Goal: Task Accomplishment & Management: Use online tool/utility

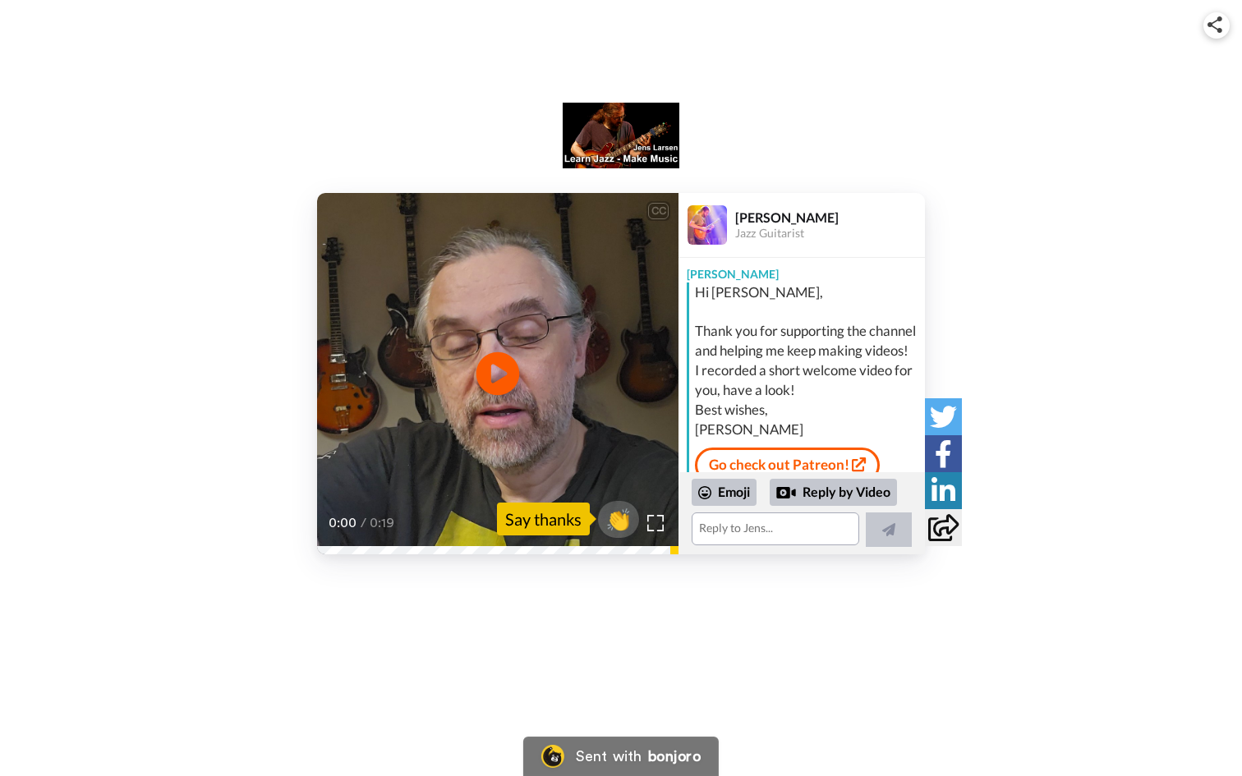
click at [496, 368] on icon "Play/Pause" at bounding box center [498, 373] width 44 height 78
click at [678, 585] on div "CC Play/Pause See you over there. 0:18 / 0:19 👏 Say thanks Jens Larsen Jazz Gui…" at bounding box center [621, 302] width 1242 height 604
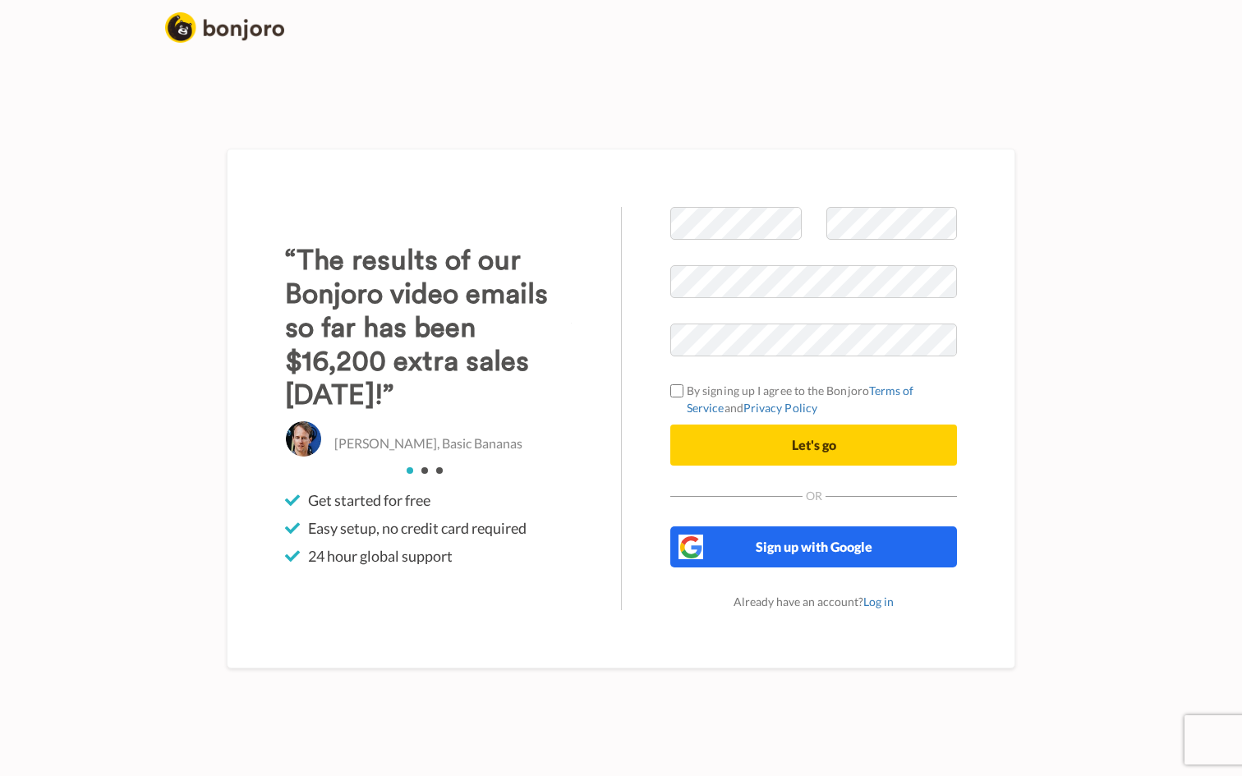
click at [792, 551] on span "Sign up with Google" at bounding box center [814, 547] width 117 height 16
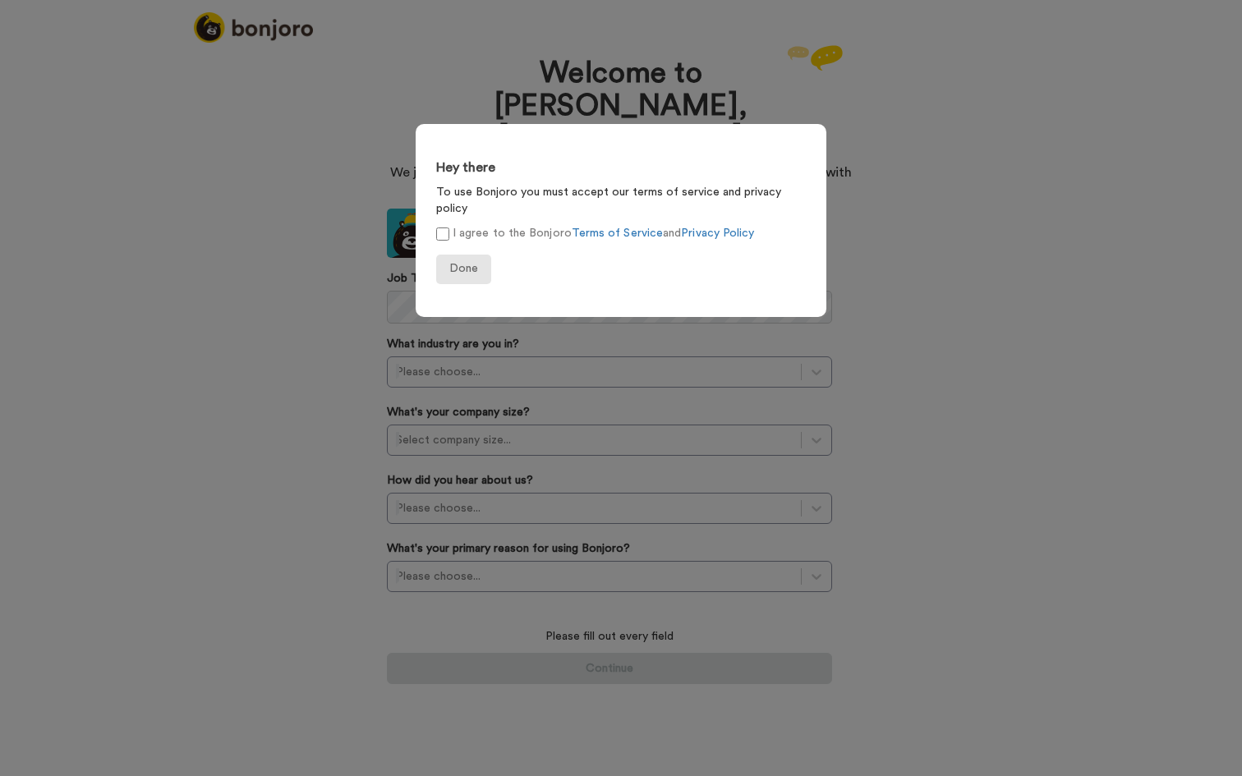
click at [462, 263] on span "Done" at bounding box center [463, 268] width 29 height 11
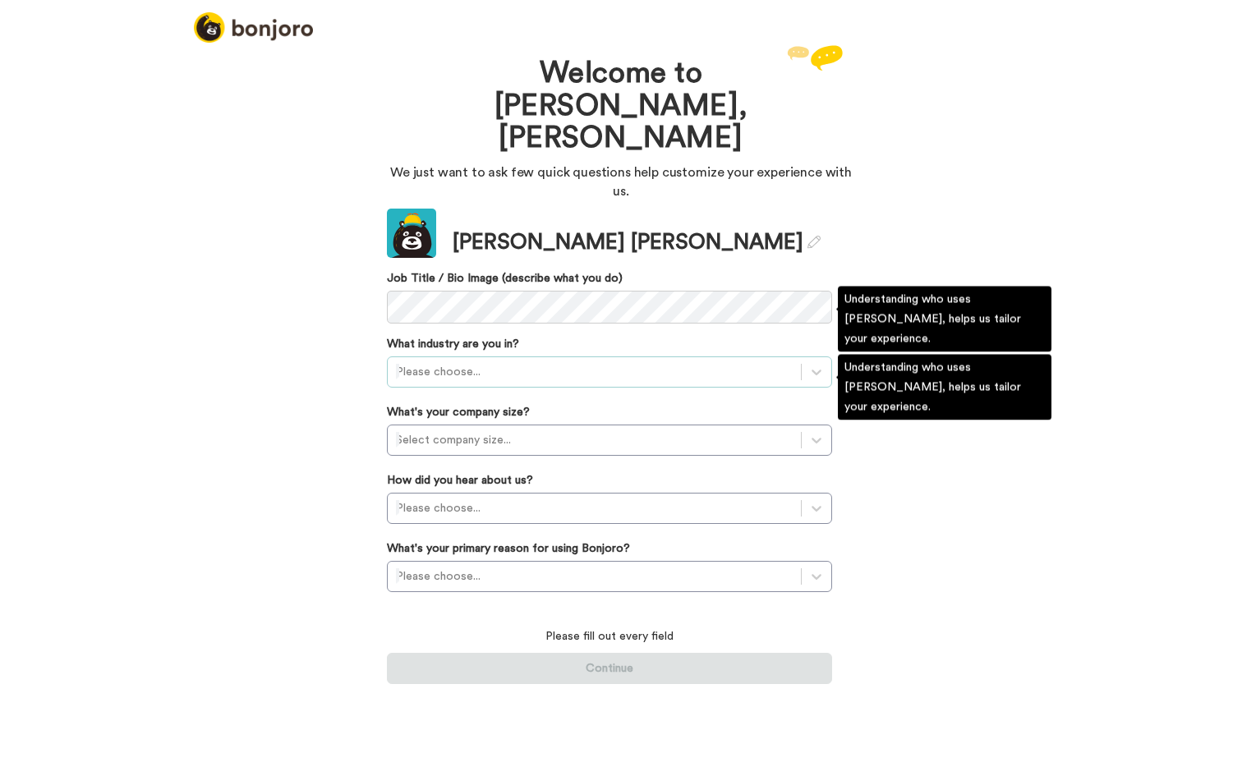
click at [517, 362] on div at bounding box center [594, 372] width 397 height 20
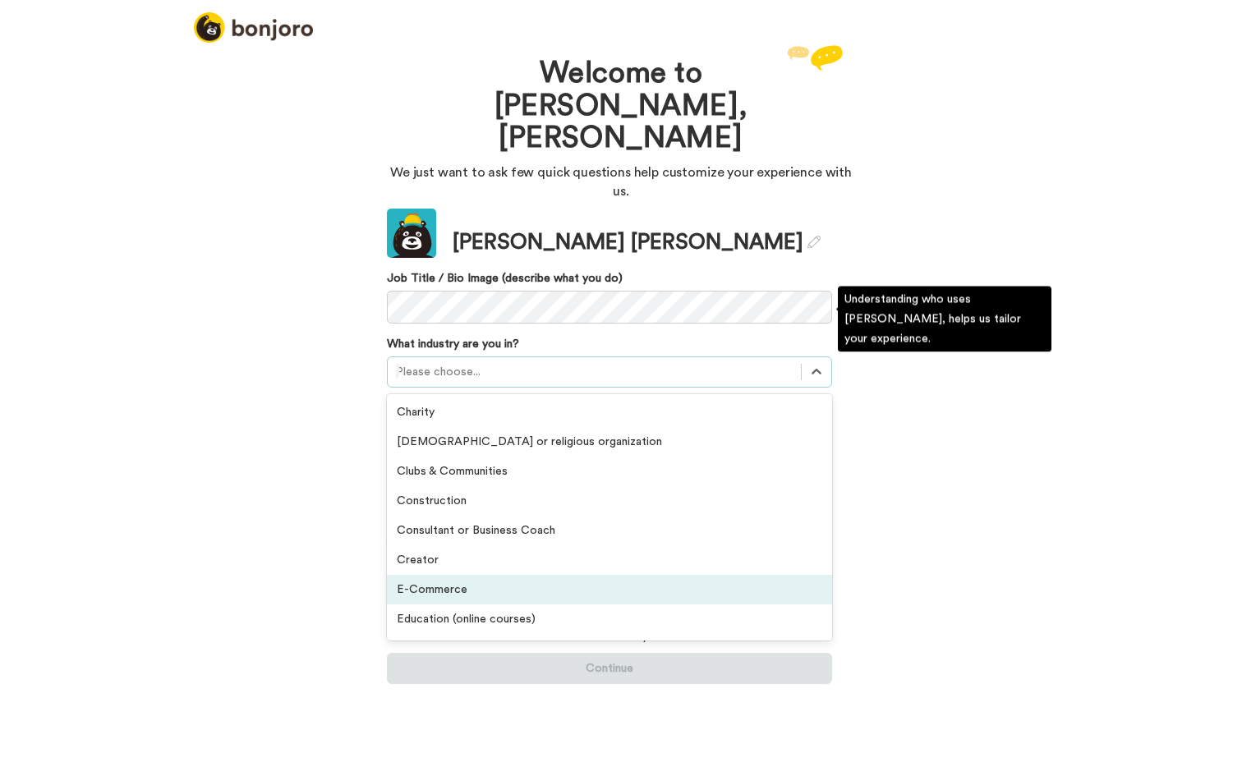
scroll to position [39, 0]
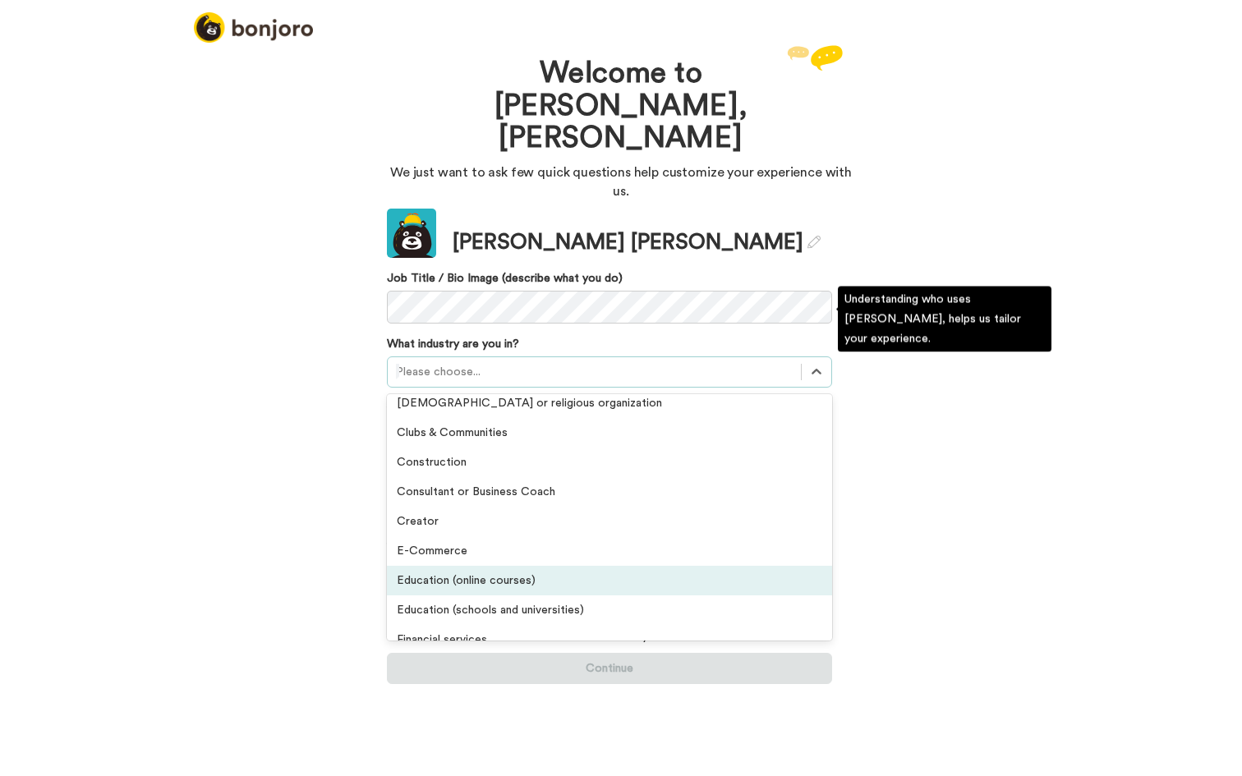
click at [481, 566] on div "Education (online courses)" at bounding box center [609, 581] width 445 height 30
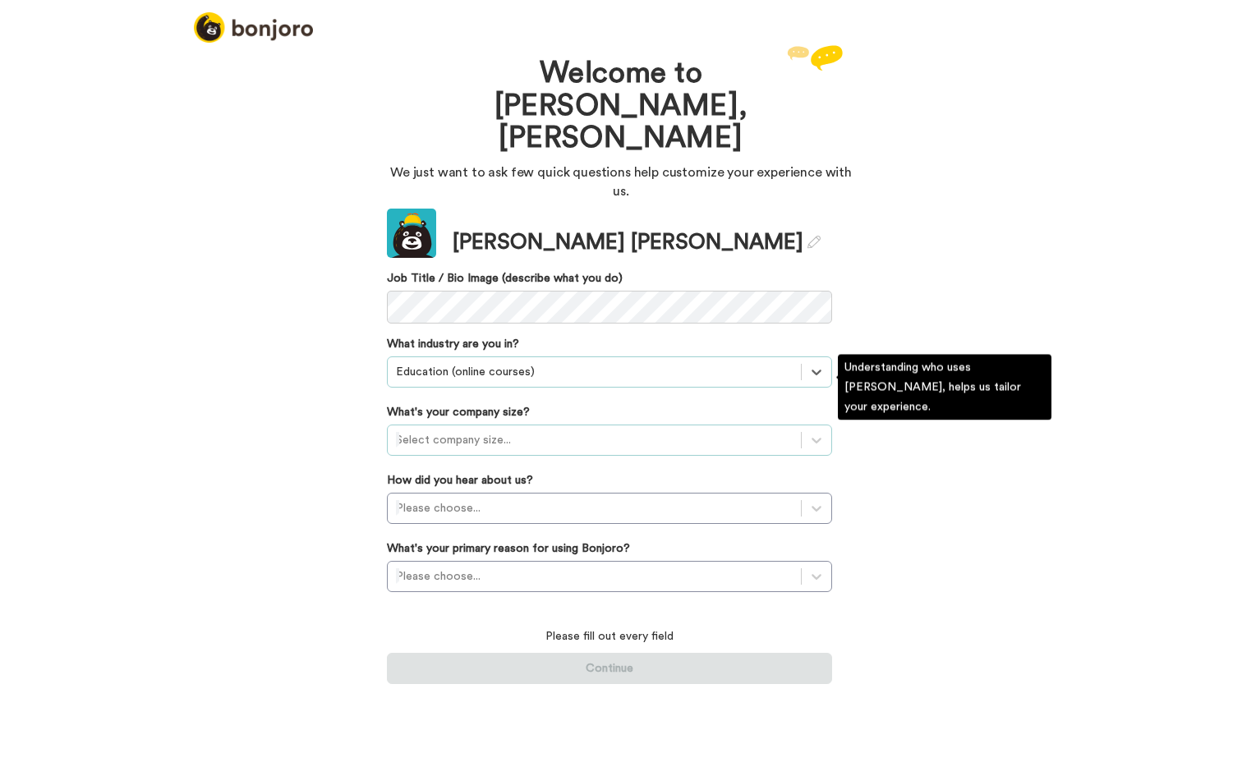
click at [458, 432] on div "Select company size..." at bounding box center [594, 440] width 397 height 16
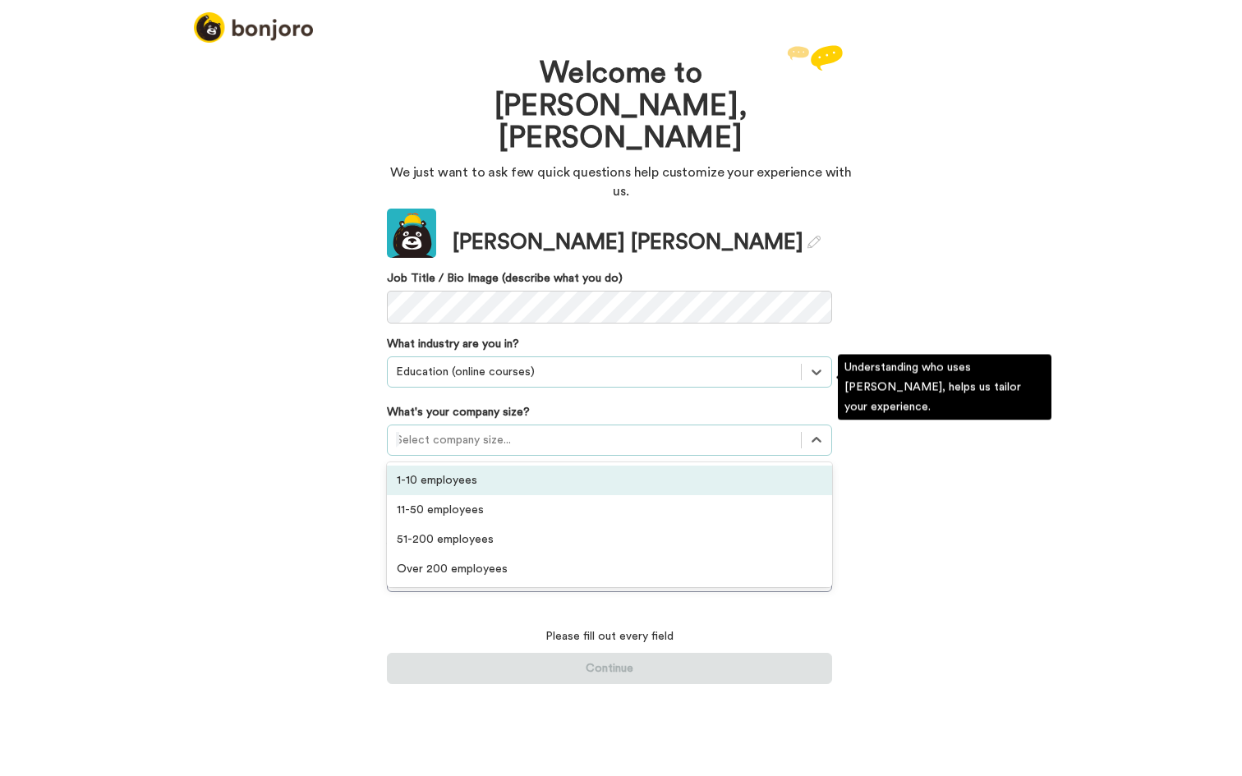
click at [460, 466] on div "1-10 employees" at bounding box center [609, 481] width 445 height 30
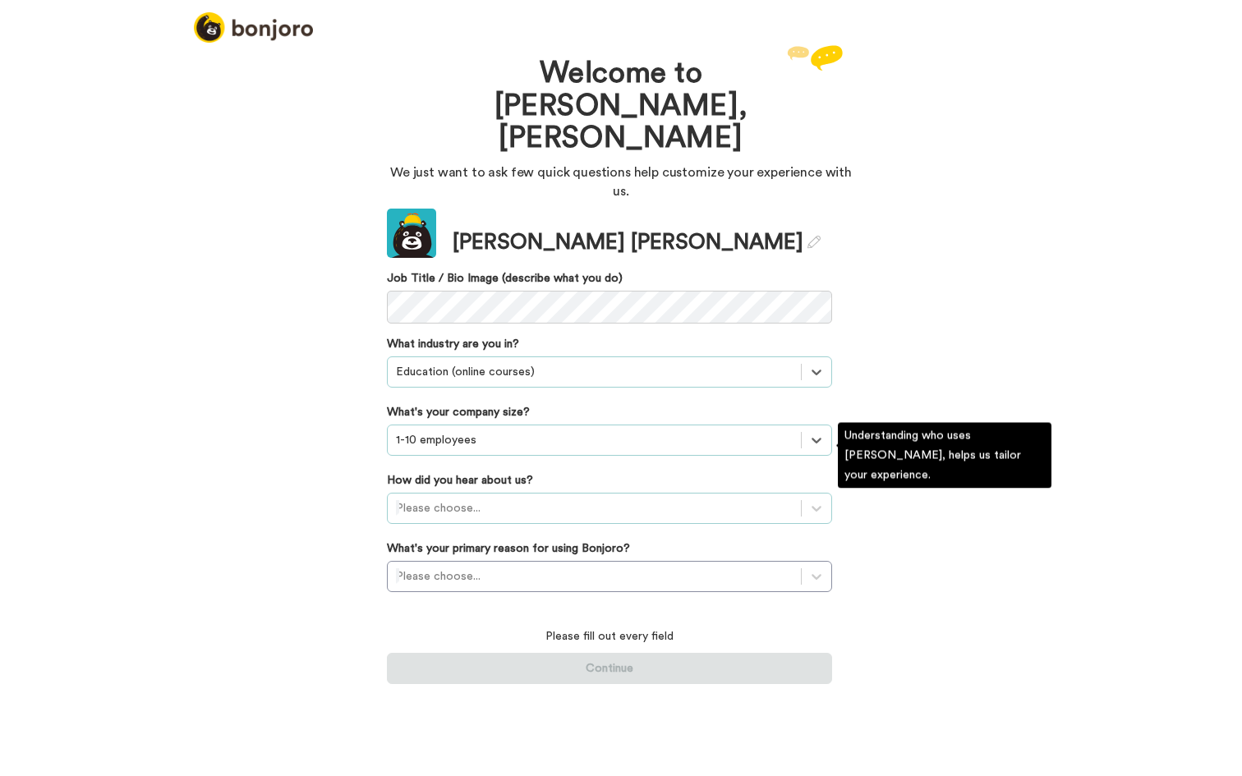
click at [440, 500] on div "Please choose..." at bounding box center [594, 508] width 397 height 16
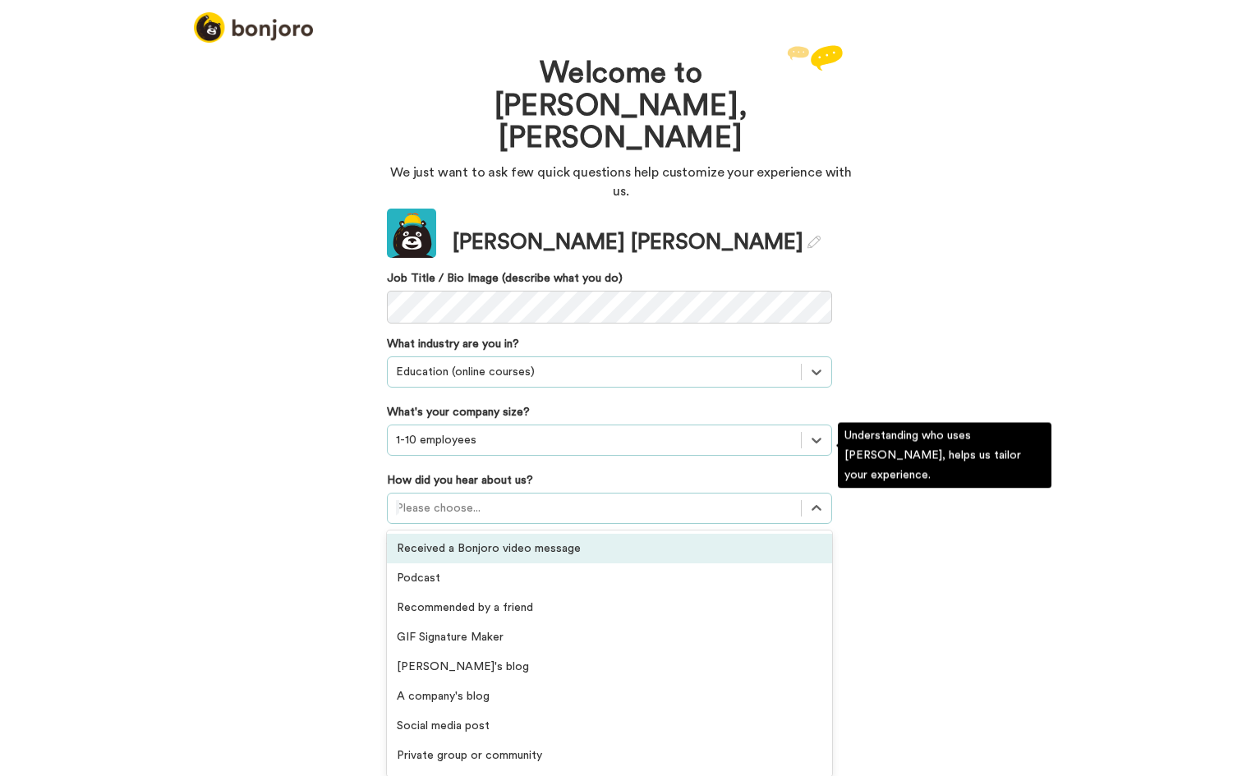
click at [494, 534] on div "Received a Bonjoro video message" at bounding box center [609, 549] width 445 height 30
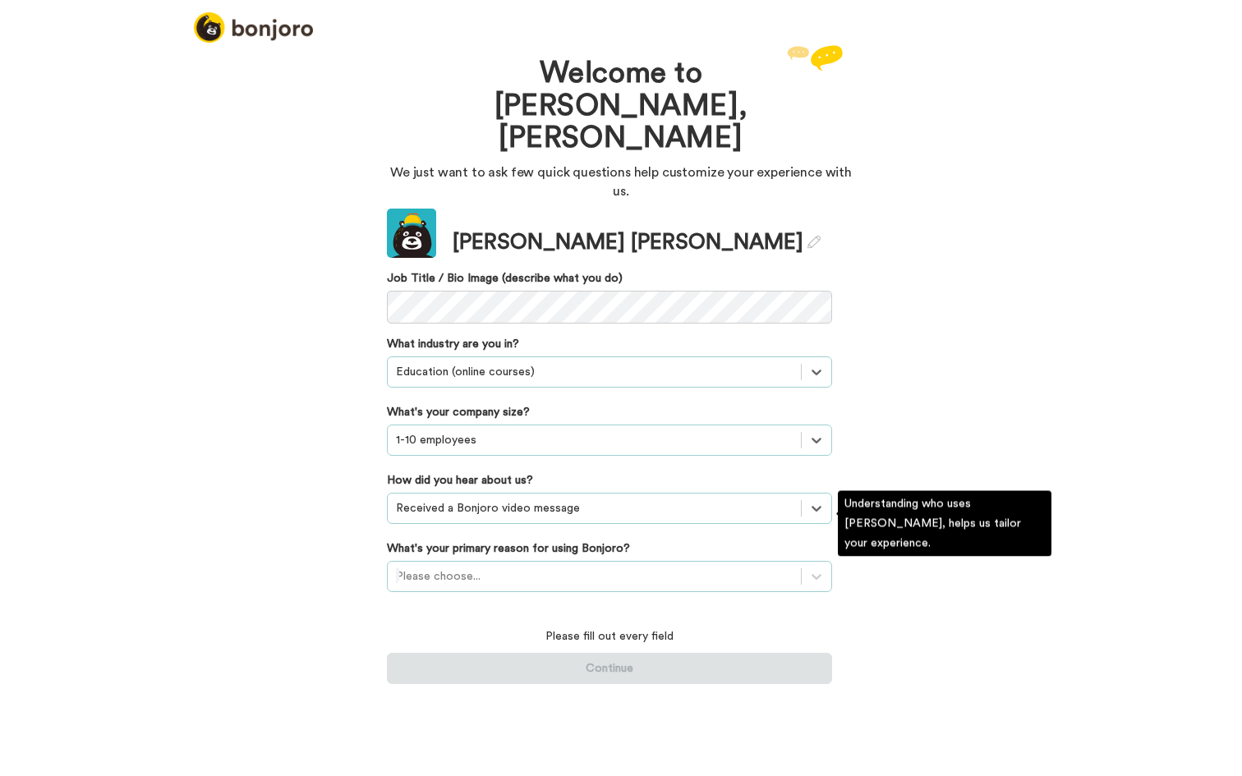
click at [465, 568] on div "Please choose..." at bounding box center [594, 576] width 397 height 16
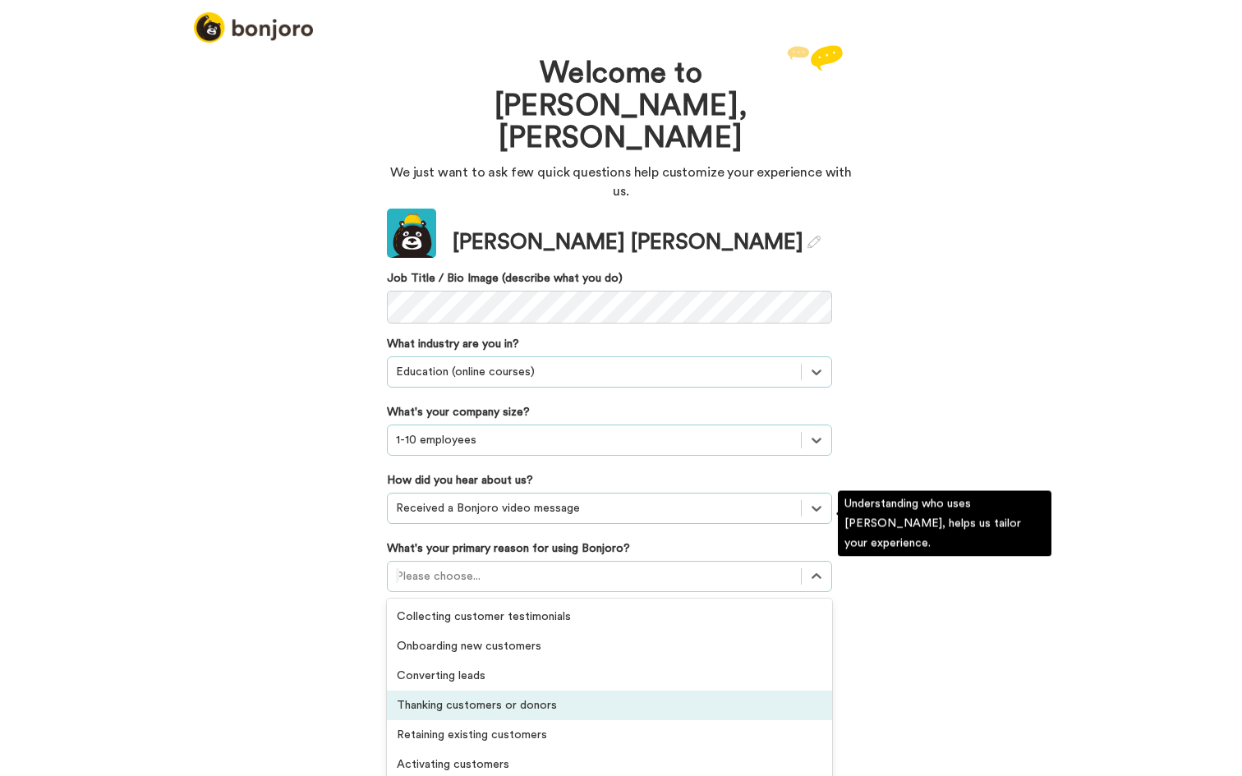
click at [565, 691] on div "Thanking customers or donors" at bounding box center [609, 706] width 445 height 30
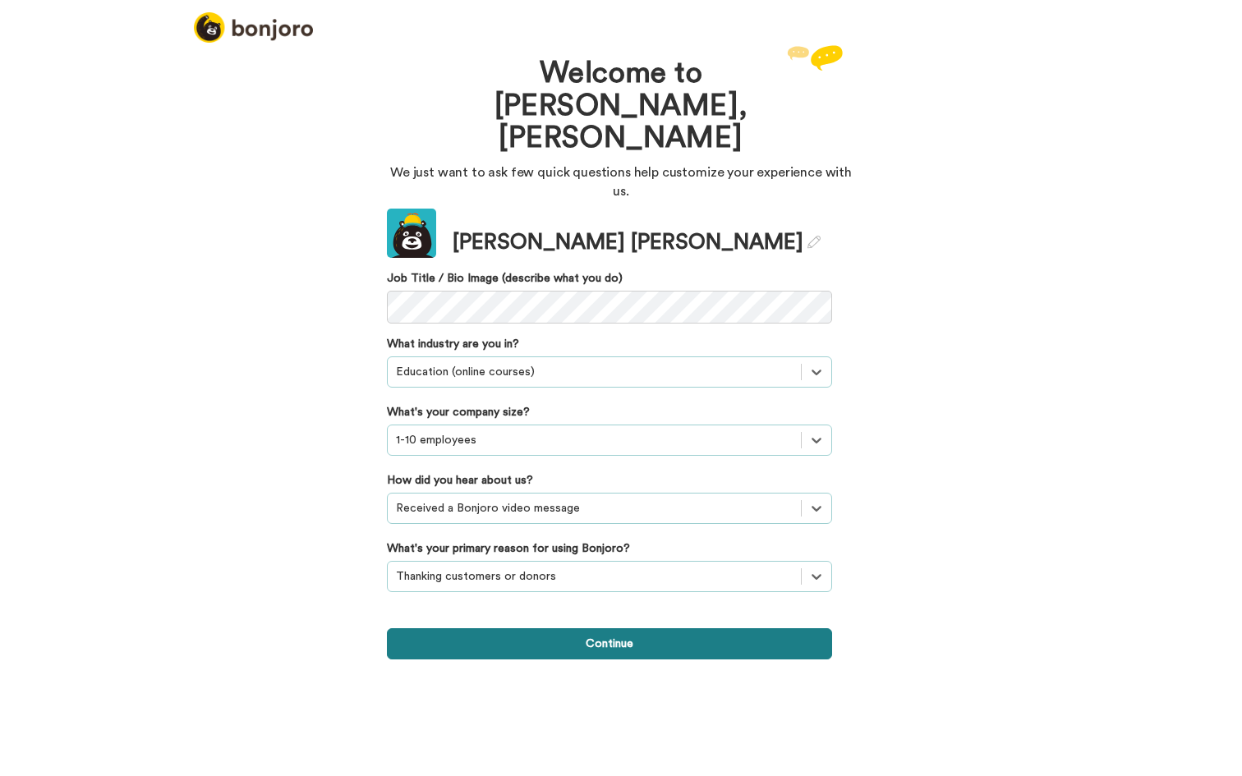
click at [559, 628] on button "Continue" at bounding box center [609, 643] width 445 height 31
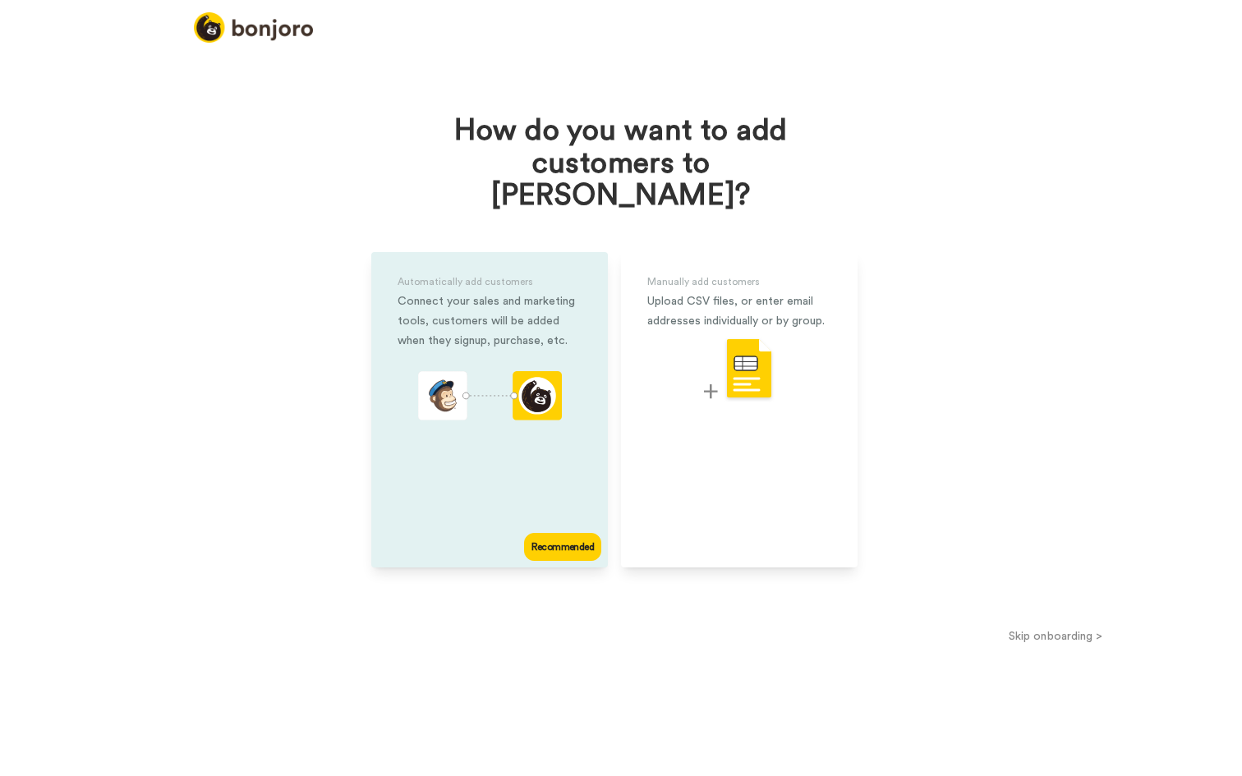
click at [571, 533] on div "Recommended" at bounding box center [562, 547] width 77 height 28
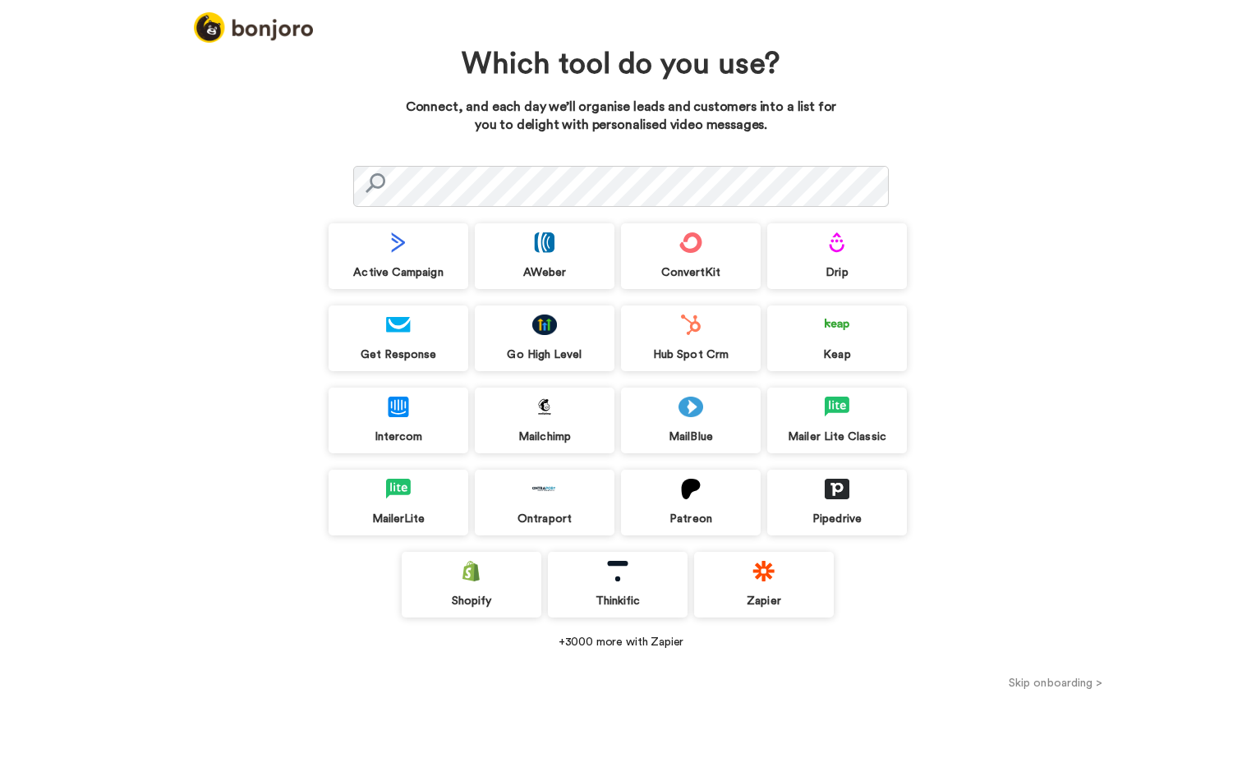
click at [1198, 390] on div "Which tool do you use? Connect, and each day we’ll organise leads and customers…" at bounding box center [621, 408] width 1242 height 735
click at [789, 587] on div "Zapier" at bounding box center [764, 585] width 140 height 66
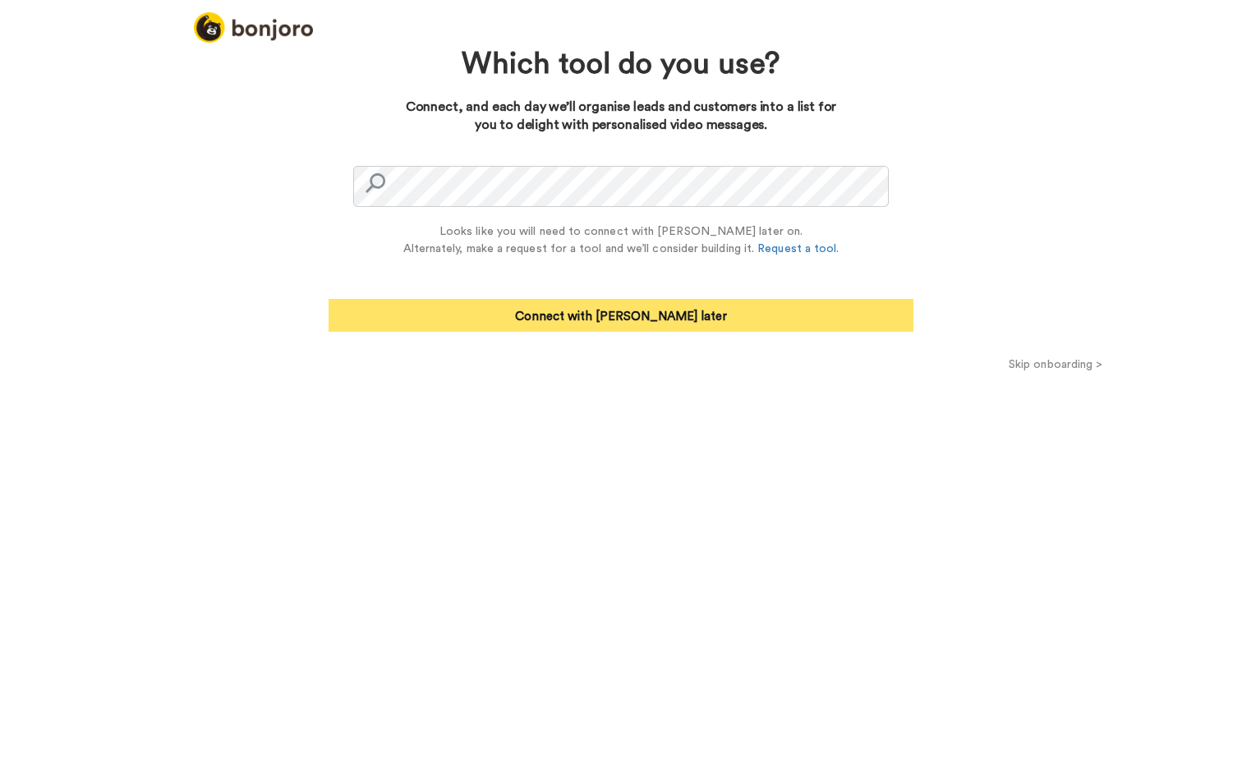
click at [561, 301] on button "Connect with Zapier later" at bounding box center [621, 315] width 585 height 33
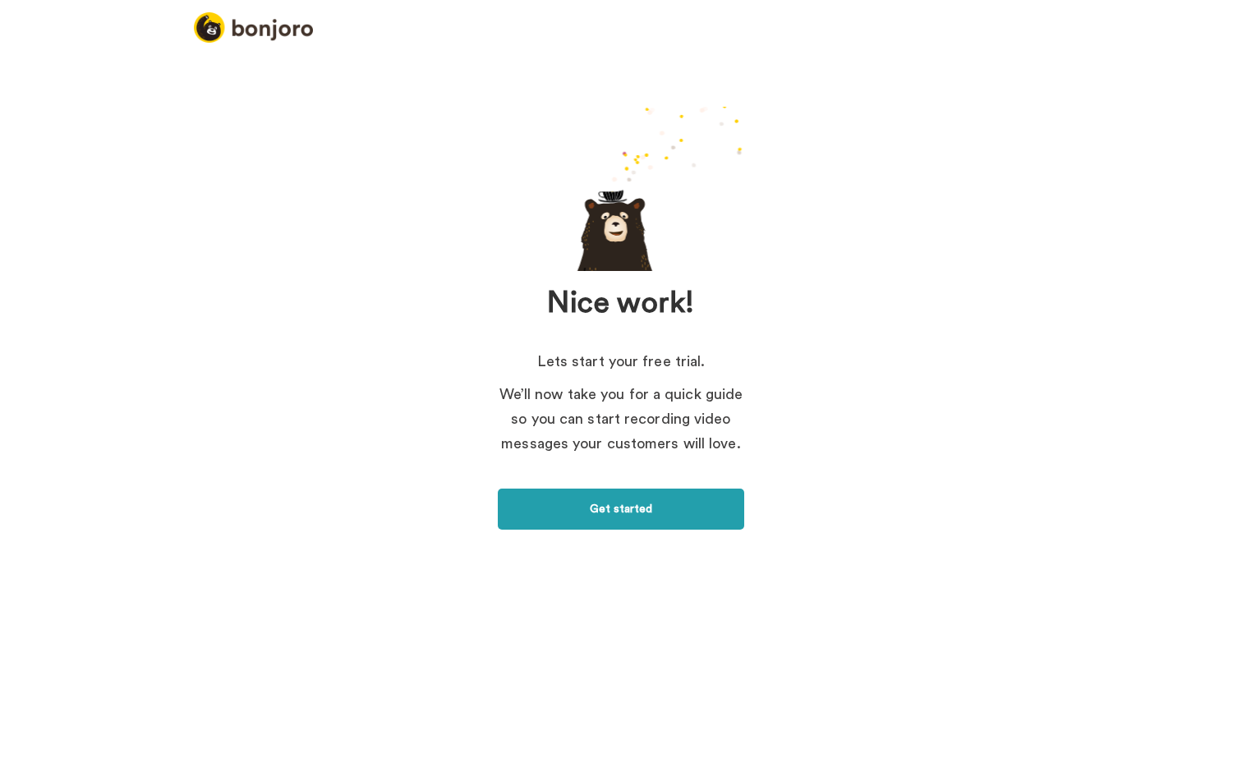
click at [628, 516] on link "Get started" at bounding box center [621, 509] width 246 height 41
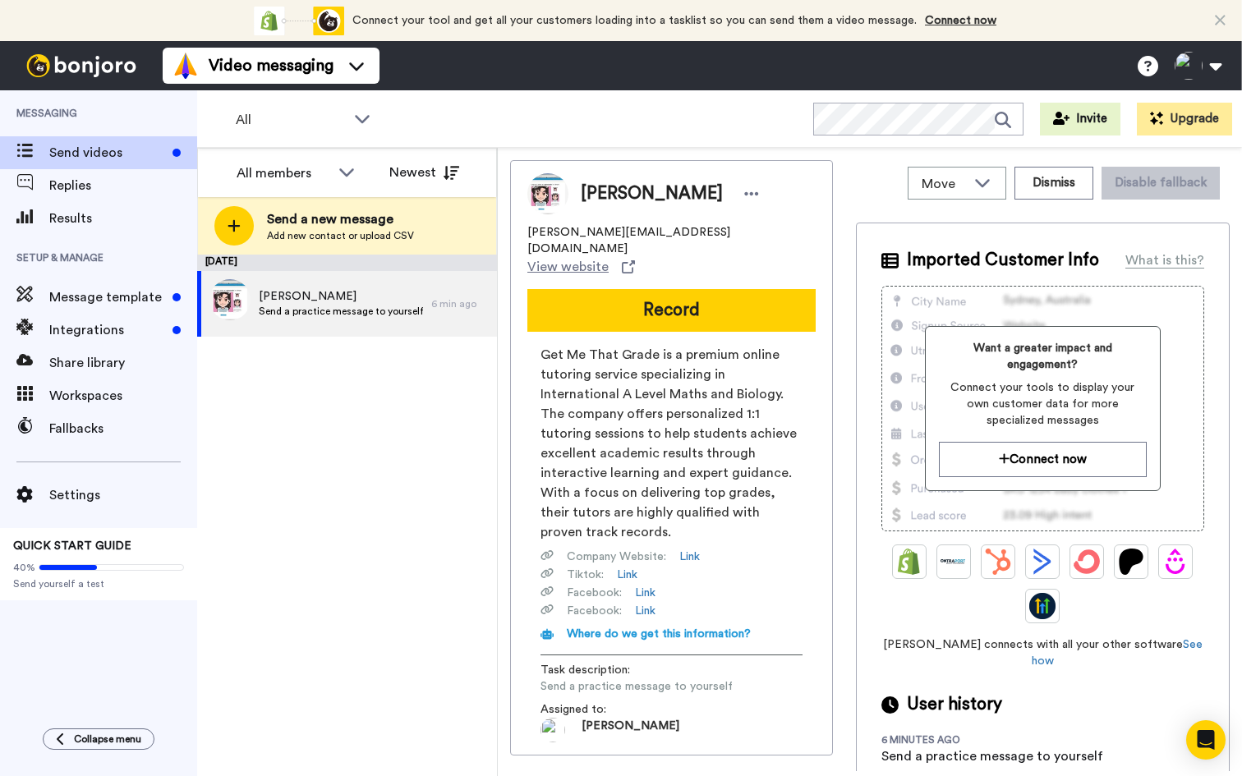
scroll to position [15, 0]
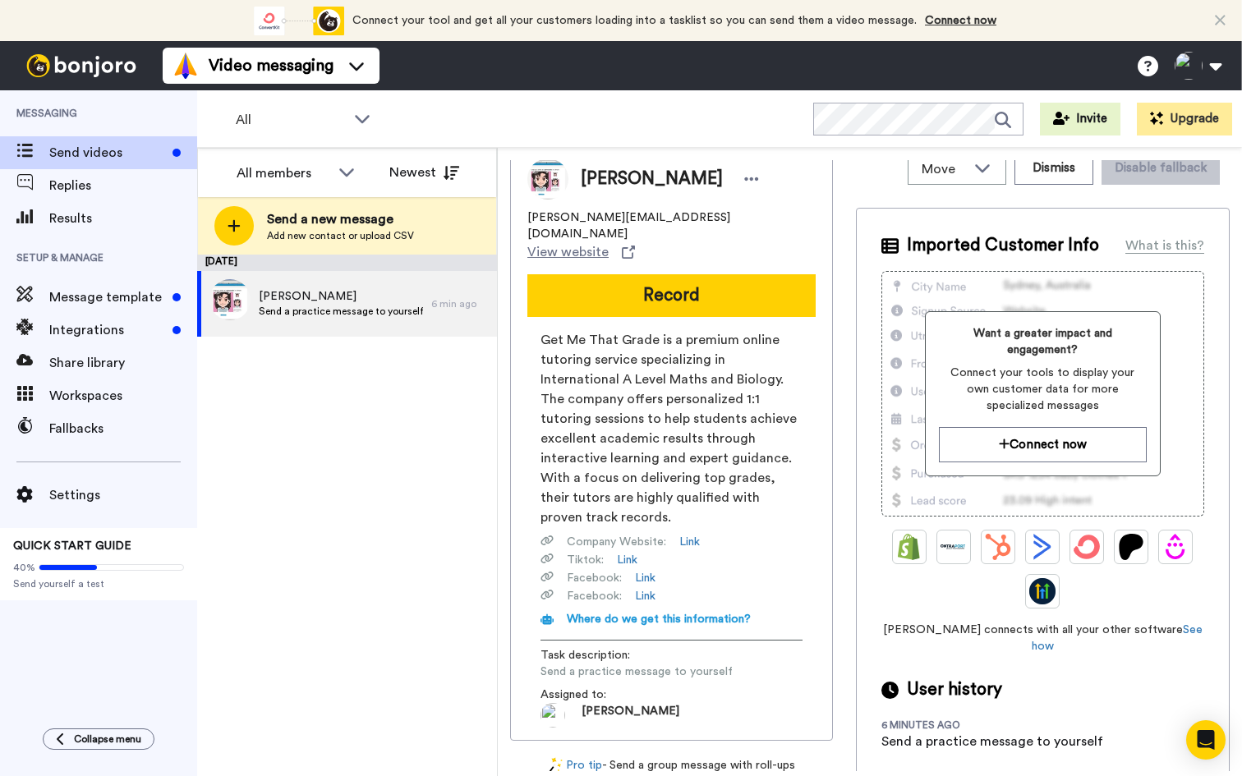
click at [686, 344] on span "Get Me That Grade is a premium online tutoring service specializing in Internat…" at bounding box center [671, 428] width 262 height 197
click at [724, 369] on span "Get Me That Grade is a premium online tutoring service specializing in Internat…" at bounding box center [671, 428] width 262 height 197
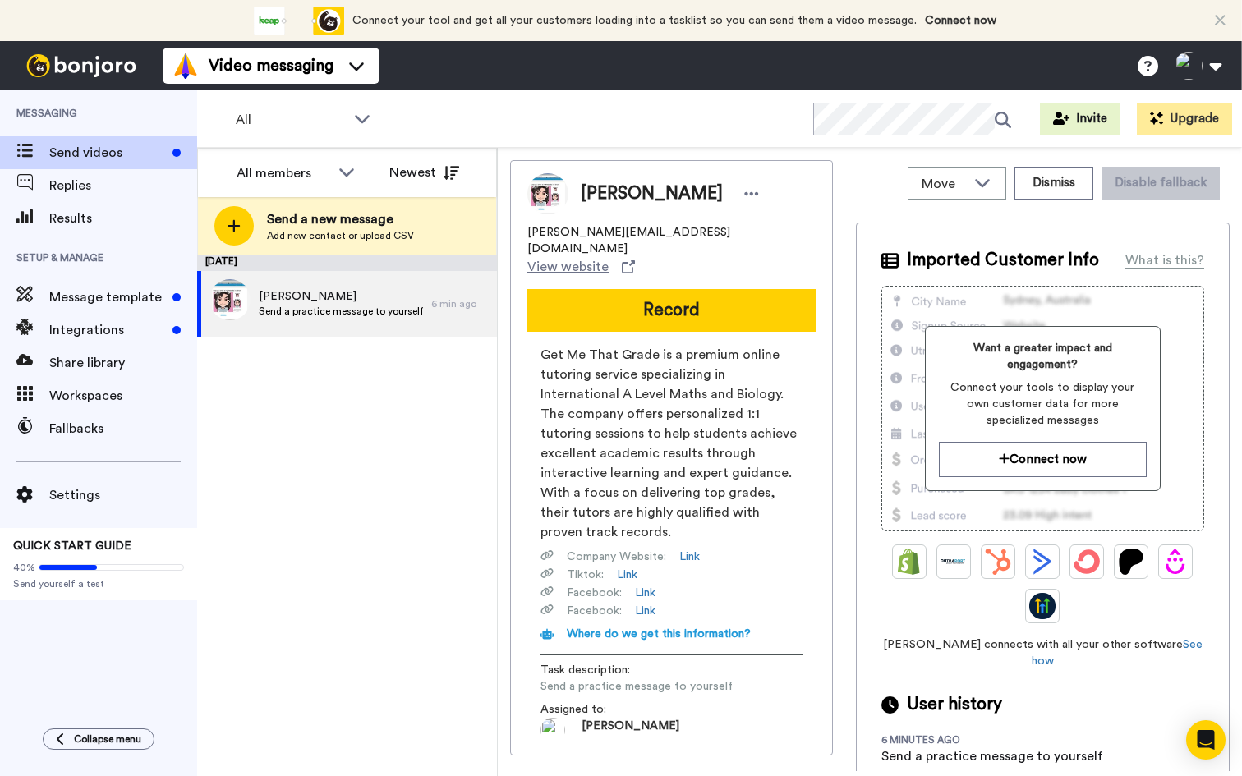
scroll to position [0, 0]
click at [681, 370] on span "Get Me That Grade is a premium online tutoring service specializing in Internat…" at bounding box center [671, 443] width 262 height 197
click at [744, 194] on icon at bounding box center [751, 194] width 15 height 16
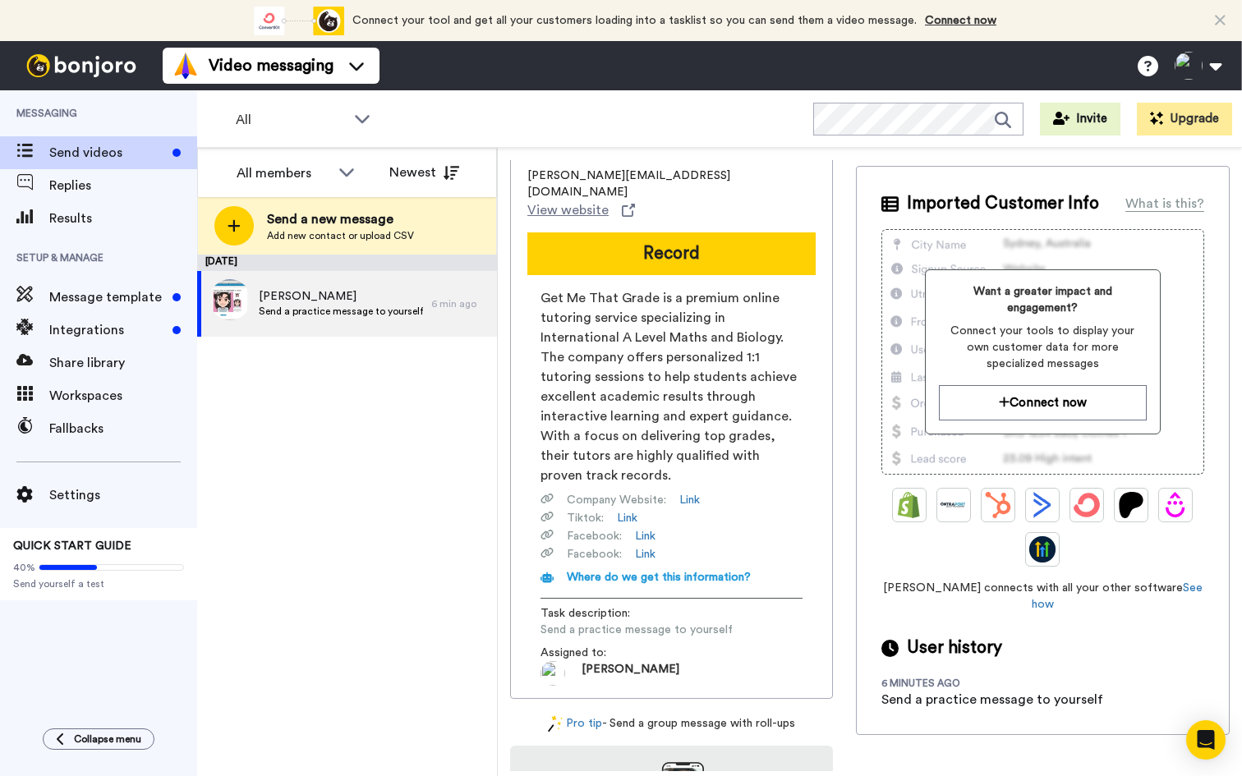
scroll to position [64, 0]
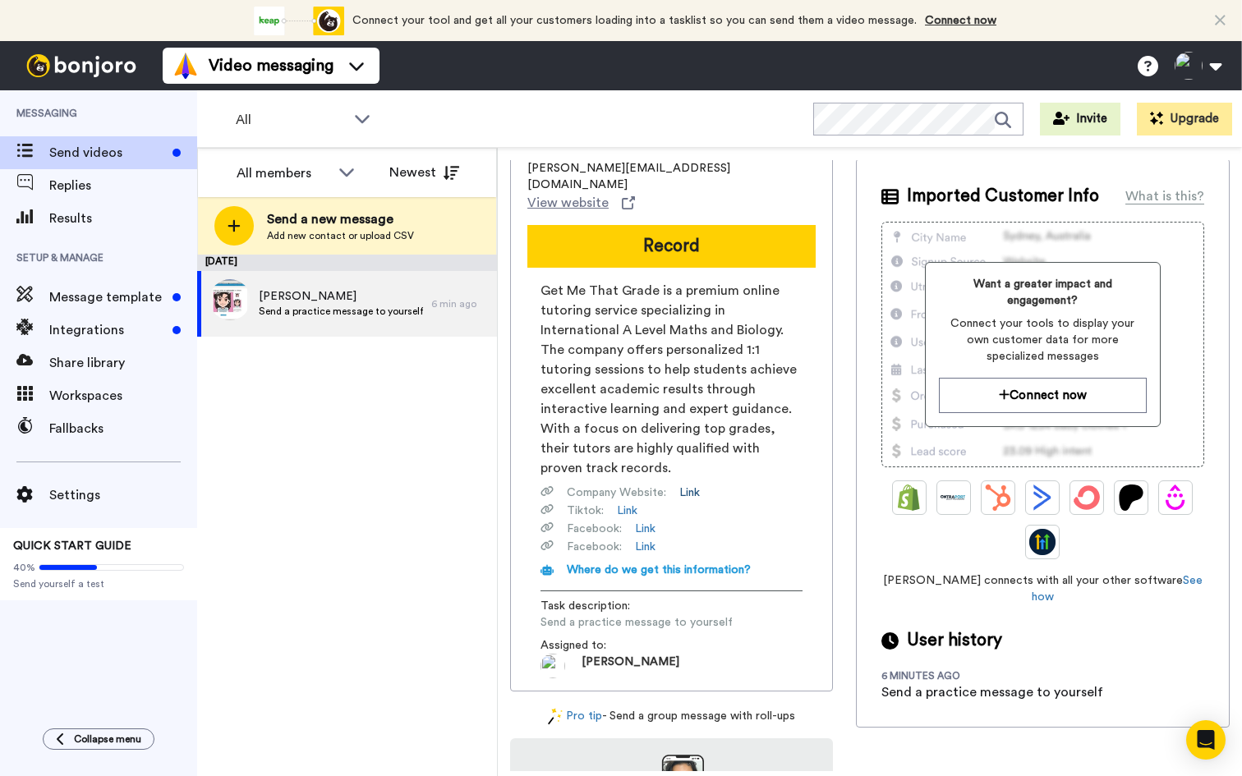
click at [683, 485] on link "Link" at bounding box center [689, 493] width 21 height 16
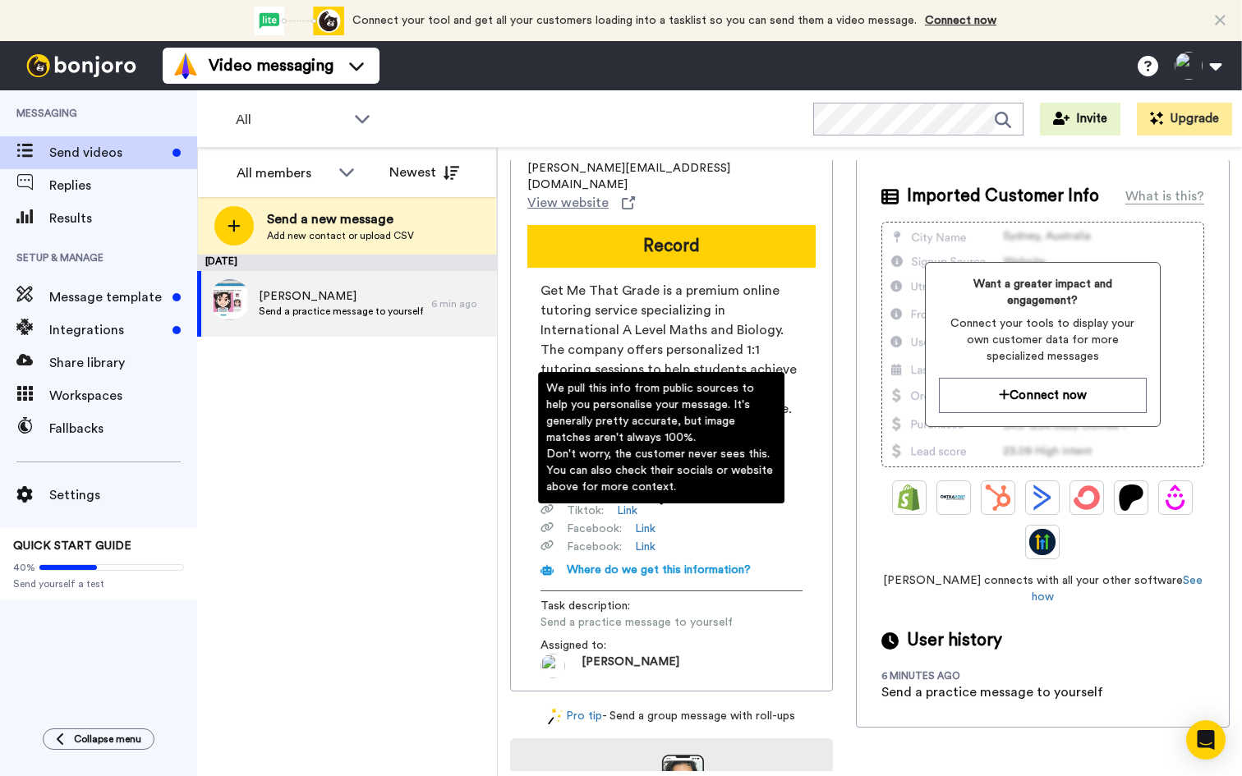
click at [707, 304] on span "Get Me That Grade is a premium online tutoring service specializing in Internat…" at bounding box center [671, 379] width 262 height 197
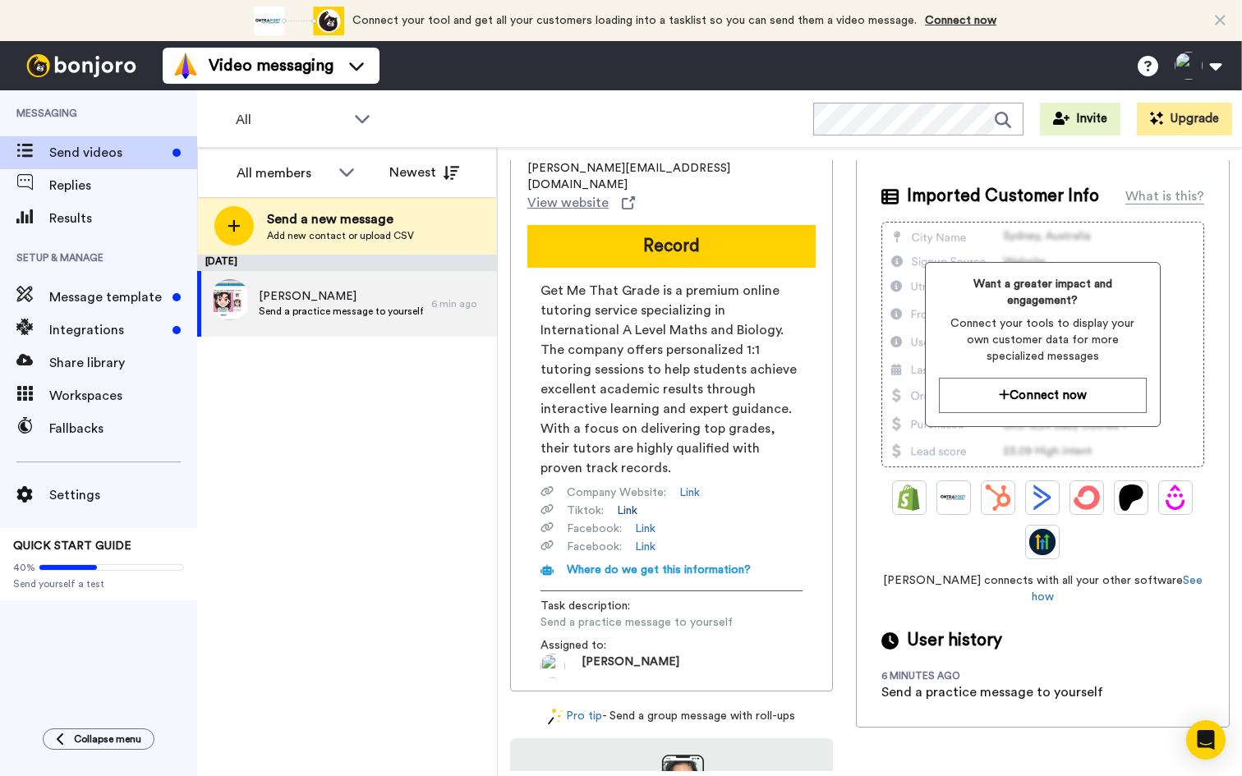
click at [625, 503] on link "Link" at bounding box center [627, 511] width 21 height 16
click at [645, 521] on link "Link" at bounding box center [645, 529] width 21 height 16
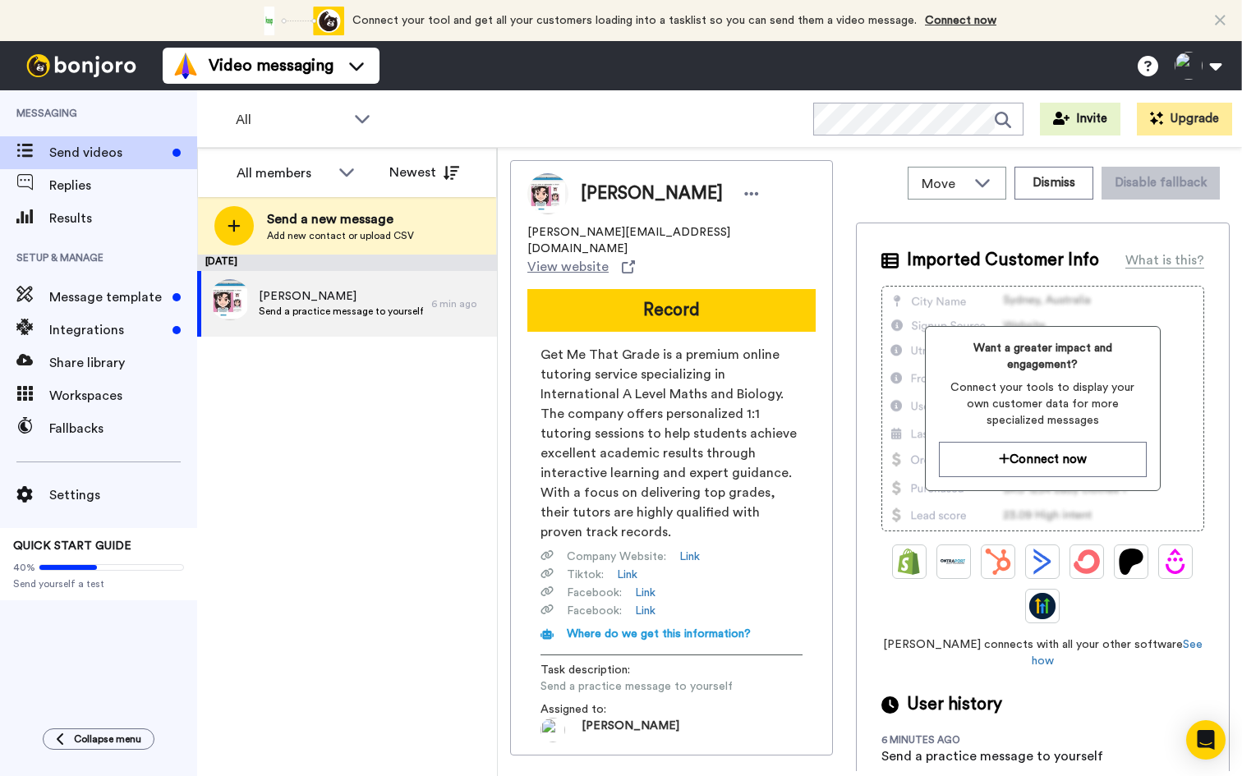
scroll to position [0, 0]
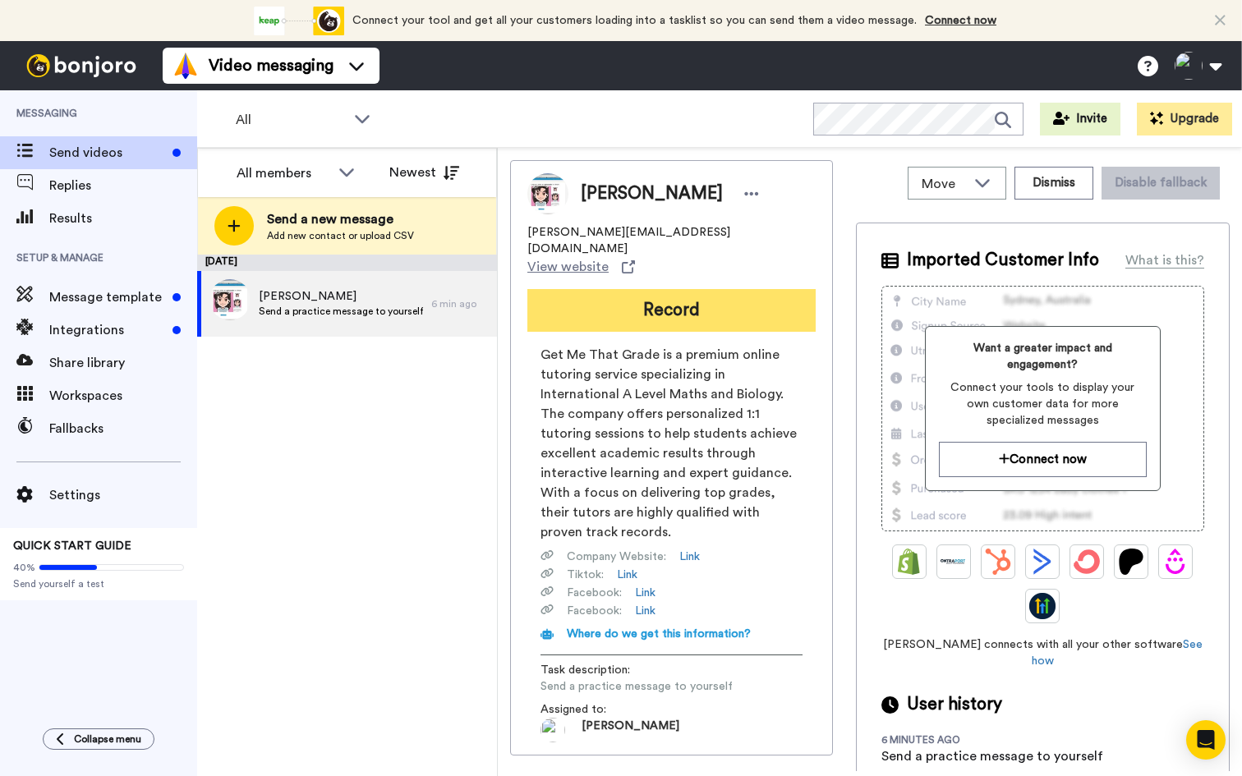
click at [685, 289] on button "Record" at bounding box center [671, 310] width 288 height 43
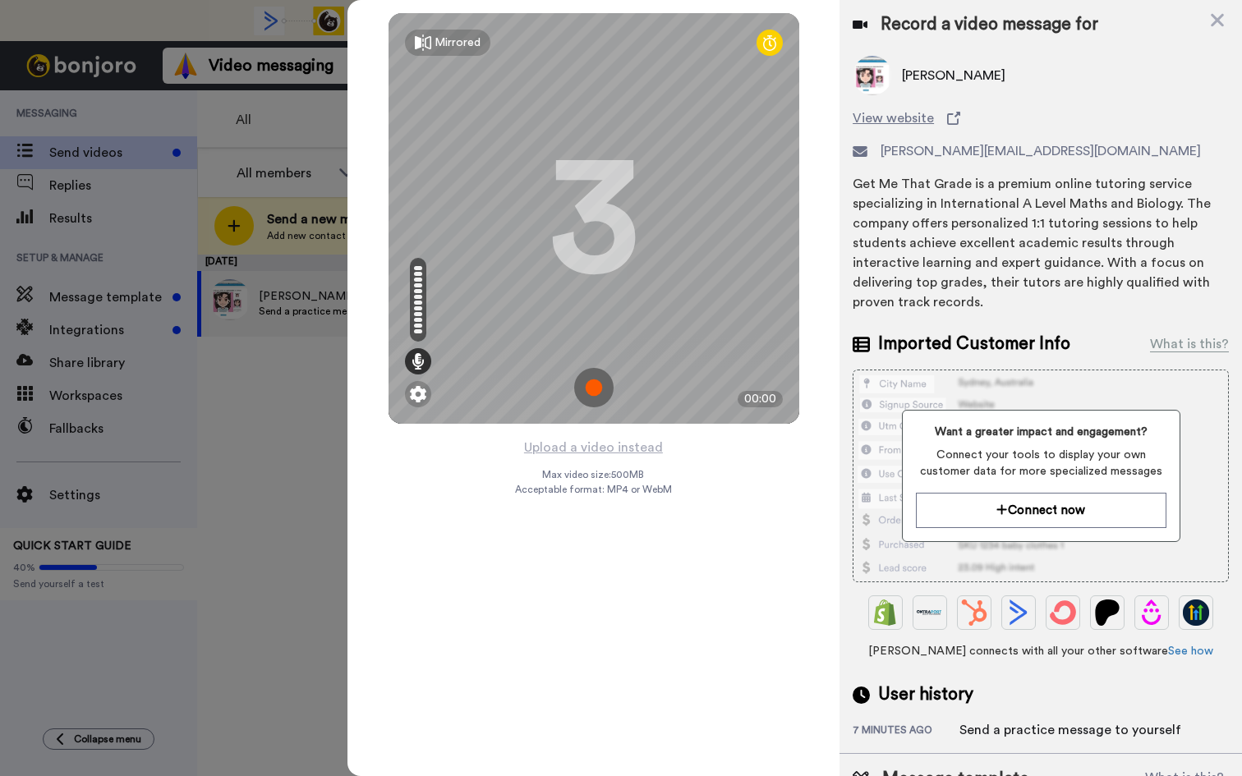
click at [595, 392] on img at bounding box center [593, 387] width 39 height 39
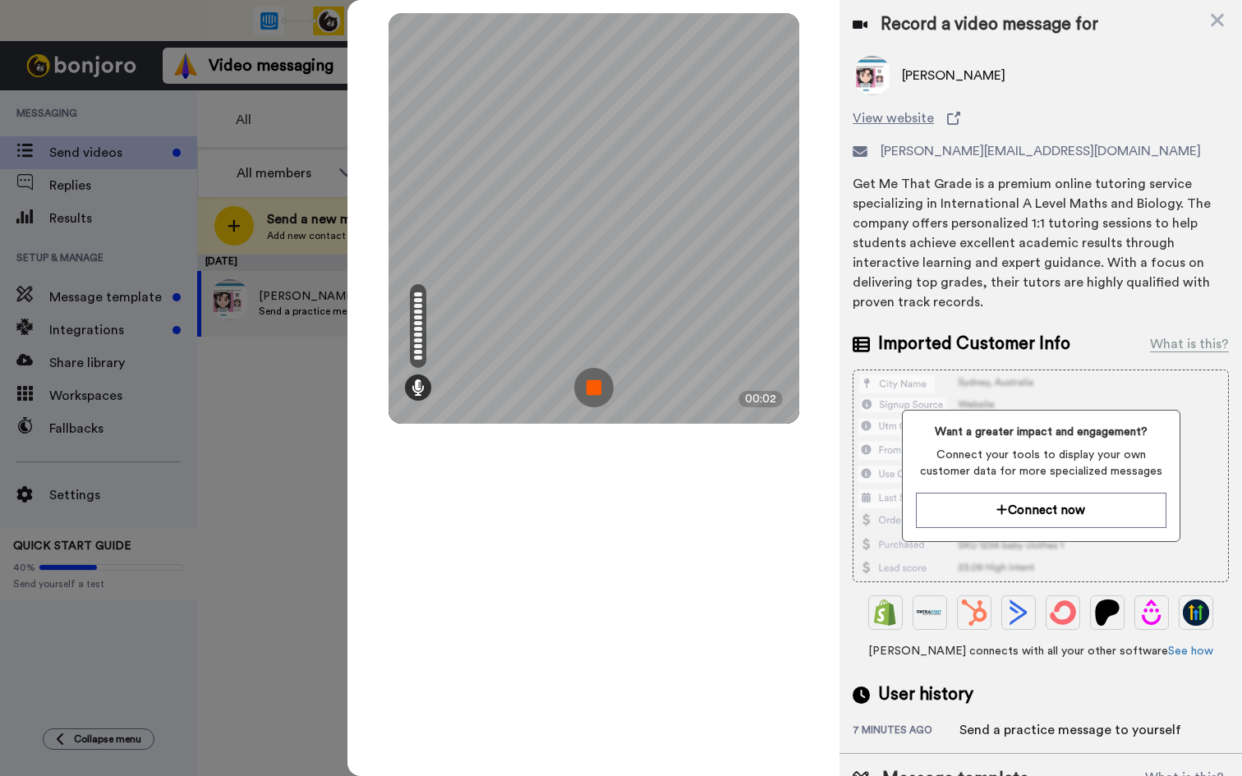
click at [586, 392] on img at bounding box center [593, 387] width 39 height 39
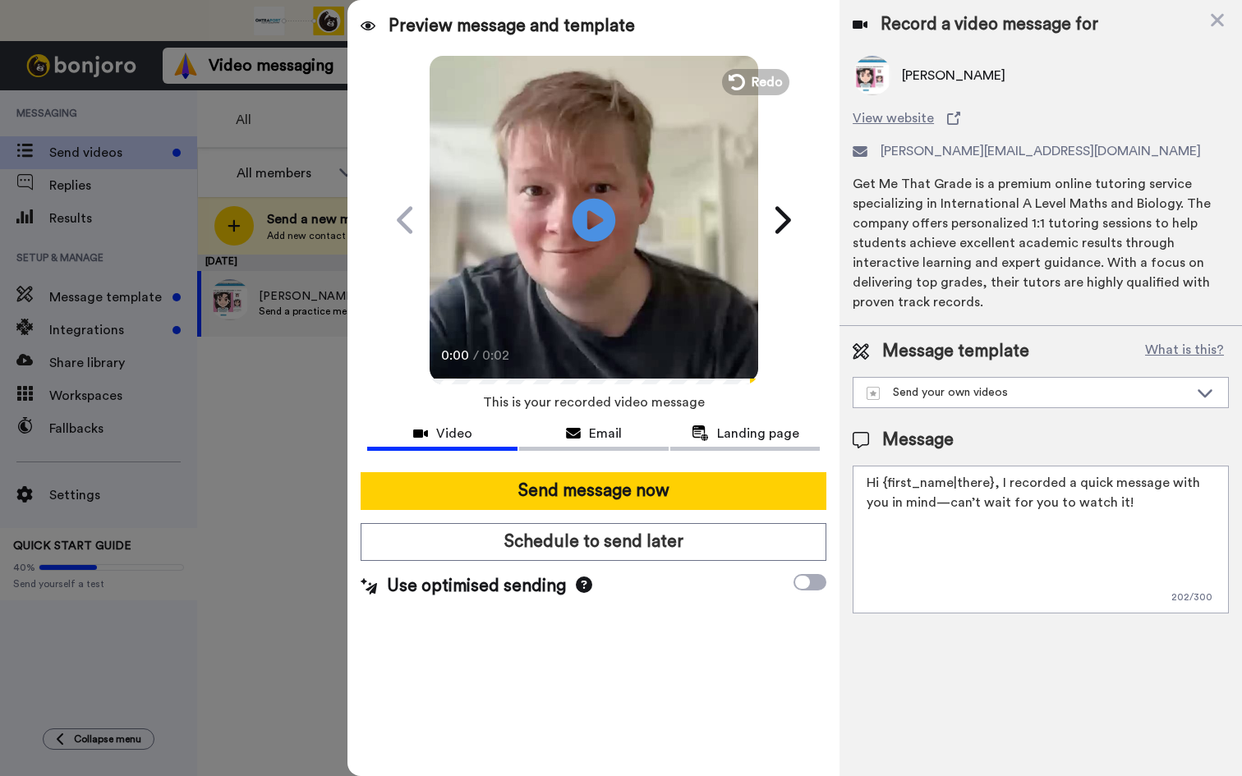
click at [584, 204] on icon at bounding box center [594, 220] width 44 height 44
click at [592, 582] on icon at bounding box center [584, 585] width 16 height 16
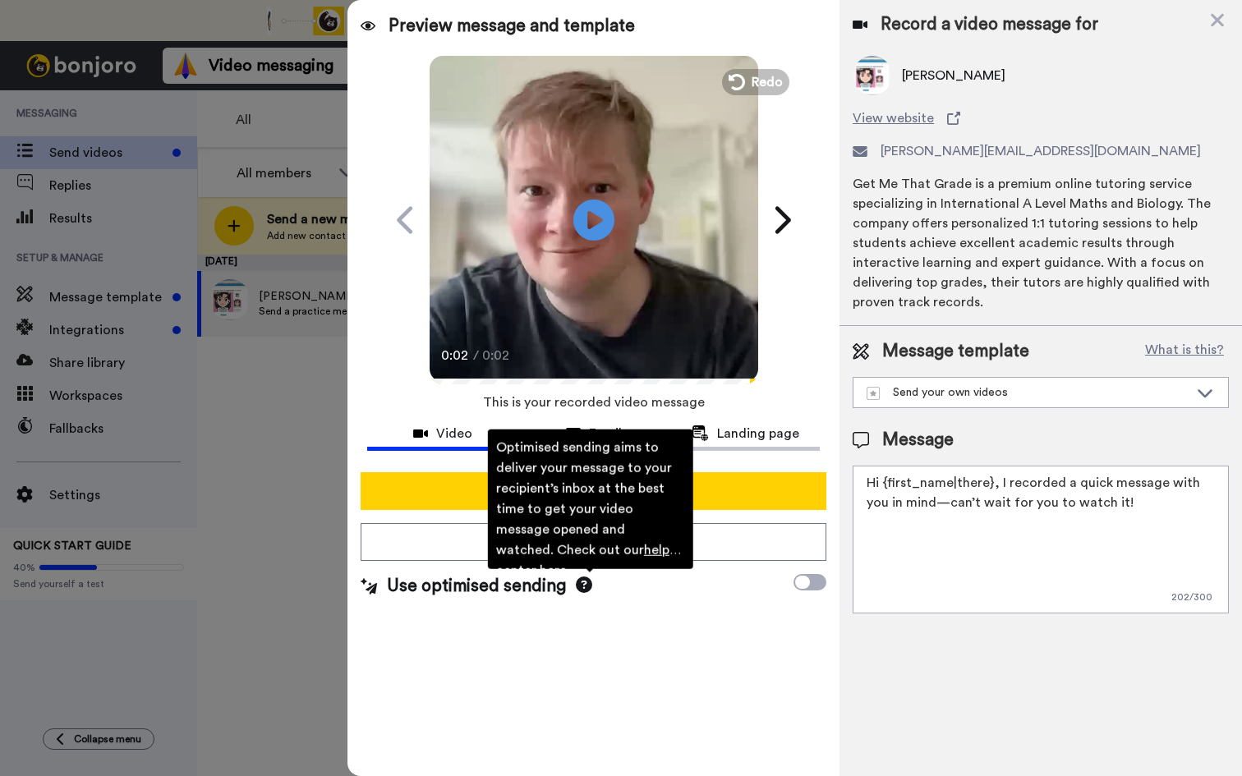
click at [628, 606] on div "Send message now Schedule to send later Use optimised sending Optimised sending…" at bounding box center [593, 535] width 492 height 153
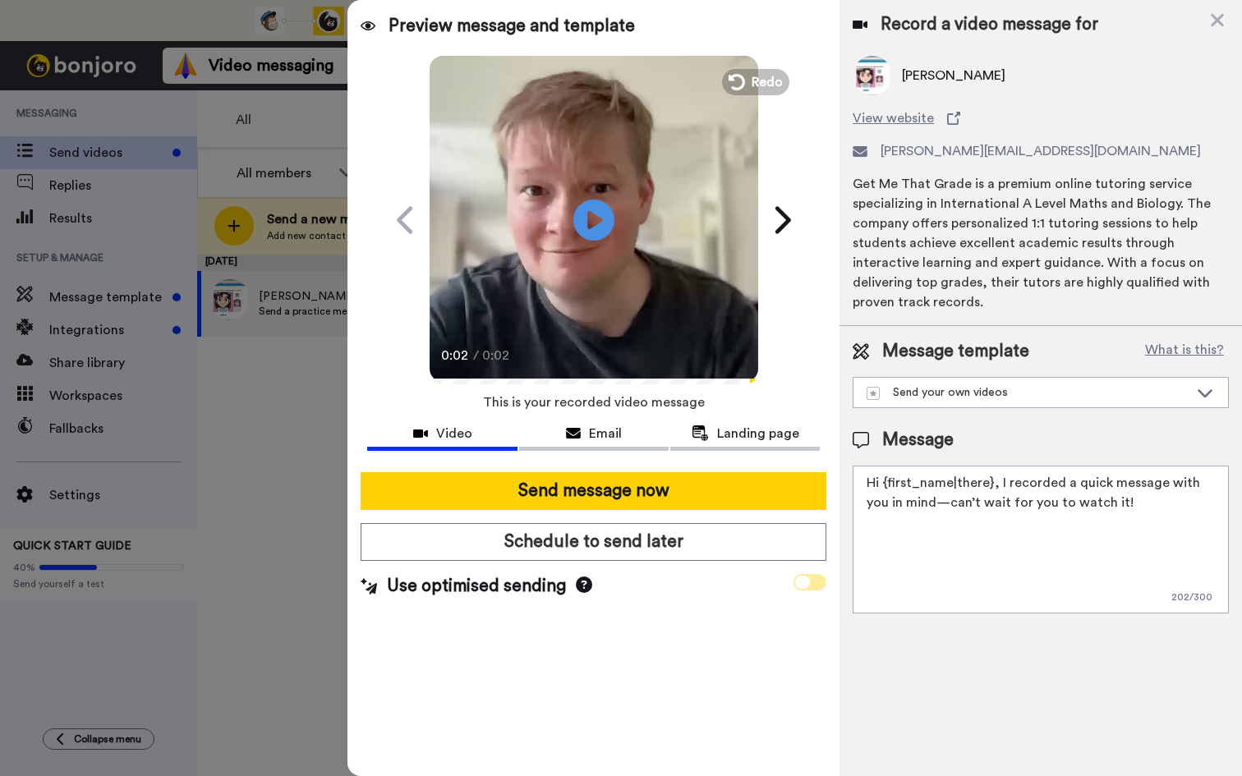
click at [795, 584] on span at bounding box center [809, 582] width 33 height 16
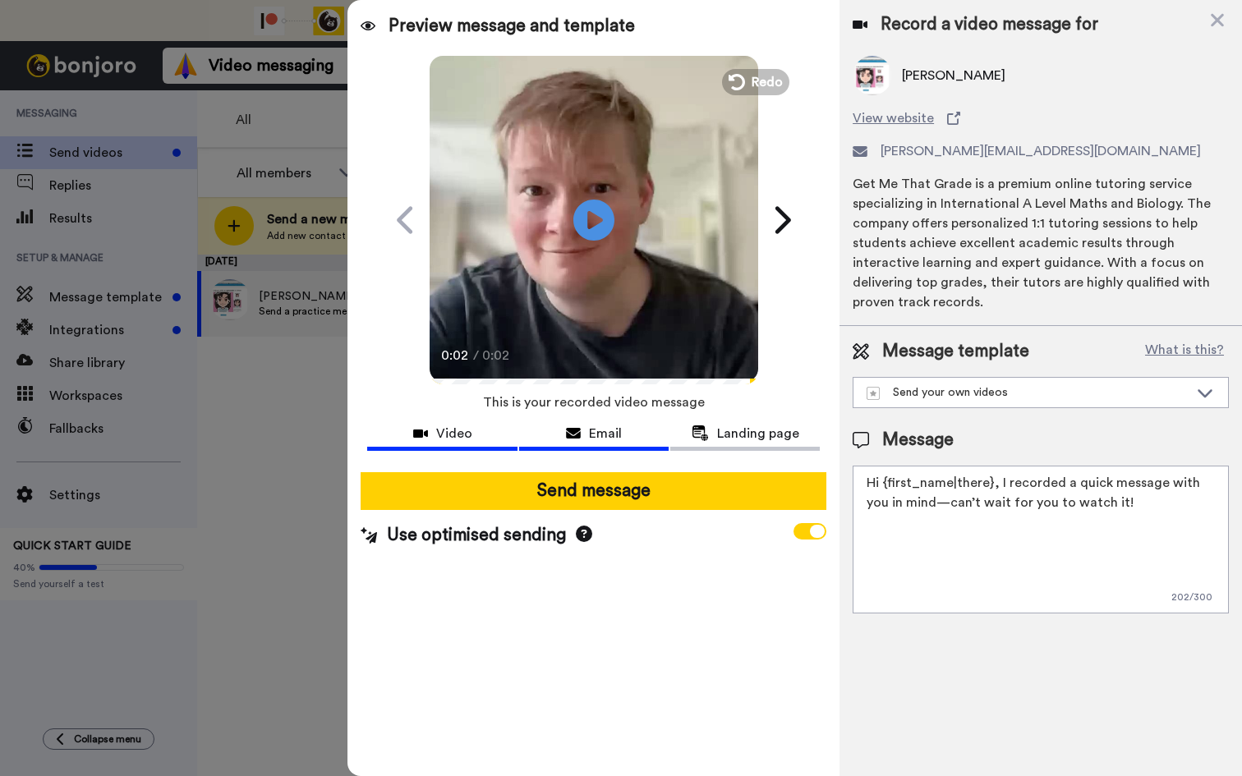
click at [594, 425] on span "Email" at bounding box center [605, 434] width 33 height 20
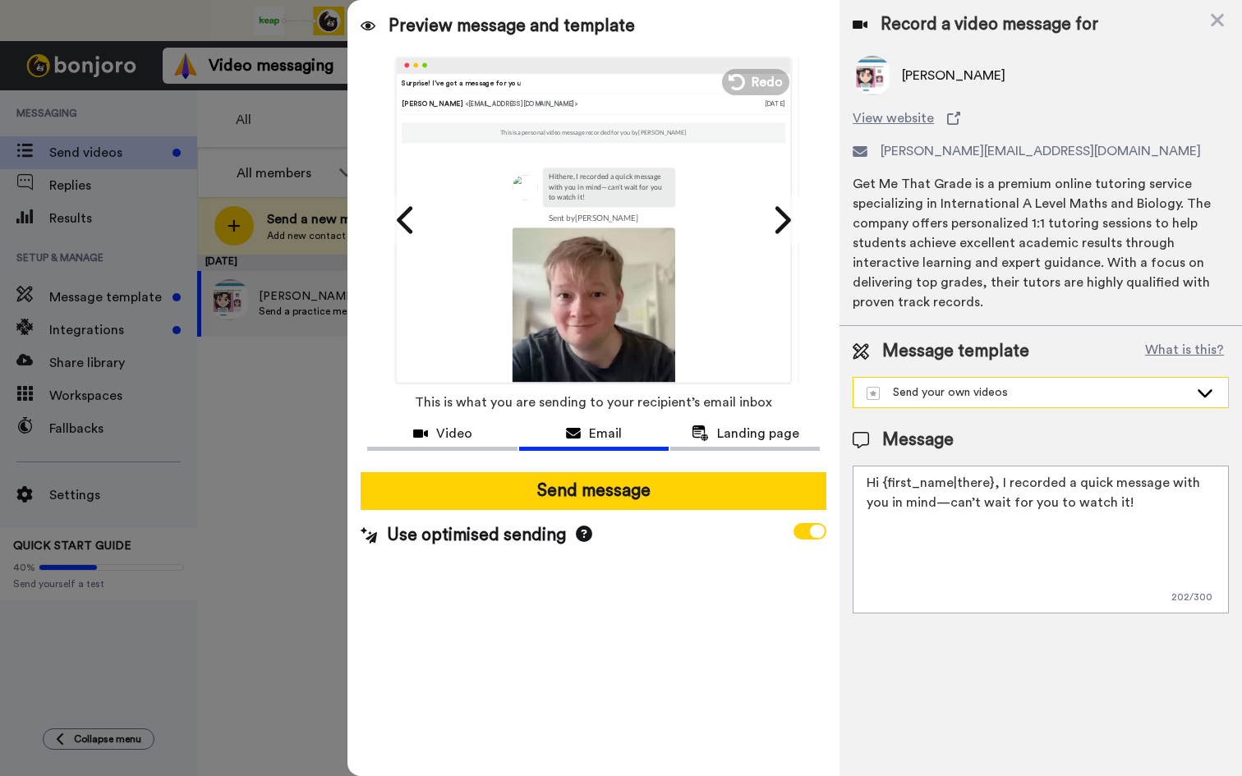
click at [954, 387] on div "Send your own videos" at bounding box center [1028, 392] width 322 height 16
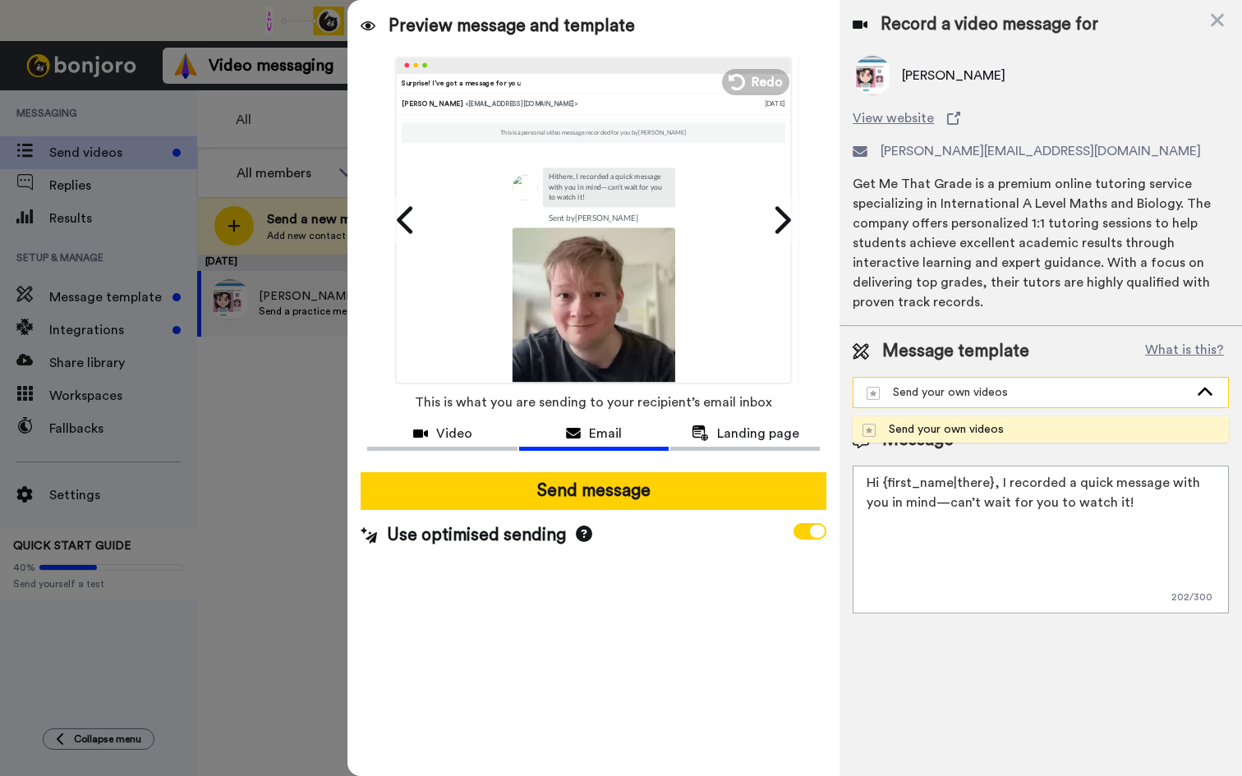
click at [954, 387] on div "Send your own videos" at bounding box center [1028, 392] width 322 height 16
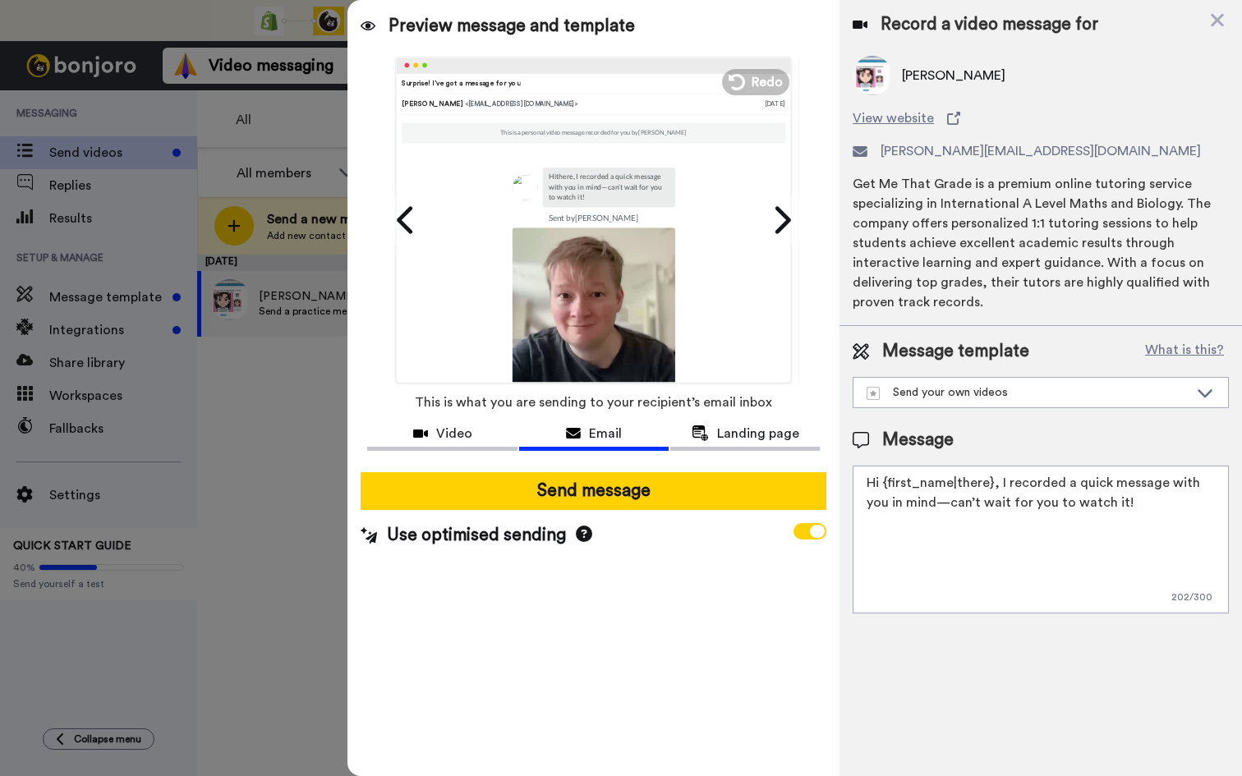
click at [1097, 535] on textarea "Hi {first_name|there}, I recorded a quick message with you in mind—can’t wait f…" at bounding box center [1041, 540] width 376 height 148
click at [728, 435] on span "Landing page" at bounding box center [758, 434] width 82 height 20
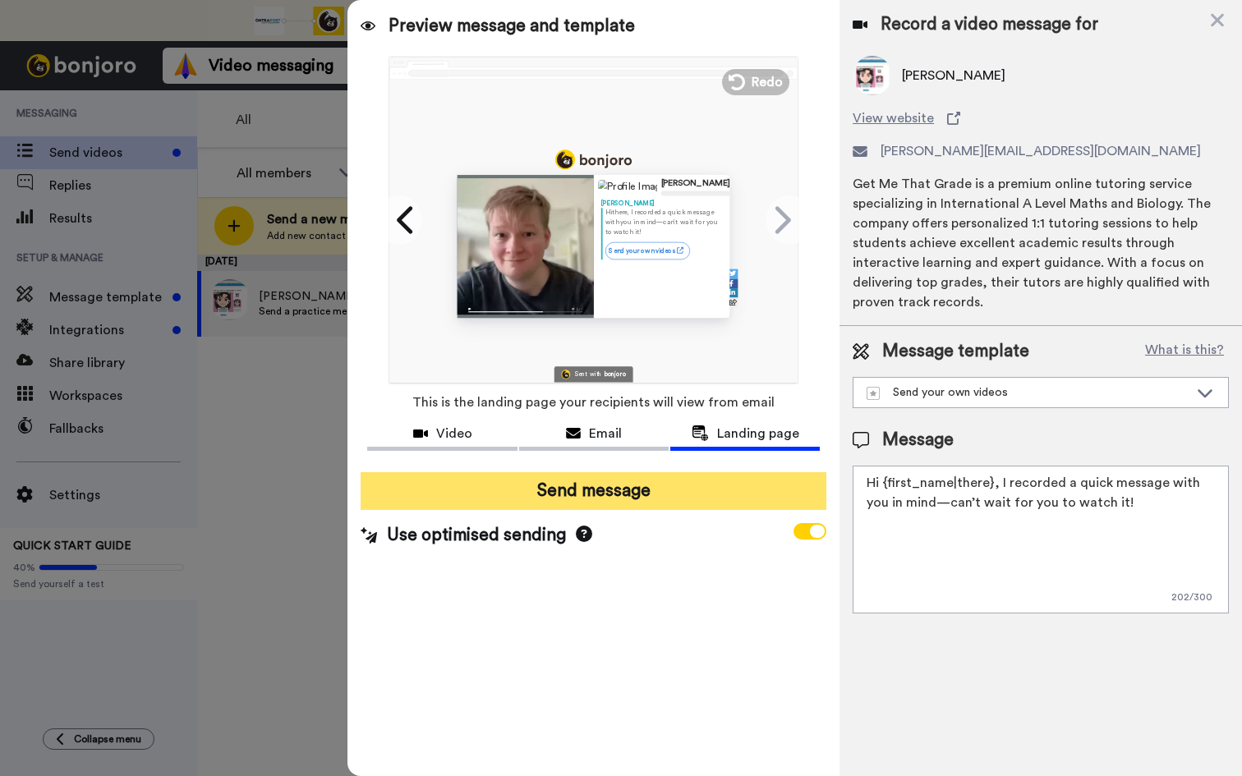
click at [677, 490] on button "Send message" at bounding box center [594, 491] width 466 height 38
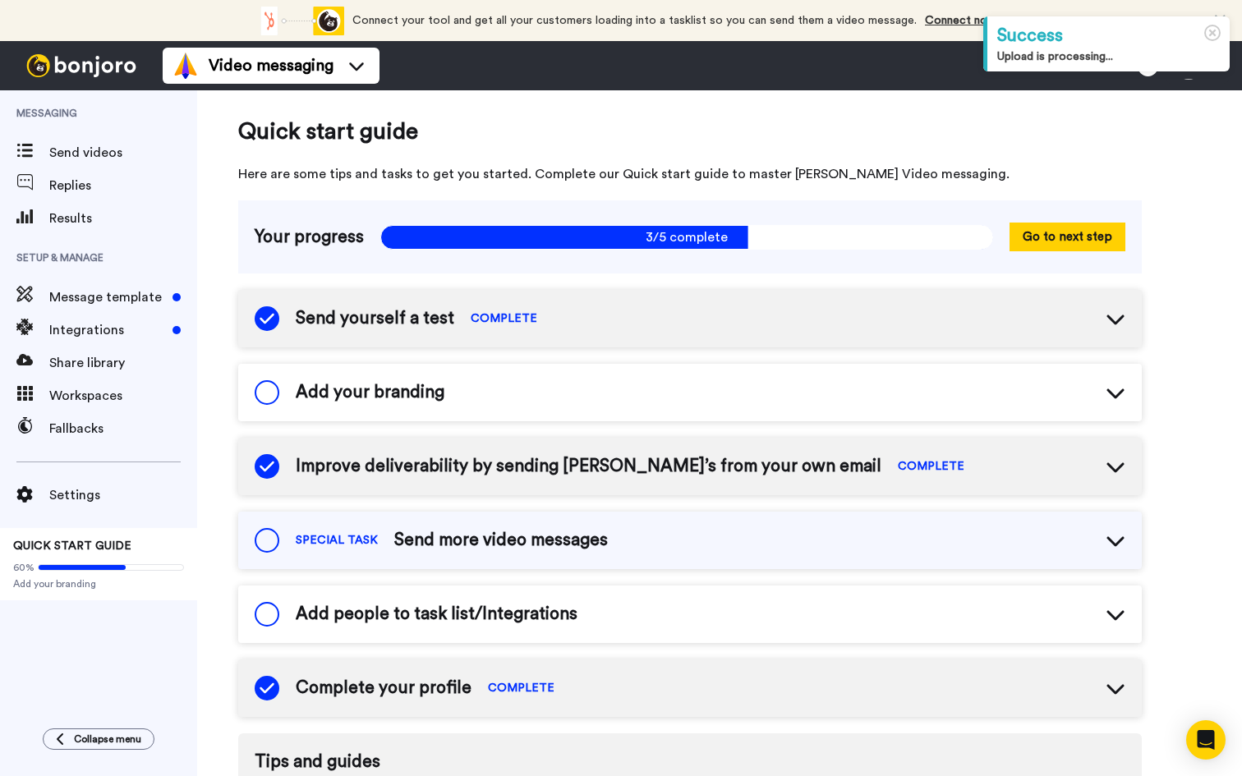
click at [351, 389] on span "Add your branding" at bounding box center [370, 392] width 149 height 25
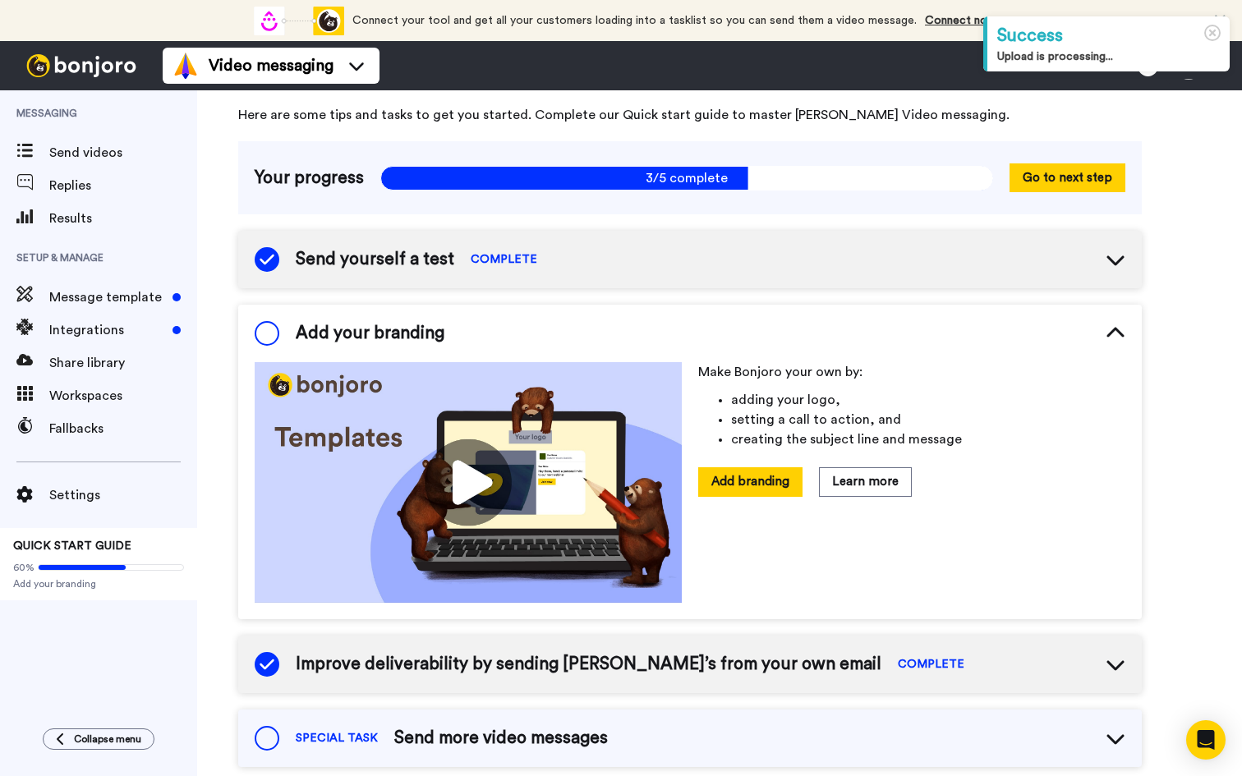
scroll to position [76, 0]
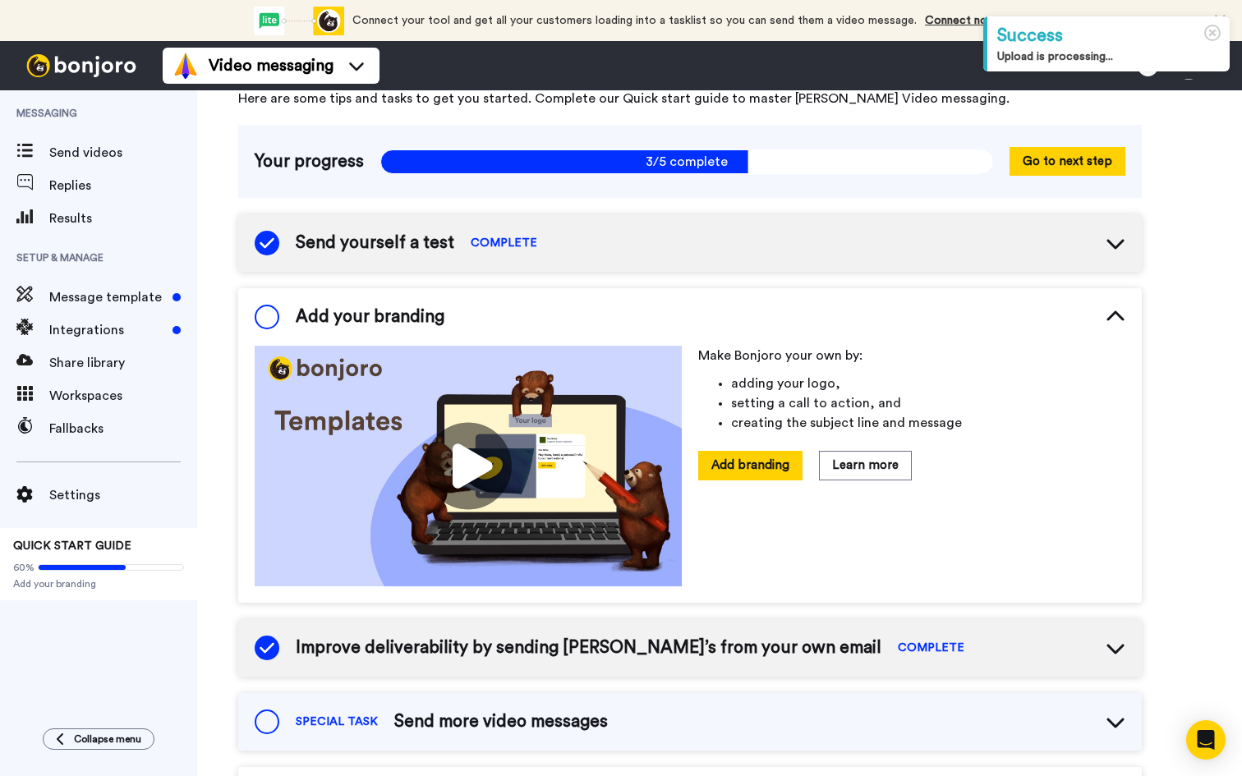
click at [481, 456] on img at bounding box center [468, 466] width 427 height 241
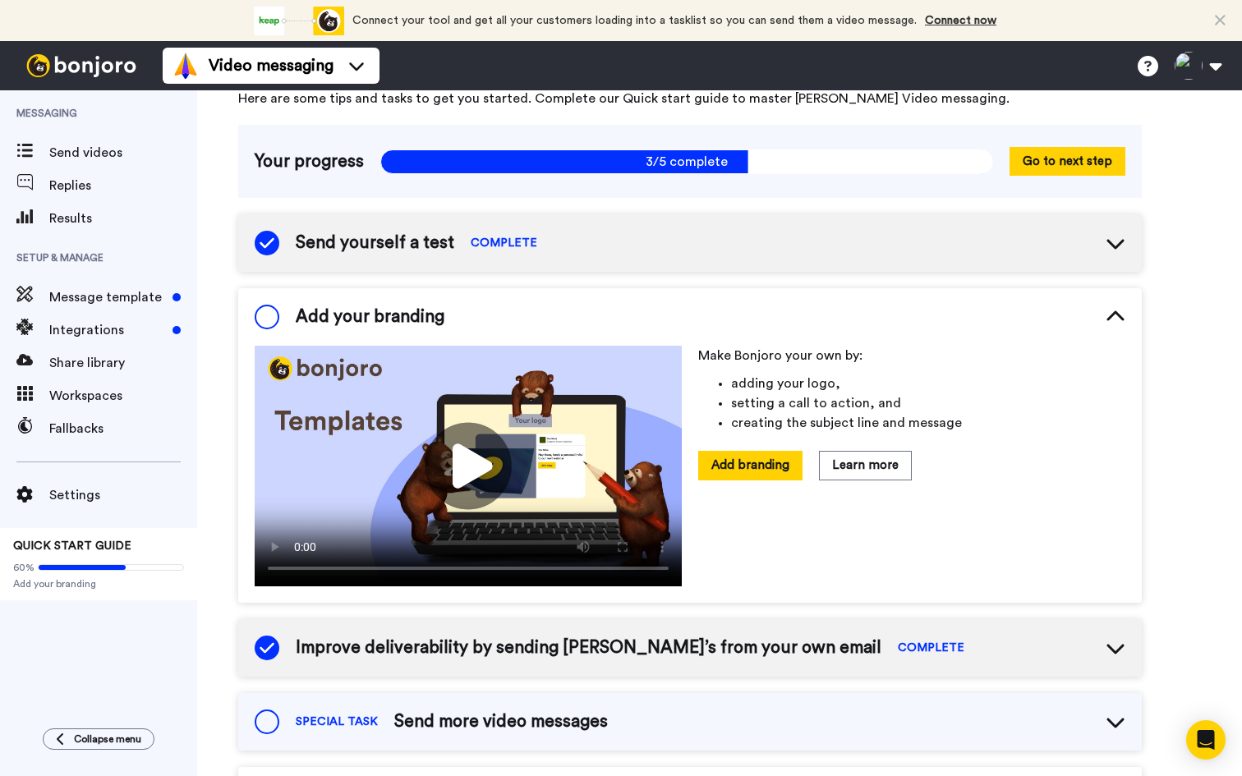
scroll to position [116, 0]
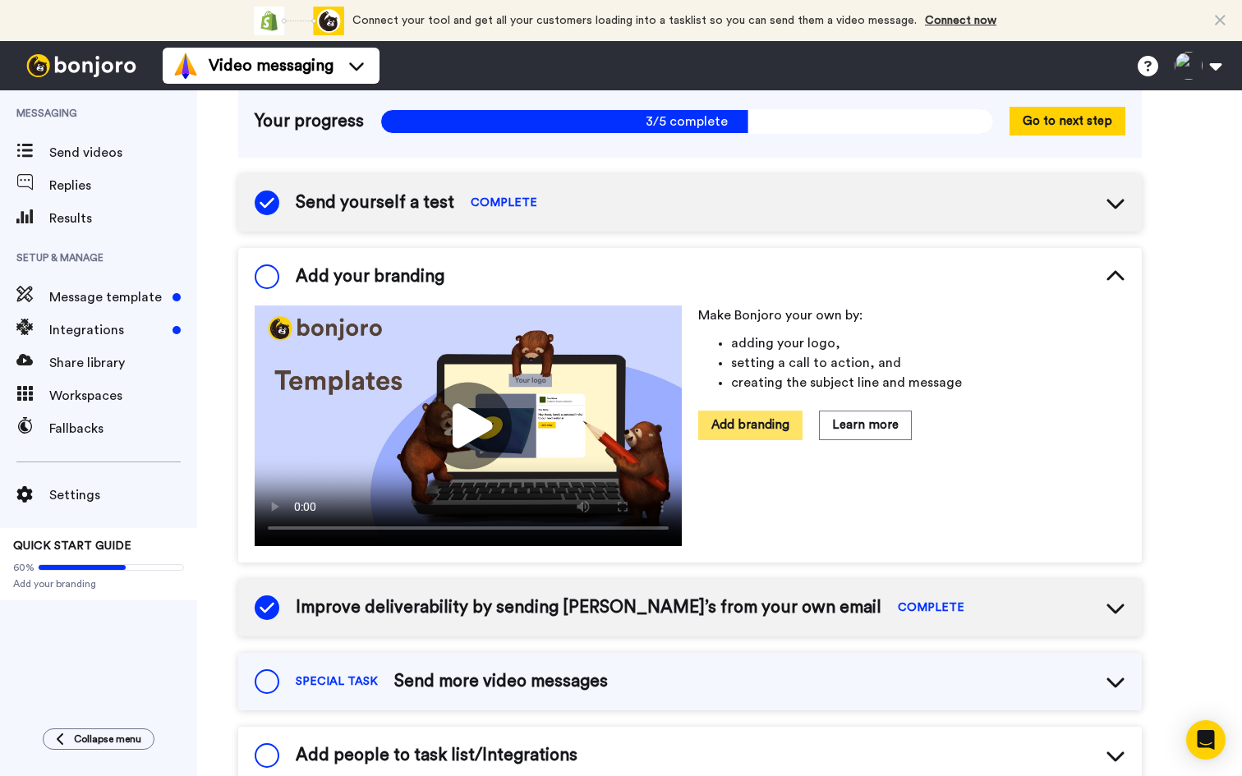
click at [728, 418] on button "Add branding" at bounding box center [750, 425] width 104 height 29
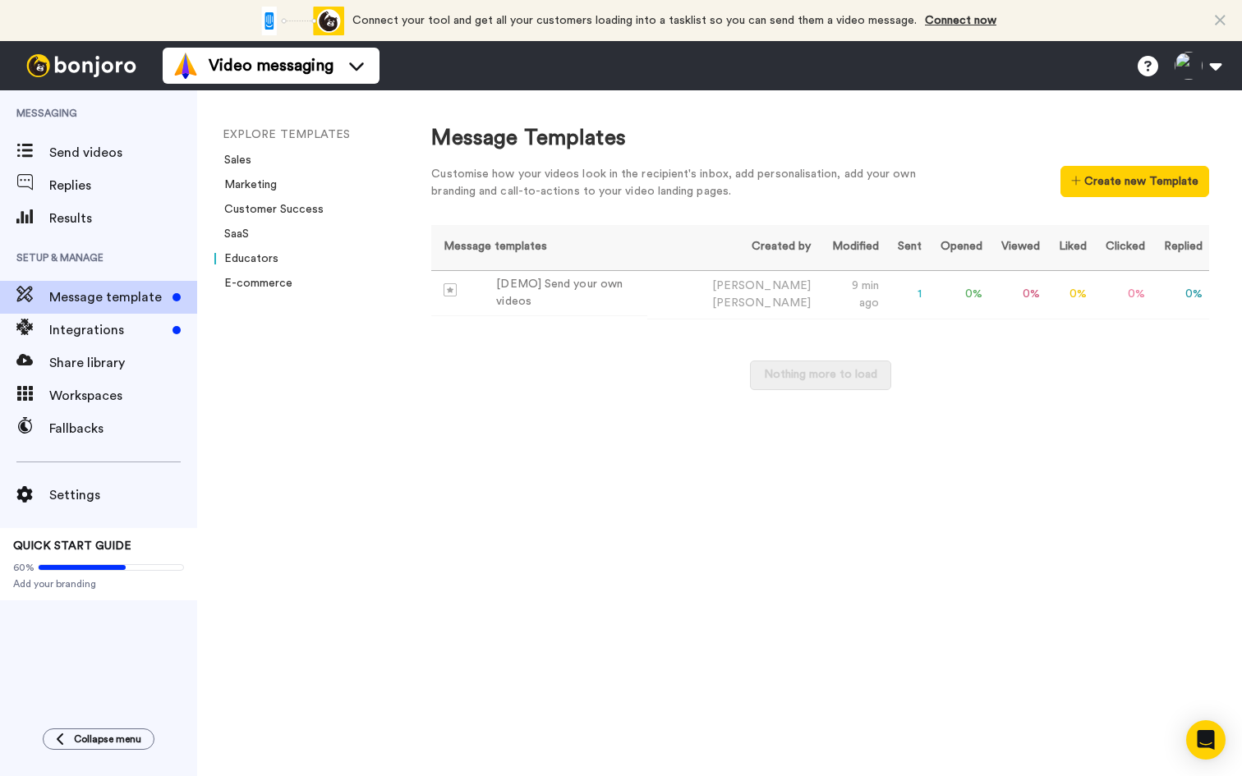
click at [256, 257] on link "Educators" at bounding box center [246, 258] width 64 height 11
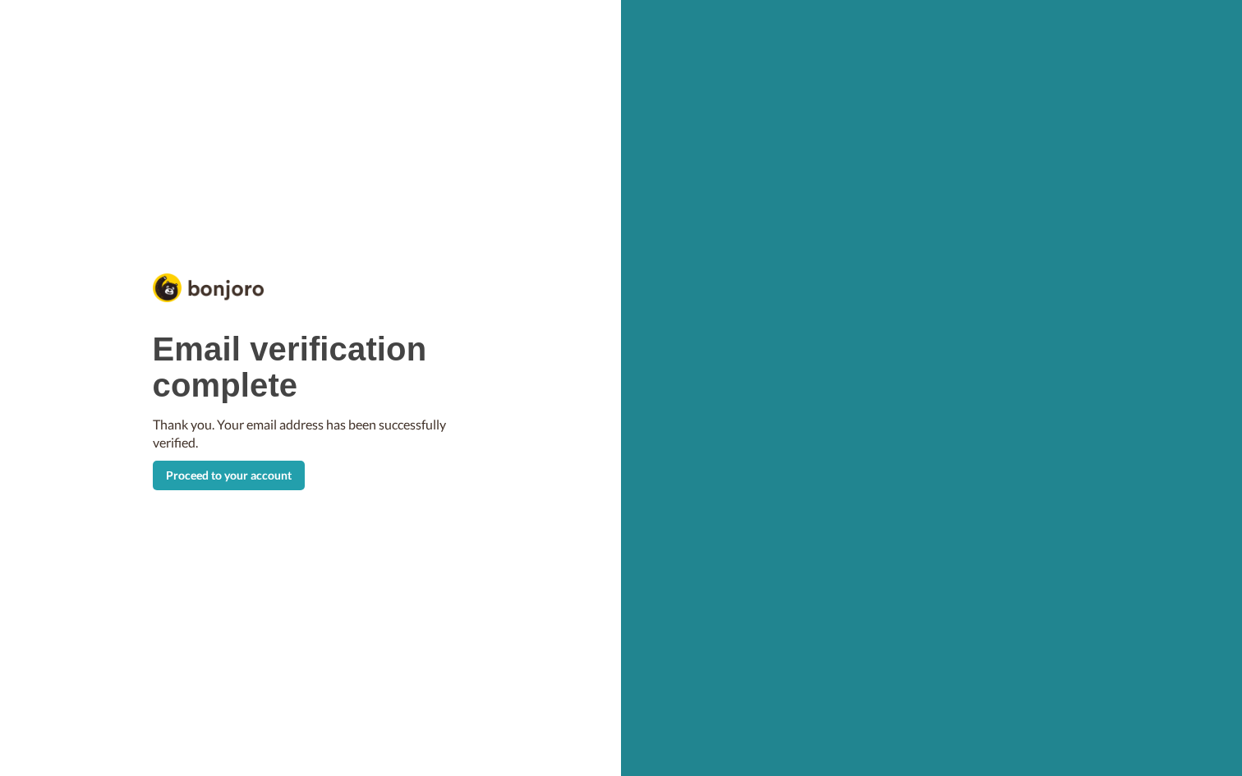
click at [237, 478] on link "Proceed to your account" at bounding box center [229, 476] width 152 height 30
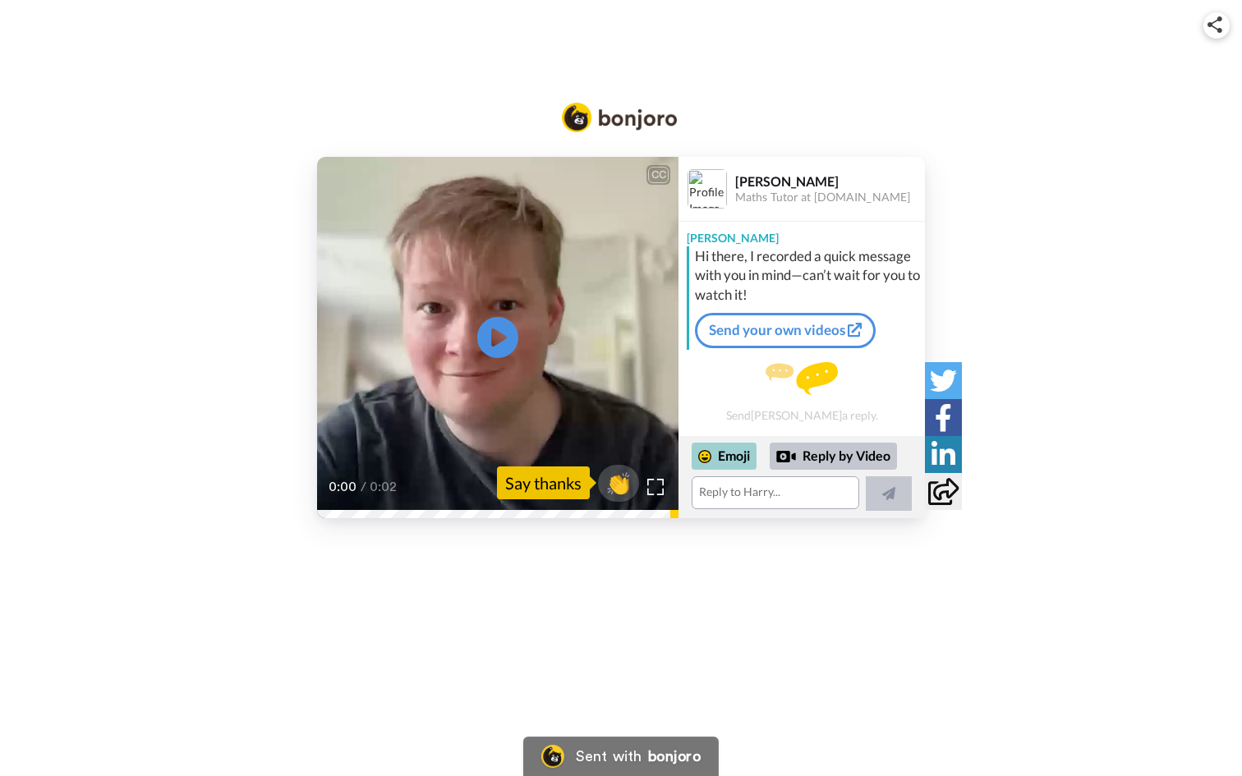
click at [738, 459] on div "Emoji" at bounding box center [724, 456] width 65 height 26
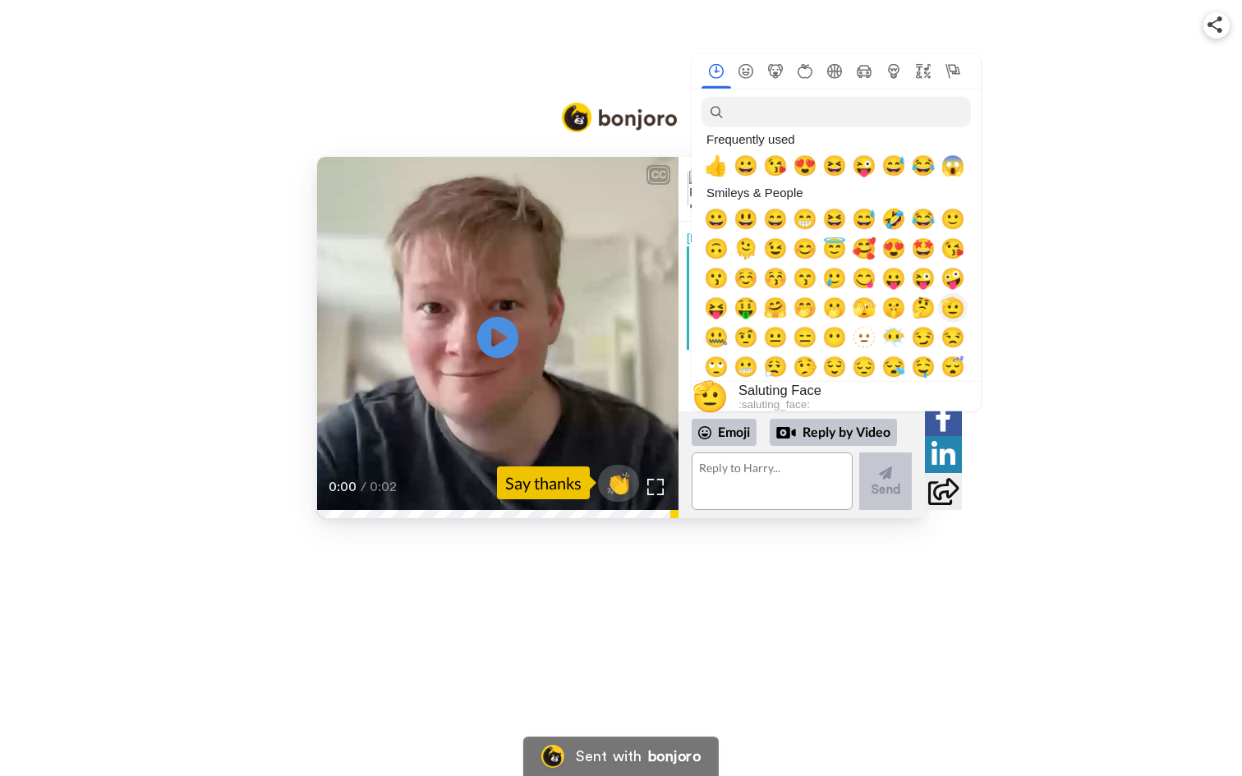
click at [960, 313] on span "🫡" at bounding box center [953, 308] width 25 height 23
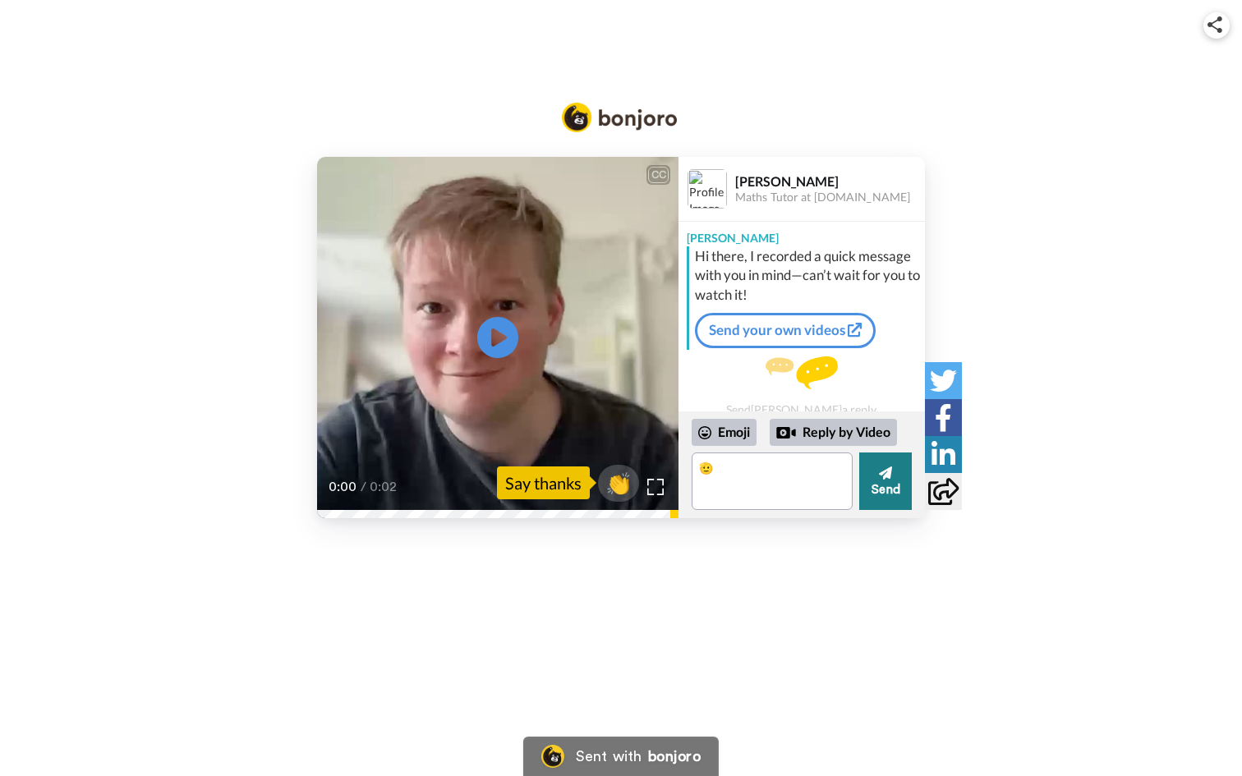
click at [879, 481] on button "Send" at bounding box center [885, 481] width 53 height 57
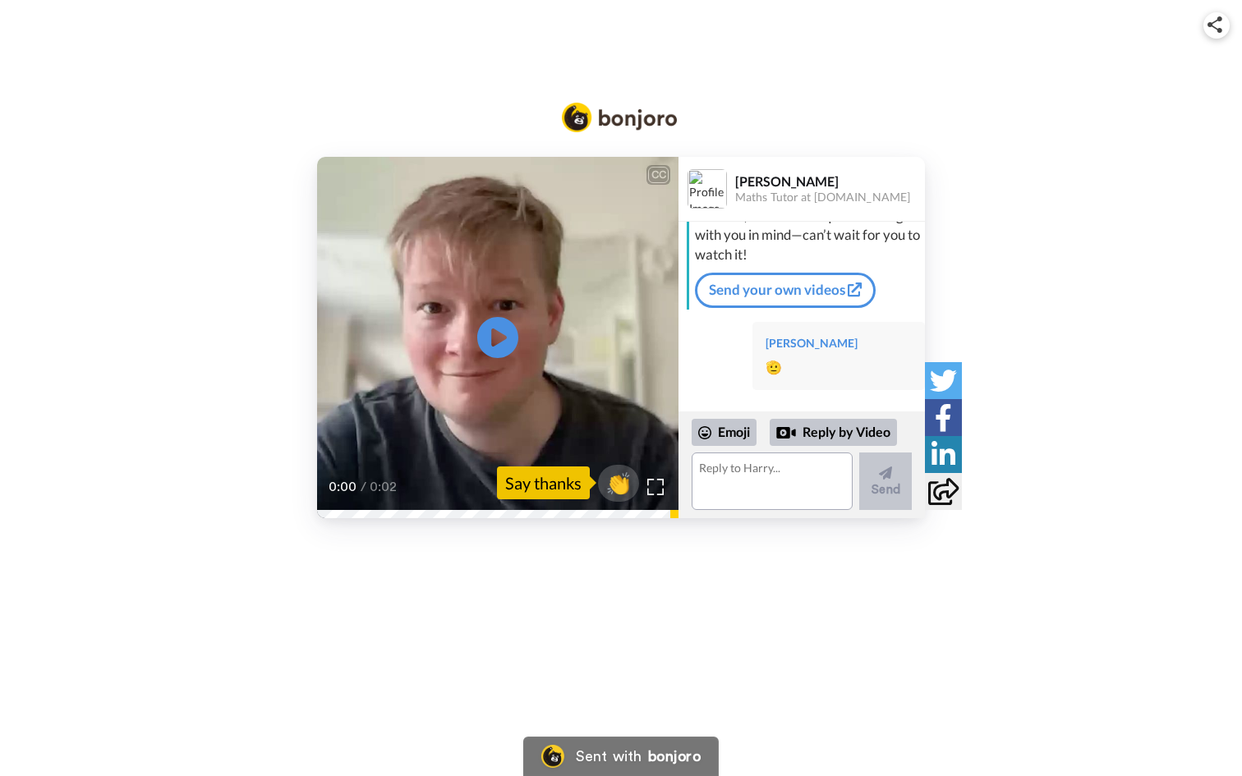
click at [947, 448] on icon at bounding box center [943, 454] width 24 height 27
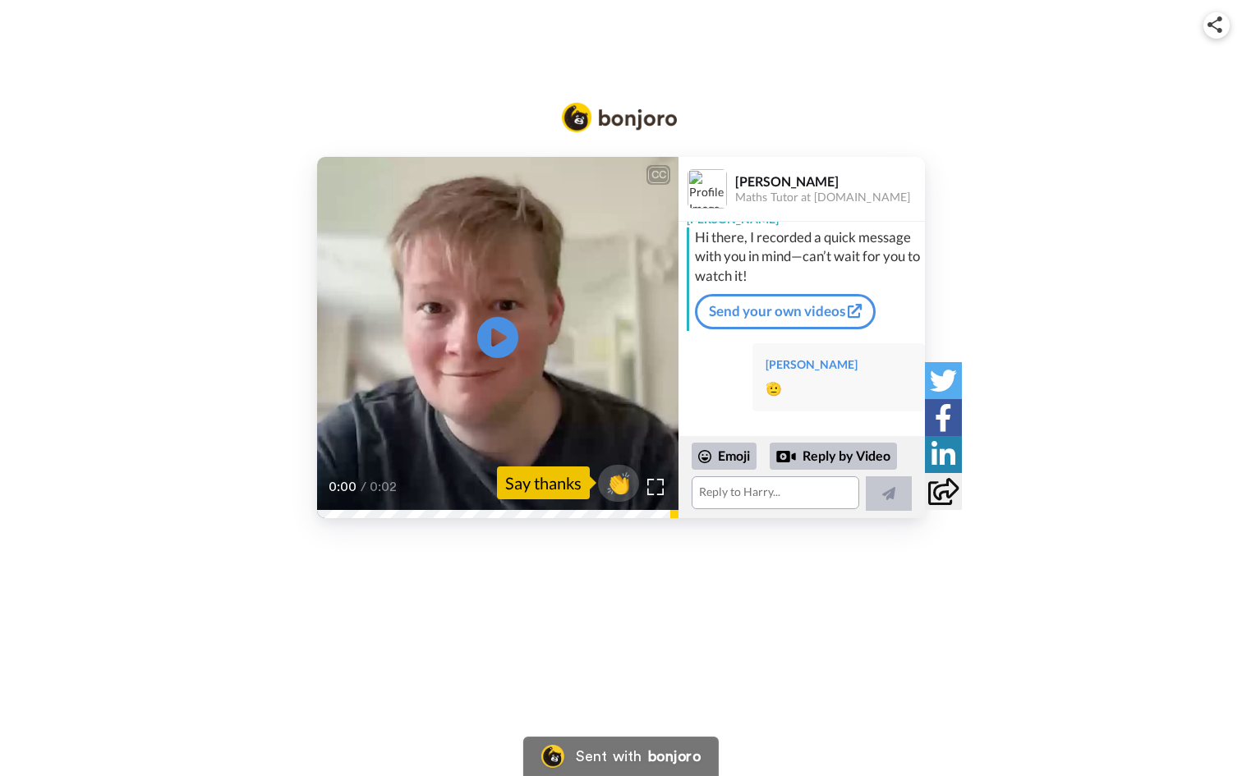
scroll to position [16, 0]
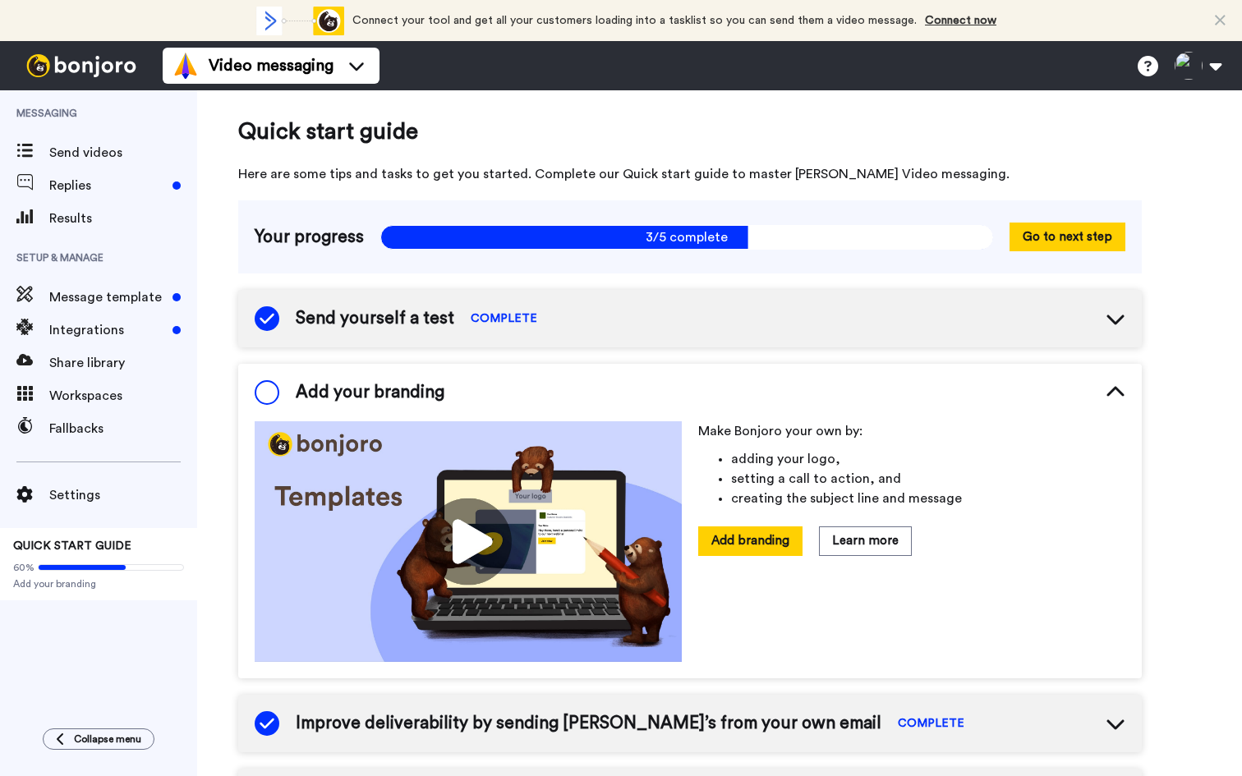
scroll to position [75, 0]
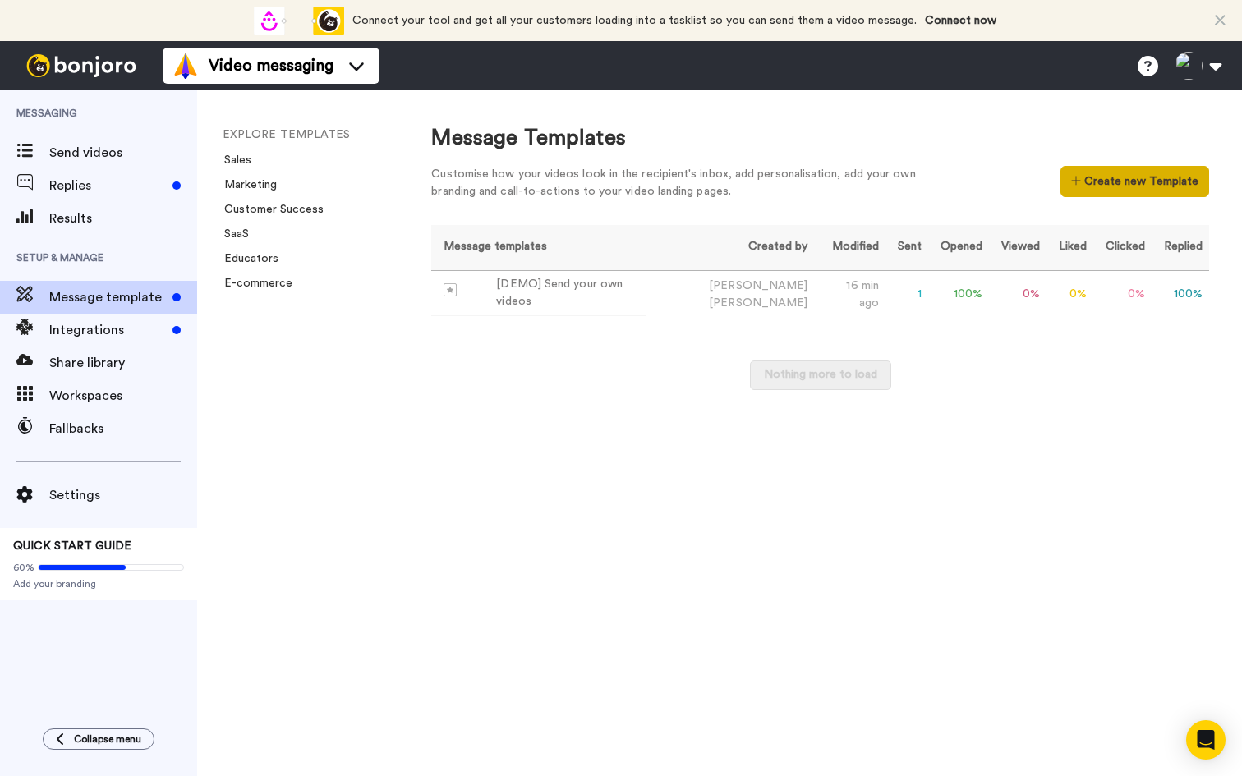
click at [1117, 186] on button "Create new Template" at bounding box center [1134, 181] width 149 height 31
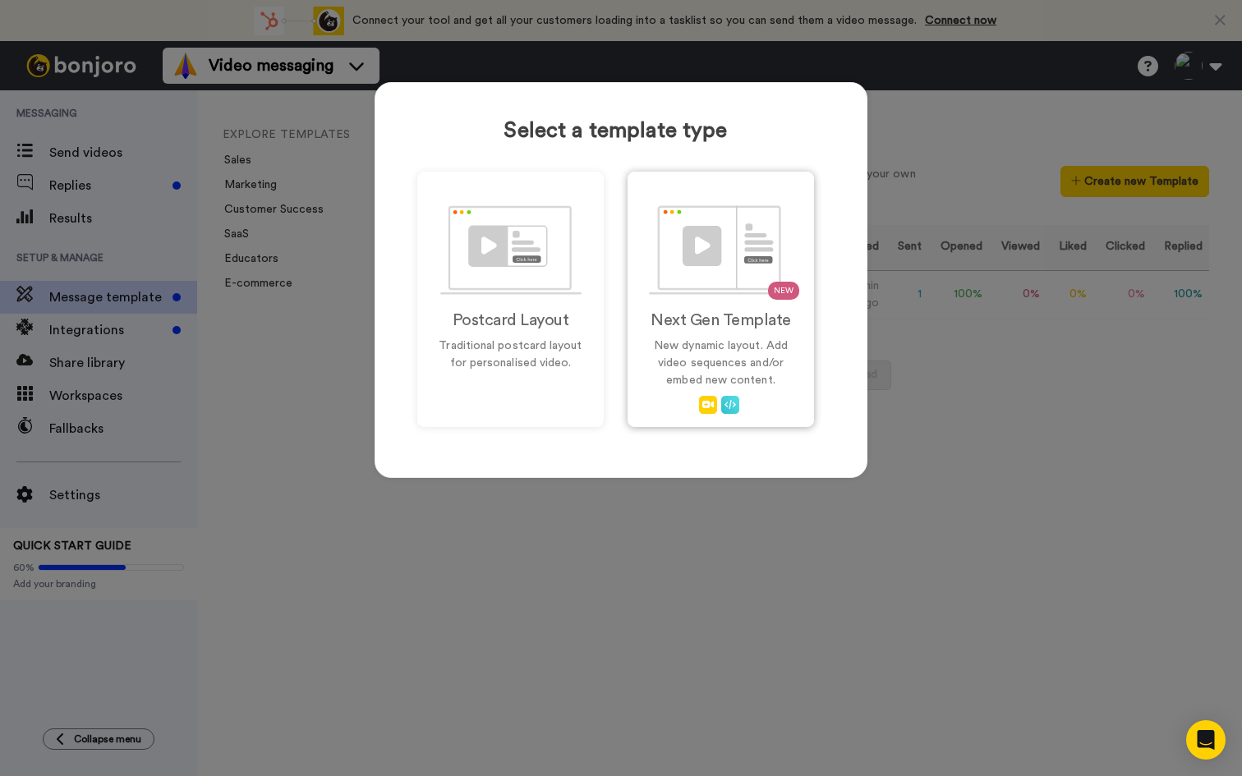
click at [737, 339] on p "New dynamic layout. Add video sequences and/or embed new content." at bounding box center [721, 364] width 152 height 52
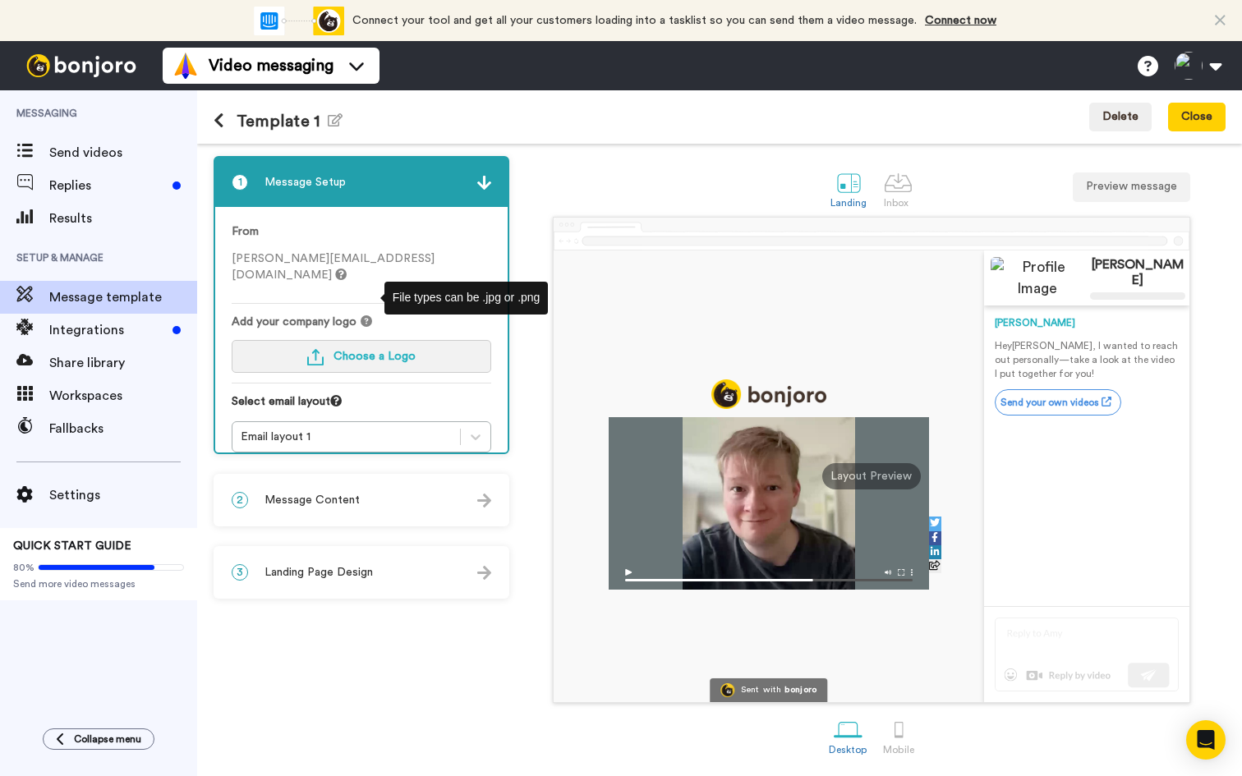
click at [364, 351] on span "Choose a Logo" at bounding box center [374, 356] width 82 height 11
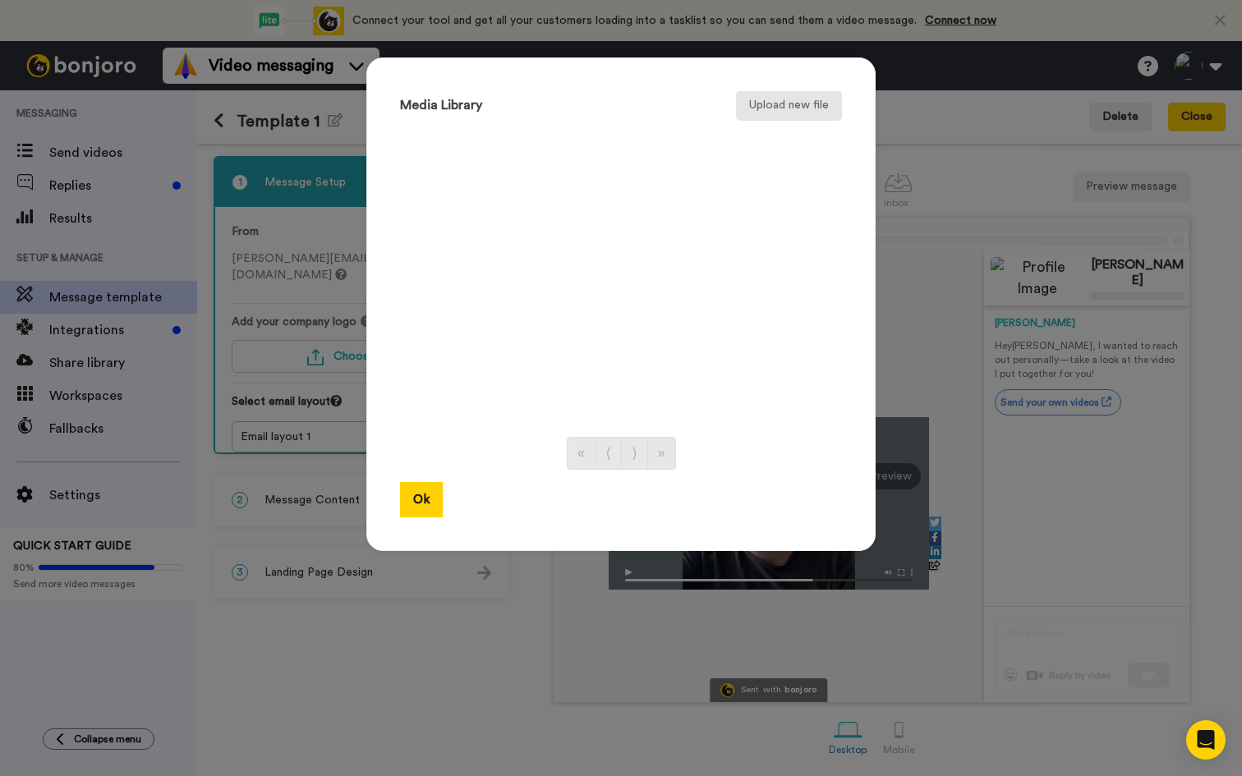
click at [809, 97] on button "Upload new file" at bounding box center [789, 106] width 106 height 30
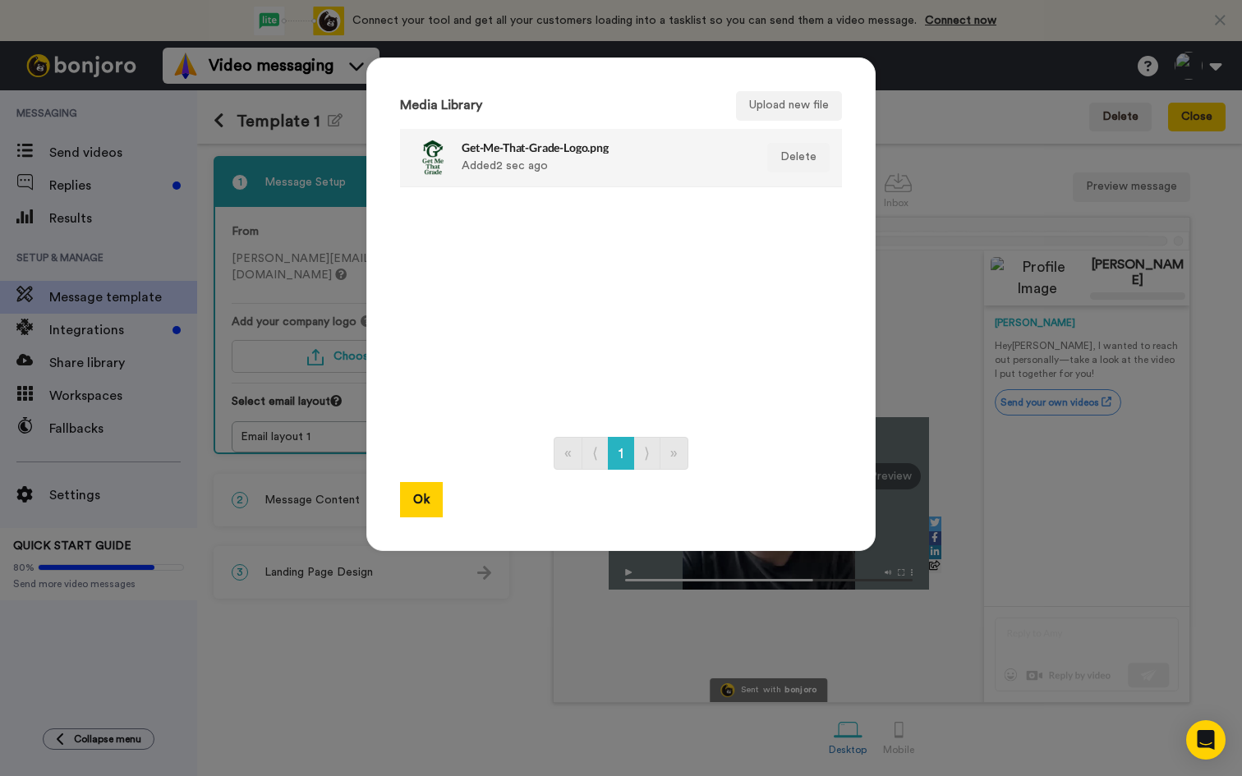
click at [454, 154] on div "Get-Me-That-Grade-Logo.png Added 2 sec ago" at bounding box center [578, 157] width 333 height 41
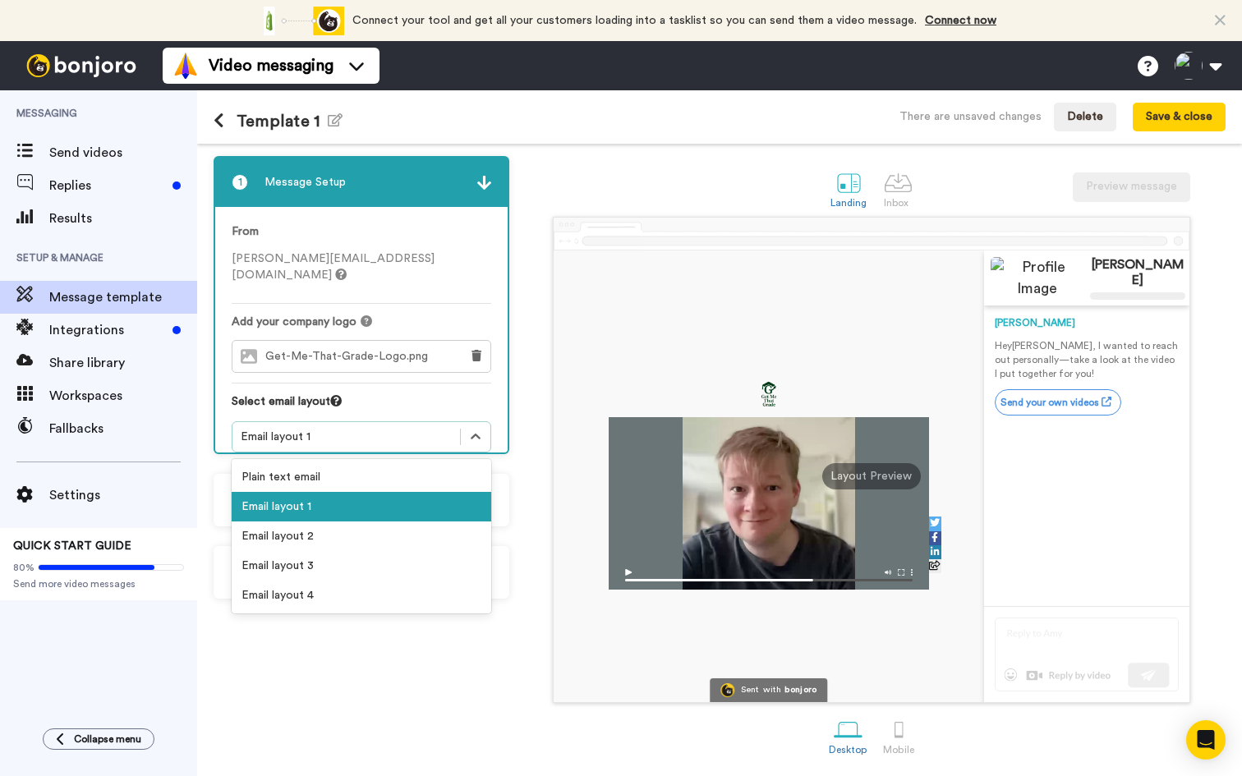
click at [343, 429] on div "Email layout 1" at bounding box center [346, 437] width 211 height 16
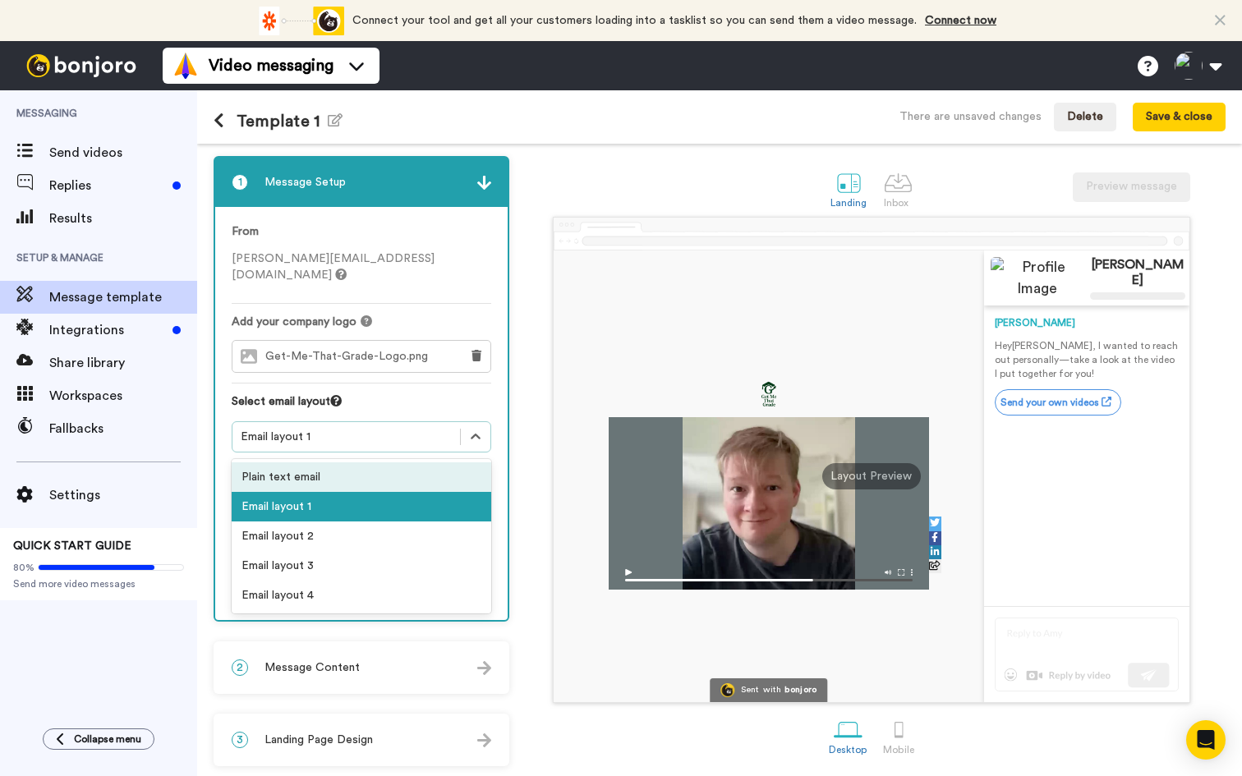
click at [324, 462] on div "Plain text email" at bounding box center [362, 477] width 260 height 30
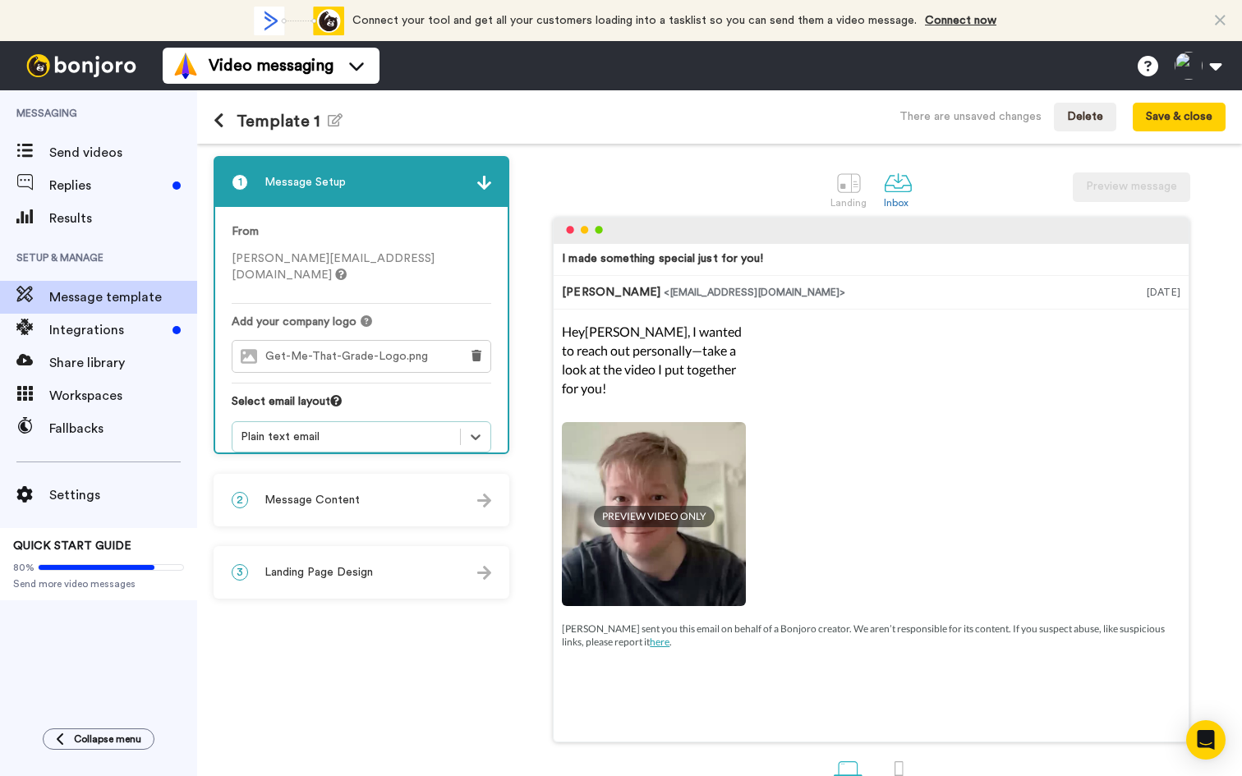
click at [313, 429] on div "Plain text email" at bounding box center [346, 437] width 211 height 16
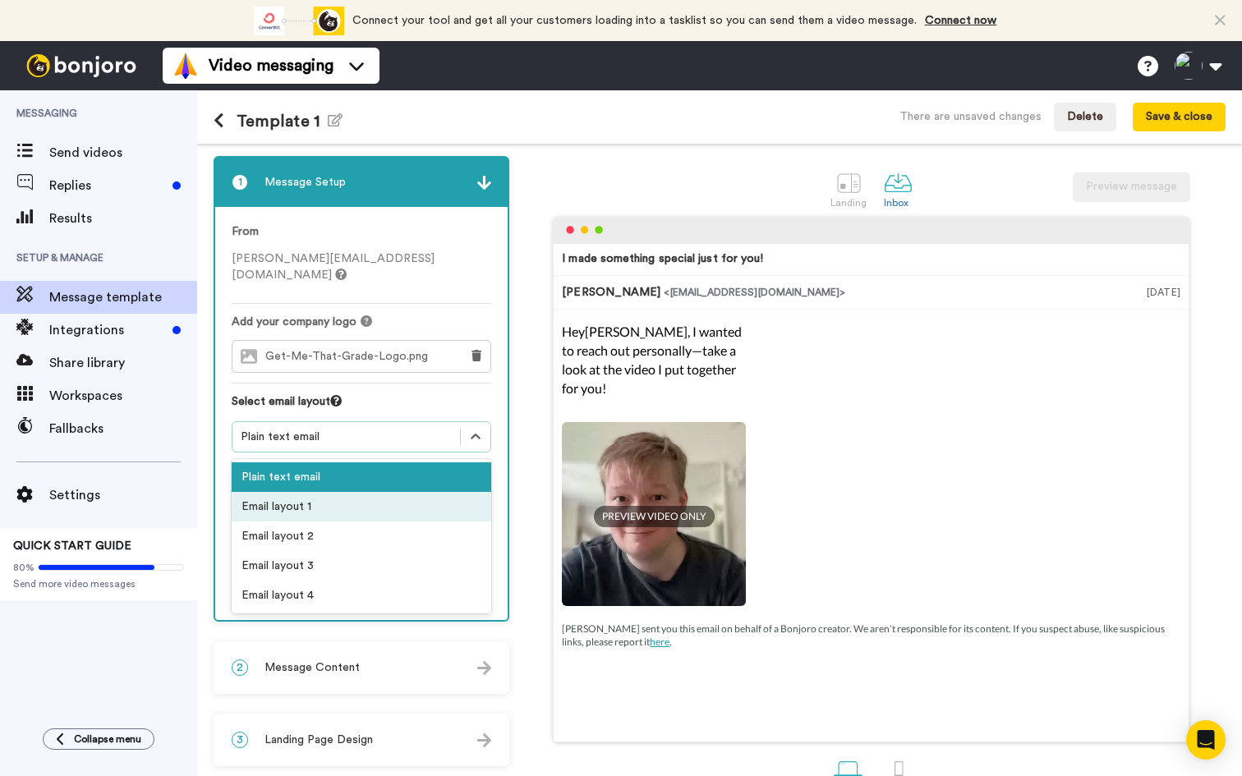
click at [294, 492] on div "Email layout 1" at bounding box center [362, 507] width 260 height 30
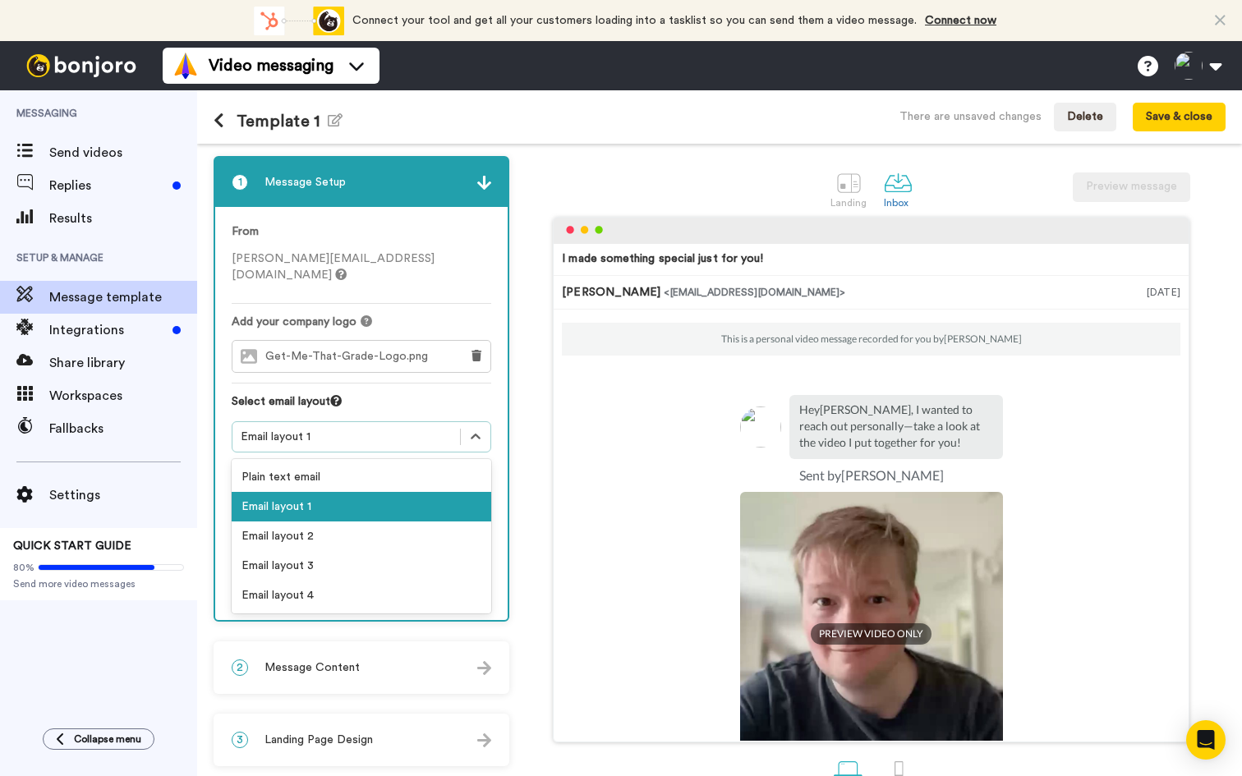
click at [333, 429] on div "Email layout 1" at bounding box center [346, 437] width 211 height 16
click at [279, 533] on div "Email layout 2" at bounding box center [362, 537] width 260 height 30
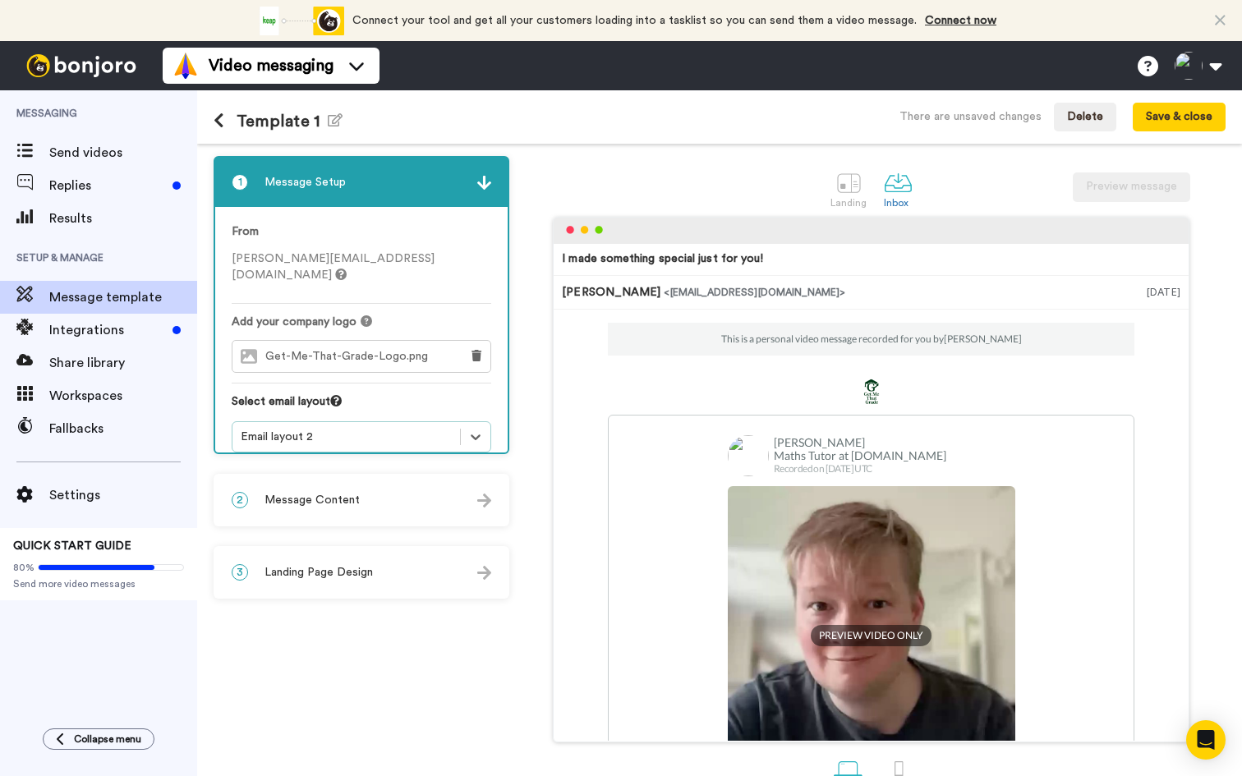
click at [304, 429] on div "Email layout 2" at bounding box center [346, 437] width 211 height 16
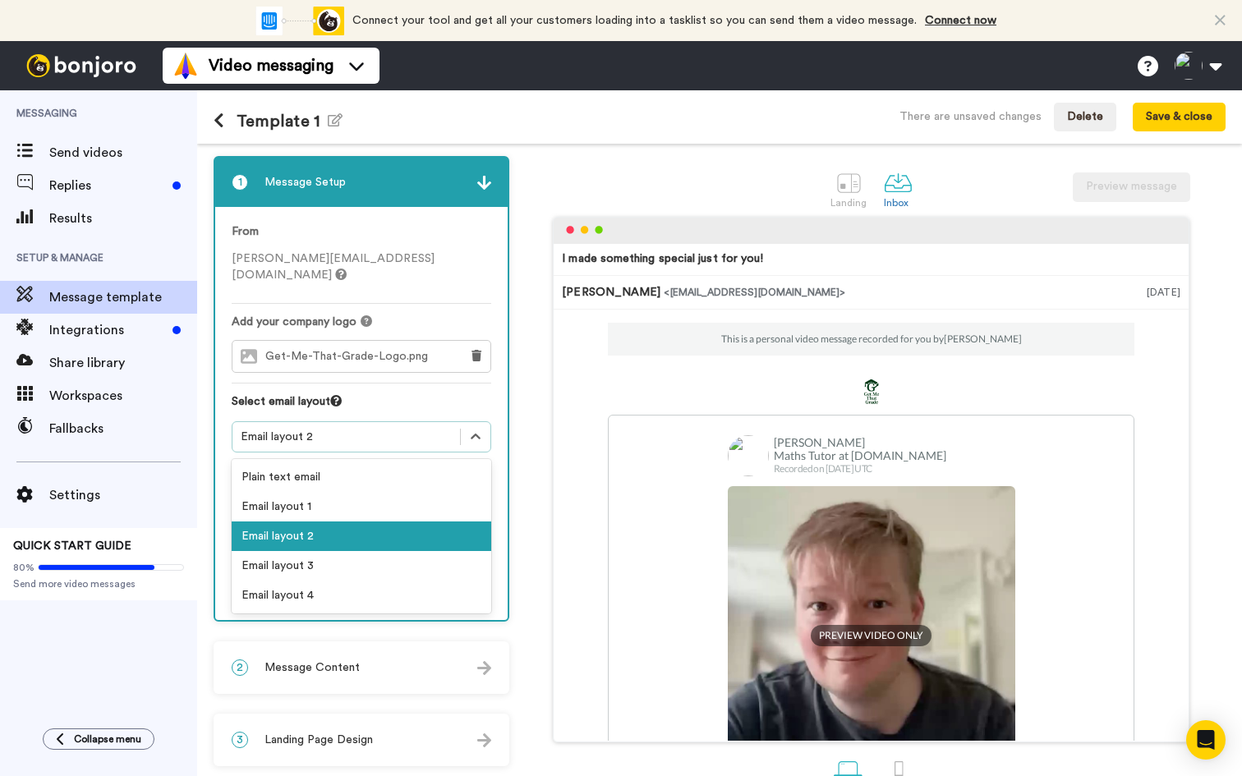
click at [276, 530] on div "Email layout 2" at bounding box center [362, 537] width 260 height 30
click at [324, 429] on div "Email layout 2" at bounding box center [346, 437] width 211 height 16
click at [277, 552] on div "Email layout 3" at bounding box center [362, 566] width 260 height 30
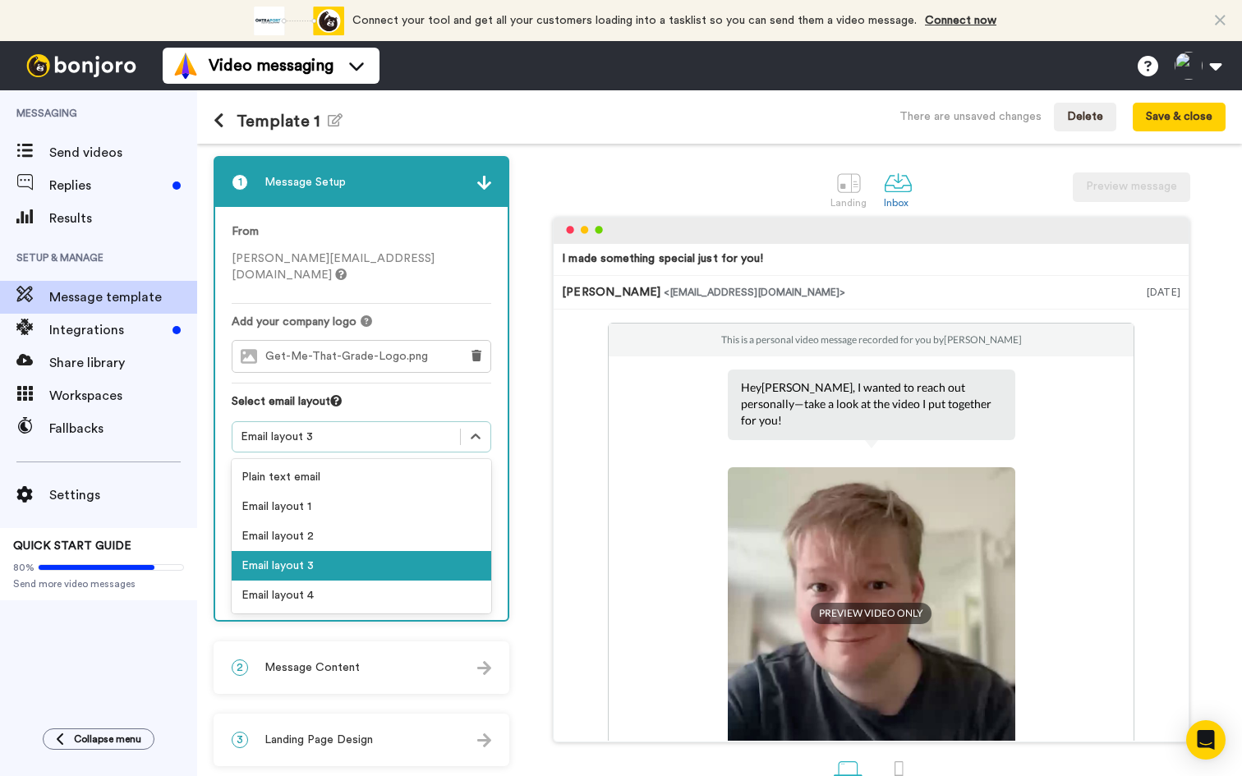
click at [305, 429] on div "Email layout 3" at bounding box center [346, 437] width 211 height 16
click at [306, 581] on div "Email layout 4" at bounding box center [362, 596] width 260 height 30
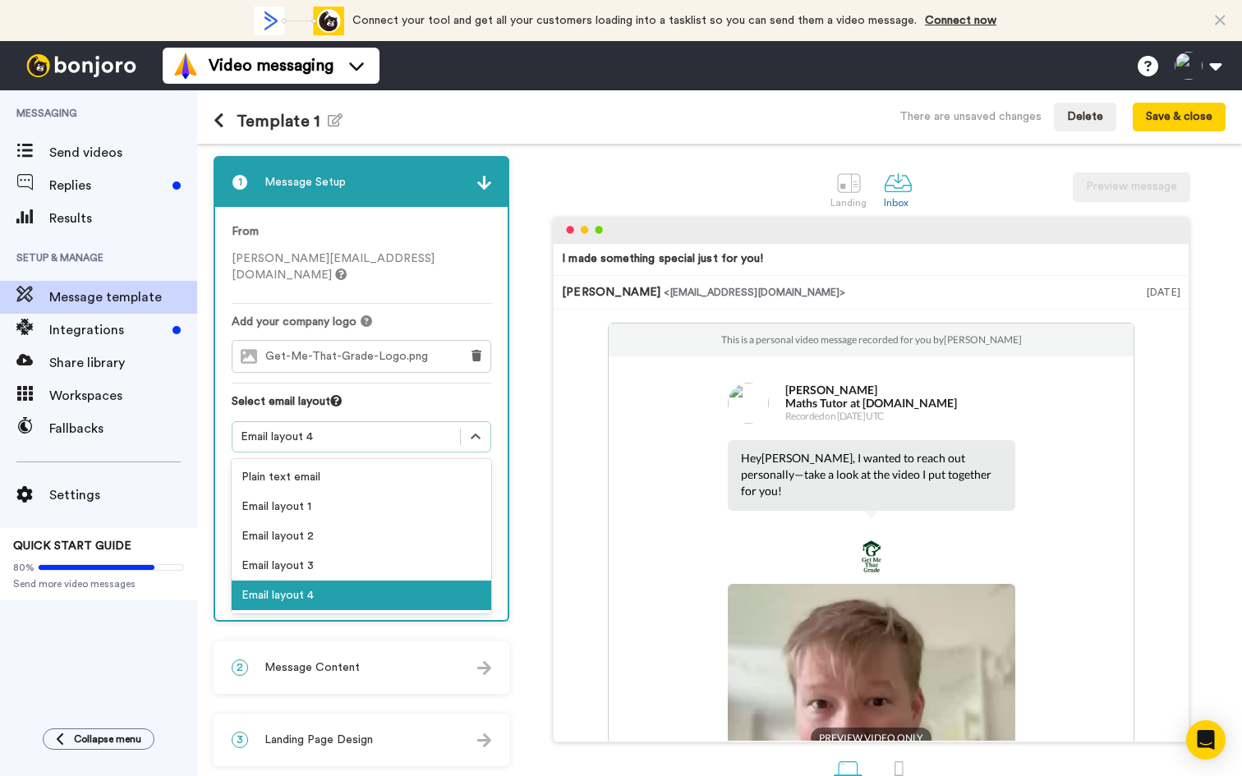
click at [320, 429] on div "Email layout 4" at bounding box center [346, 437] width 211 height 16
click at [283, 494] on div "Email layout 1" at bounding box center [362, 507] width 260 height 30
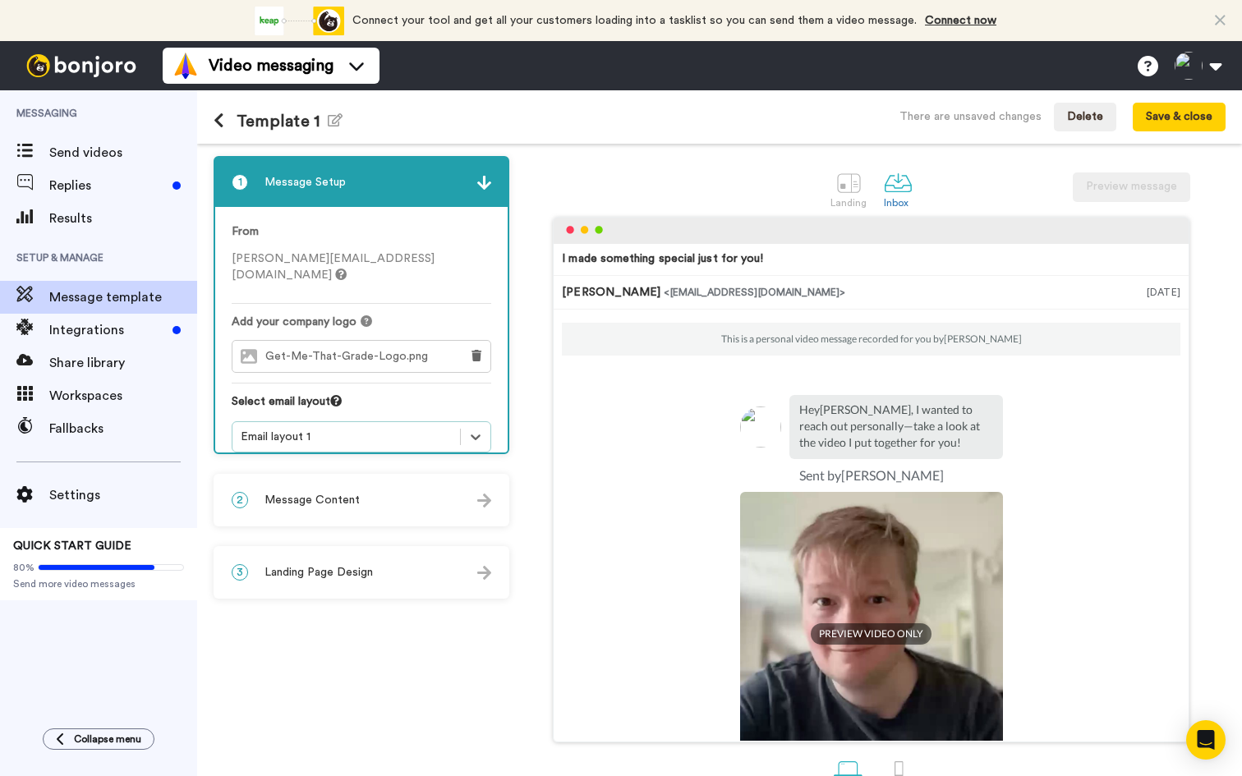
click at [359, 427] on div "Email layout 1" at bounding box center [346, 437] width 228 height 20
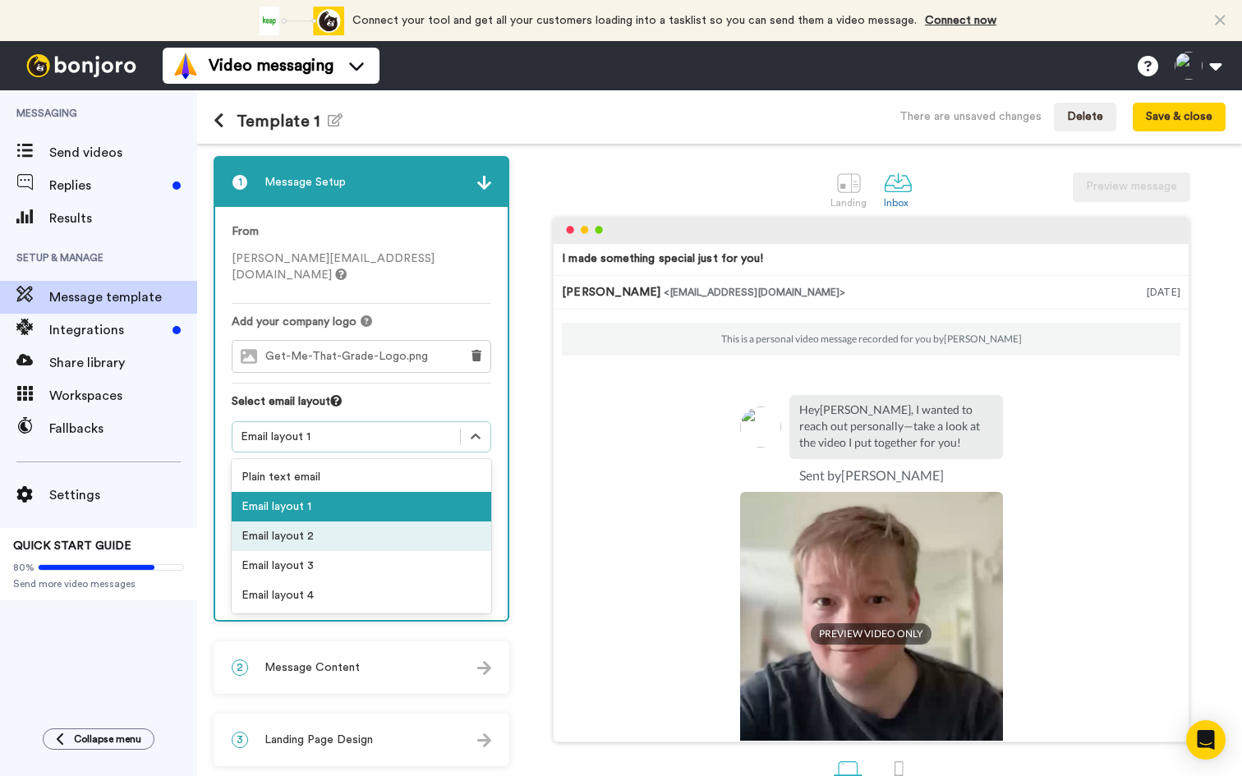
click at [292, 522] on div "Email layout 2" at bounding box center [362, 537] width 260 height 30
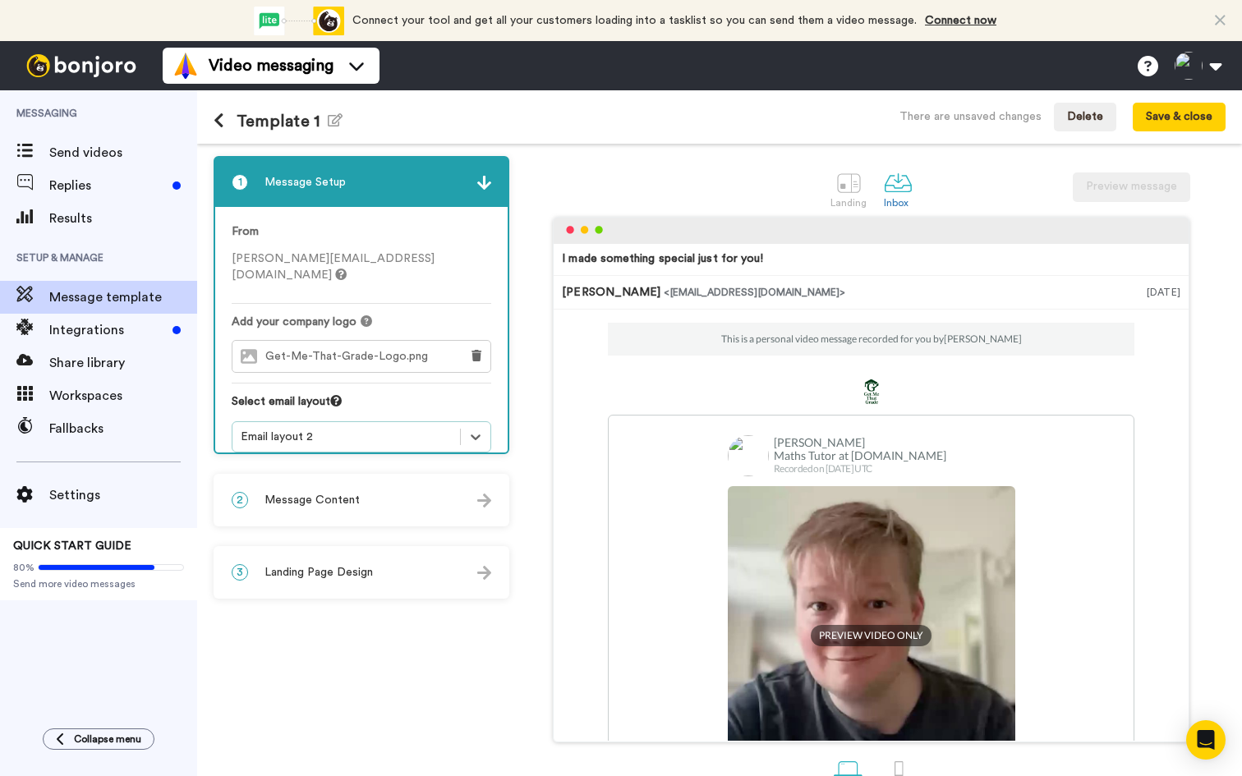
click at [335, 429] on div "Email layout 2" at bounding box center [346, 437] width 211 height 16
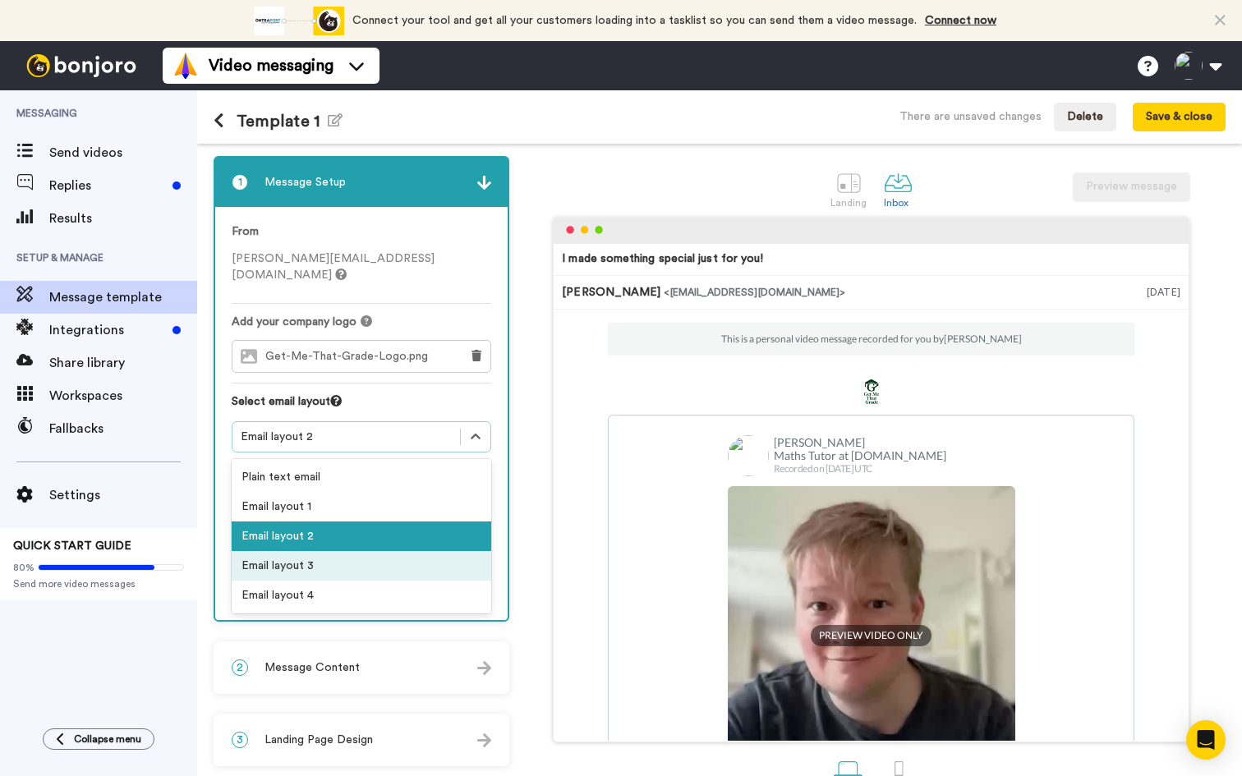
click at [289, 551] on div "Email layout 3" at bounding box center [362, 566] width 260 height 30
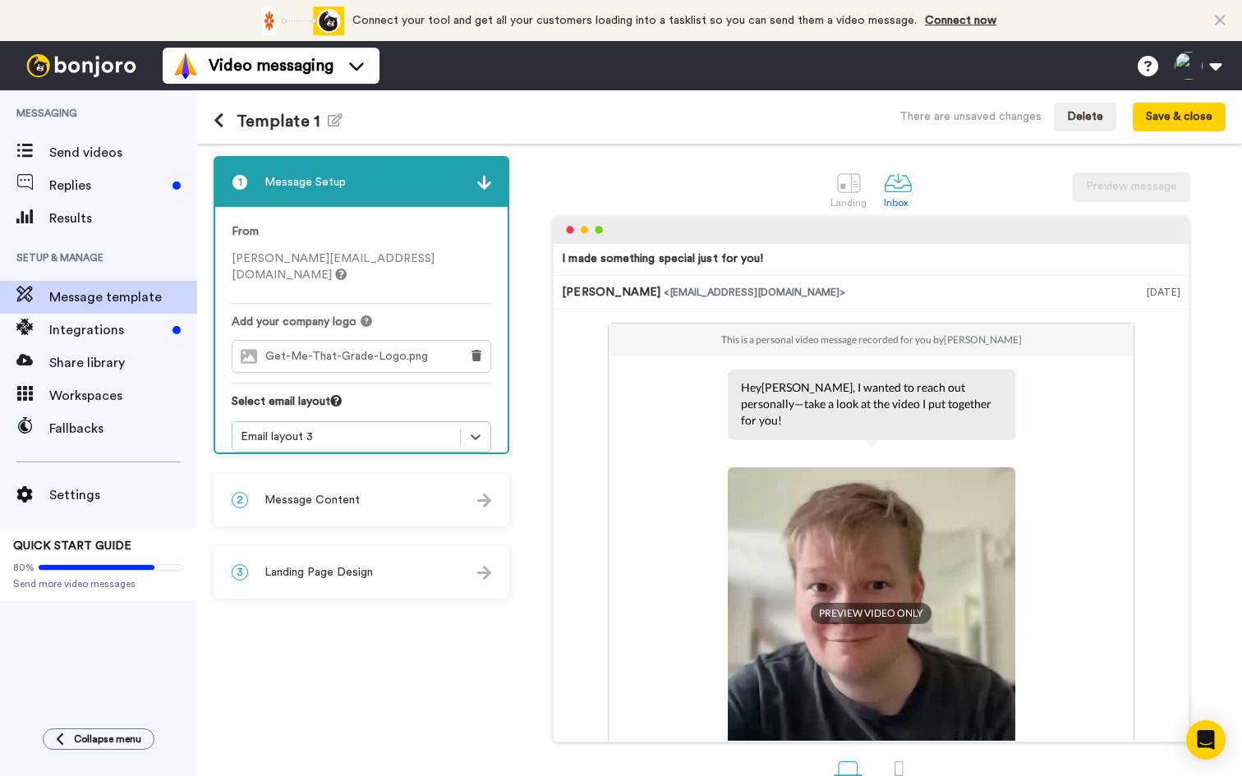
click at [359, 429] on div "Email layout 3" at bounding box center [346, 437] width 211 height 16
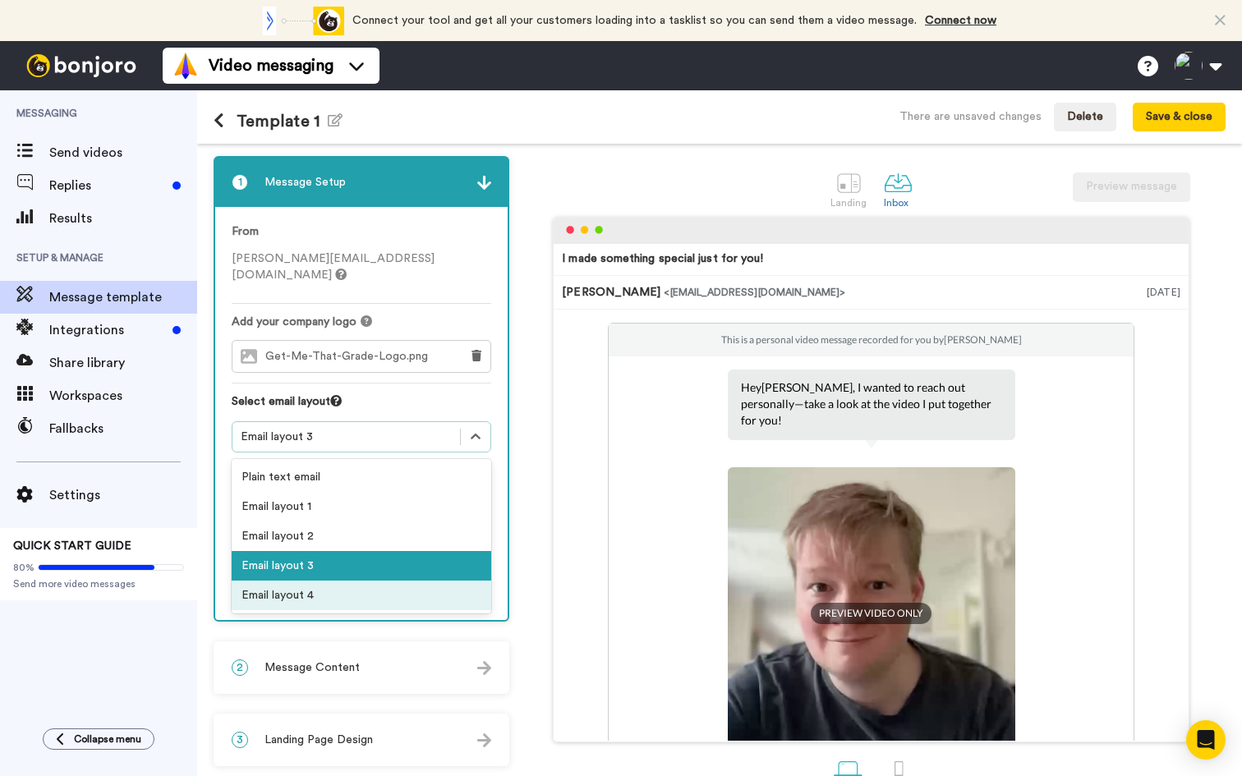
click at [288, 581] on div "Email layout 4" at bounding box center [362, 596] width 260 height 30
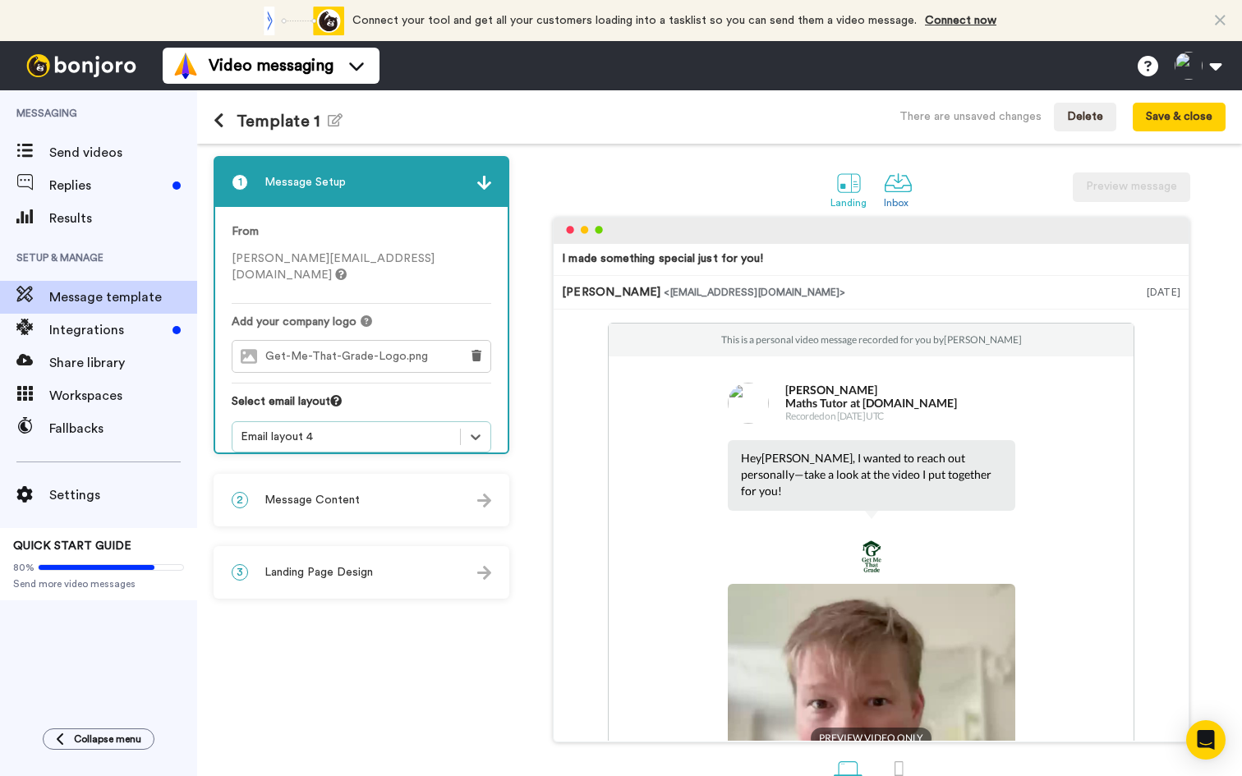
click at [843, 191] on div at bounding box center [849, 182] width 29 height 29
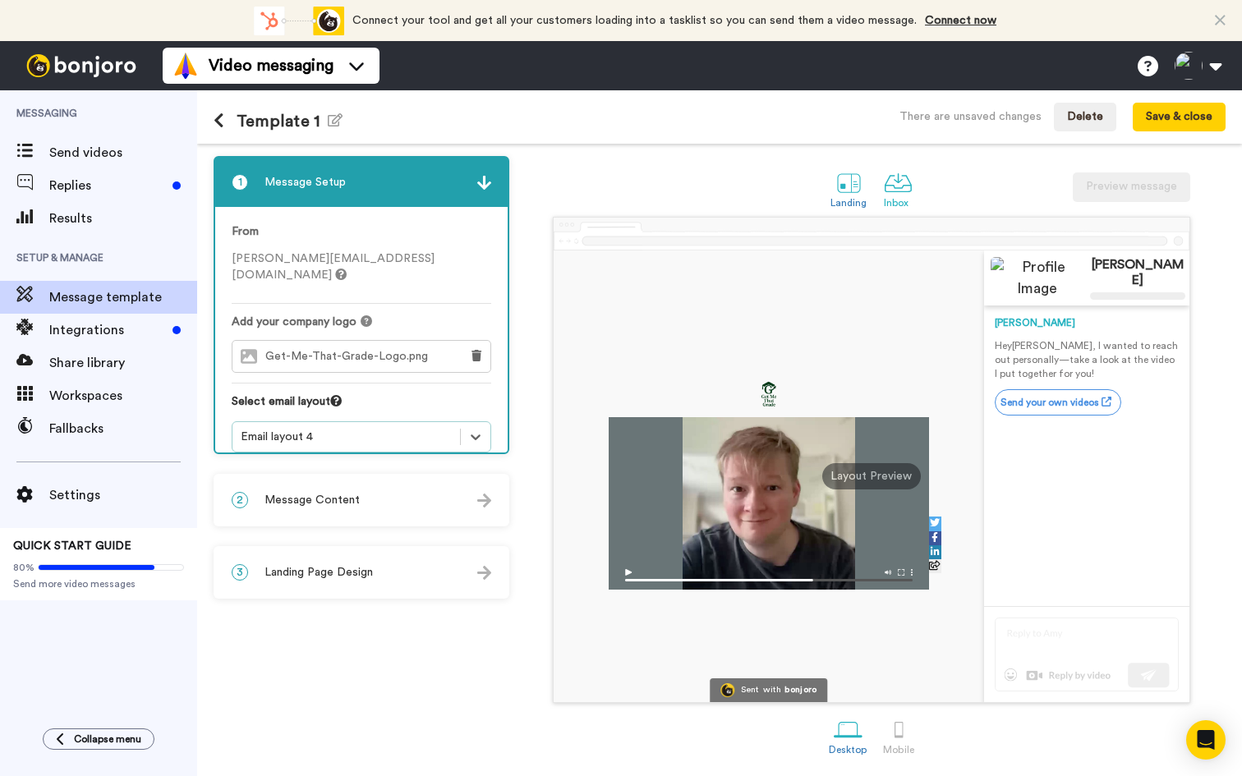
click at [913, 184] on link "Inbox" at bounding box center [898, 188] width 45 height 57
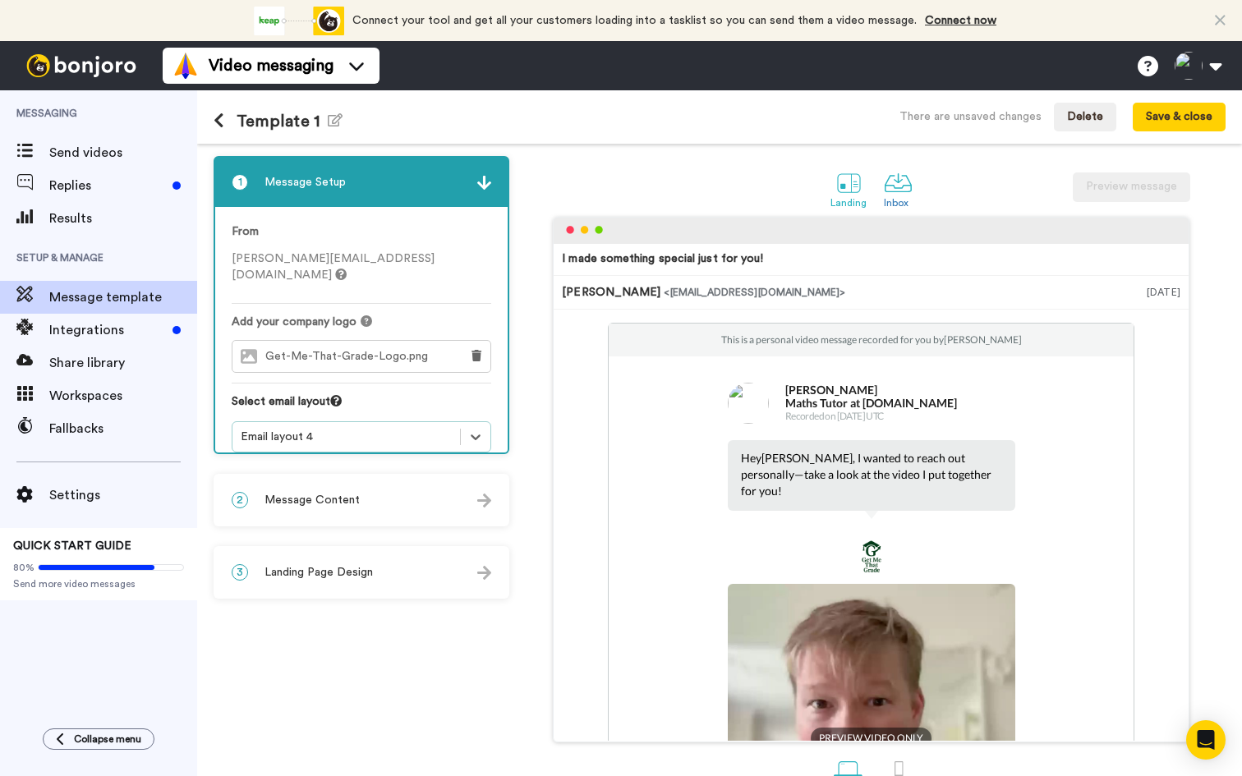
click at [843, 190] on div at bounding box center [849, 182] width 29 height 29
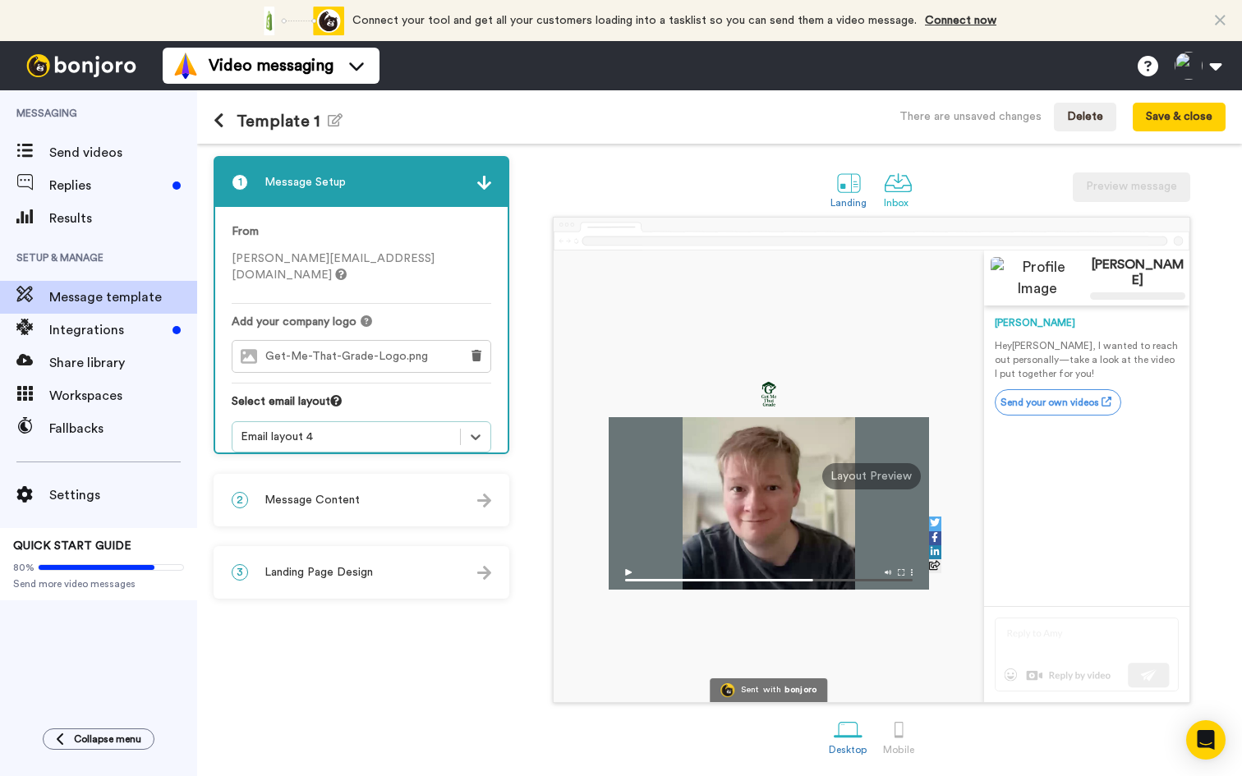
click at [899, 188] on div at bounding box center [898, 182] width 29 height 29
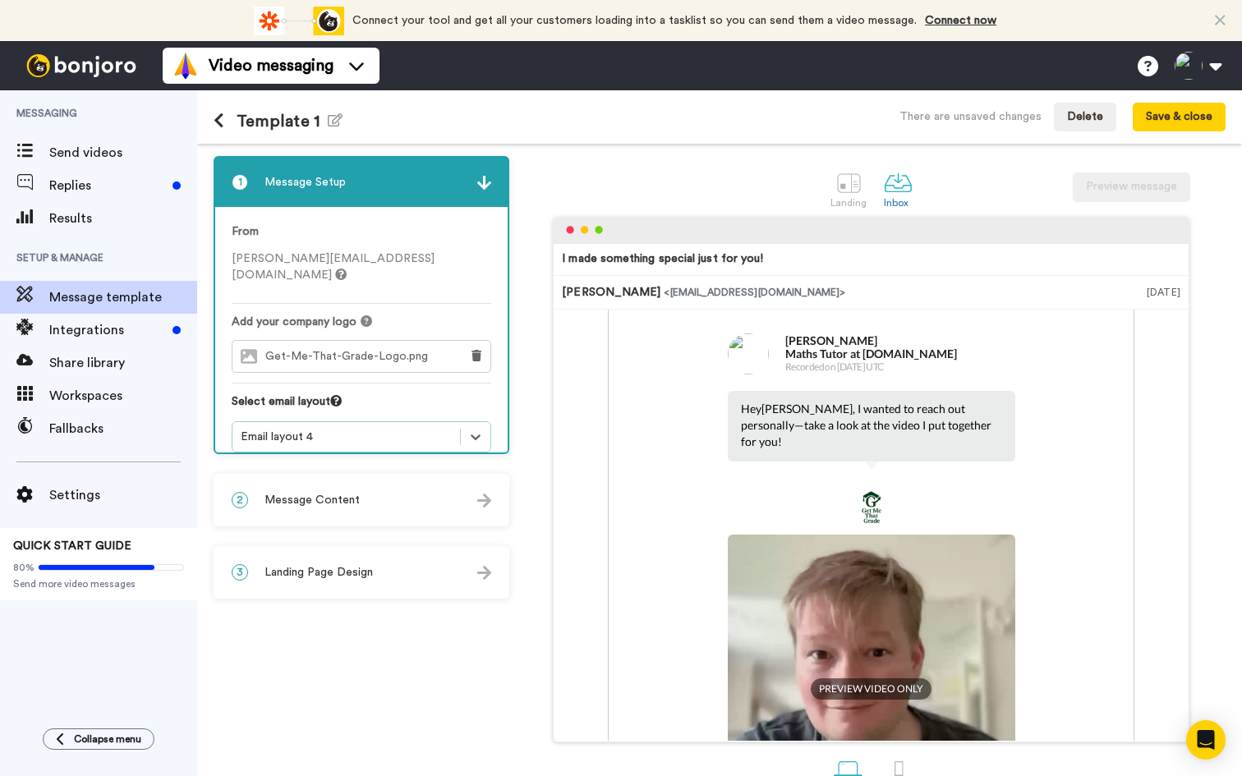
scroll to position [59, 0]
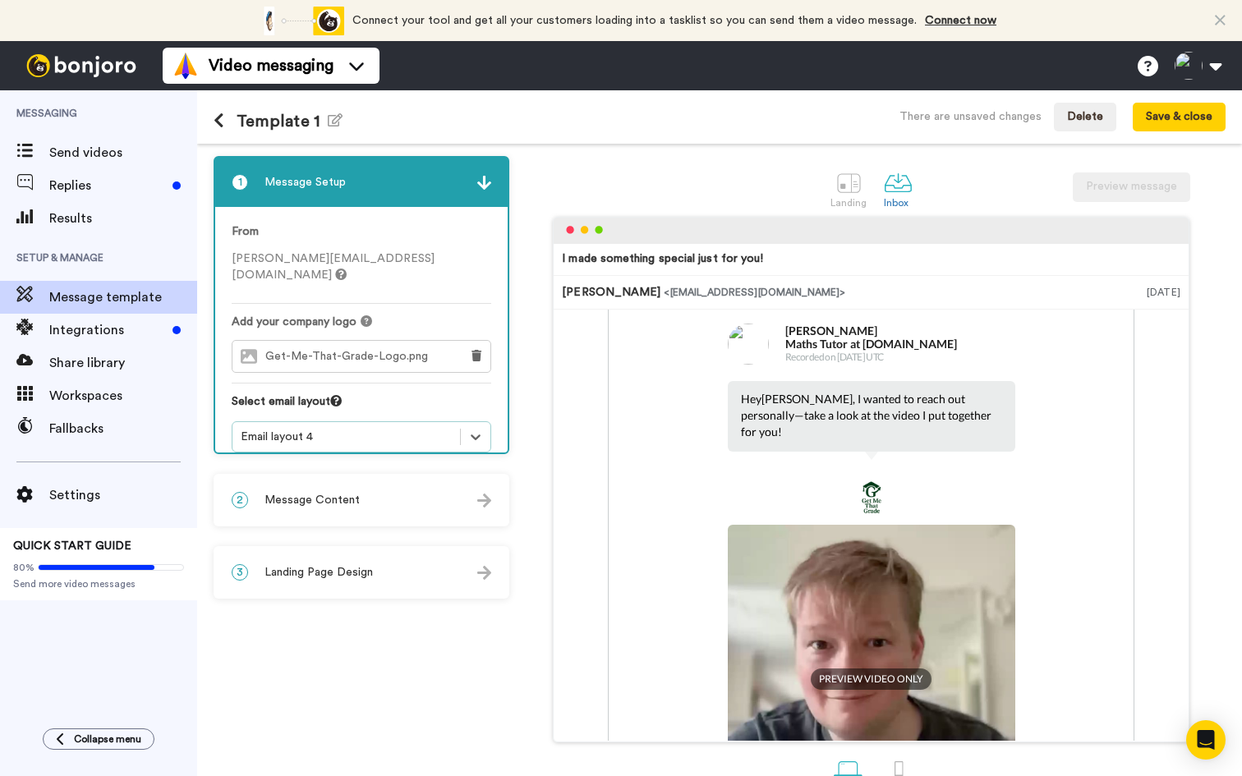
click at [415, 429] on div "Email layout 4" at bounding box center [346, 437] width 211 height 16
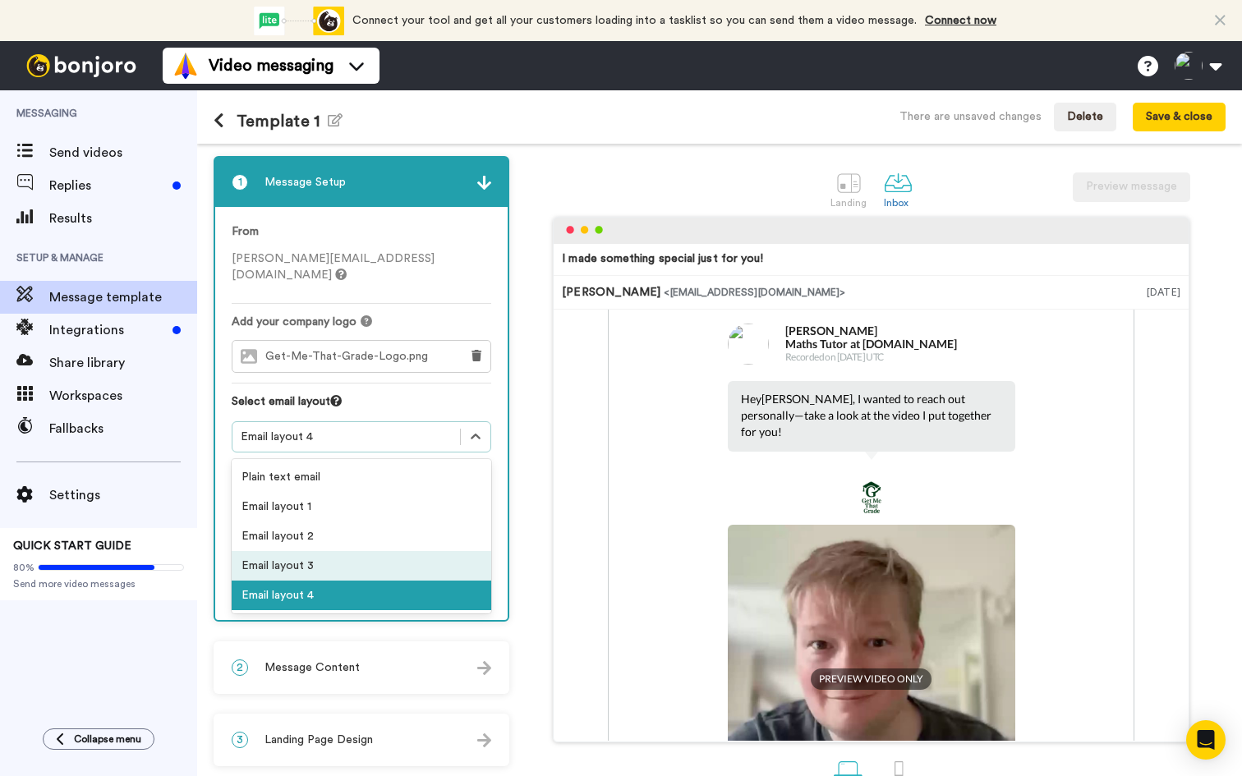
click at [361, 551] on div "Email layout 3" at bounding box center [362, 566] width 260 height 30
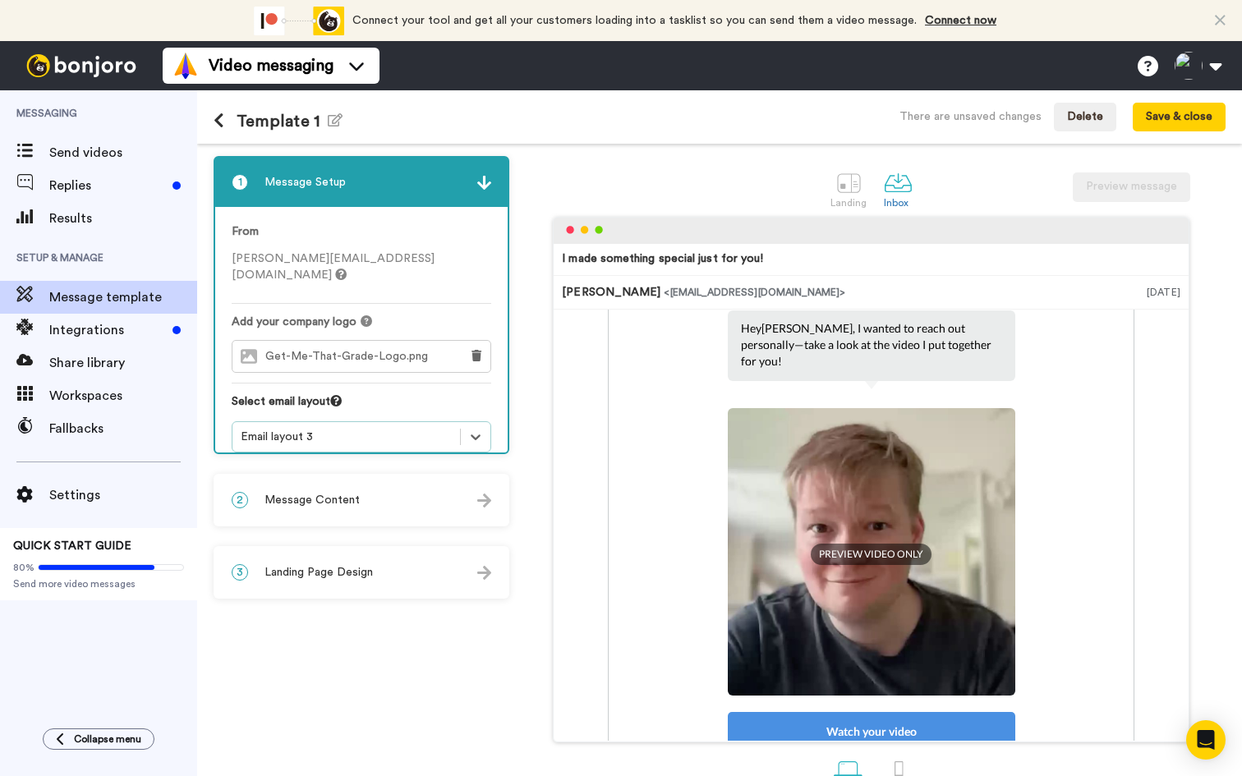
click at [384, 429] on div "Email layout 3" at bounding box center [346, 437] width 211 height 16
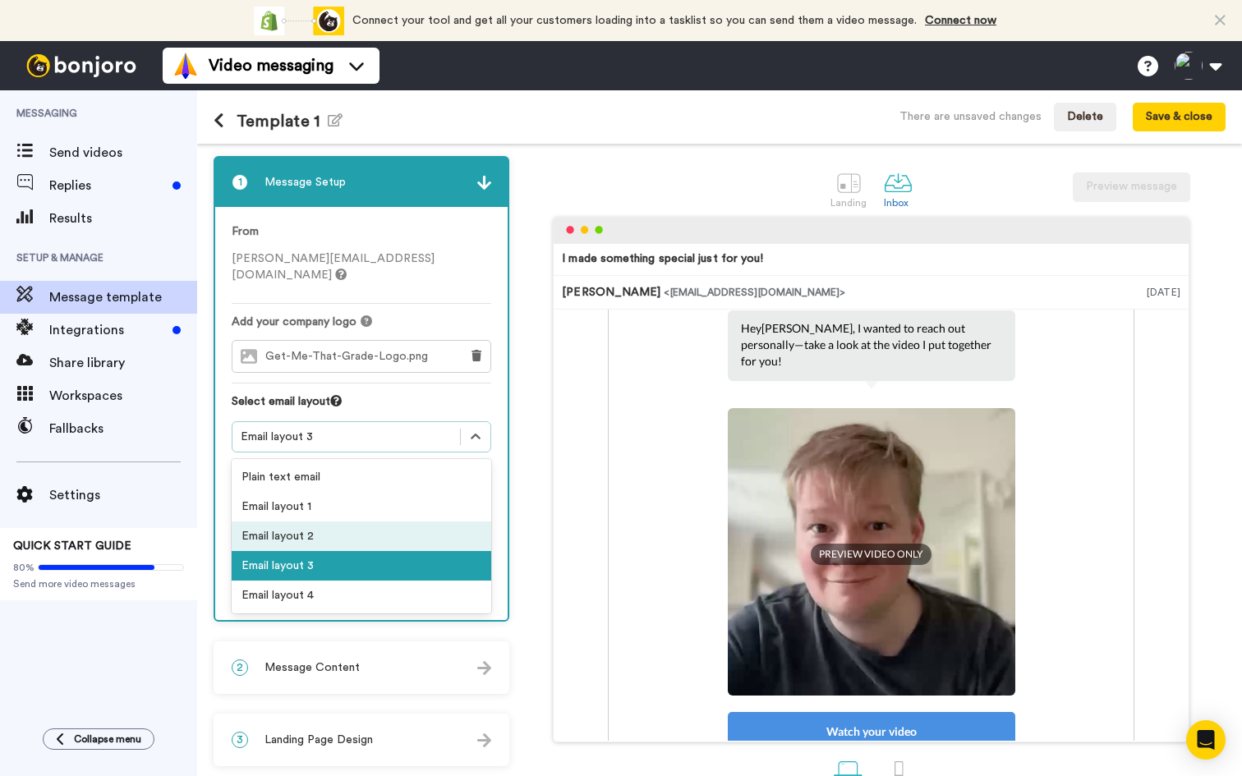
click at [310, 522] on div "Email layout 2" at bounding box center [362, 537] width 260 height 30
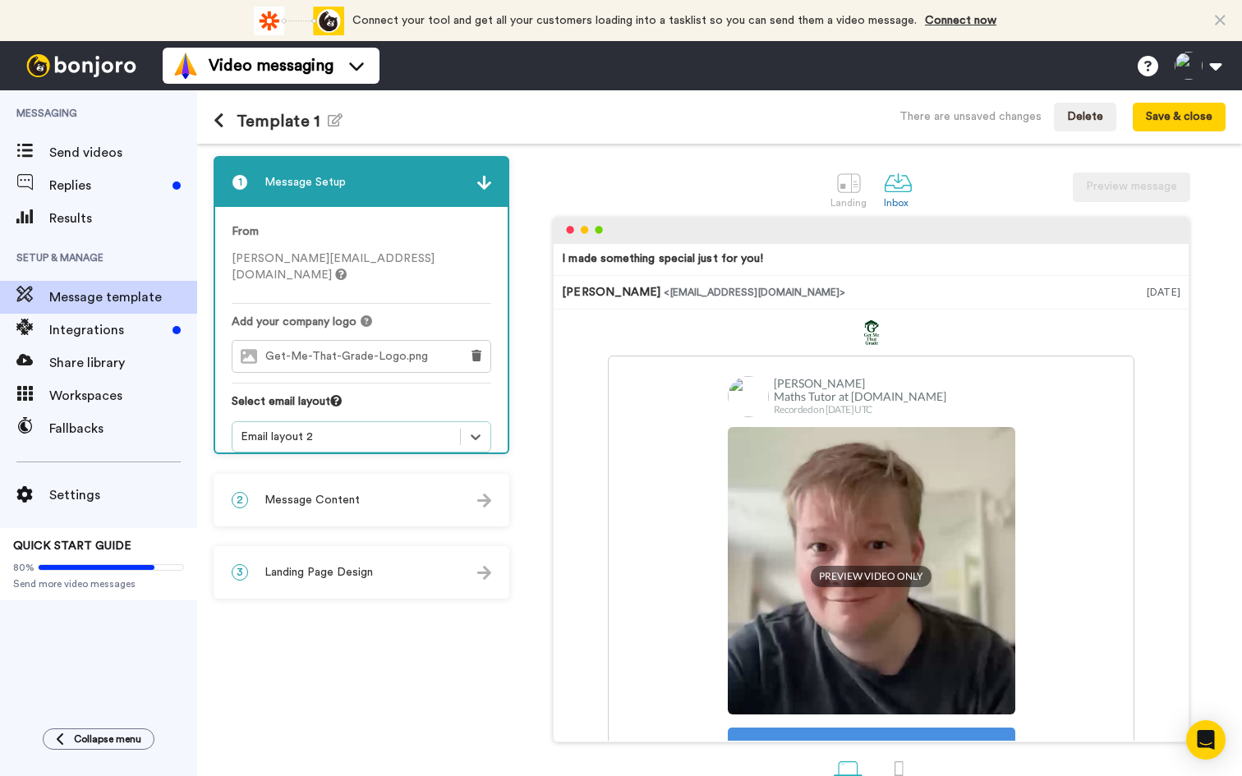
click at [394, 444] on div "From harry@getmethatgrade.com Add your company logo Get-Me-That-Grade-Logo.png …" at bounding box center [361, 338] width 292 height 262
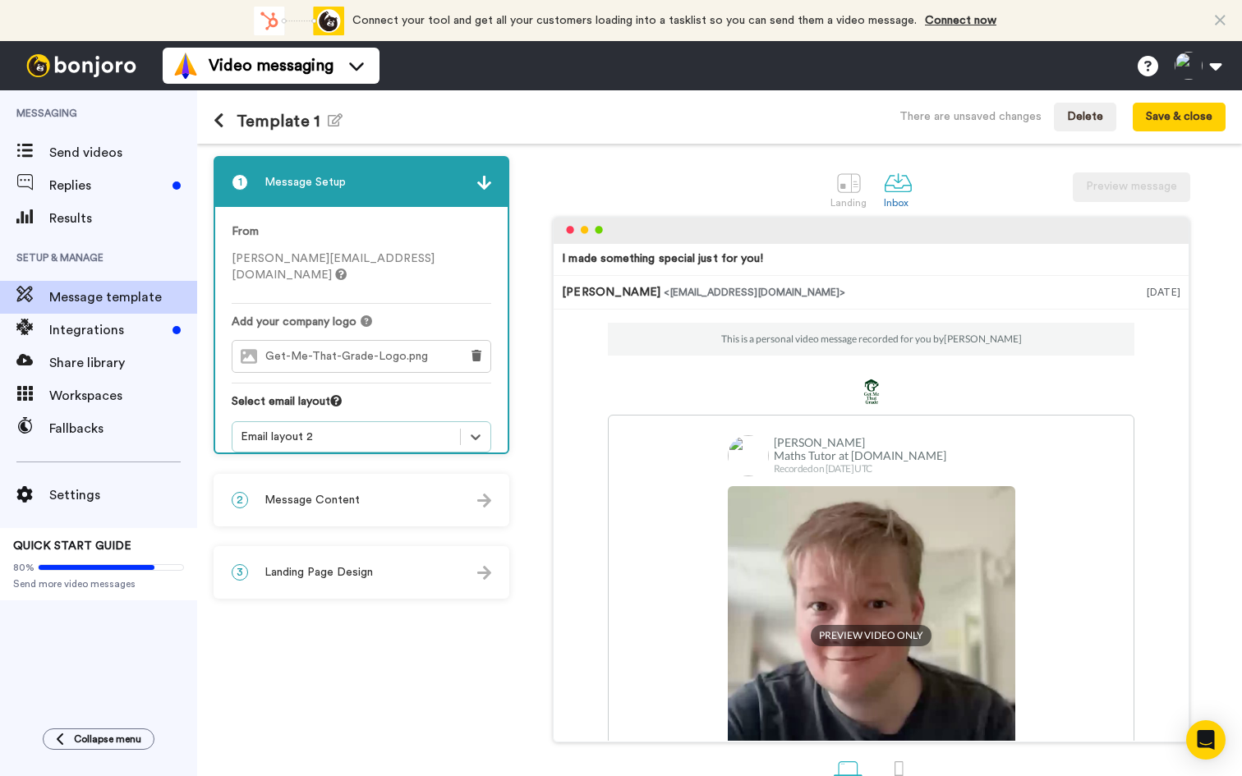
scroll to position [0, 0]
click at [371, 429] on div "Email layout 2" at bounding box center [346, 437] width 211 height 16
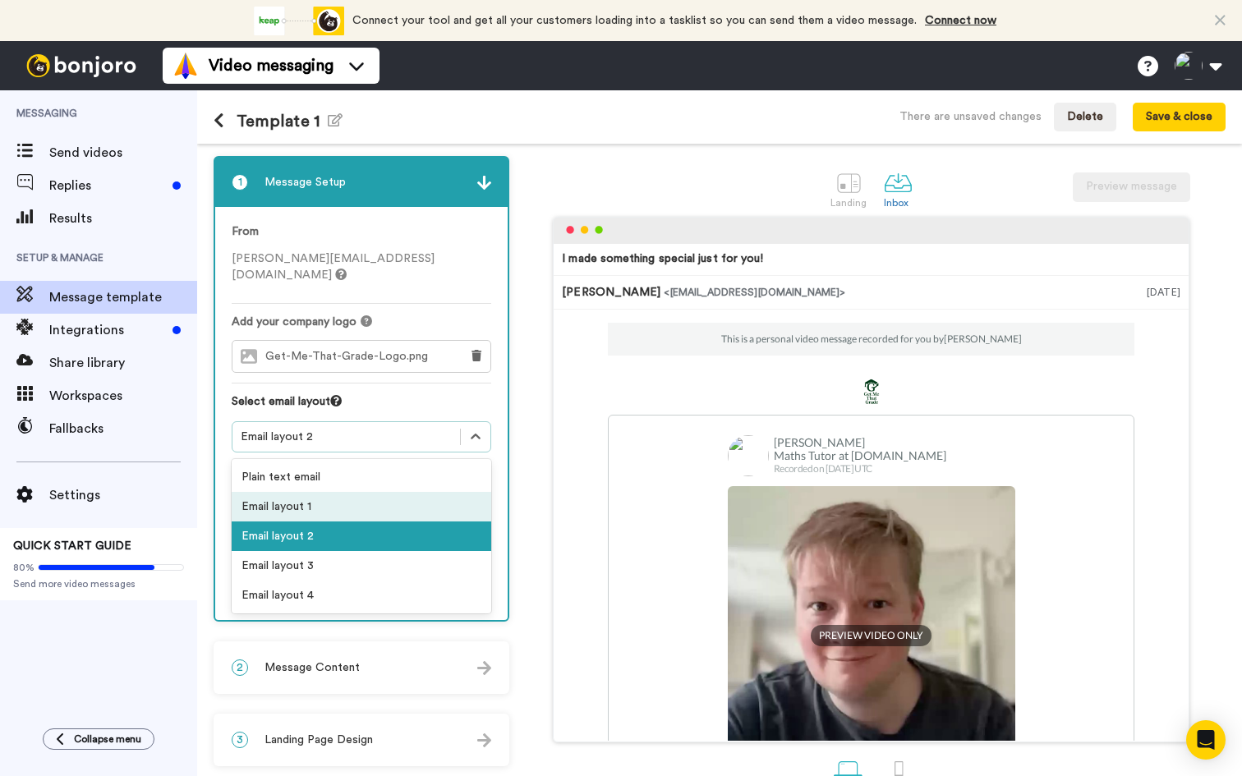
click at [320, 492] on div "Email layout 1" at bounding box center [362, 507] width 260 height 30
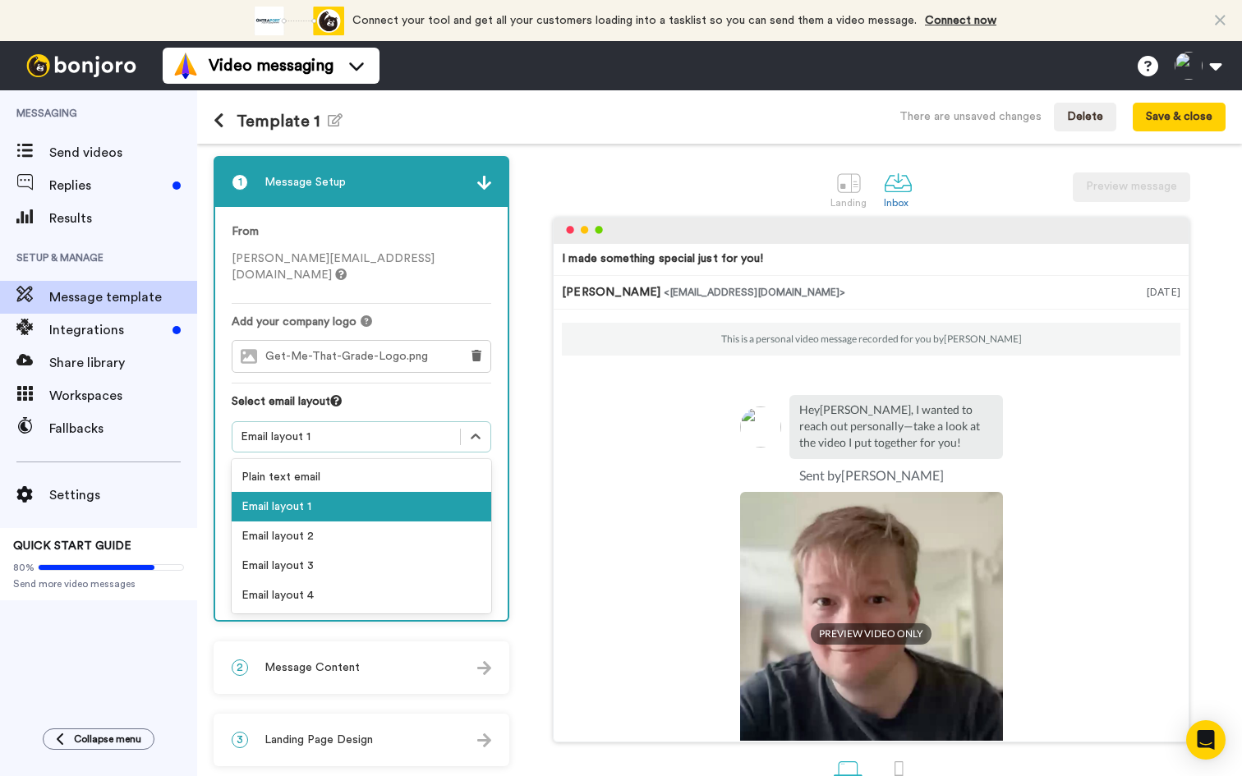
click at [379, 429] on div "Email layout 1" at bounding box center [346, 437] width 211 height 16
click at [274, 581] on div "Email layout 4" at bounding box center [362, 596] width 260 height 30
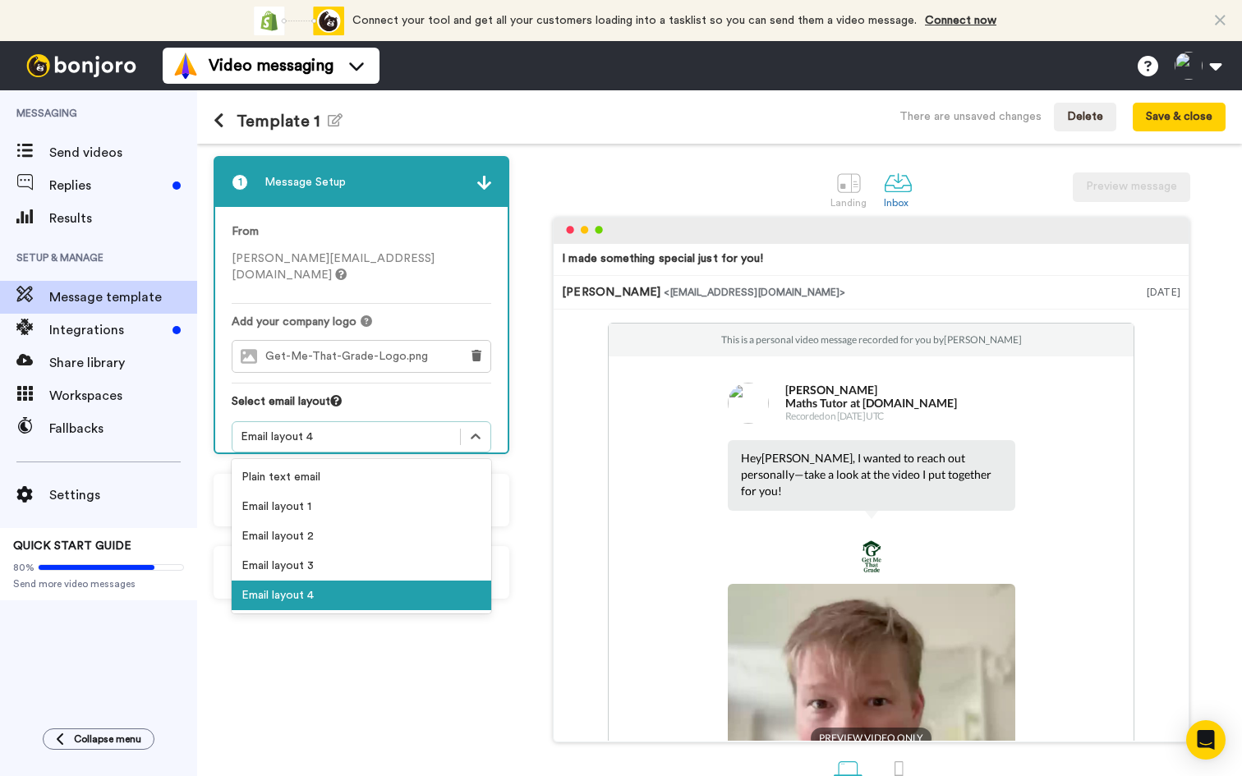
click at [342, 435] on div "Email layout 4" at bounding box center [362, 436] width 260 height 31
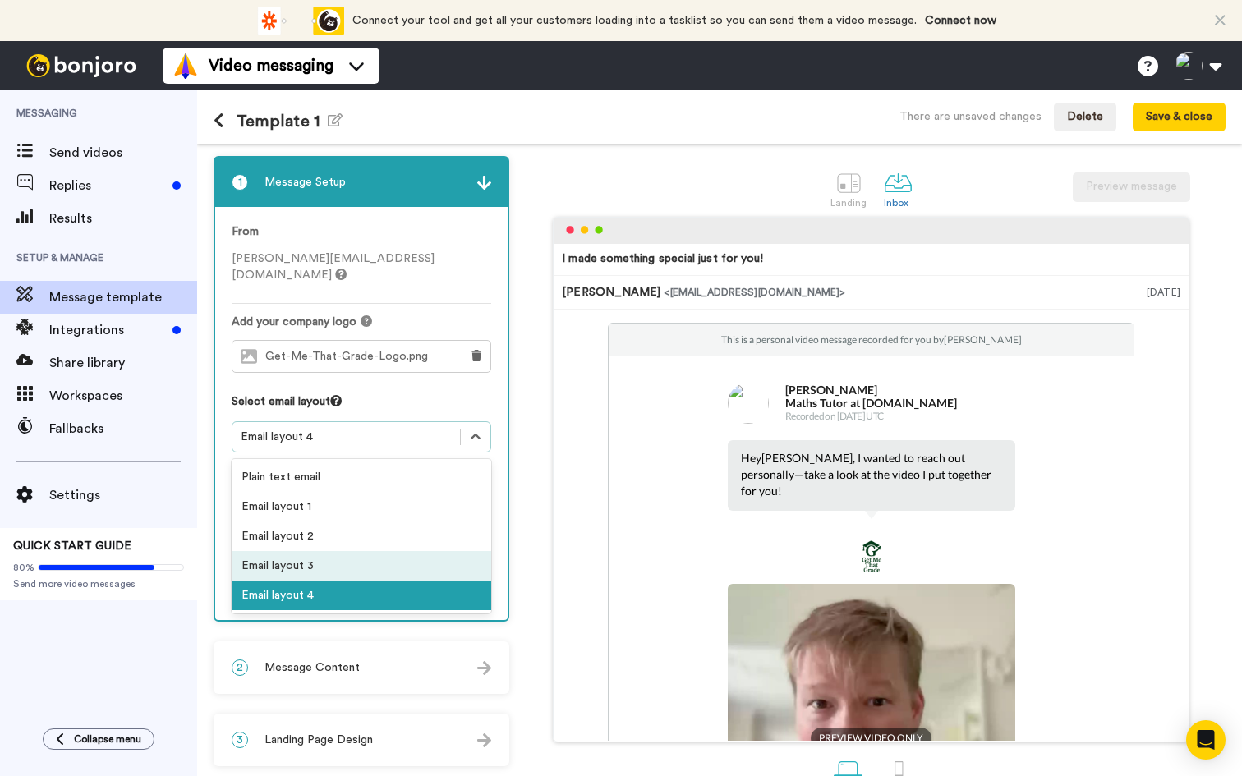
click at [287, 551] on div "Email layout 3" at bounding box center [362, 566] width 260 height 30
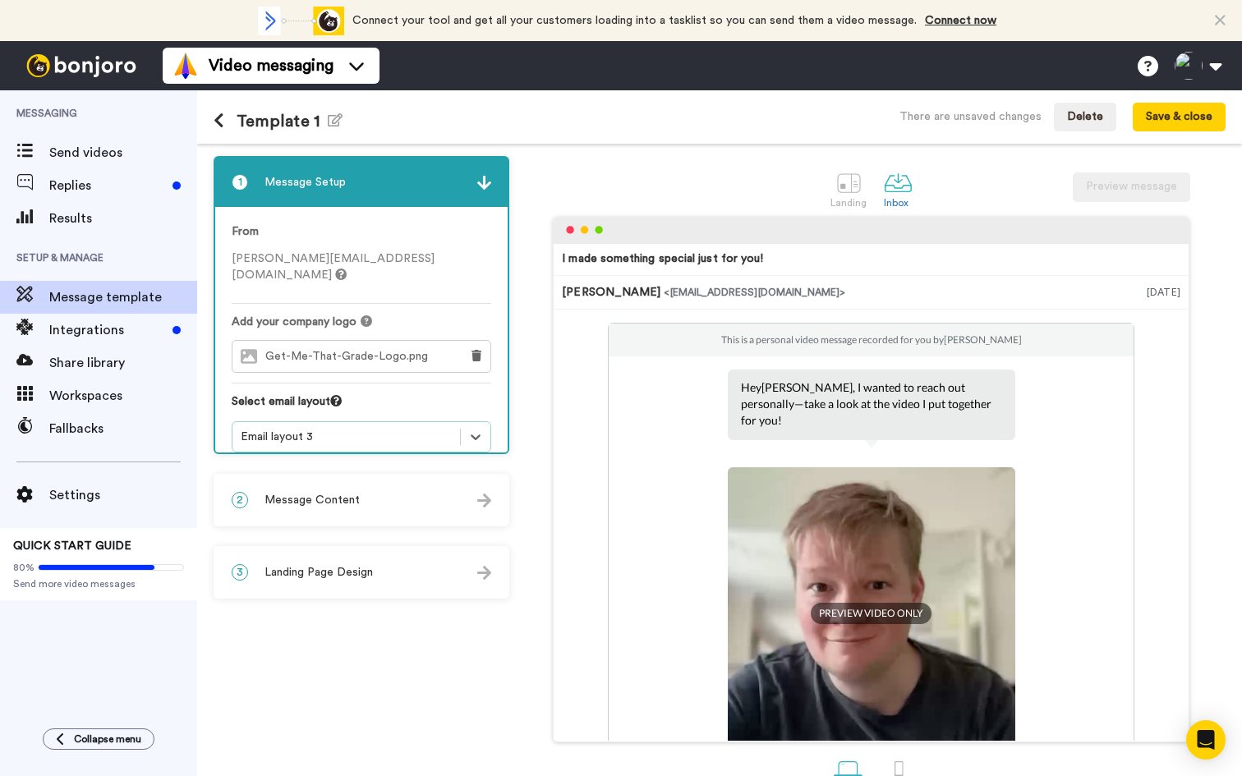
click at [324, 440] on div "From harry@getmethatgrade.com Add your company logo Get-Me-That-Grade-Logo.png …" at bounding box center [361, 338] width 292 height 262
click at [301, 430] on div "Email layout 3" at bounding box center [346, 437] width 228 height 20
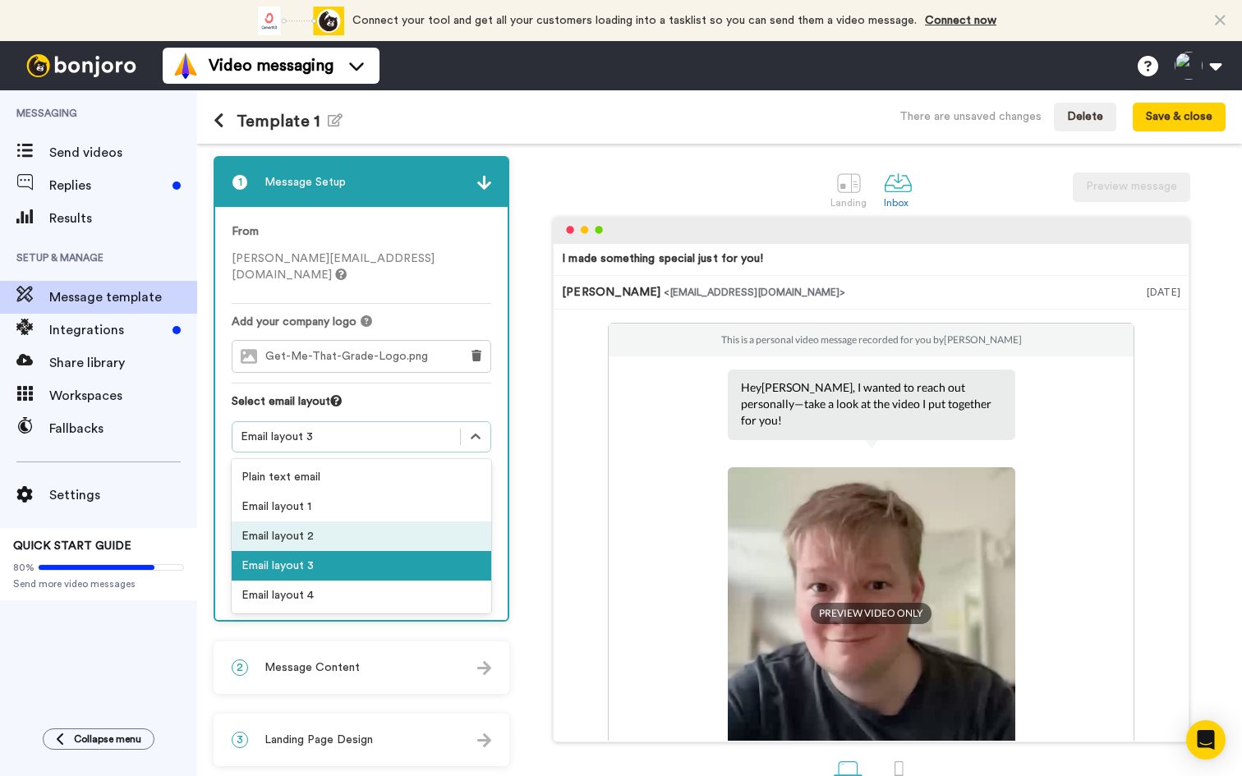
click at [261, 522] on div "Email layout 2" at bounding box center [362, 537] width 260 height 30
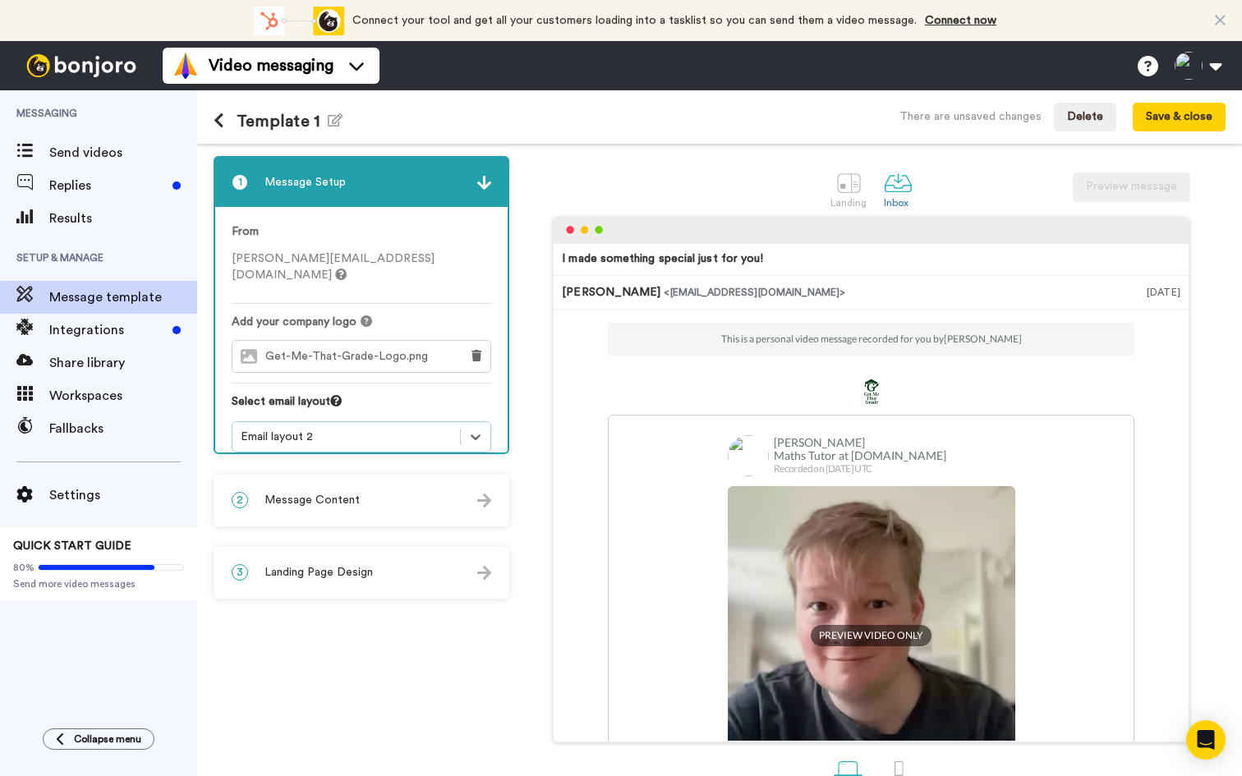
click at [380, 499] on div "2 Message Content" at bounding box center [361, 500] width 292 height 49
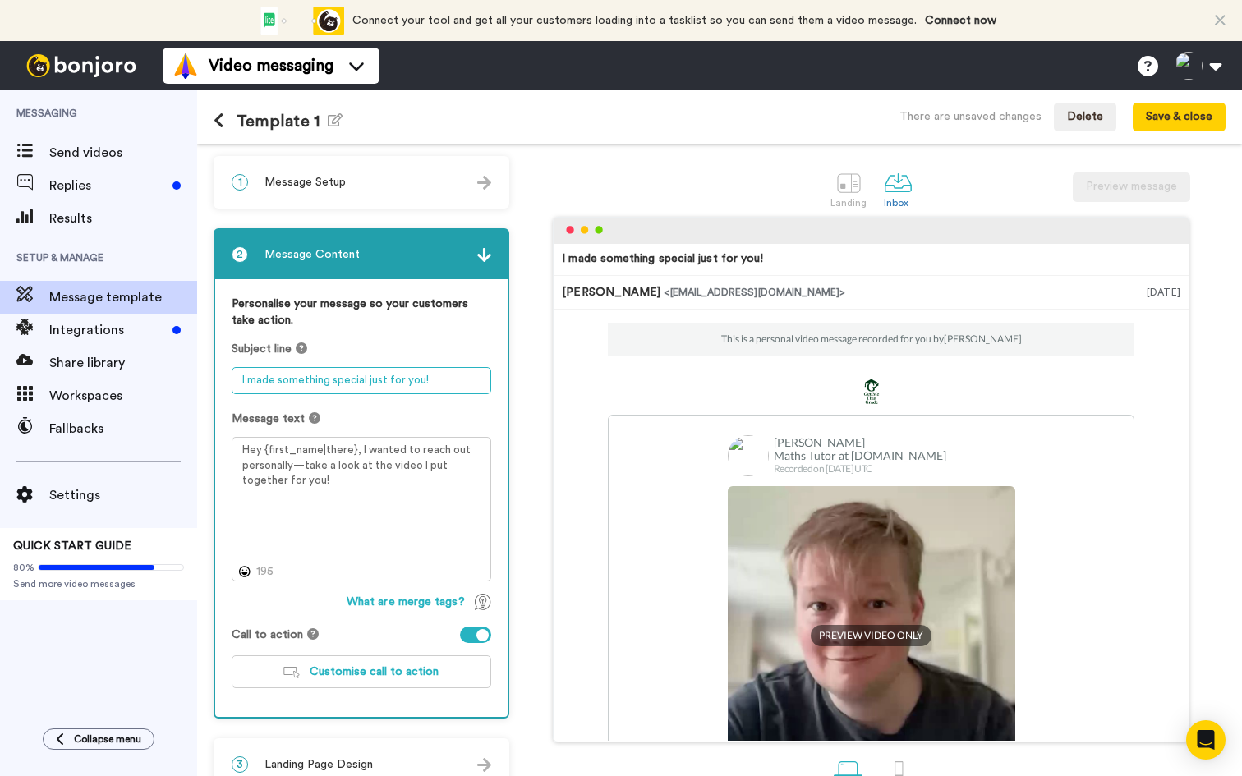
drag, startPoint x: 449, startPoint y: 379, endPoint x: 201, endPoint y: 348, distance: 249.9
click at [201, 348] on div "1 Message Setup From harry@getmethatgrade.com Add your company logo Get-Me-That…" at bounding box center [719, 460] width 1045 height 632
type textarea "LOOKIN"
type textarea "Looking forward to the Maths tutoring!"
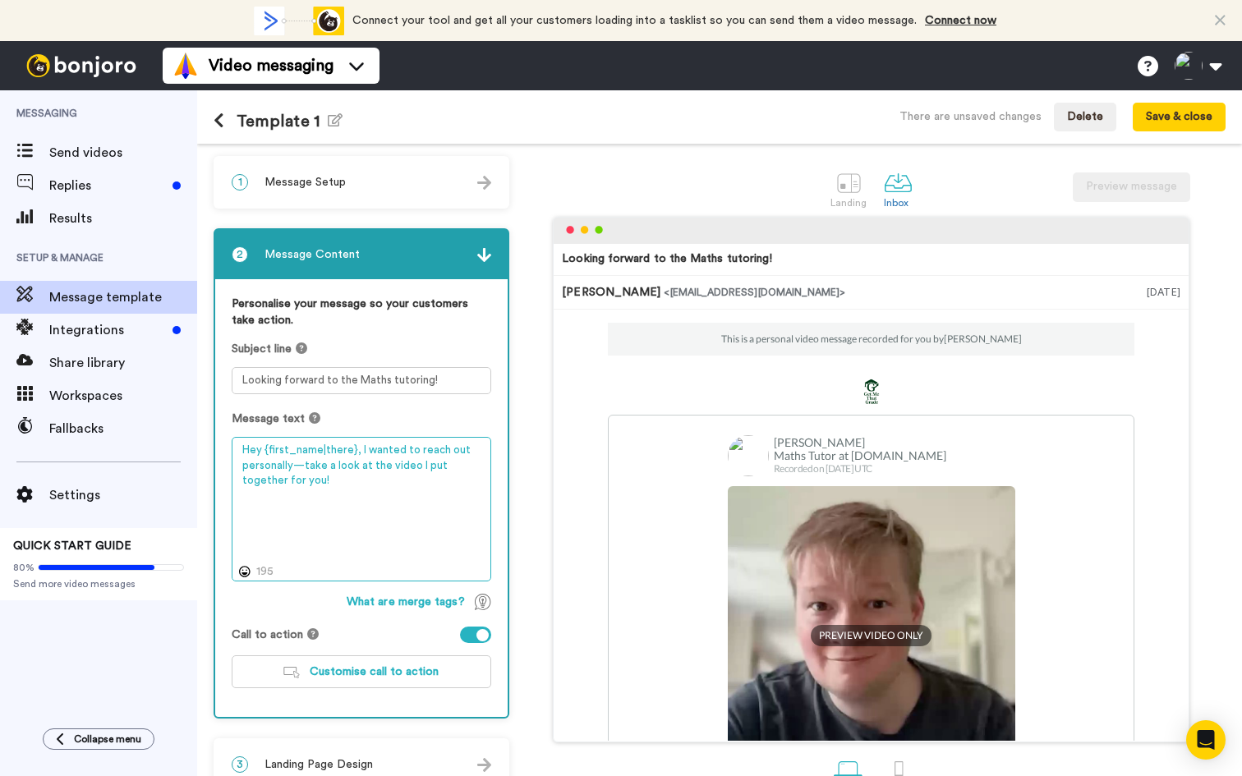
click at [391, 502] on textarea "Hey {first_name|there}, I wanted to reach out personally—take a look at the vid…" at bounding box center [362, 509] width 260 height 145
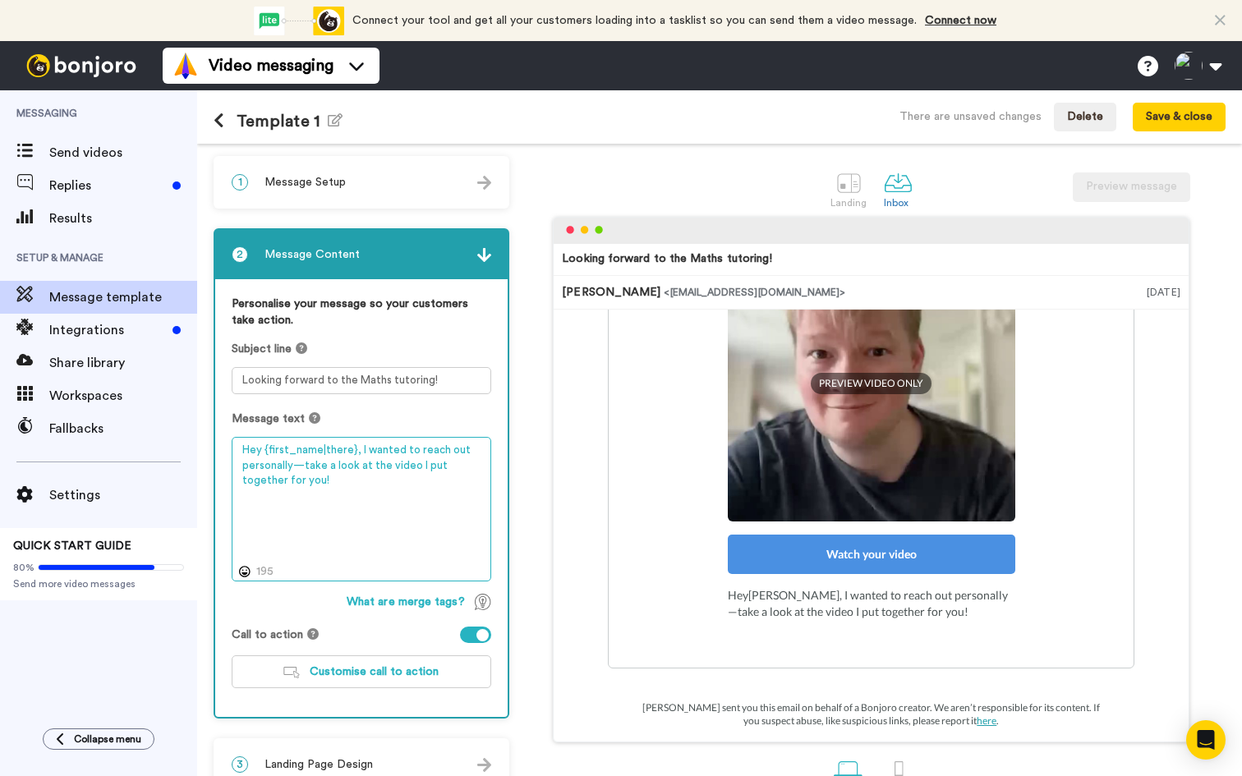
scroll to position [252, 0]
click at [352, 448] on textarea "Hey {first_name|there}, I wanted to reach out personally—take a look at the vid…" at bounding box center [362, 509] width 260 height 145
drag, startPoint x: 362, startPoint y: 453, endPoint x: 293, endPoint y: 468, distance: 70.7
click at [293, 468] on textarea "Hey {first_name|there}, I wanted to reach out personally—take a look at the vid…" at bounding box center [362, 509] width 260 height 145
click at [391, 462] on textarea "Hey {first_name|there}, I wanted to reach out personally—take a look at the vid…" at bounding box center [362, 509] width 260 height 145
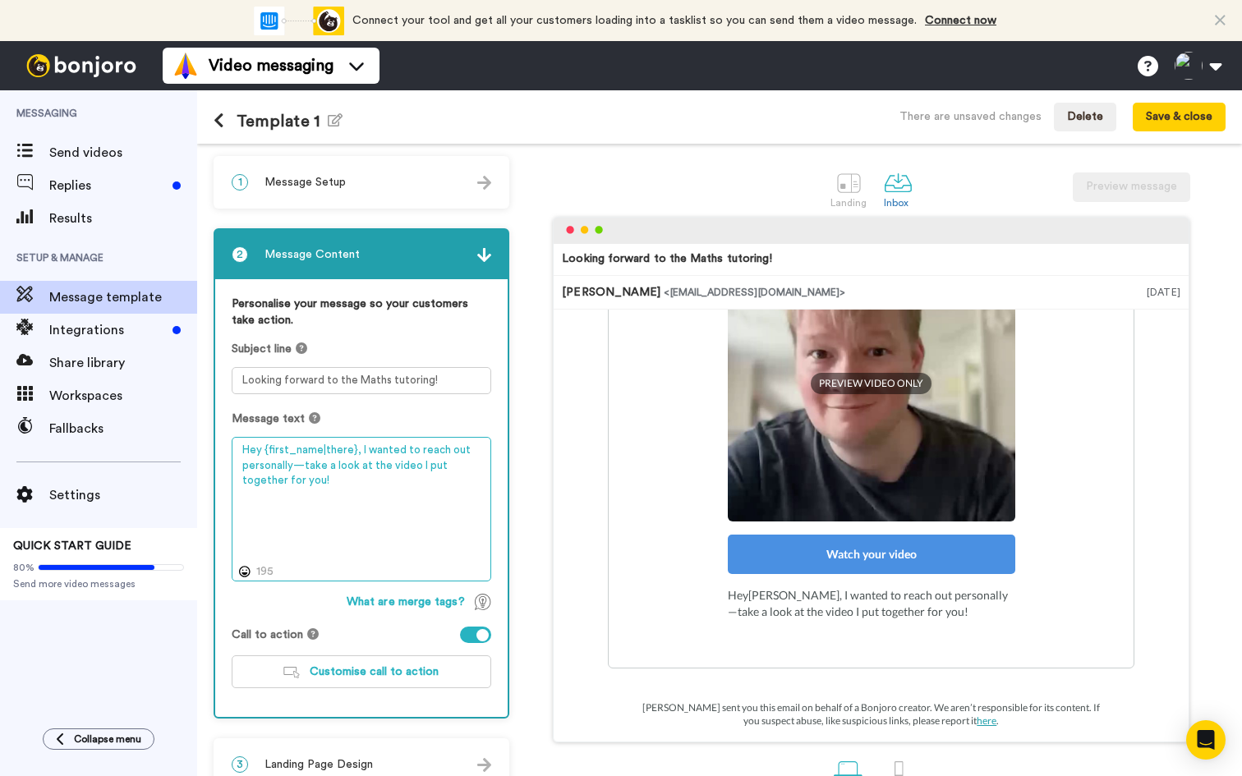
drag, startPoint x: 415, startPoint y: 453, endPoint x: 504, endPoint y: 450, distance: 89.6
click at [504, 450] on div "Personalise your message so your customers take action. Subject line Looking fo…" at bounding box center [361, 498] width 292 height 438
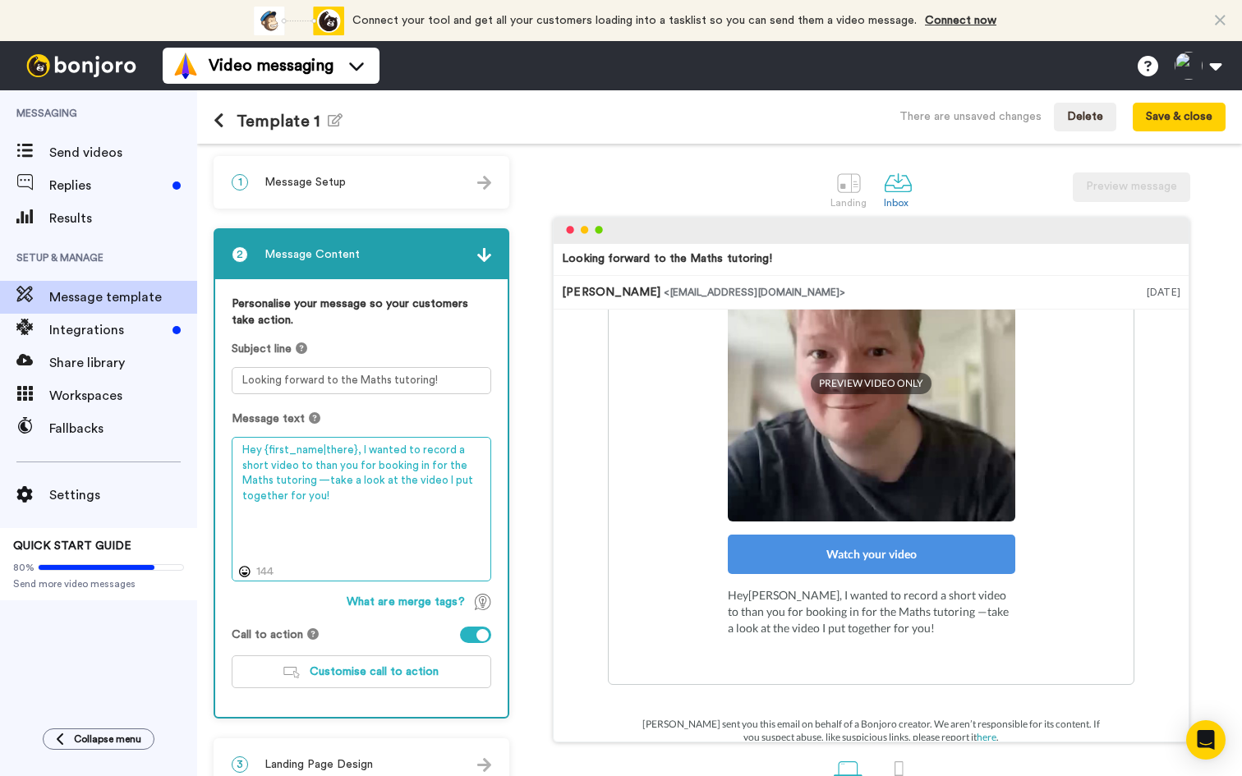
click at [329, 469] on textarea "Hey {first_name|there}, I wanted to record a short video to than you for bookin…" at bounding box center [362, 509] width 260 height 145
drag, startPoint x: 327, startPoint y: 499, endPoint x: 325, endPoint y: 477, distance: 22.2
click at [325, 477] on textarea "Hey {first_name|there}, I wanted to record a short video to thank you for booki…" at bounding box center [362, 509] width 260 height 145
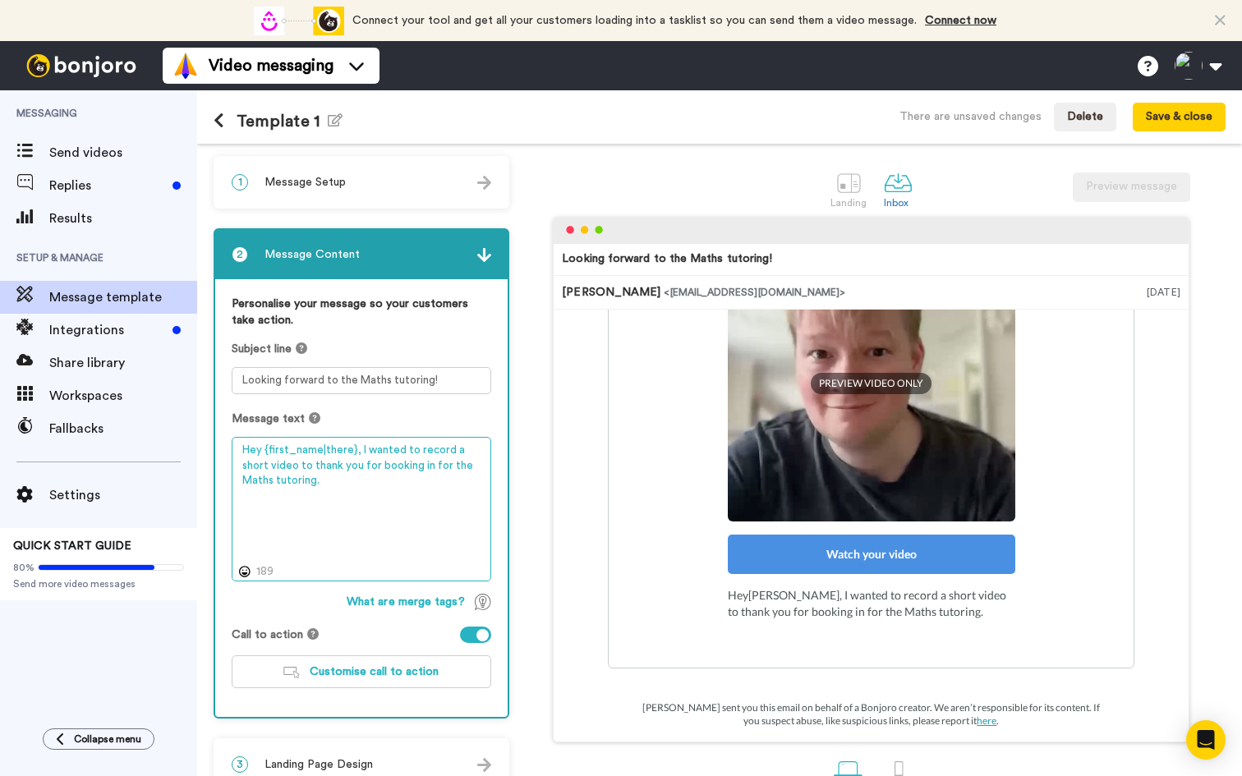
click at [356, 446] on textarea "Hey {first_name|there}, I wanted to record a short video to thank you for booki…" at bounding box center [362, 509] width 260 height 145
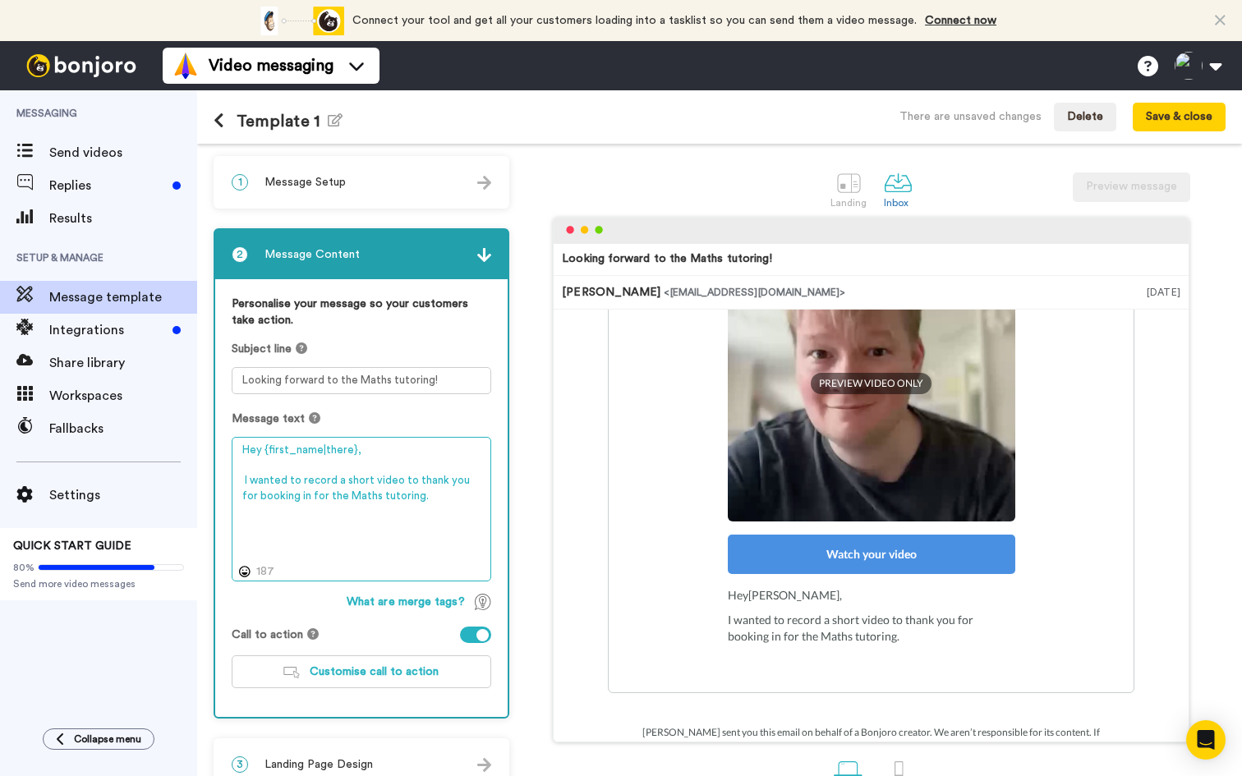
click at [388, 499] on textarea "Hey {first_name|there}, I wanted to record a short video to thank you for booki…" at bounding box center [362, 509] width 260 height 145
click at [245, 482] on textarea "Hey {first_name|there}, I wanted to record a short video to thank you for booki…" at bounding box center [362, 509] width 260 height 145
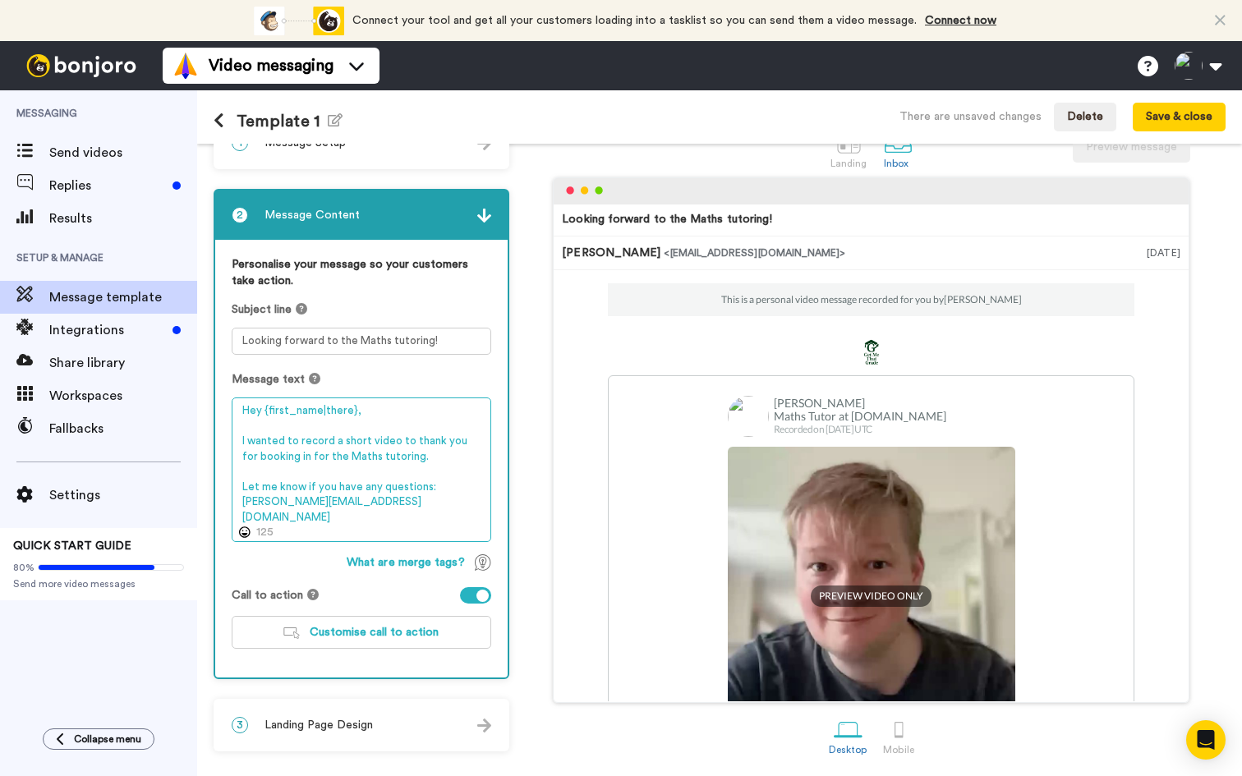
scroll to position [41, 0]
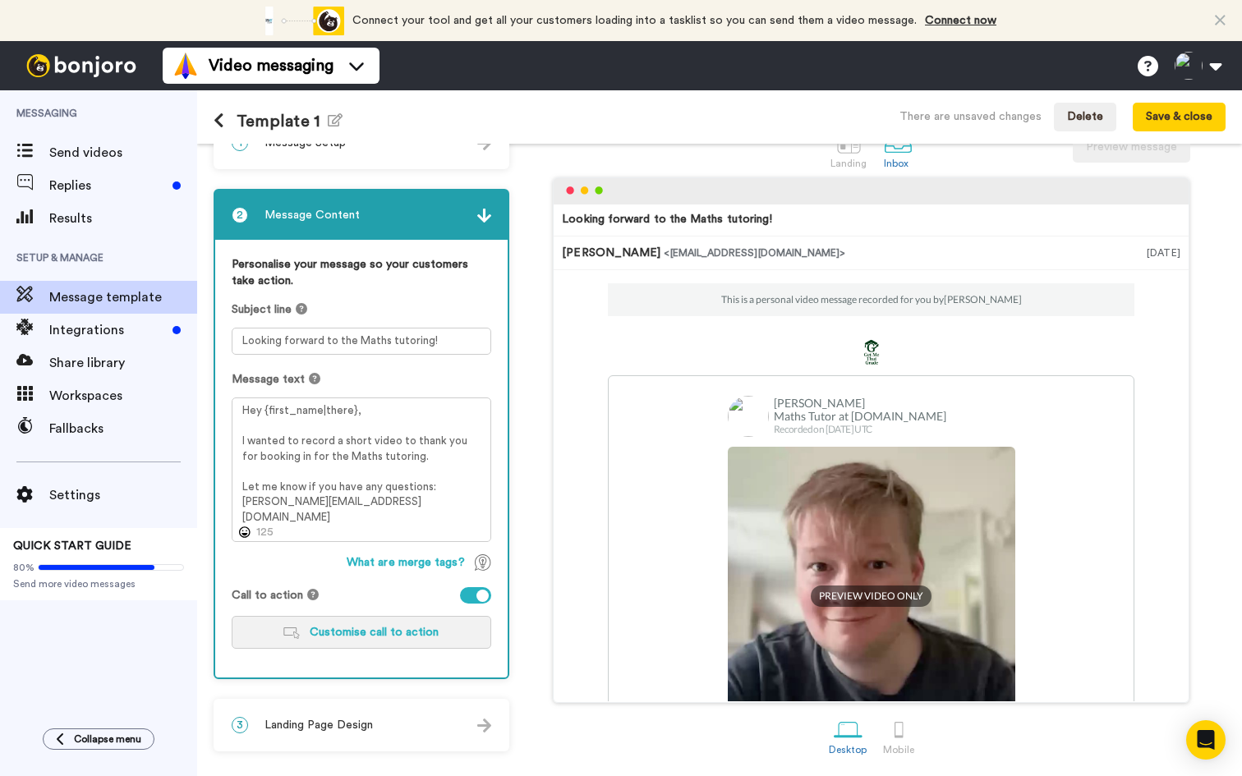
click at [391, 627] on span "Customise call to action" at bounding box center [374, 632] width 129 height 11
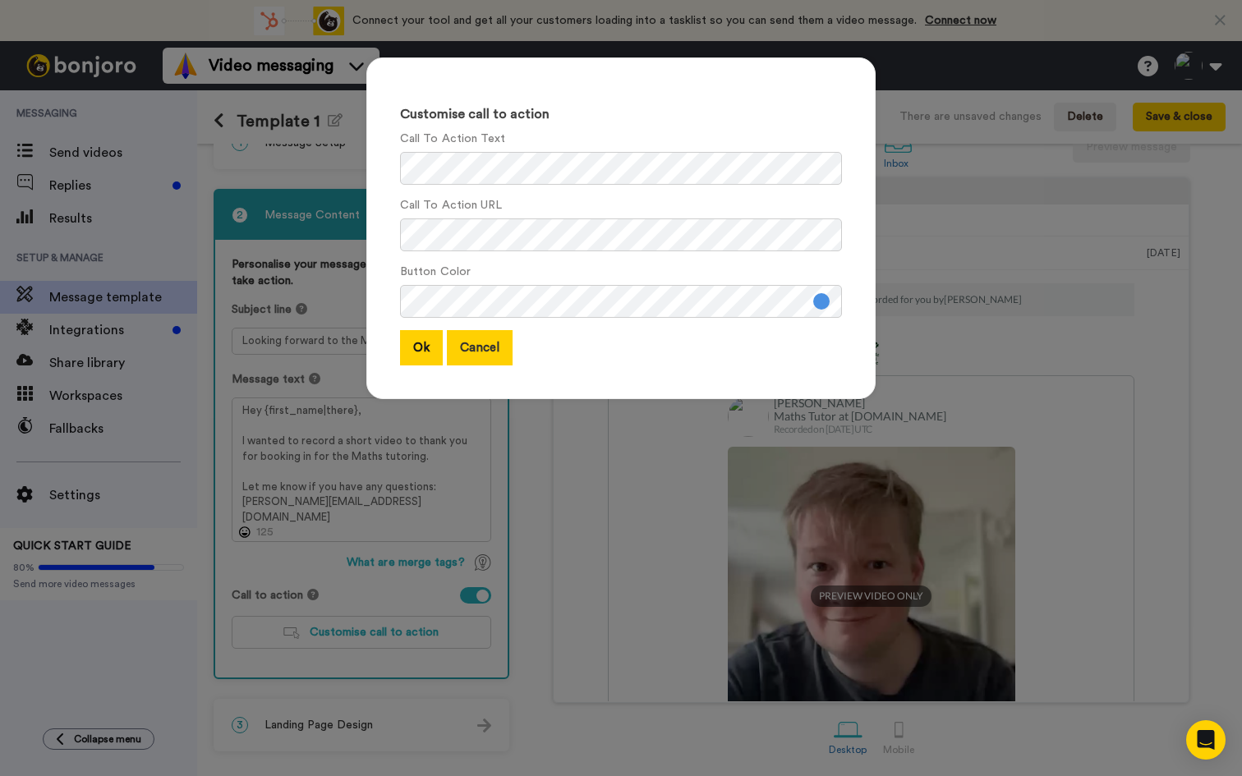
click at [499, 355] on button "Cancel" at bounding box center [480, 347] width 66 height 35
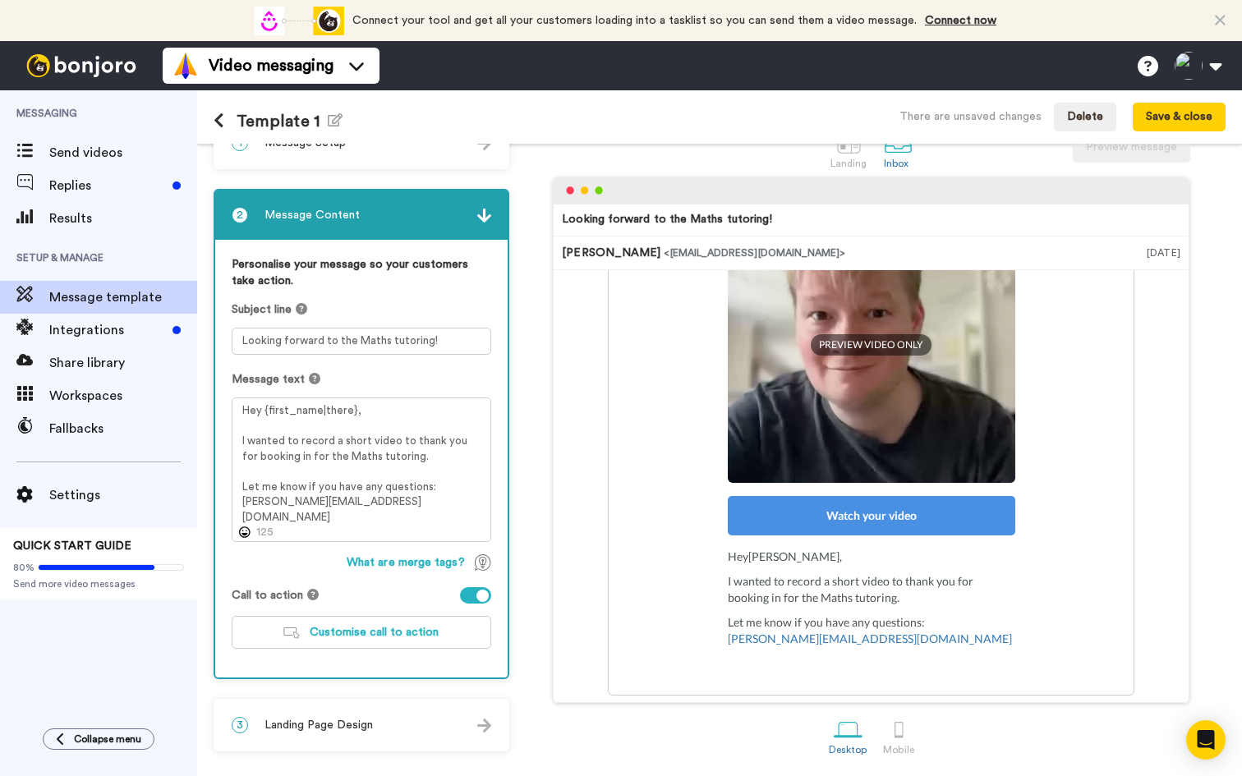
scroll to position [246, 0]
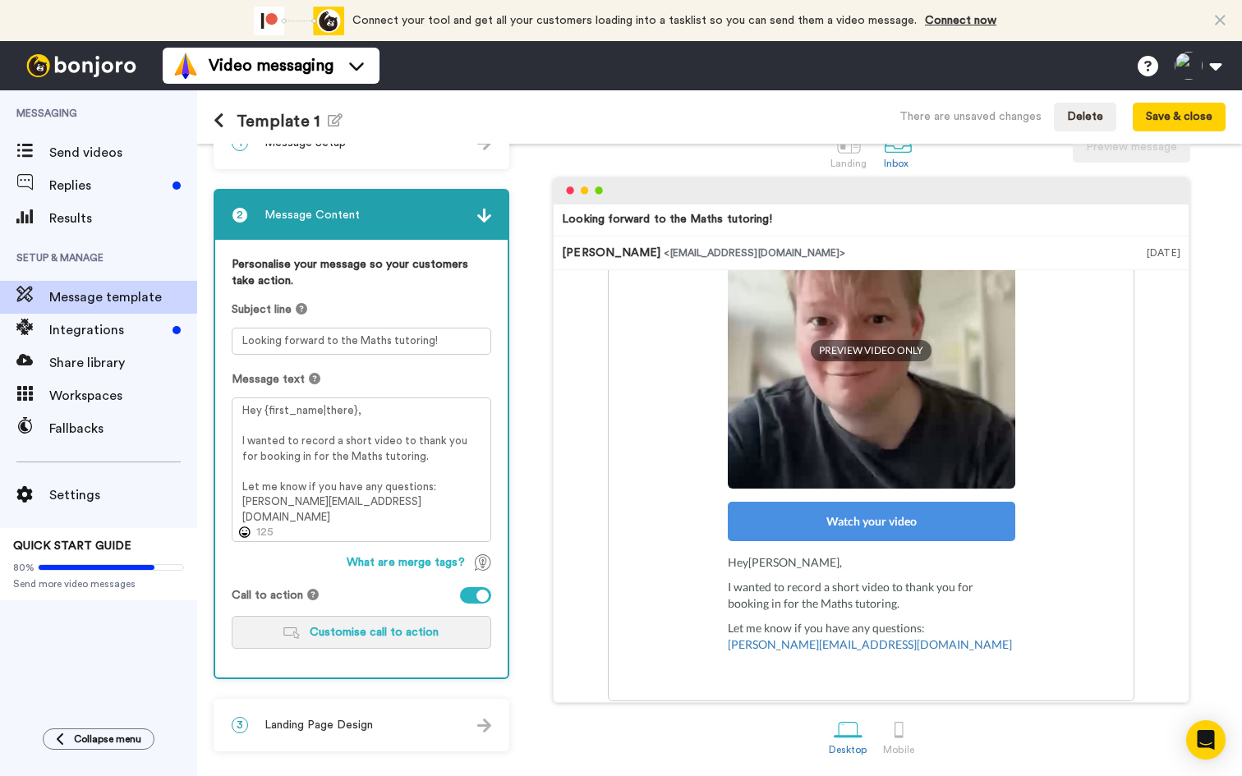
click at [446, 640] on button "Customise call to action" at bounding box center [362, 632] width 260 height 33
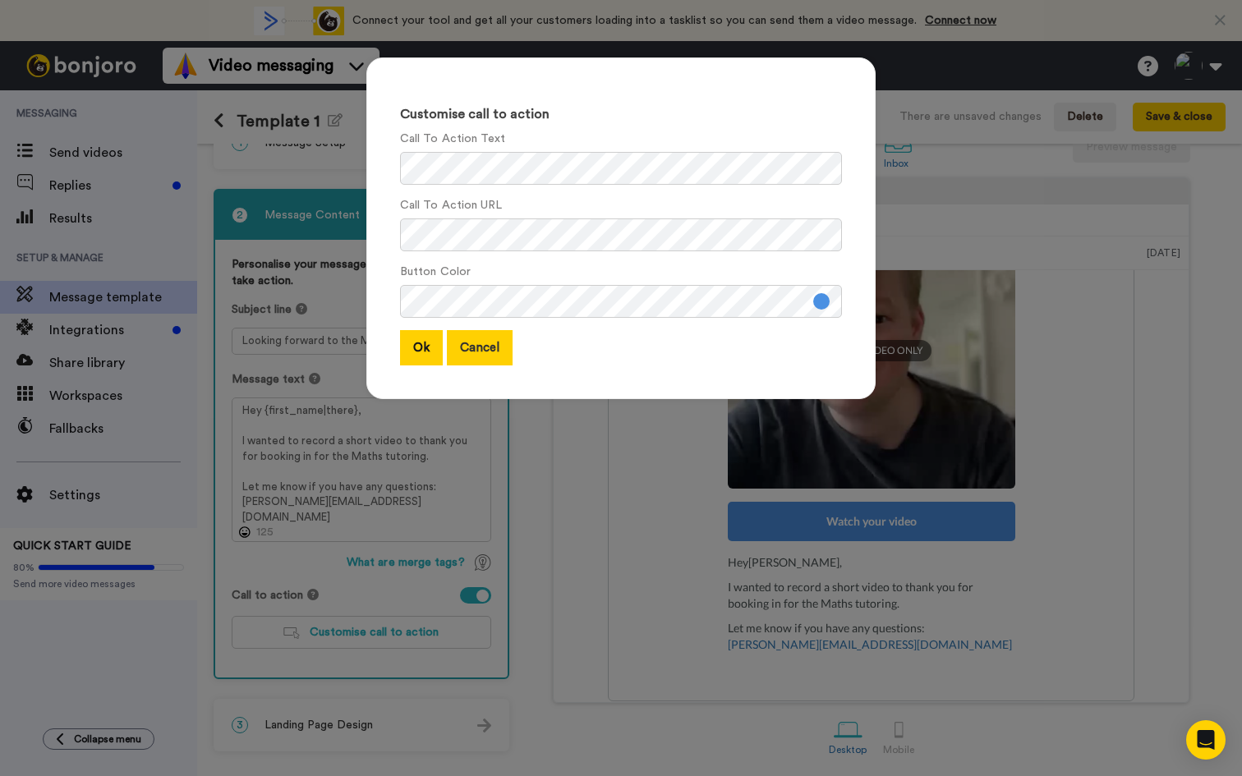
click at [499, 348] on button "Cancel" at bounding box center [480, 347] width 66 height 35
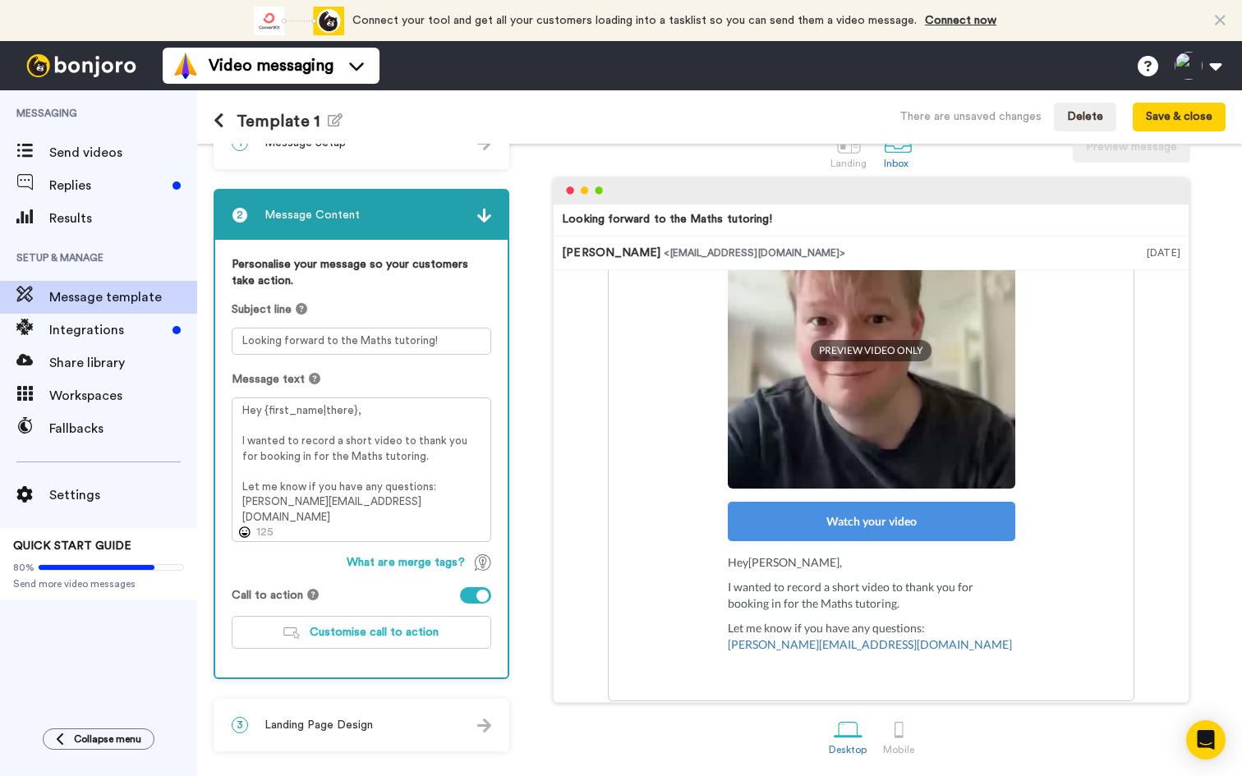
click at [395, 721] on div "3 Landing Page Design" at bounding box center [361, 725] width 292 height 49
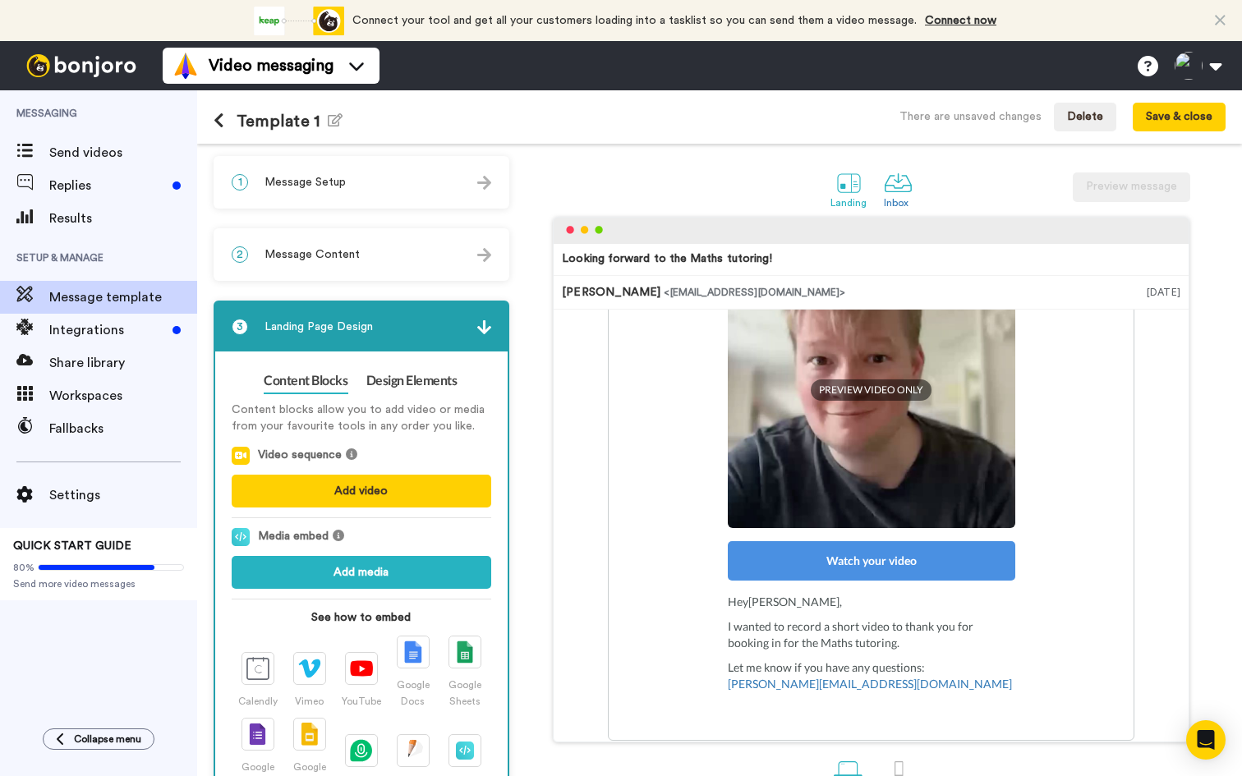
scroll to position [-1, 0]
click at [847, 193] on div at bounding box center [849, 182] width 29 height 29
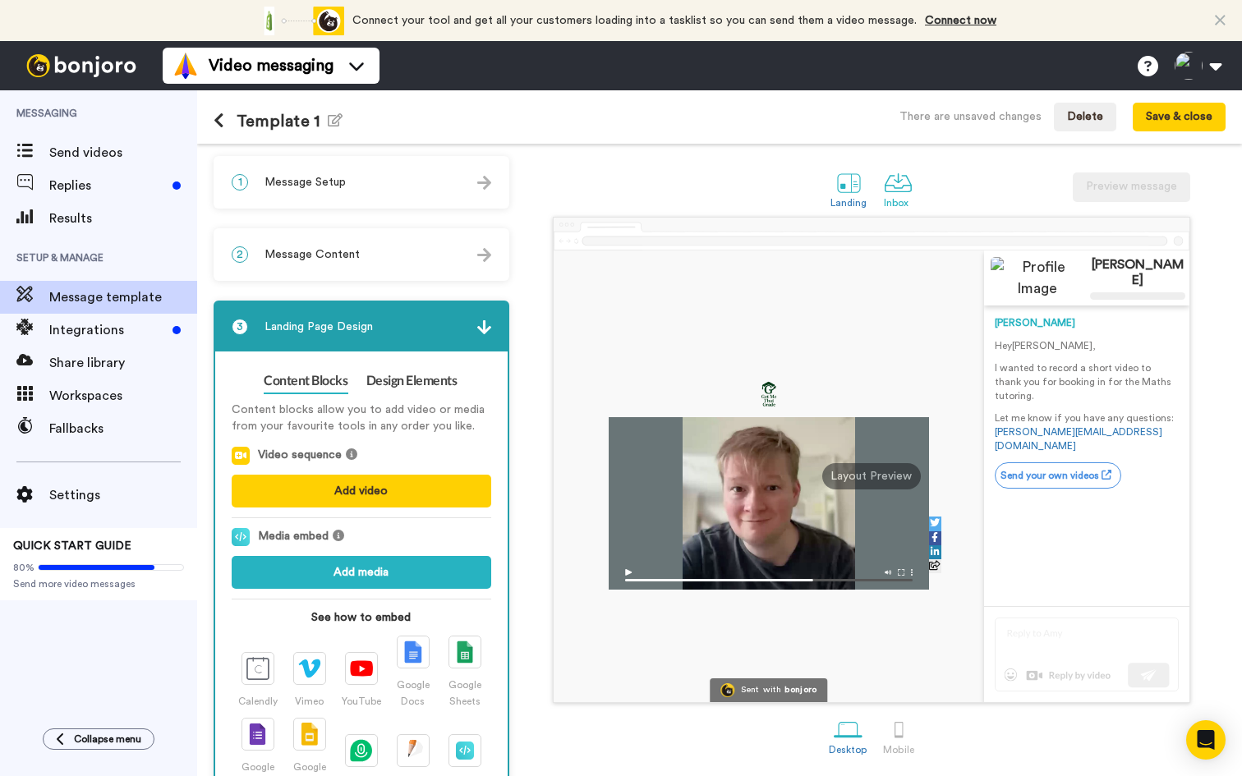
click at [899, 198] on div "Inbox" at bounding box center [898, 202] width 29 height 11
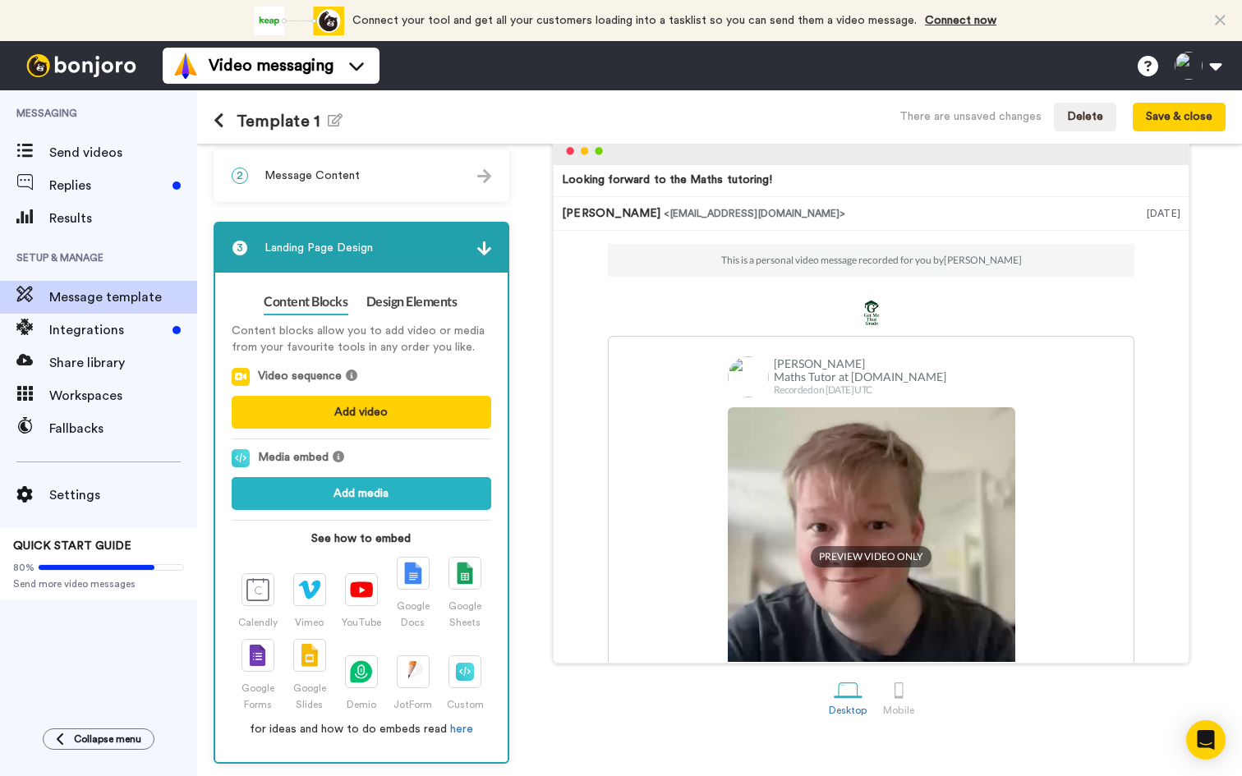
scroll to position [79, 0]
click at [375, 299] on link "Design Elements" at bounding box center [411, 302] width 91 height 26
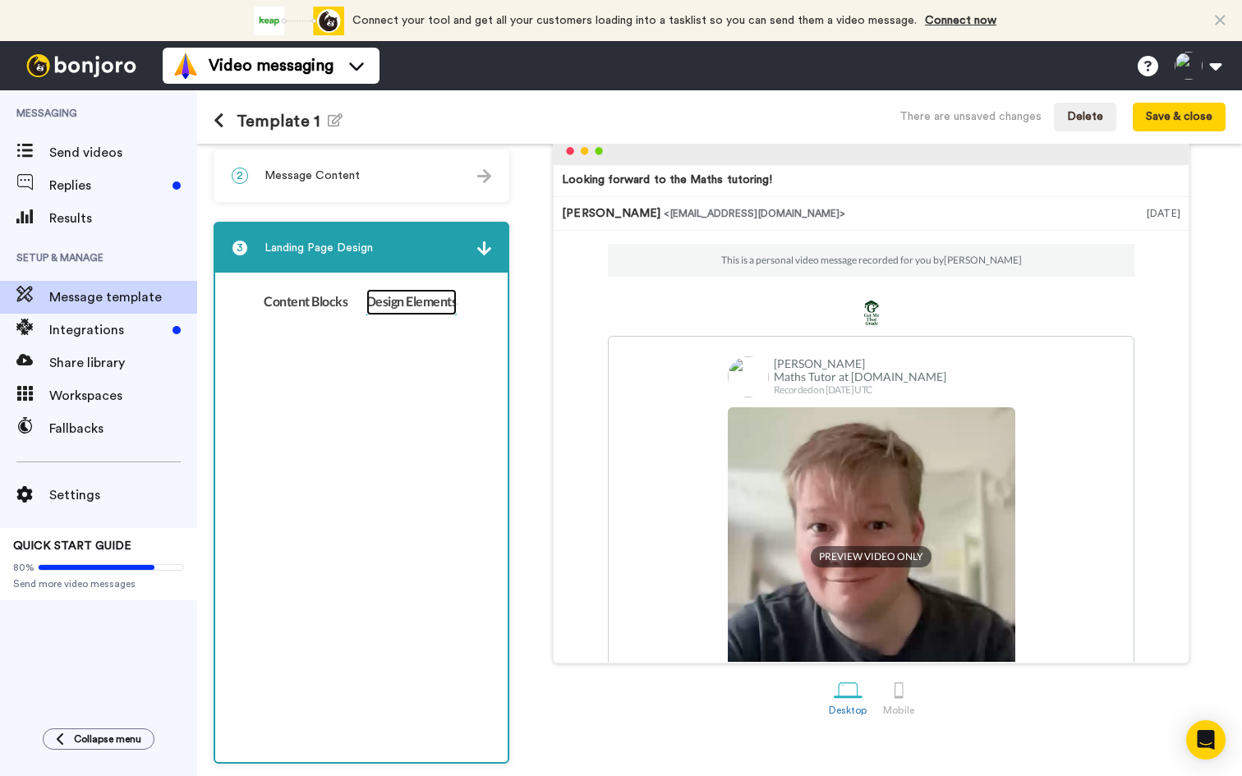
scroll to position [41, 0]
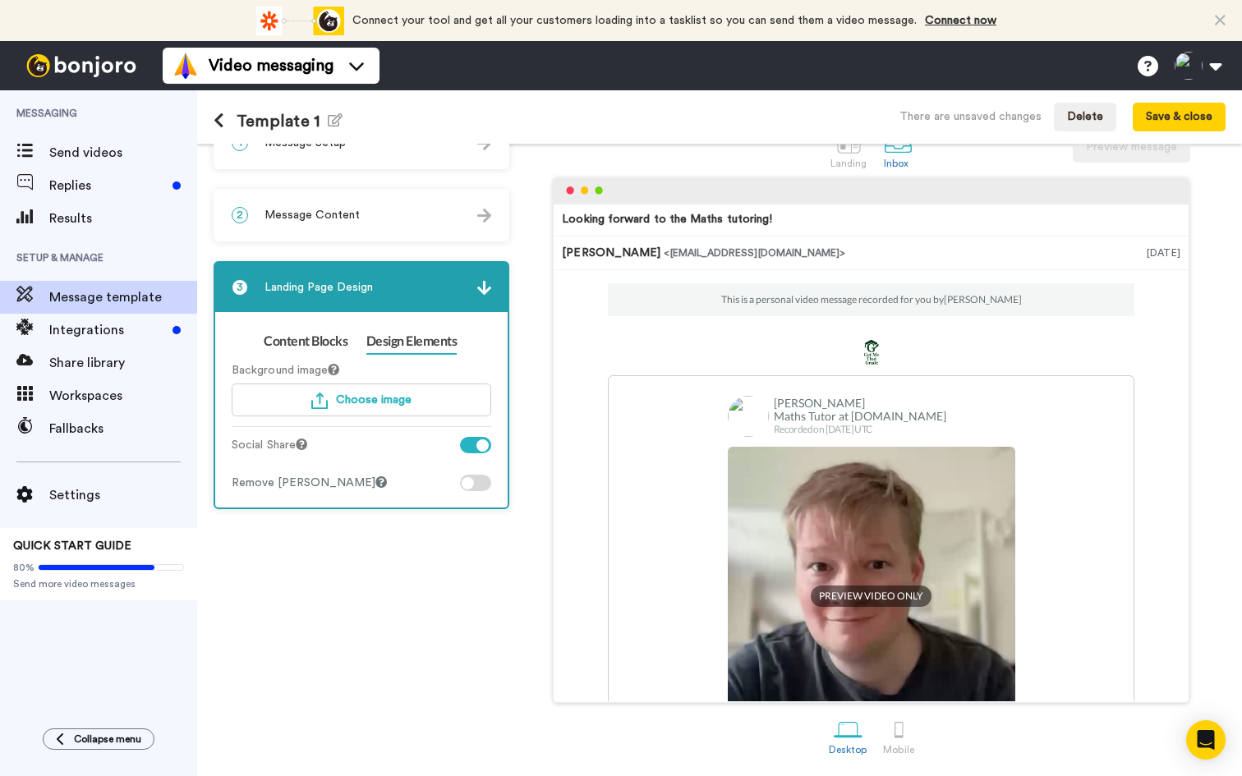
click at [473, 488] on div at bounding box center [475, 483] width 31 height 16
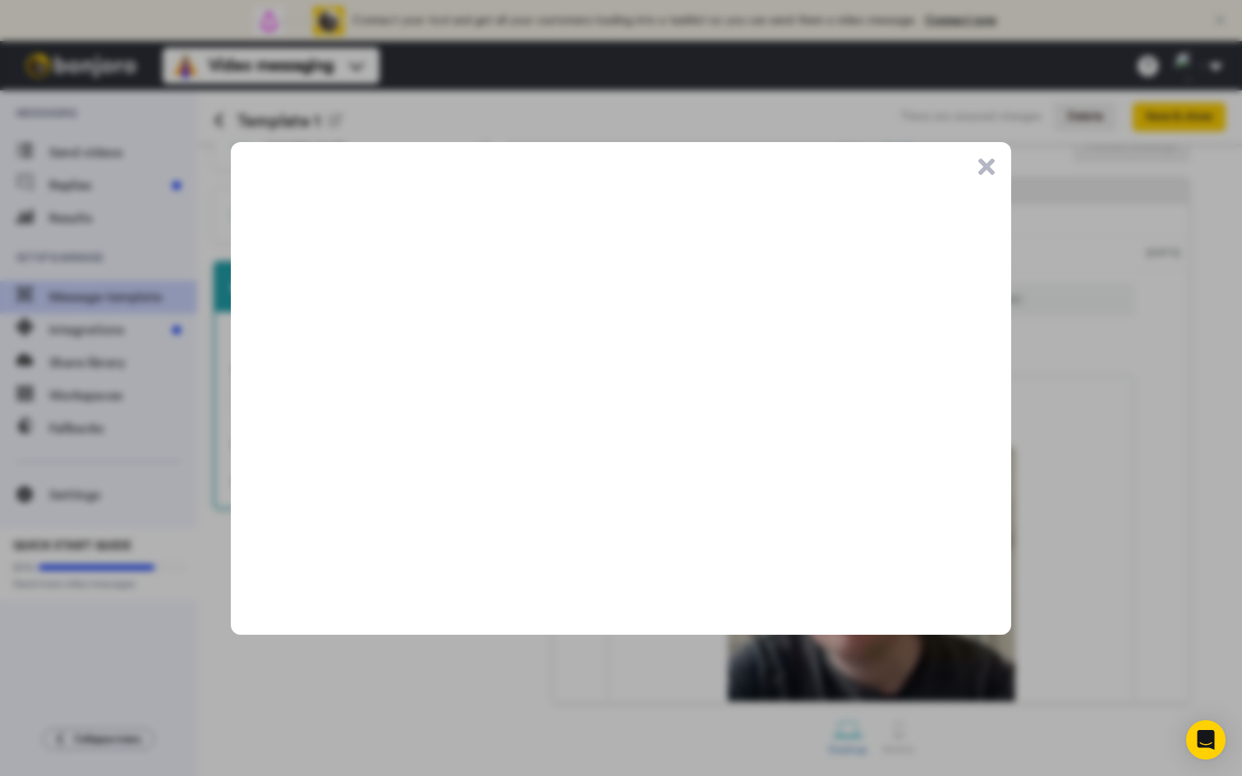
click at [984, 164] on button ".cls-1{stroke-width:0px;}" at bounding box center [986, 167] width 16 height 16
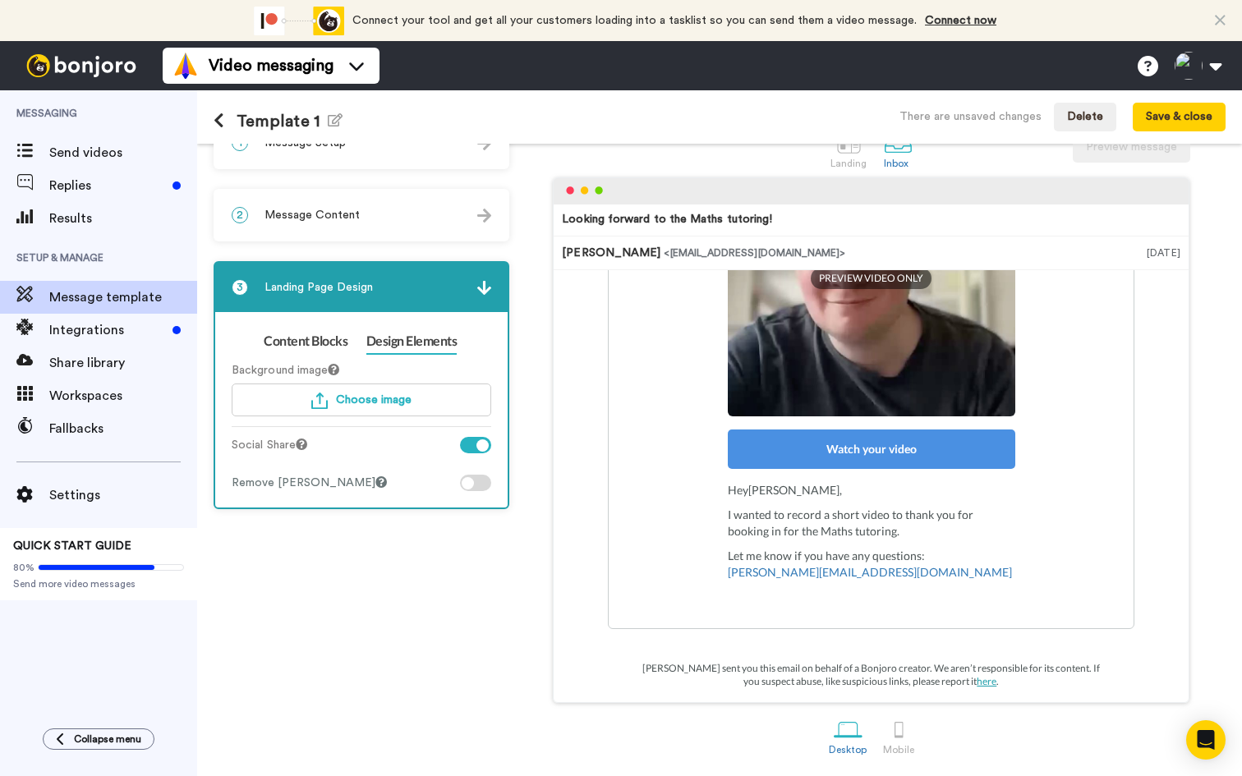
scroll to position [318, 0]
click at [858, 158] on div "Landing" at bounding box center [848, 163] width 37 height 11
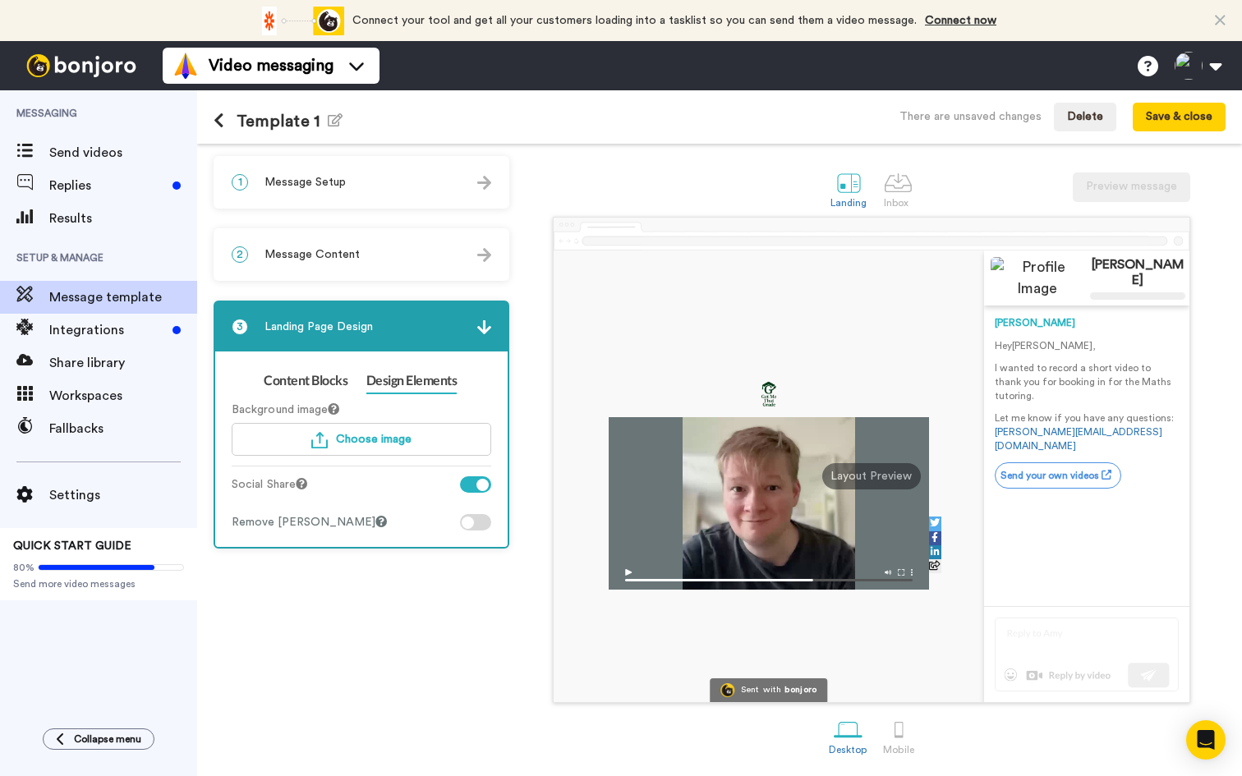
scroll to position [2, 0]
click at [477, 477] on div at bounding box center [475, 484] width 31 height 16
click at [306, 387] on link "Content Blocks" at bounding box center [306, 381] width 84 height 26
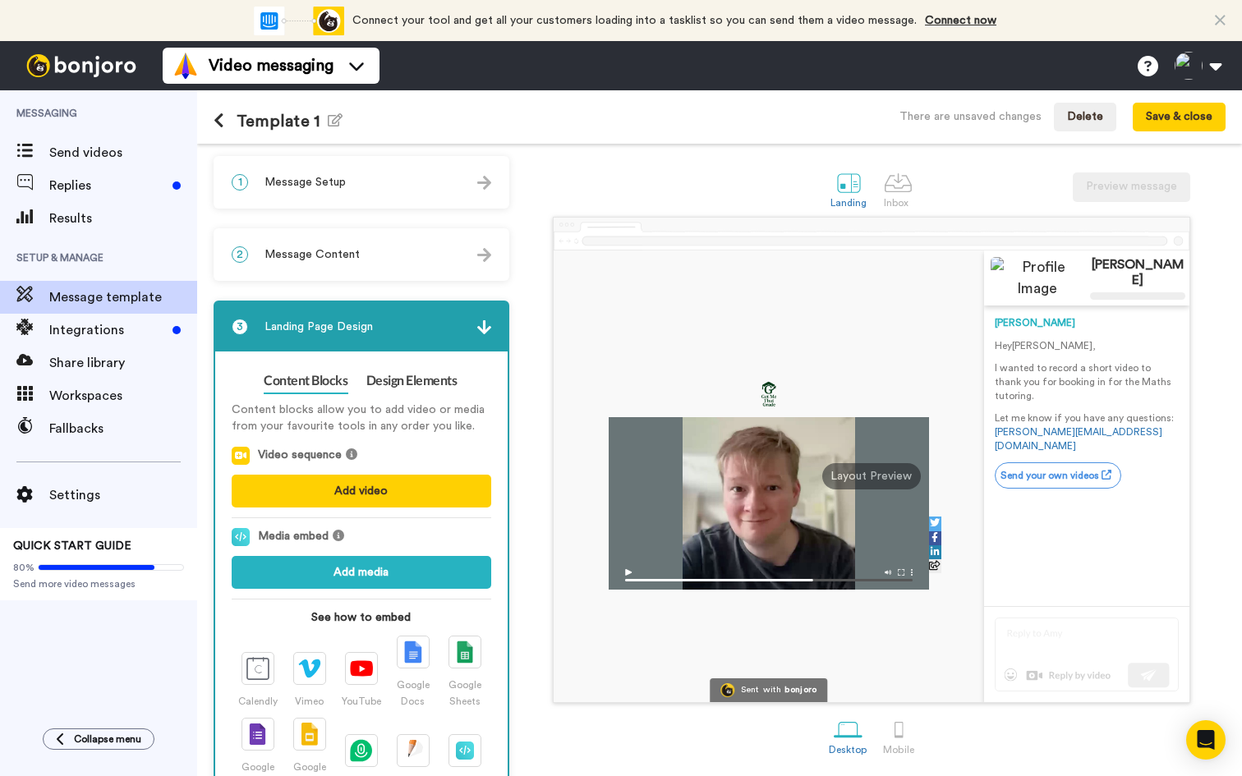
click at [364, 264] on div "2 Message Content" at bounding box center [361, 254] width 292 height 49
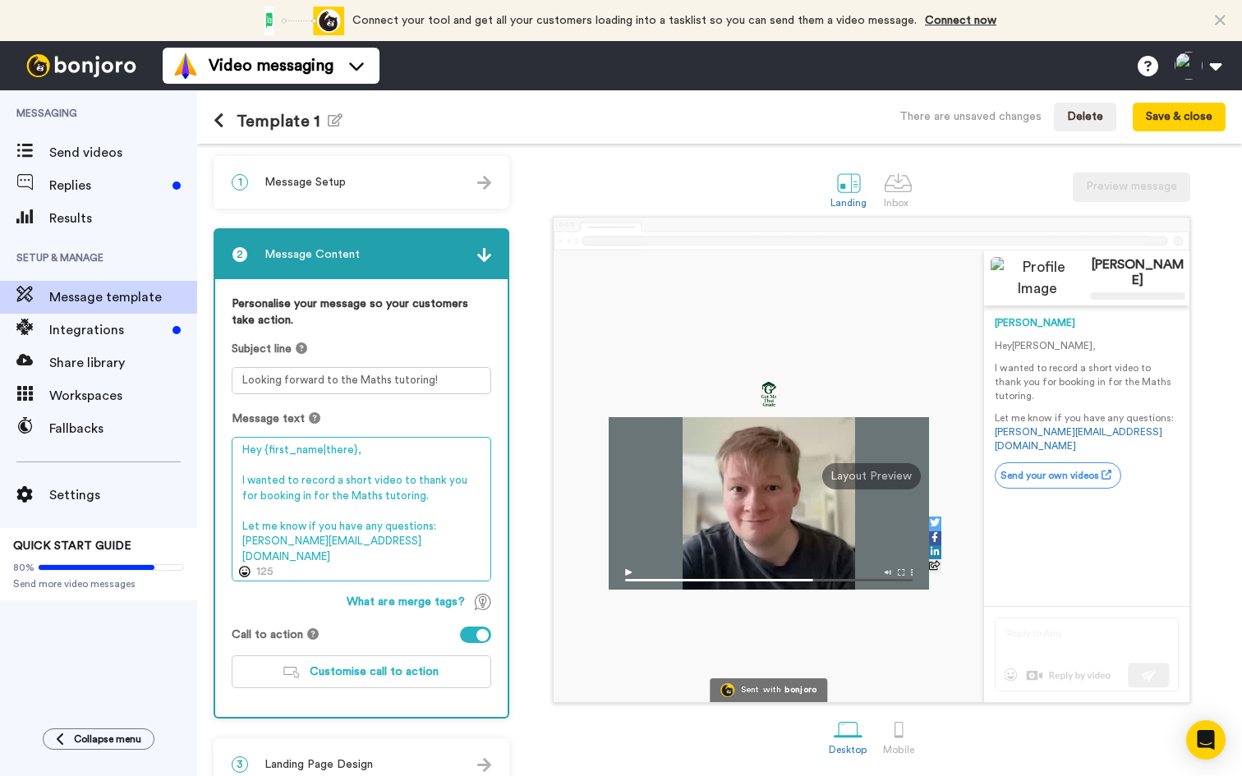
click at [413, 498] on textarea "Hey {first_name|there}, I wanted to record a short video to thank you for booki…" at bounding box center [362, 509] width 260 height 145
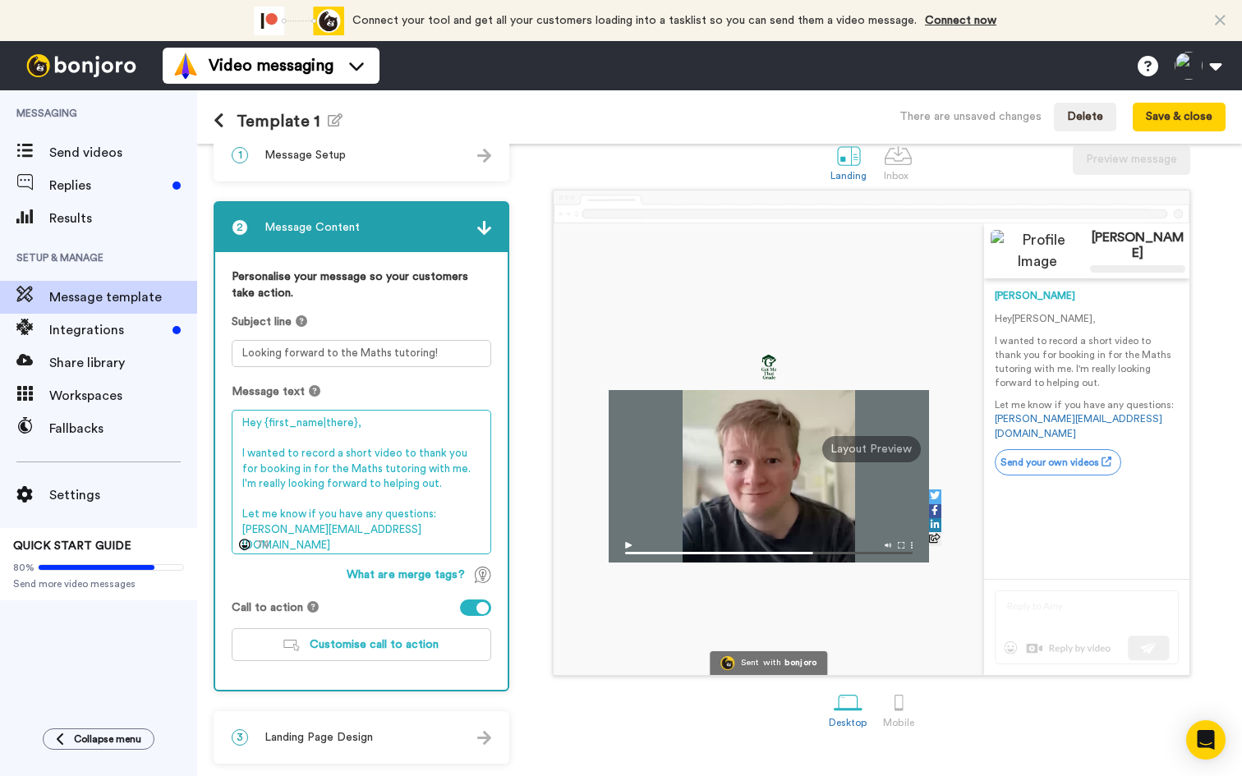
scroll to position [27, 0]
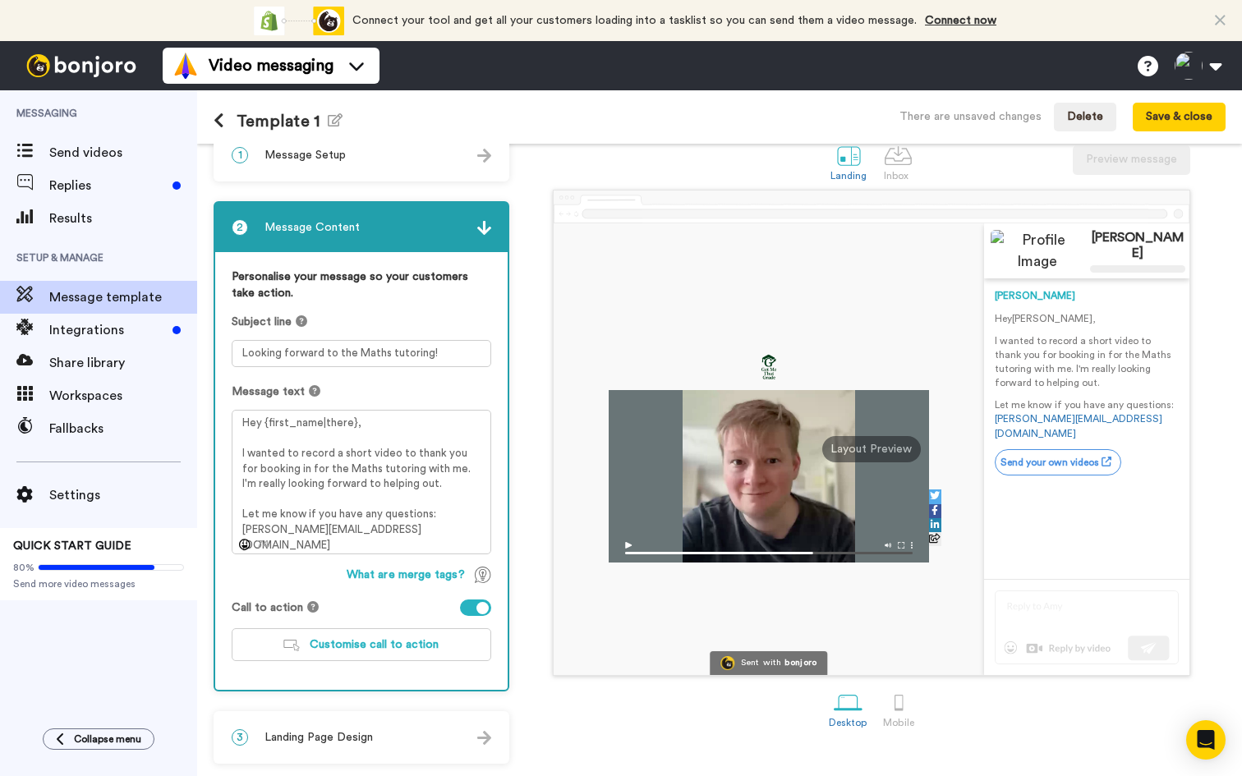
click at [477, 608] on div at bounding box center [482, 608] width 12 height 12
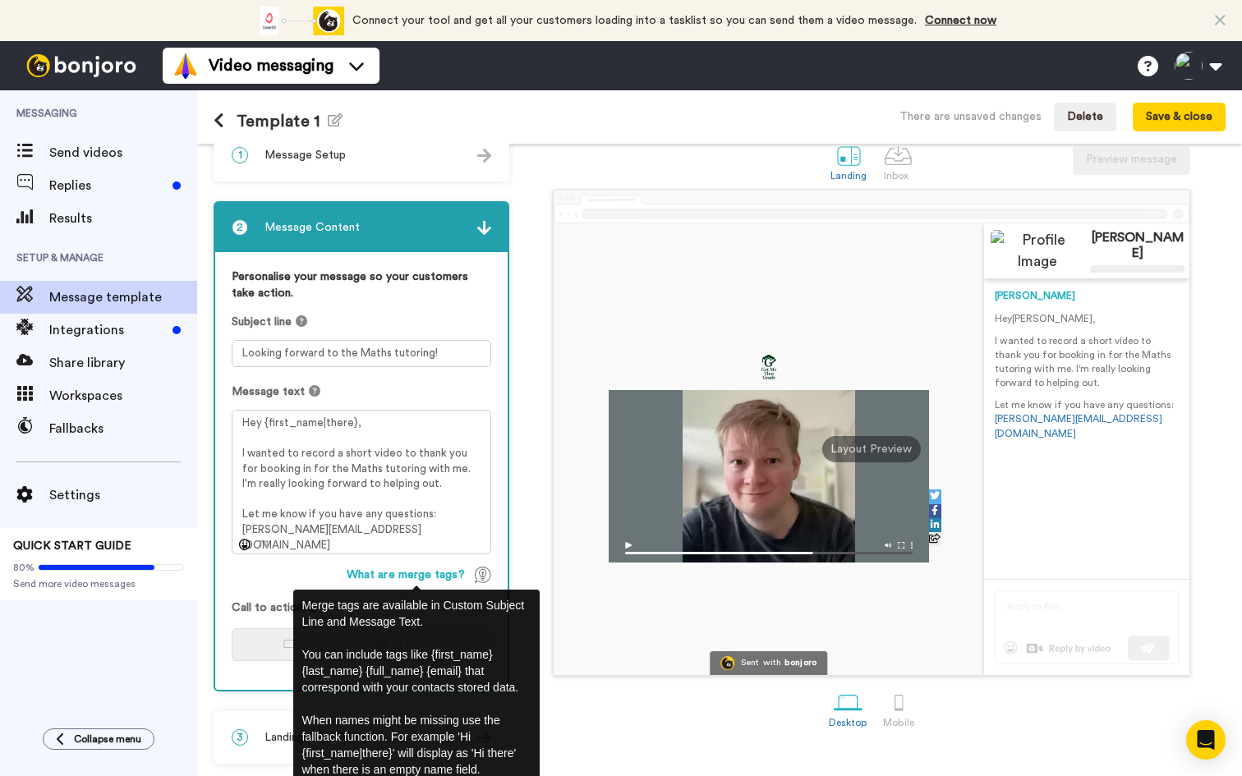
scroll to position [24, 0]
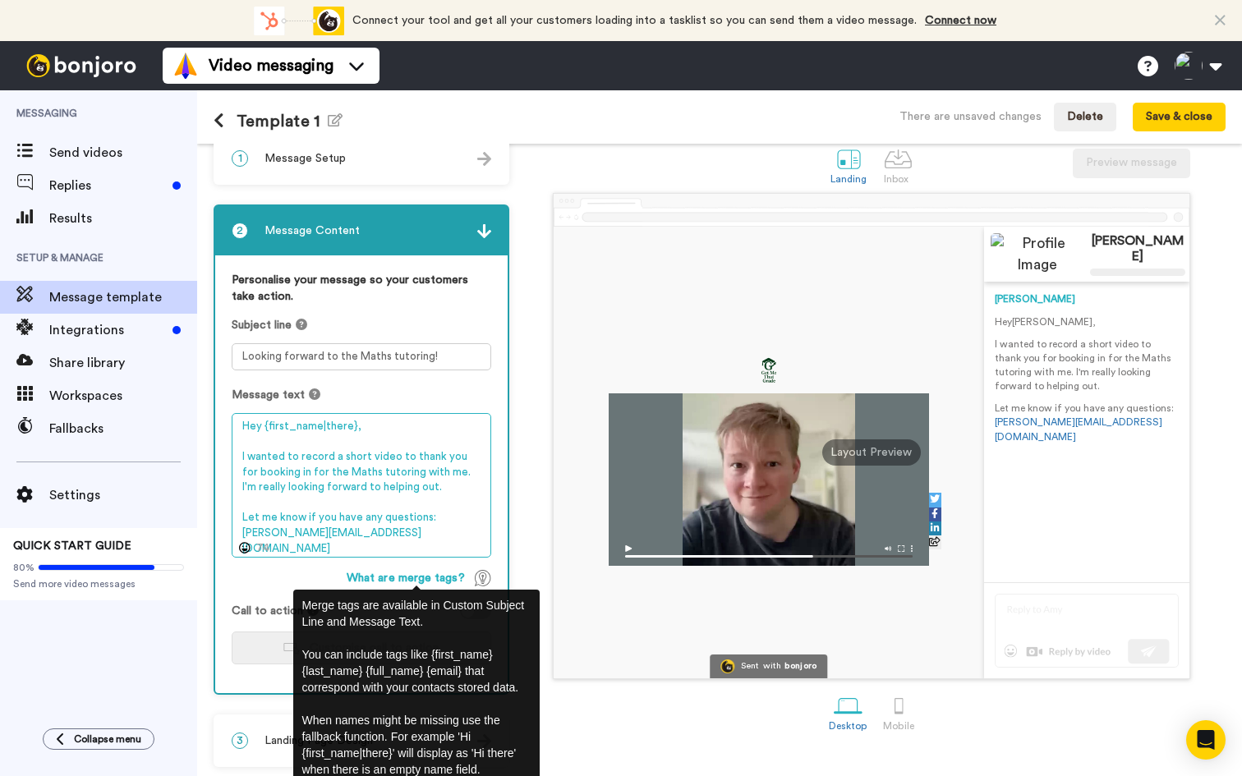
click at [431, 530] on textarea "Hey {first_name|there}, I wanted to record a short video to thank you for booki…" at bounding box center [362, 485] width 260 height 145
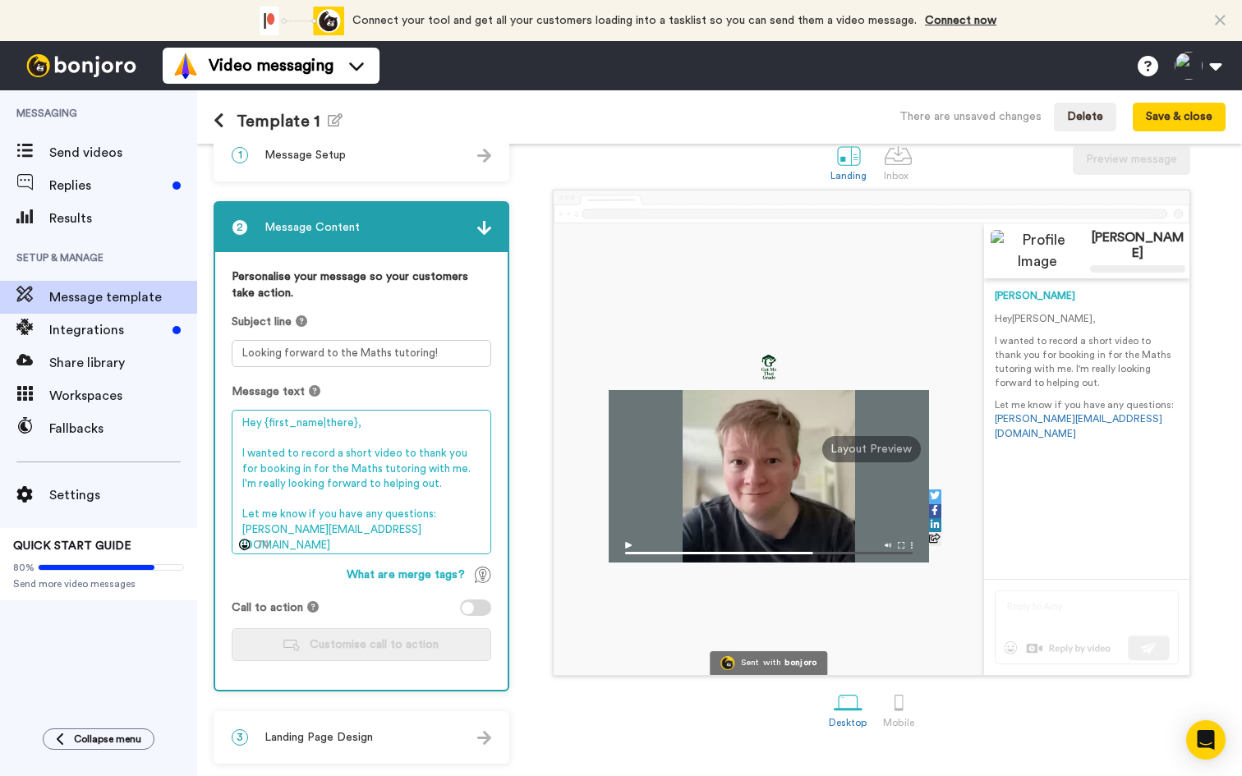
scroll to position [27, 0]
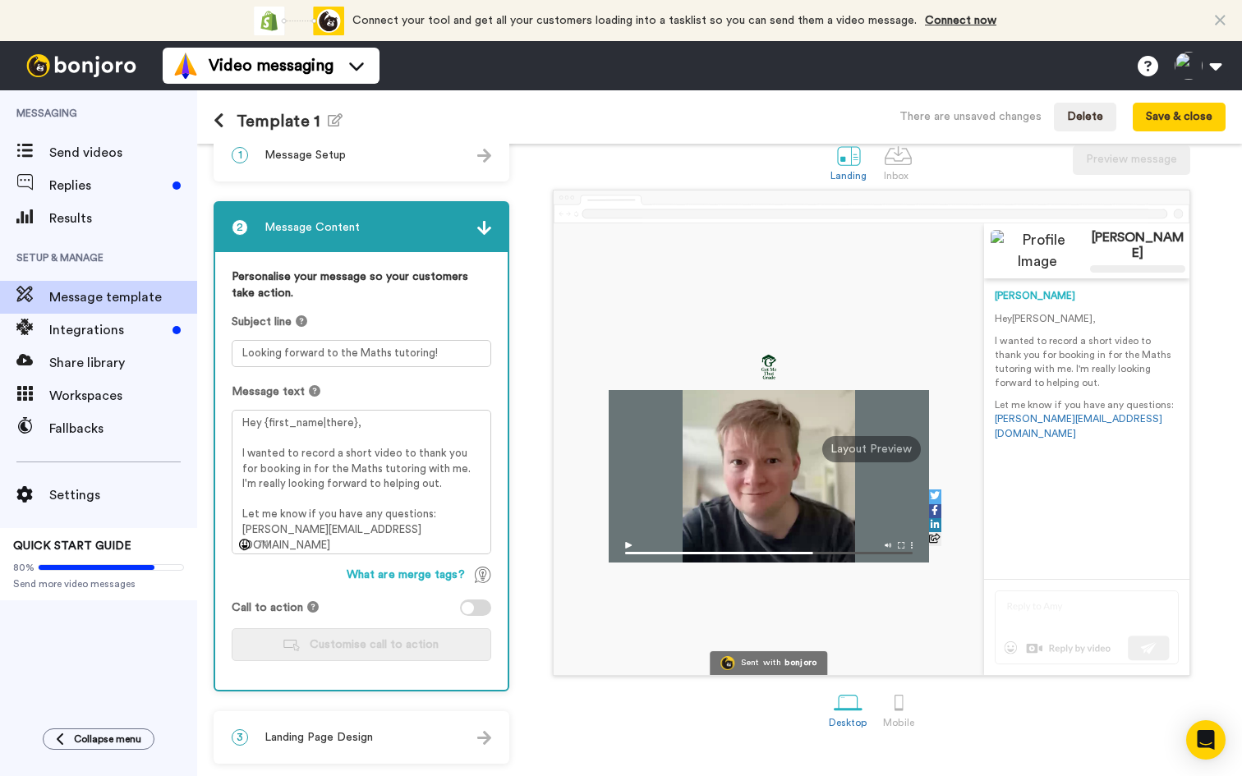
click at [402, 747] on div "3 Landing Page Design" at bounding box center [361, 737] width 292 height 49
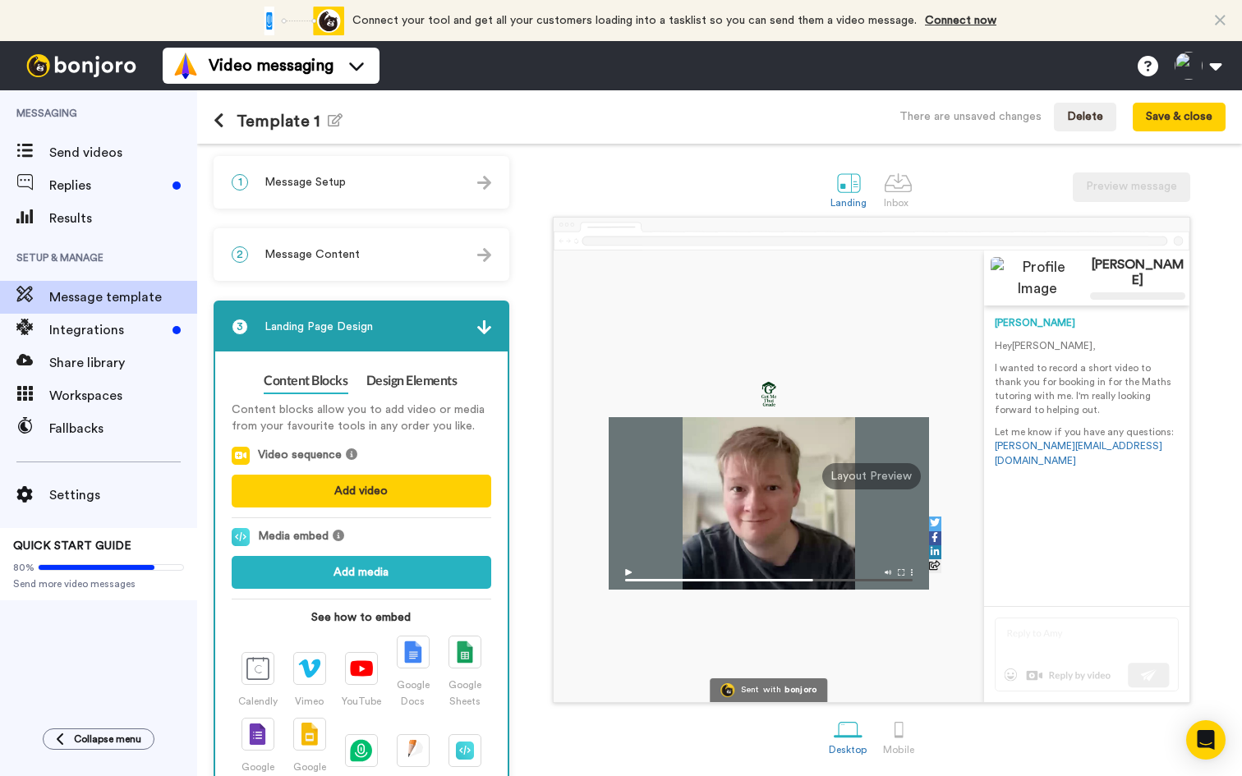
scroll to position [0, 0]
click at [377, 256] on div "2 Message Content" at bounding box center [361, 254] width 292 height 49
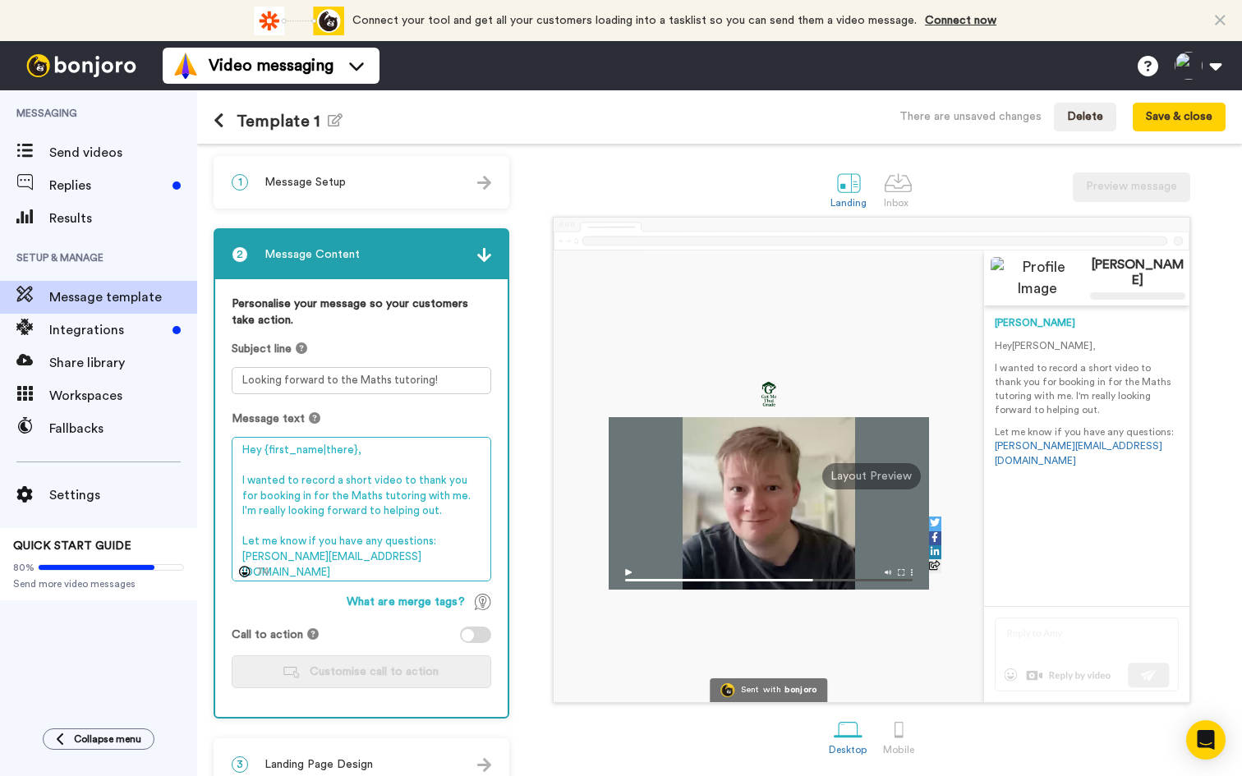
click at [407, 544] on textarea "Hey {first_name|there}, I wanted to record a short video to thank you for booki…" at bounding box center [362, 509] width 260 height 145
click at [403, 558] on textarea "Hey {first_name|there}, I wanted to record a short video to thank you for booki…" at bounding box center [362, 509] width 260 height 145
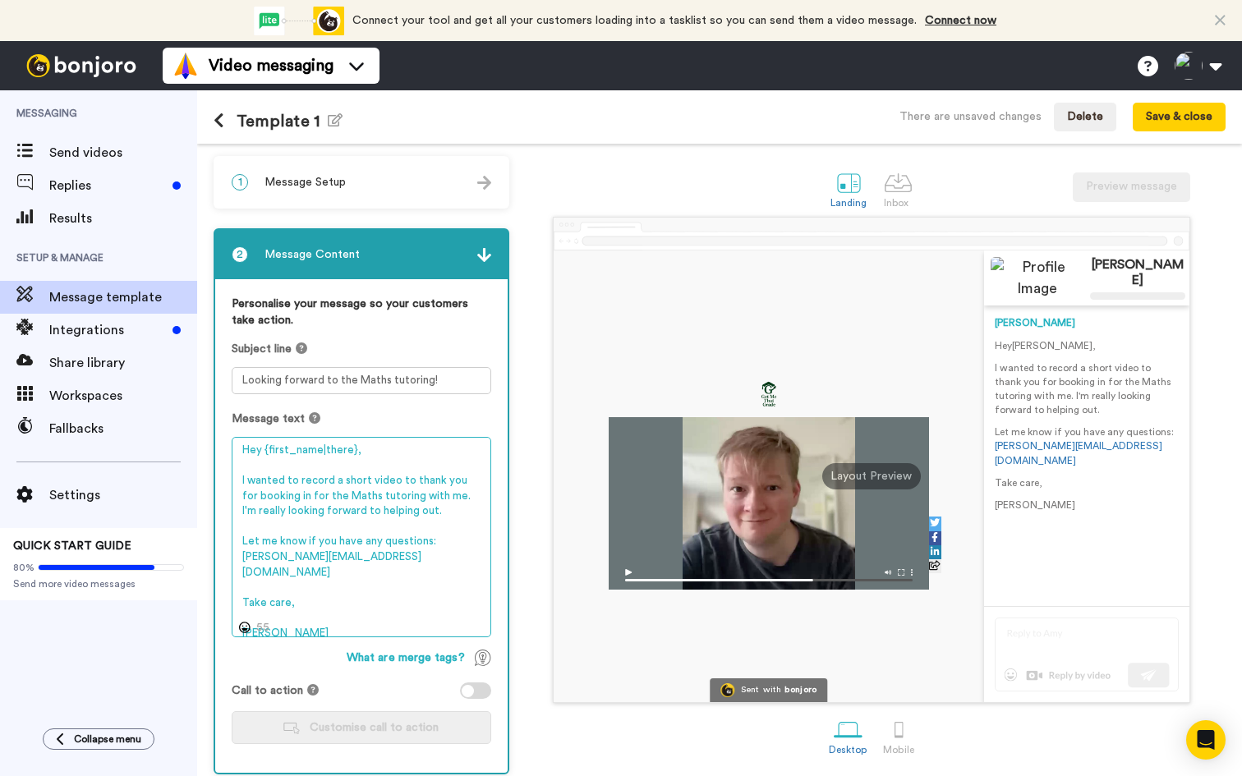
click at [439, 512] on textarea "Hey {first_name|there}, I wanted to record a short video to thank you for booki…" at bounding box center [362, 537] width 260 height 200
drag, startPoint x: 432, startPoint y: 514, endPoint x: 448, endPoint y: 492, distance: 27.6
click at [448, 492] on textarea "Hey {first_name|there}, I wanted to record a short video to thank you for booki…" at bounding box center [362, 537] width 260 height 200
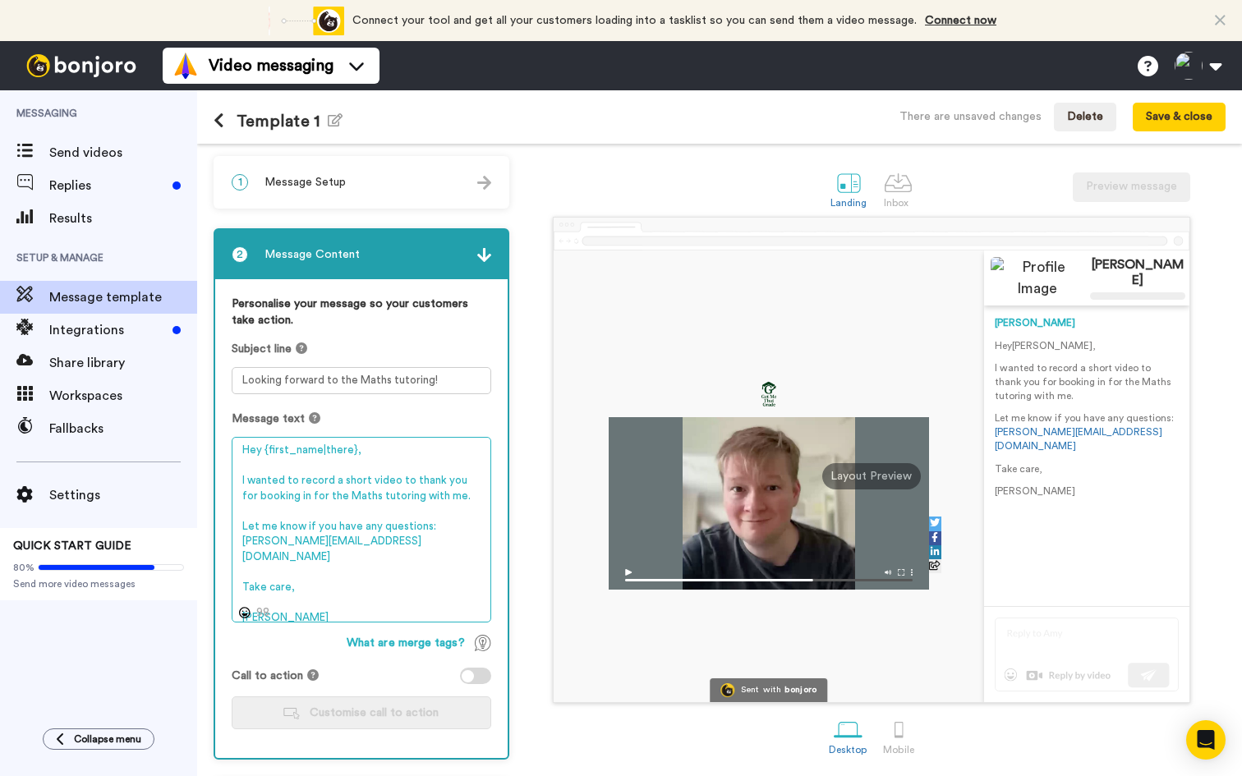
drag, startPoint x: 292, startPoint y: 571, endPoint x: 201, endPoint y: 568, distance: 90.4
click at [201, 568] on div "1 Message Setup From harry@getmethatgrade.com Add your company logo Get-Me-That…" at bounding box center [719, 460] width 1045 height 632
paste textarea "I'm really looking forward to helping out."
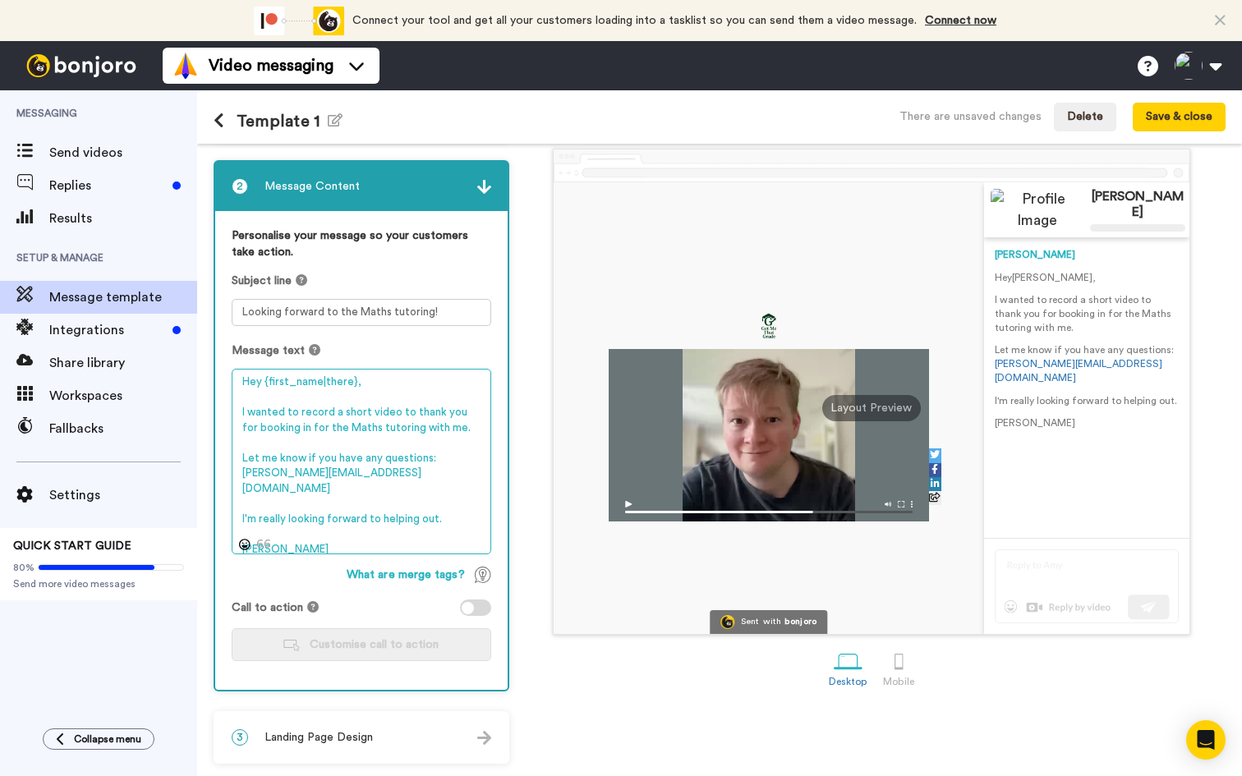
scroll to position [68, 0]
type textarea "Hey {first_name|there}, I wanted to record a short video to thank you for booki…"
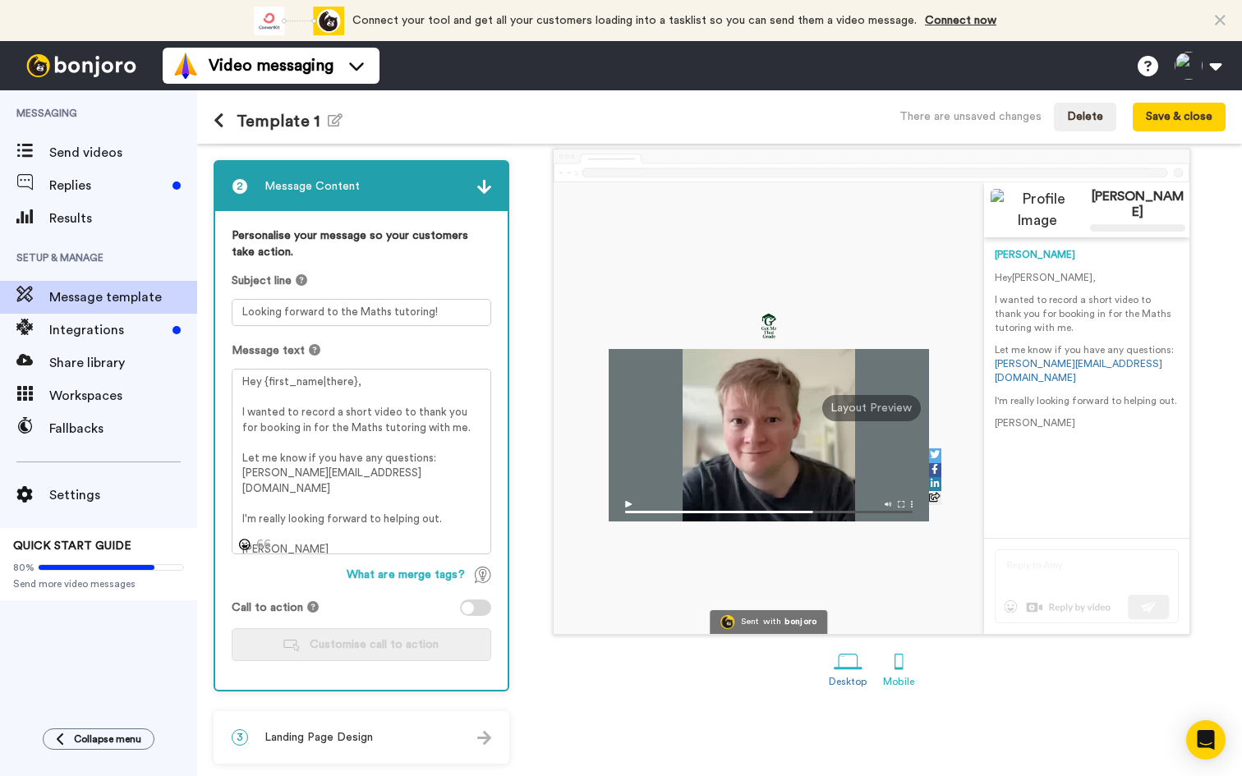
click at [900, 660] on div at bounding box center [899, 661] width 29 height 29
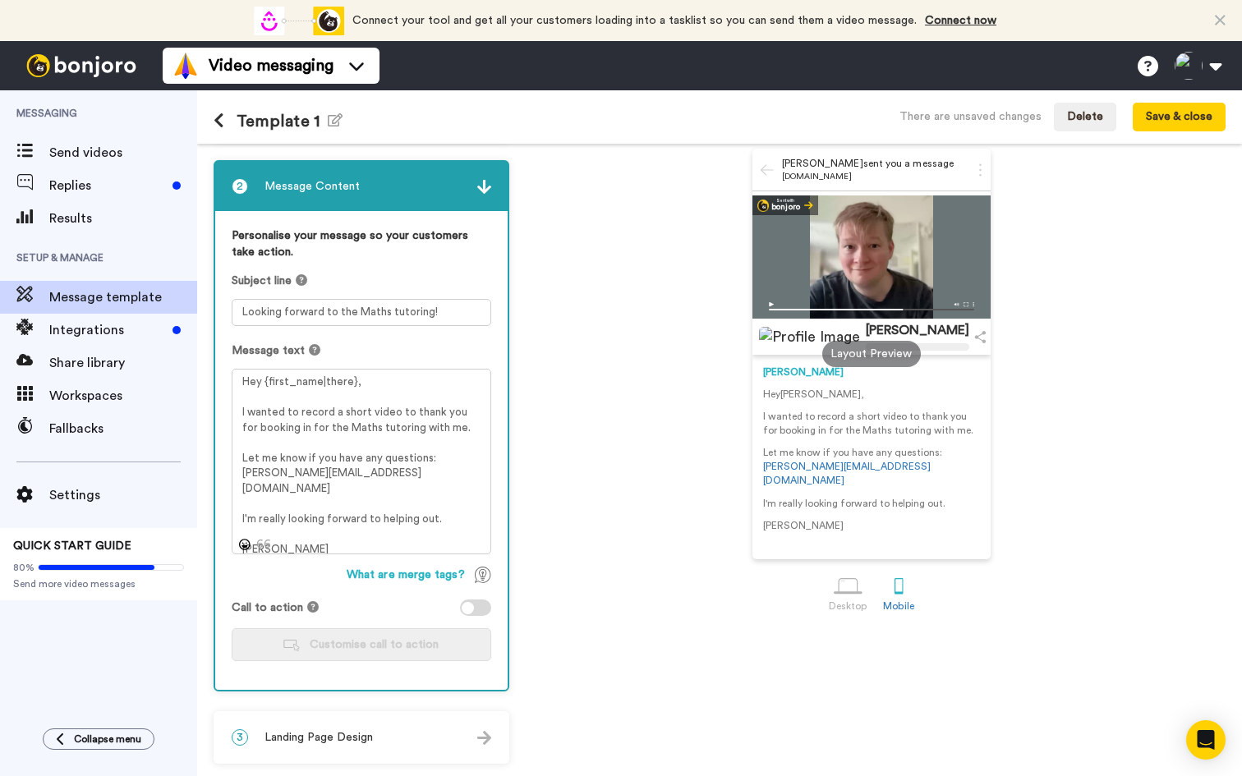
scroll to position [68, 0]
click at [361, 735] on span "Landing Page Design" at bounding box center [318, 737] width 108 height 16
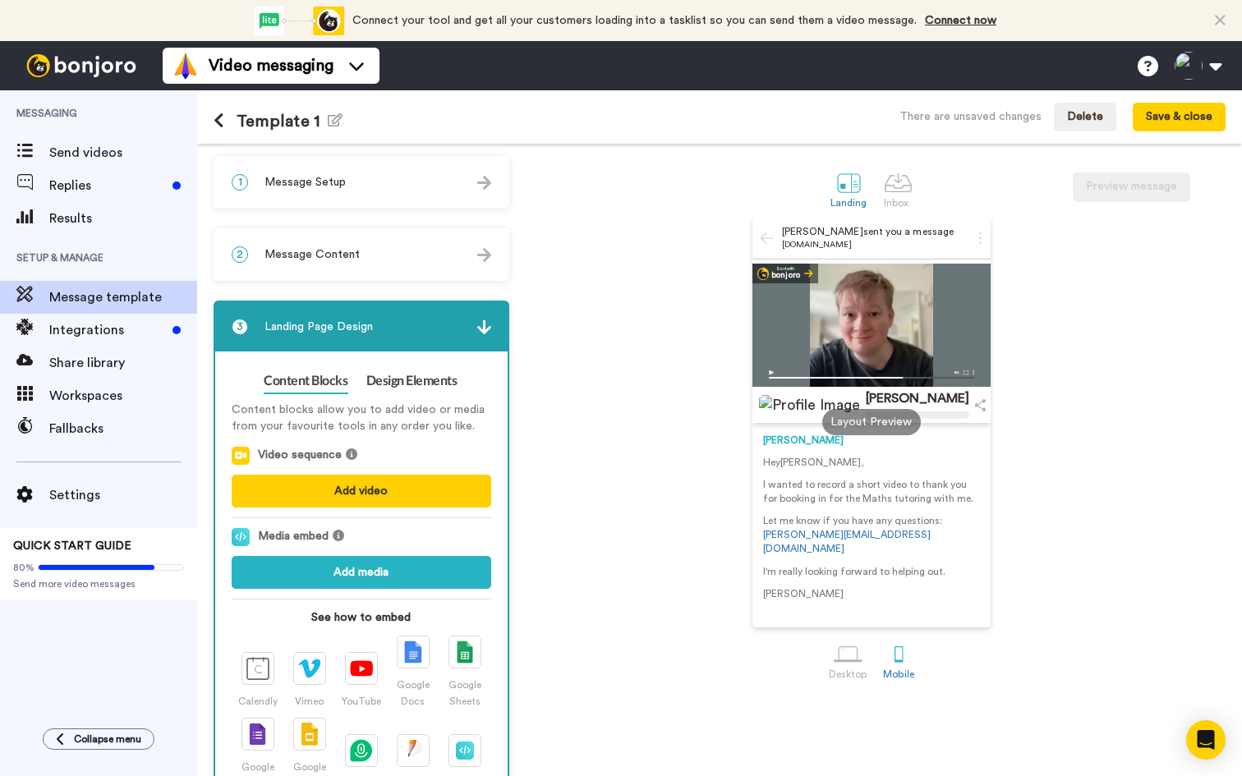
scroll to position [0, 0]
click at [311, 168] on div "1 Message Setup" at bounding box center [361, 182] width 292 height 49
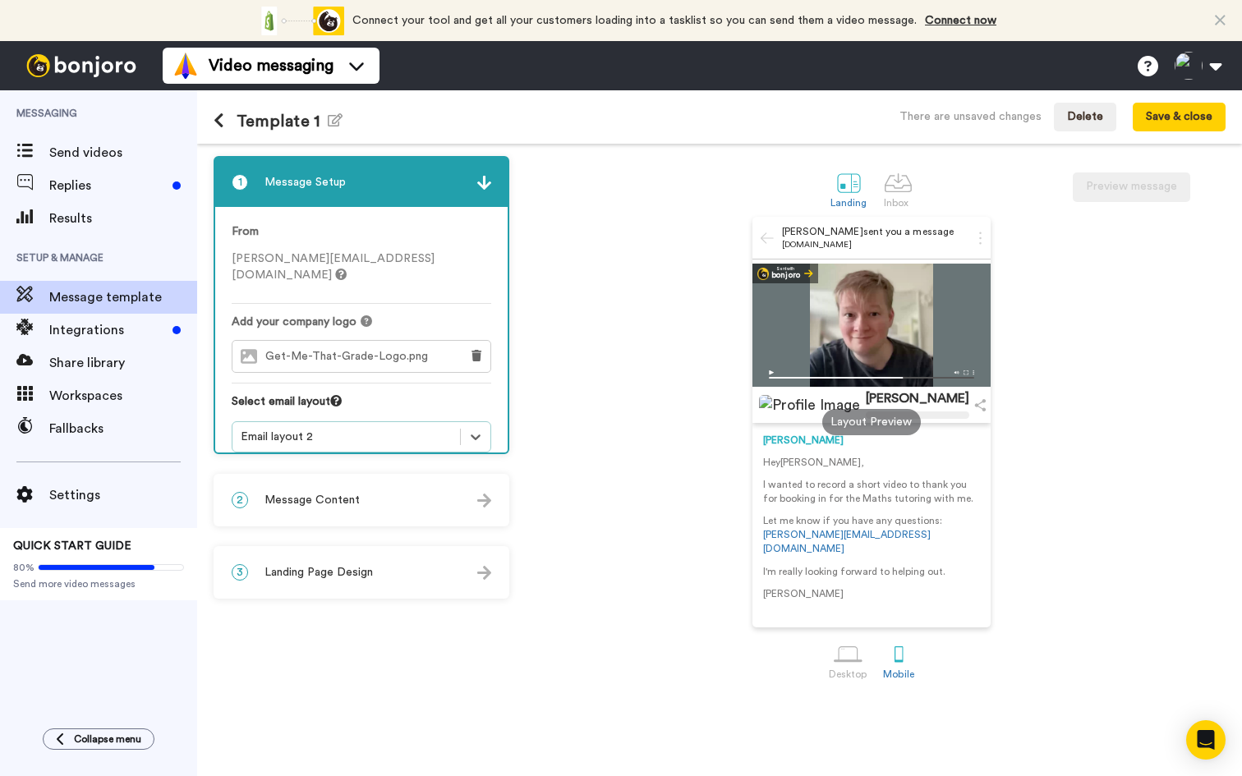
click at [292, 429] on div "Email layout 2" at bounding box center [346, 437] width 211 height 16
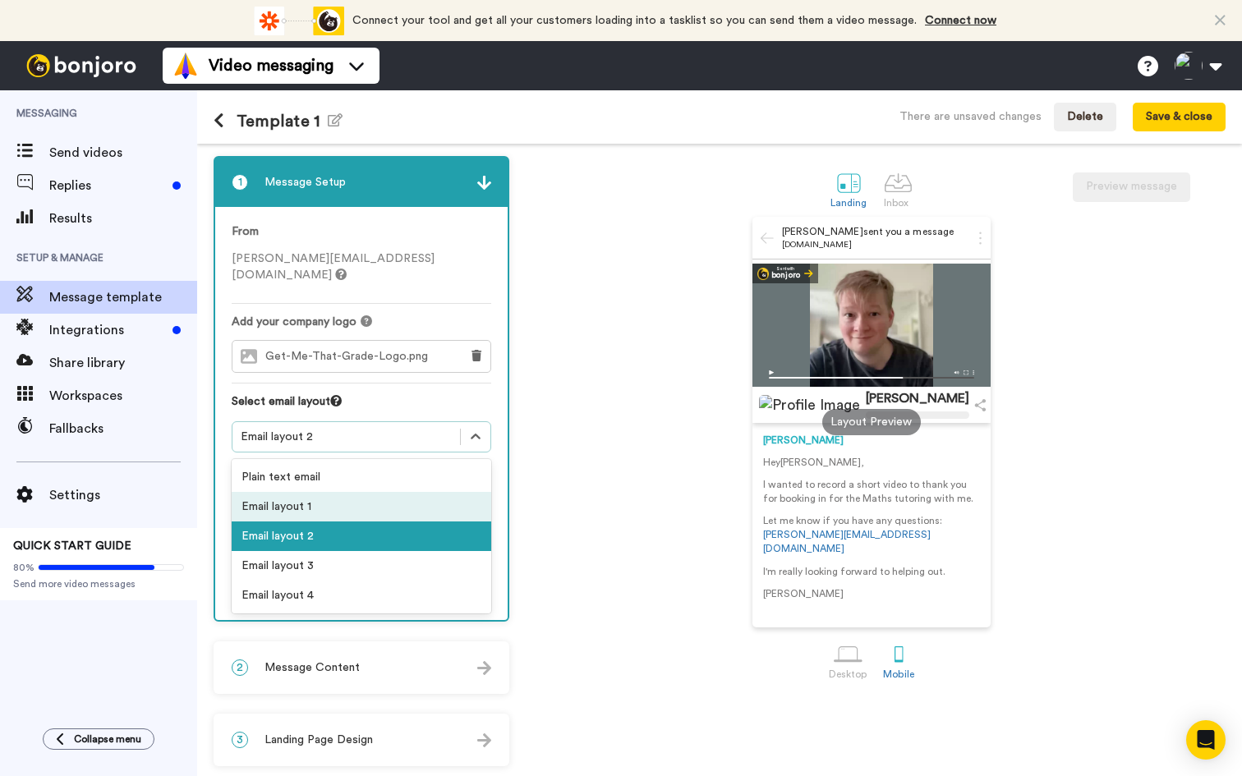
click at [302, 492] on div "Email layout 1" at bounding box center [362, 507] width 260 height 30
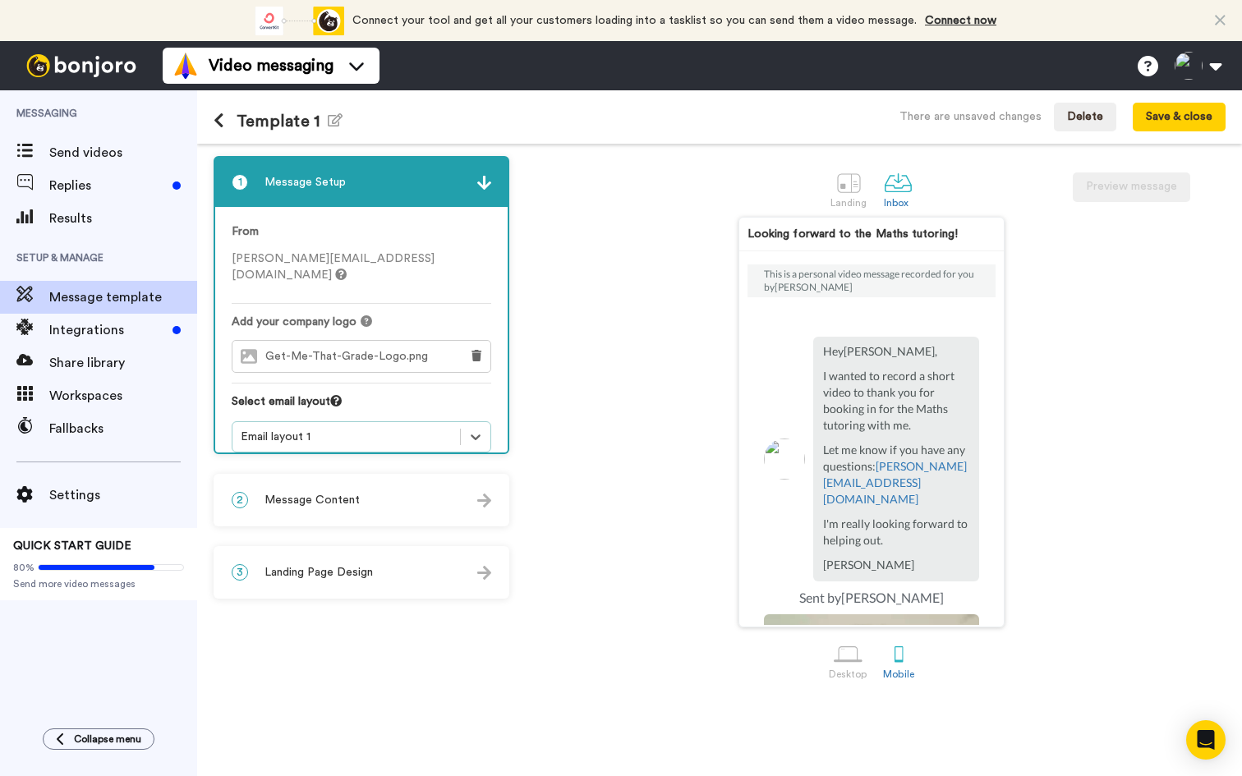
click at [310, 429] on div "Email layout 1" at bounding box center [346, 437] width 211 height 16
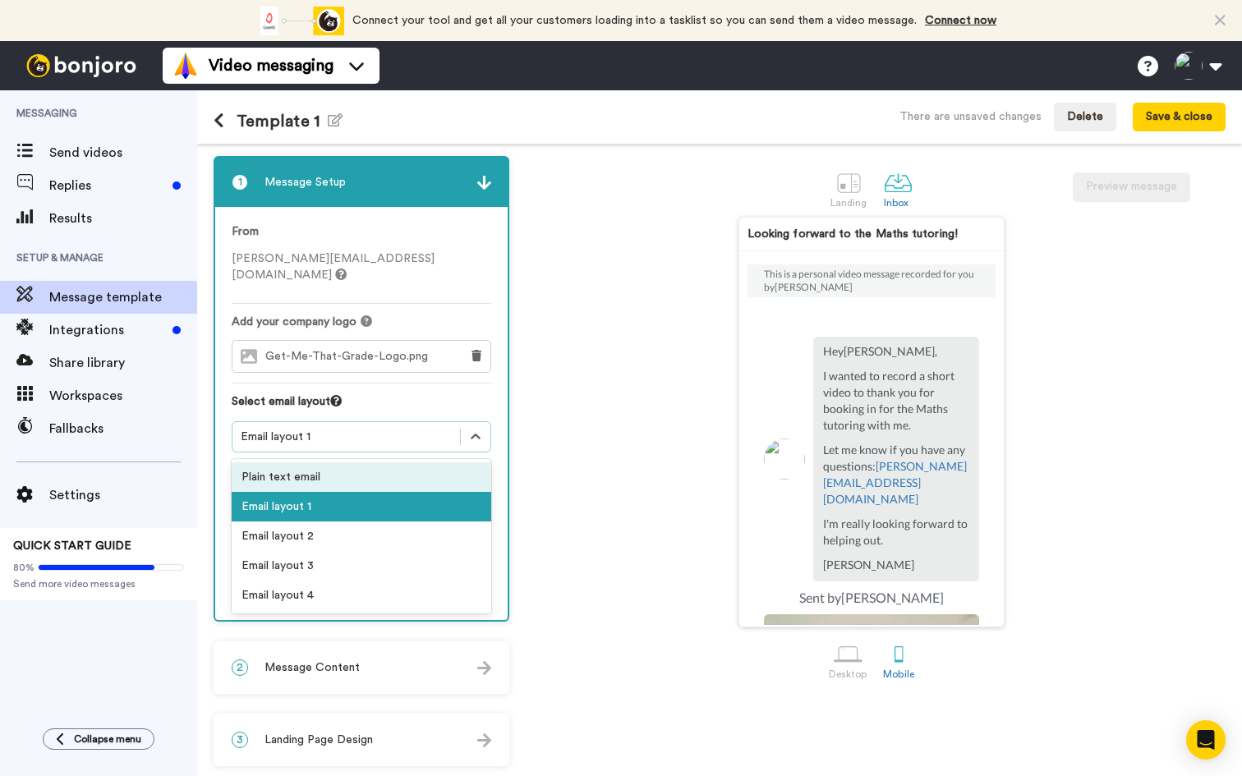
click at [282, 462] on div "Plain text email" at bounding box center [362, 477] width 260 height 30
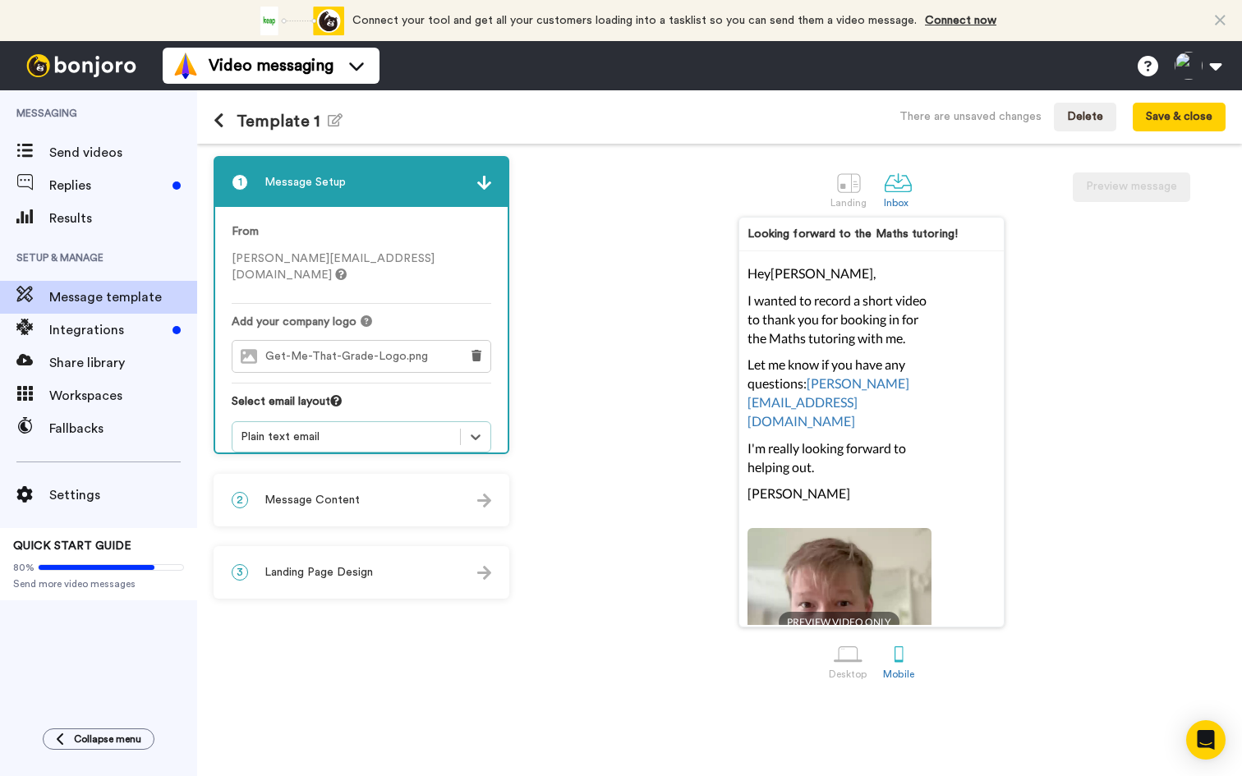
click at [347, 397] on div "Select email layout" at bounding box center [362, 407] width 260 height 28
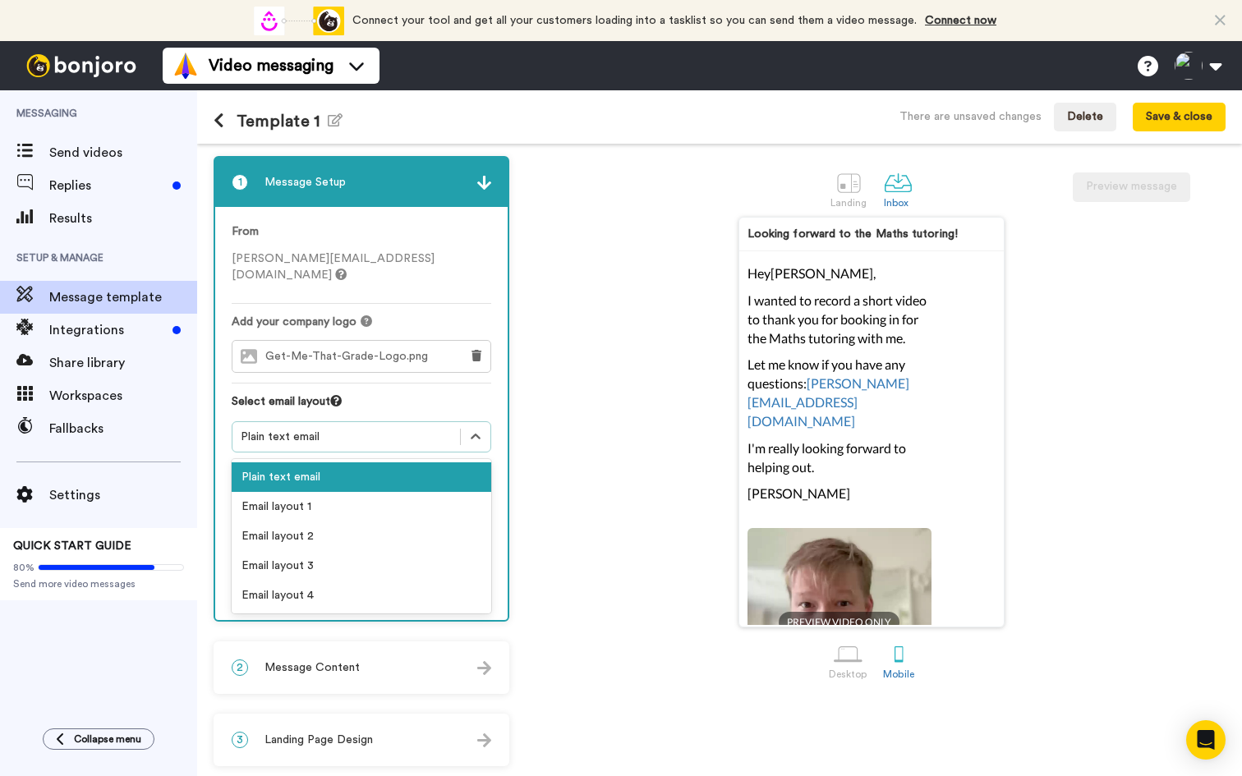
click at [329, 429] on div "Plain text email" at bounding box center [346, 437] width 211 height 16
click at [312, 551] on div "Email layout 3" at bounding box center [362, 566] width 260 height 30
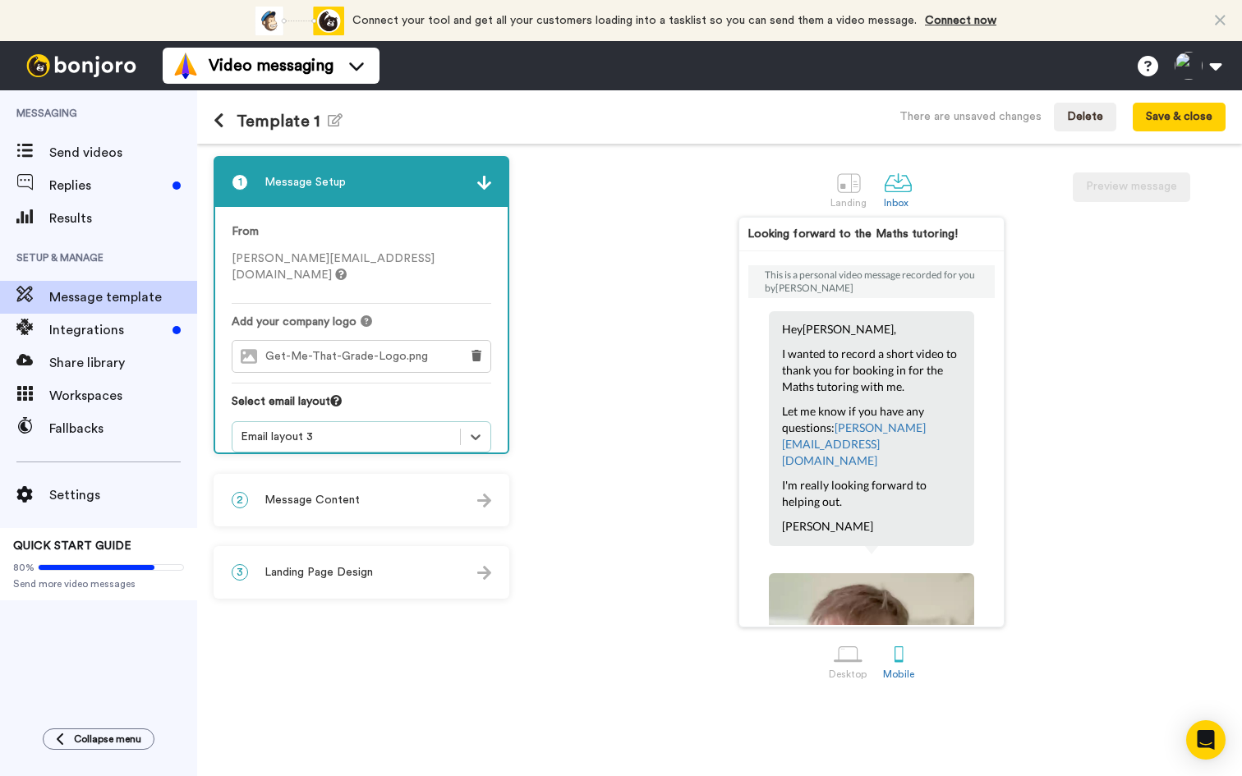
click at [318, 429] on div "Email layout 3" at bounding box center [346, 437] width 211 height 16
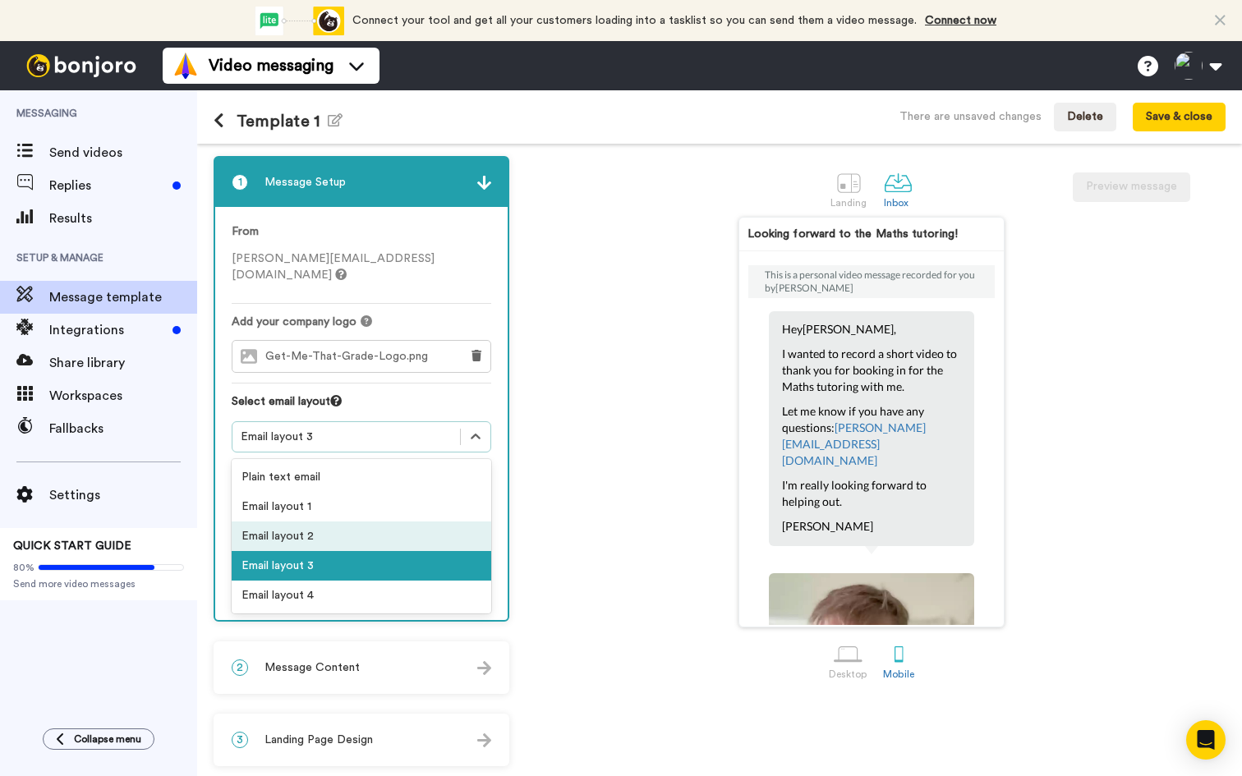
click at [300, 522] on div "Email layout 2" at bounding box center [362, 537] width 260 height 30
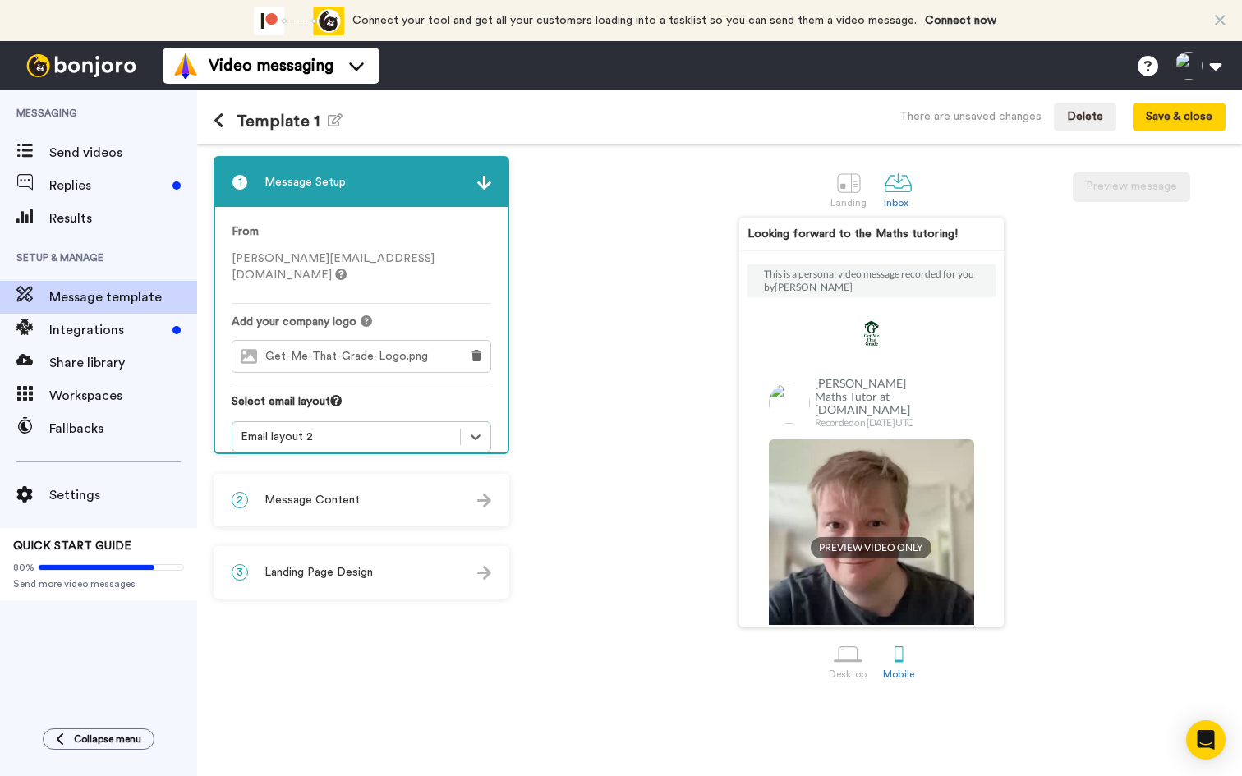
click at [343, 429] on div "Email layout 2" at bounding box center [346, 437] width 211 height 16
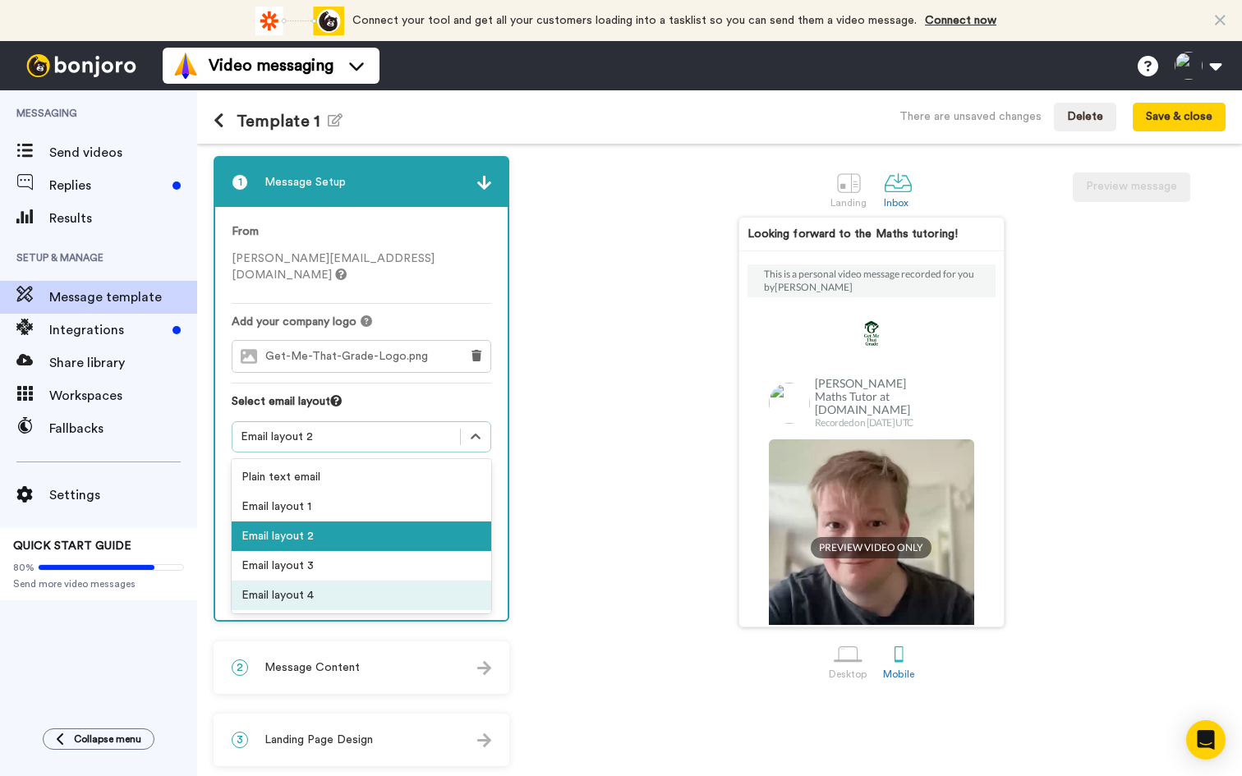
click at [297, 581] on div "Email layout 4" at bounding box center [362, 596] width 260 height 30
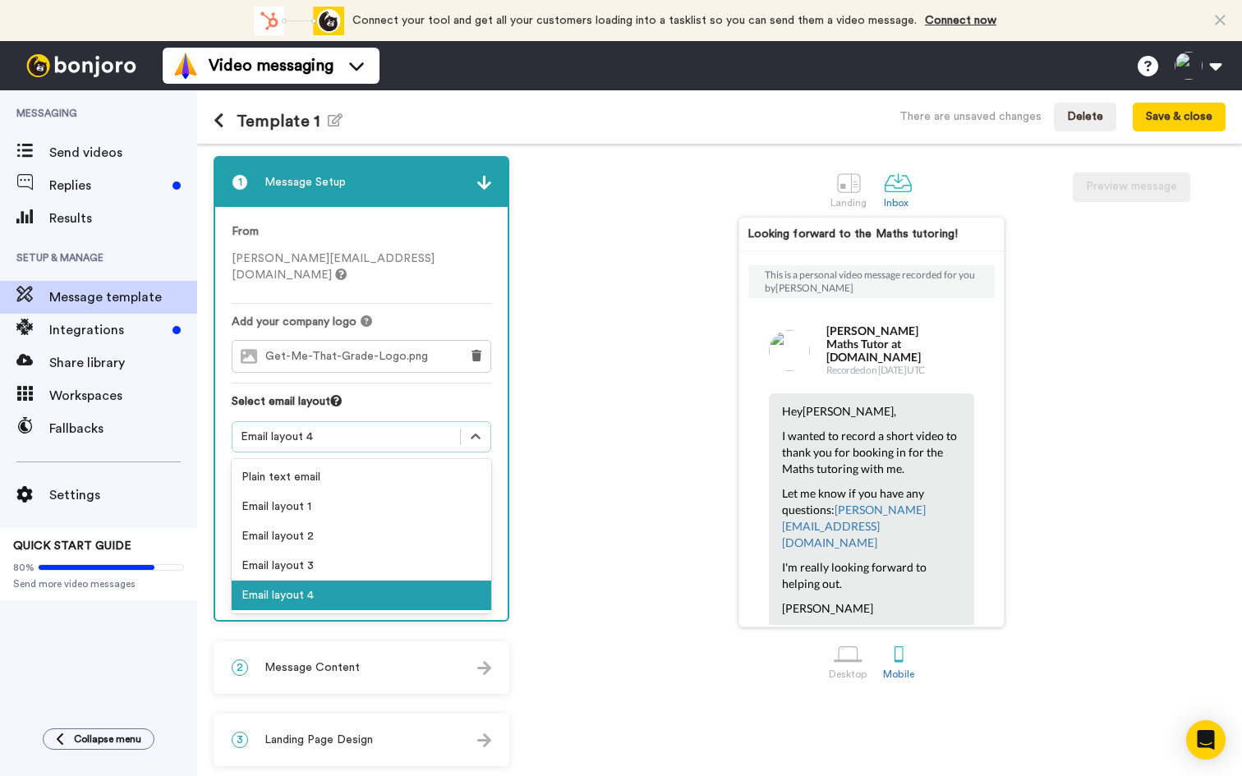
click at [337, 429] on div "Email layout 4" at bounding box center [346, 437] width 211 height 16
click at [1088, 235] on div "Looking forward to the Maths tutoring! This is a personal video message recorde…" at bounding box center [871, 422] width 708 height 411
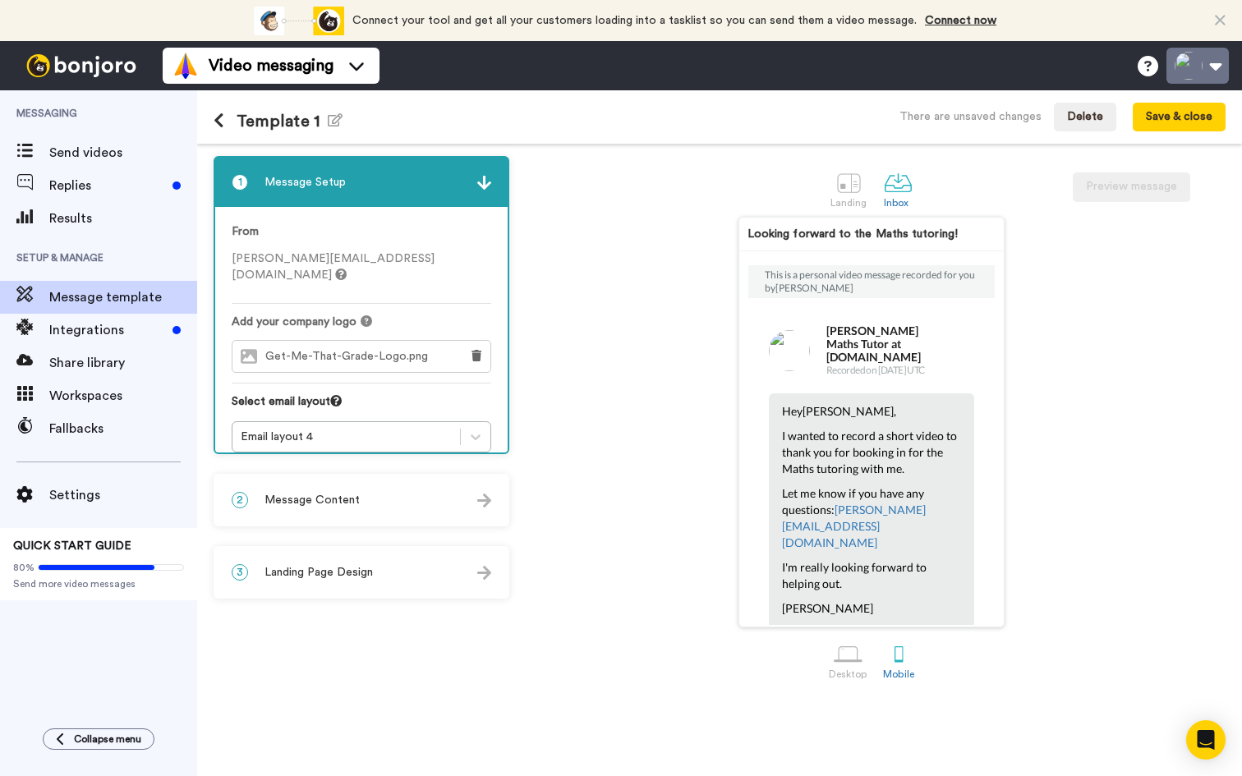
click at [1189, 71] on button at bounding box center [1197, 66] width 62 height 36
click at [836, 444] on p "I wanted to record a short video to thank you for booking in for the Maths tuto…" at bounding box center [871, 452] width 179 height 49
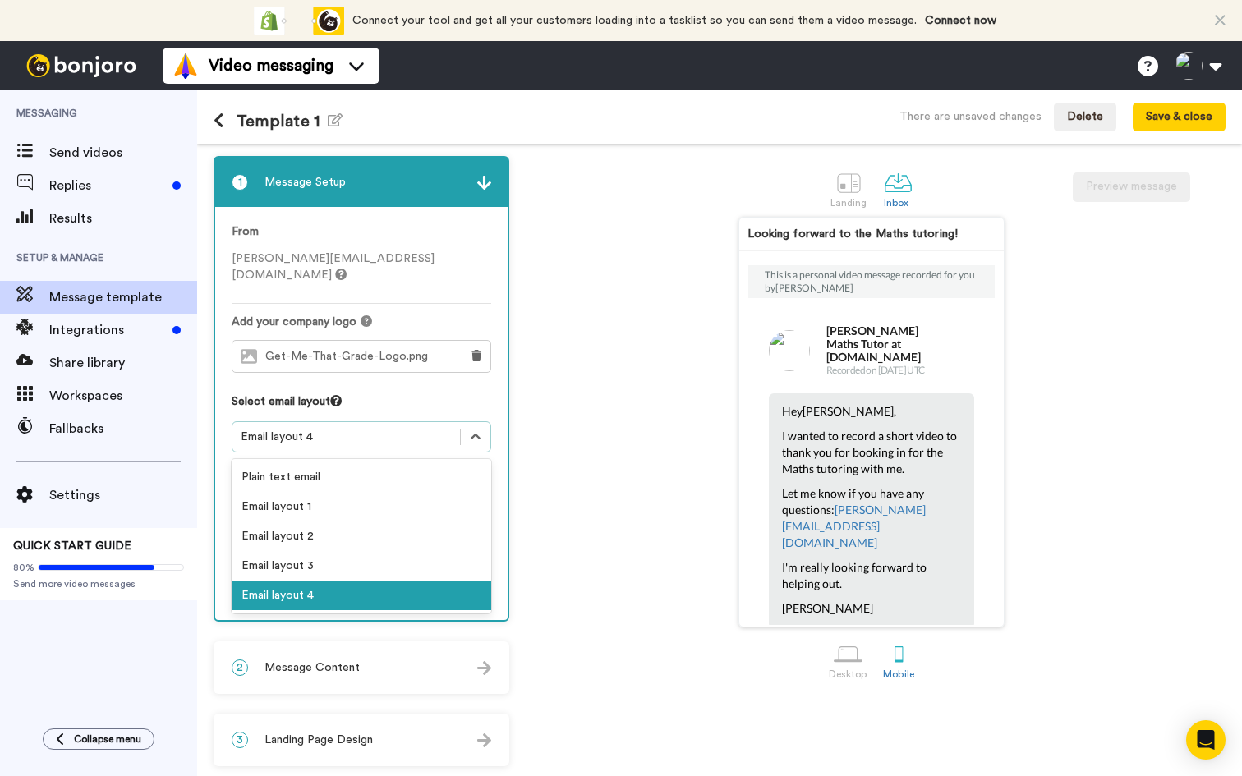
click at [333, 429] on div "Email layout 4" at bounding box center [346, 437] width 211 height 16
click at [266, 551] on div "Email layout 3" at bounding box center [362, 566] width 260 height 30
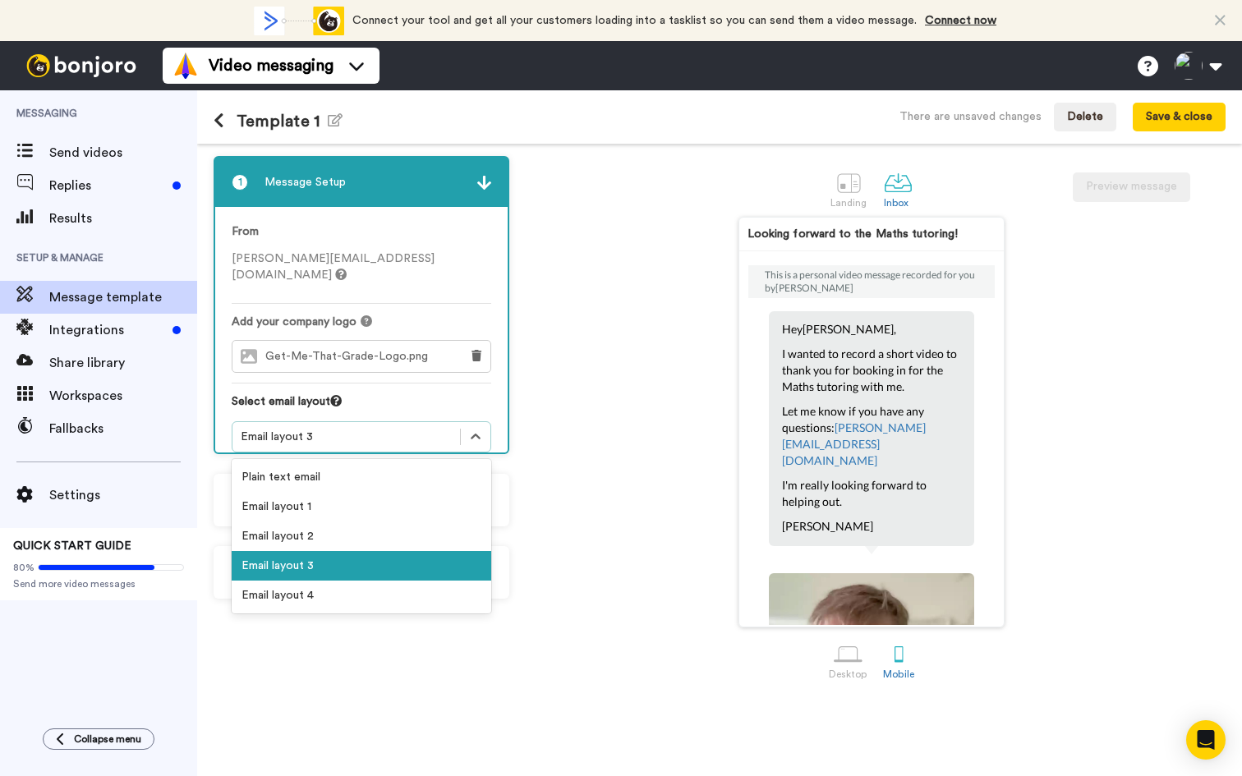
click at [301, 429] on div "Email layout 3" at bounding box center [346, 437] width 211 height 16
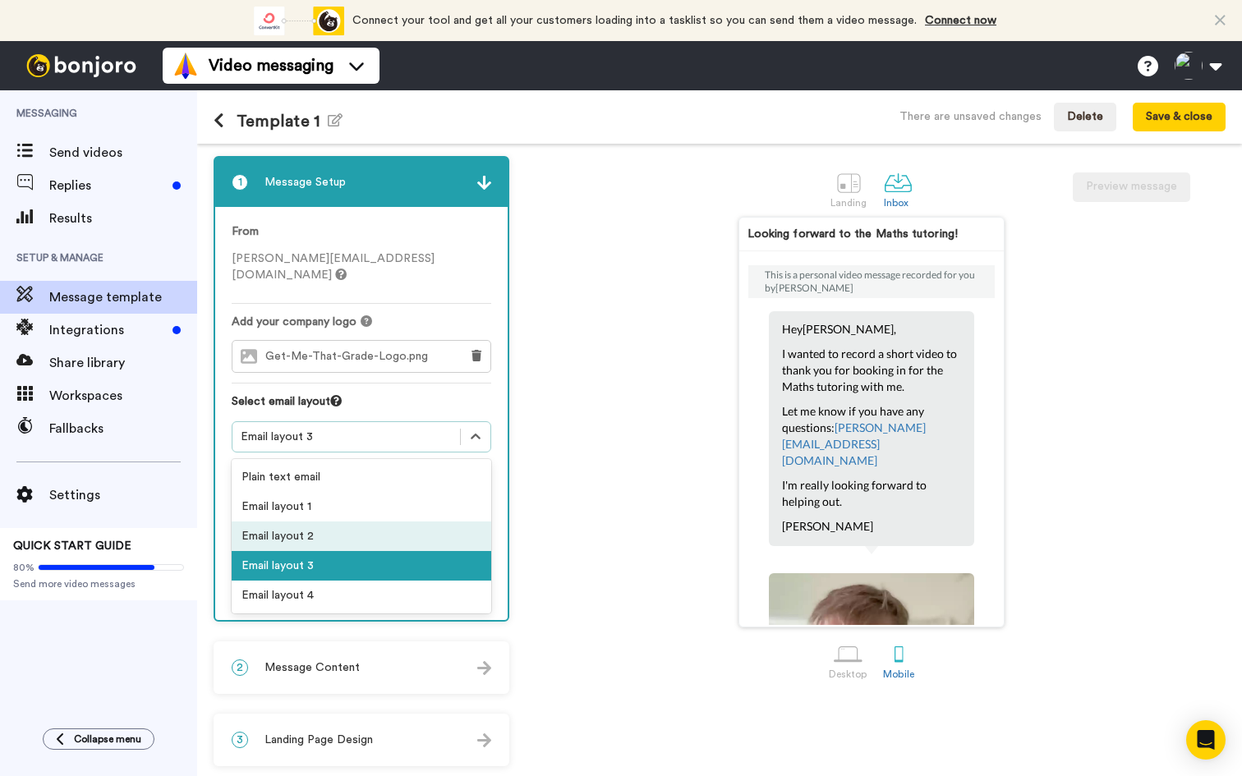
click at [292, 522] on div "Email layout 2" at bounding box center [362, 537] width 260 height 30
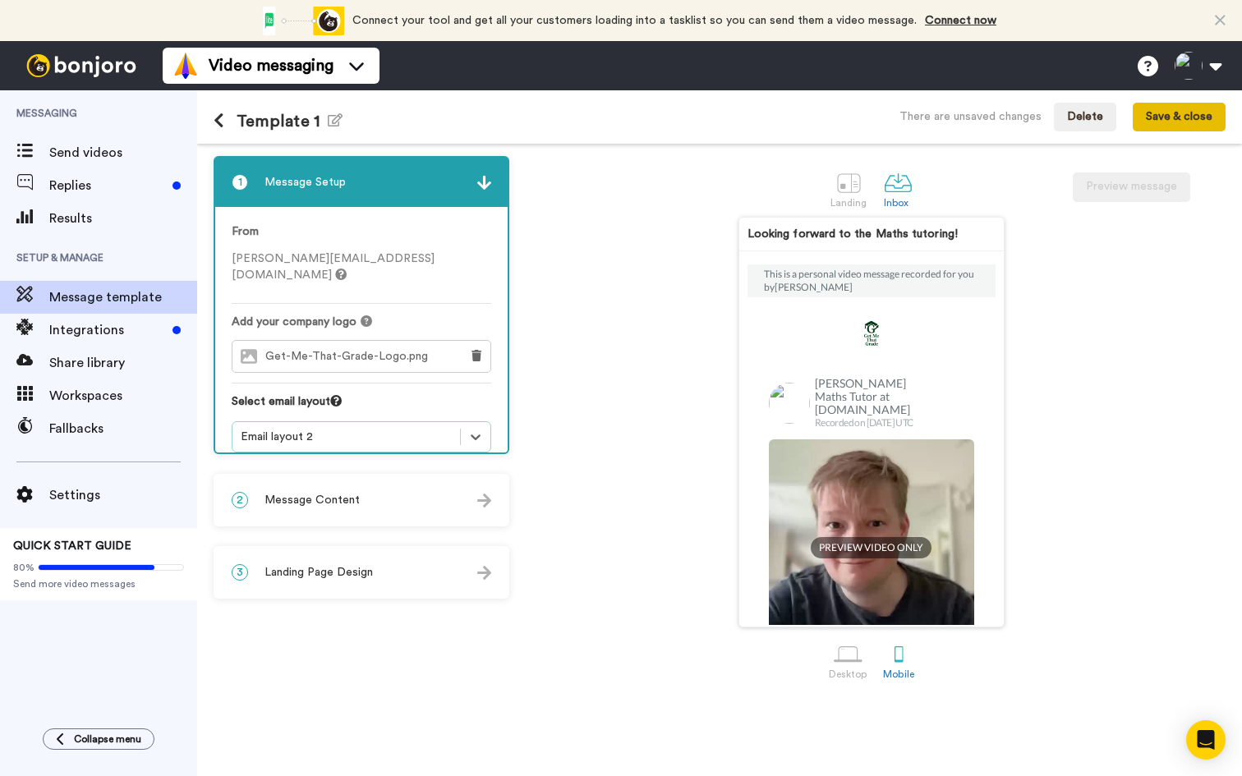
click at [1188, 121] on button "Save & close" at bounding box center [1179, 118] width 93 height 30
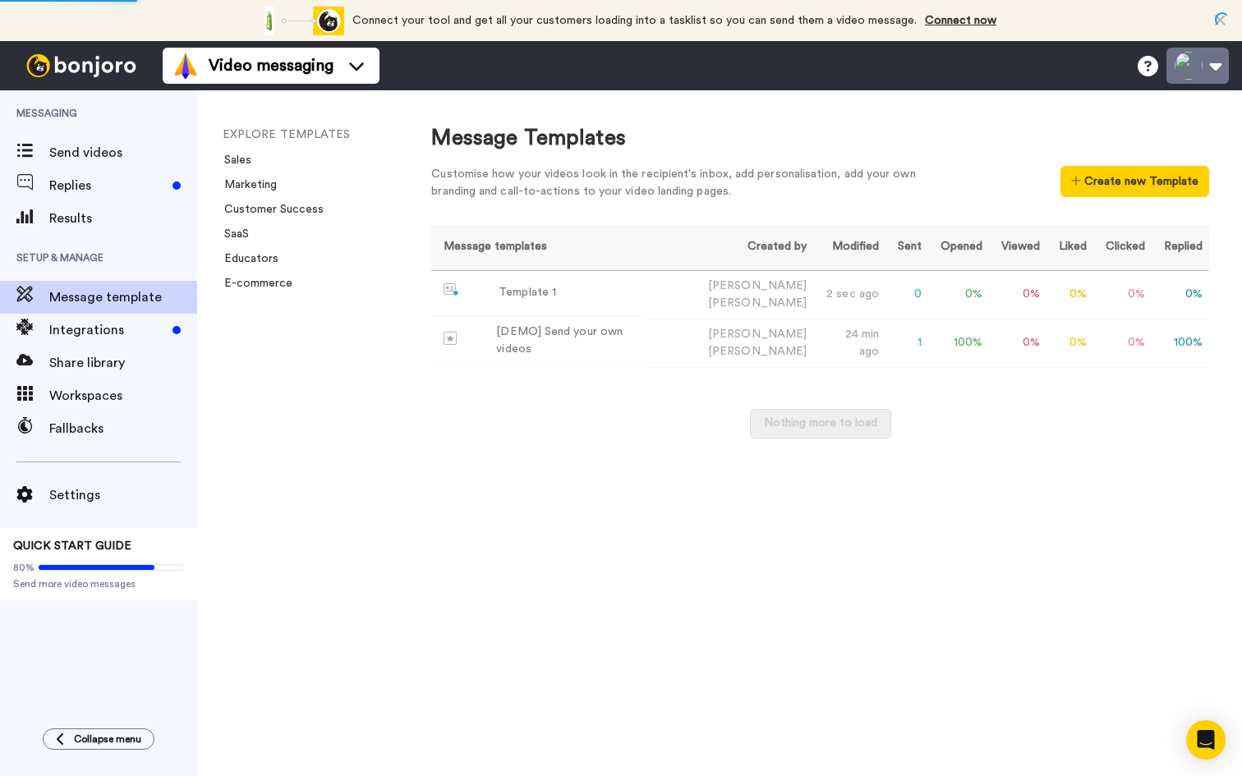
click at [1216, 71] on button at bounding box center [1197, 66] width 62 height 36
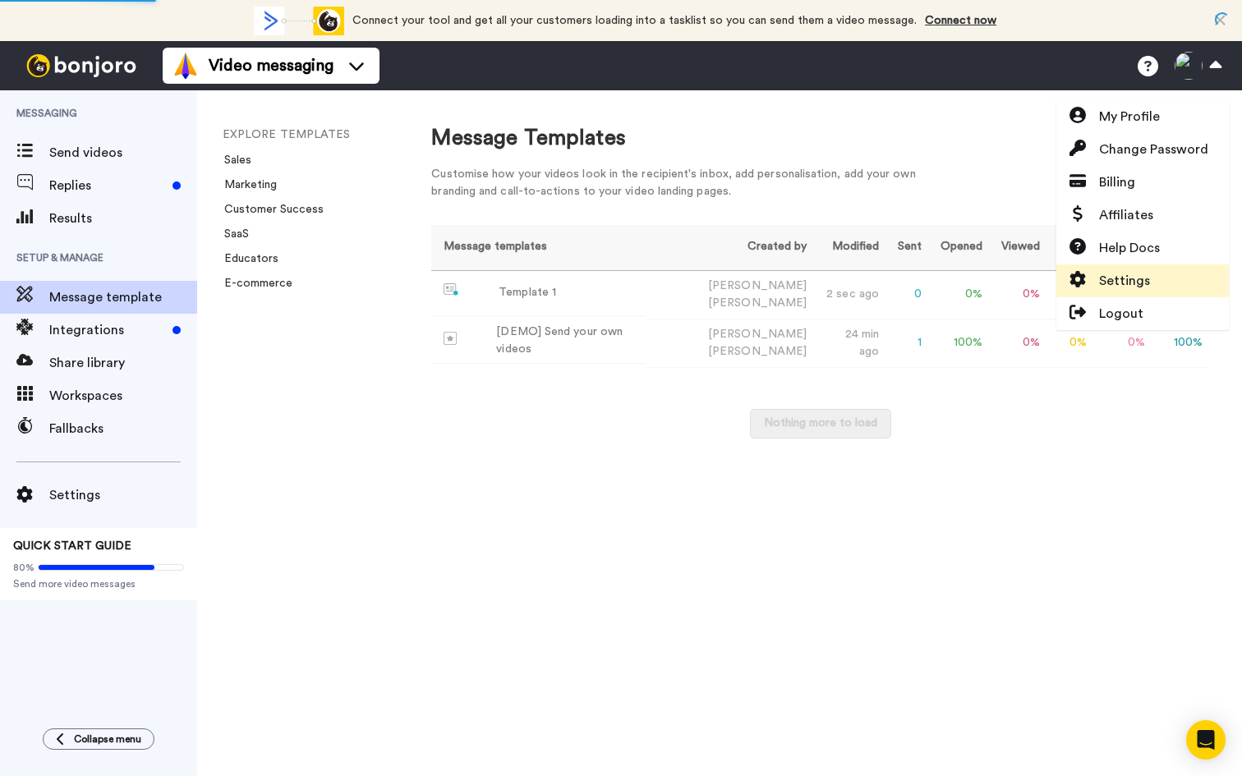
click at [1113, 285] on span "Settings" at bounding box center [1124, 281] width 51 height 20
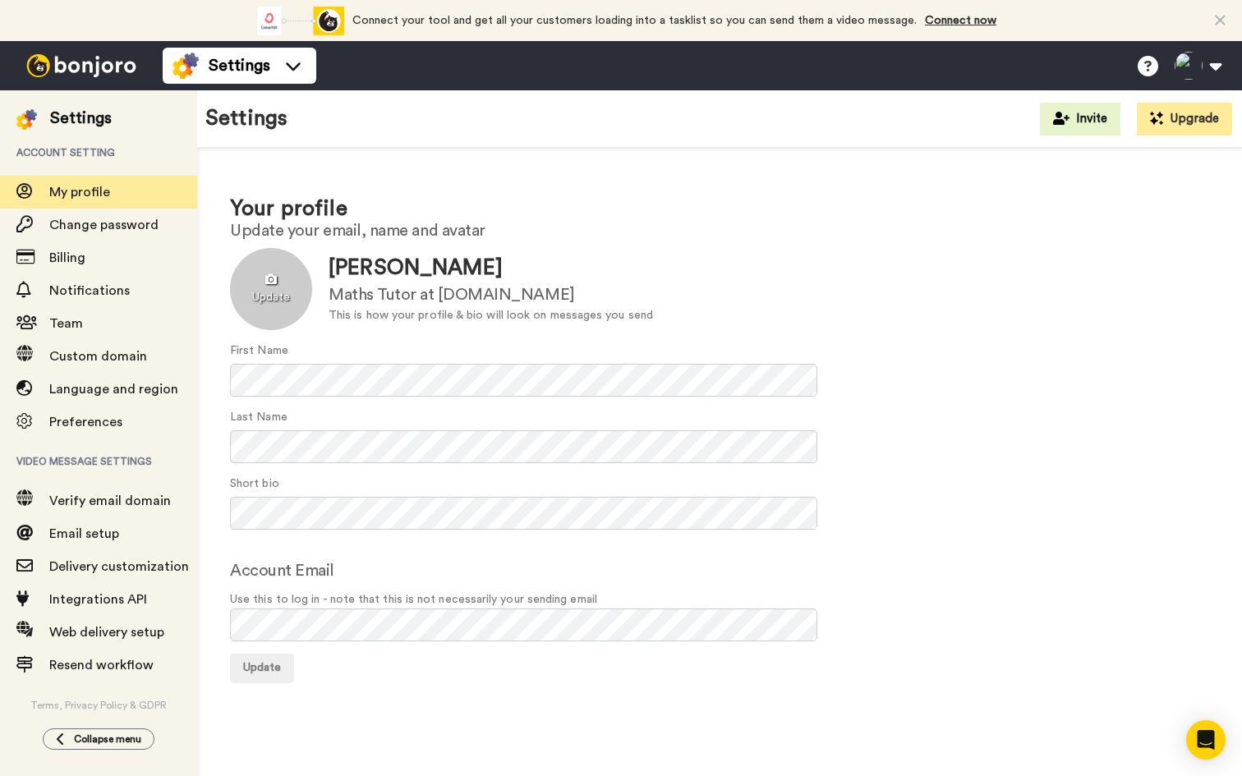
click at [272, 282] on div at bounding box center [271, 289] width 82 height 82
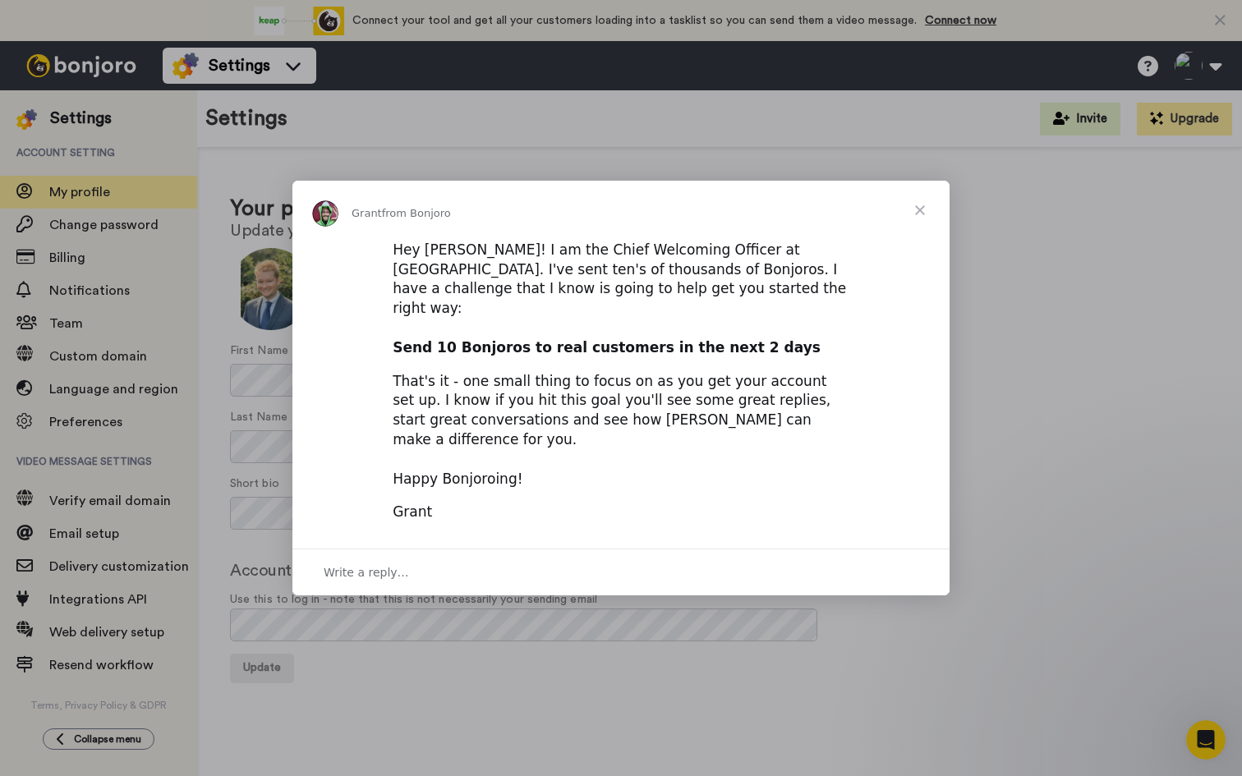
click at [930, 237] on span "Close" at bounding box center [919, 210] width 59 height 59
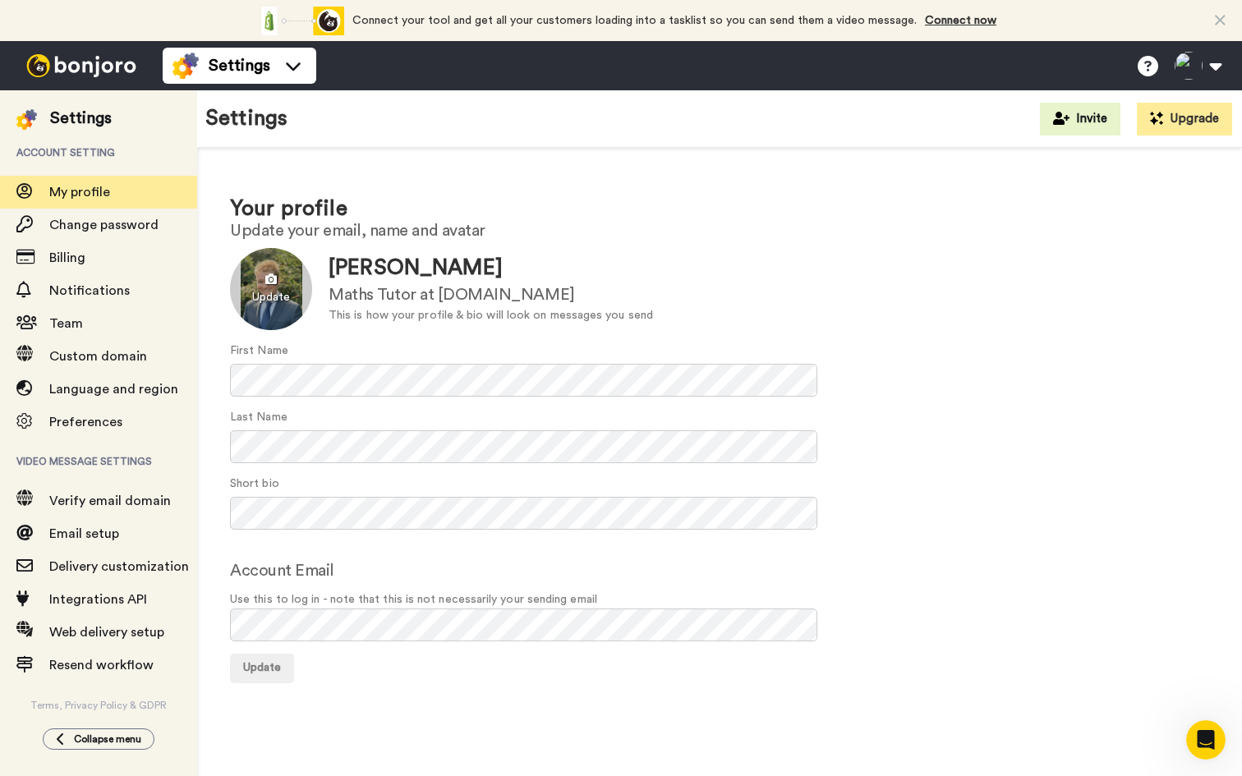
click at [268, 293] on div at bounding box center [271, 289] width 82 height 82
click at [283, 278] on div at bounding box center [271, 289] width 82 height 82
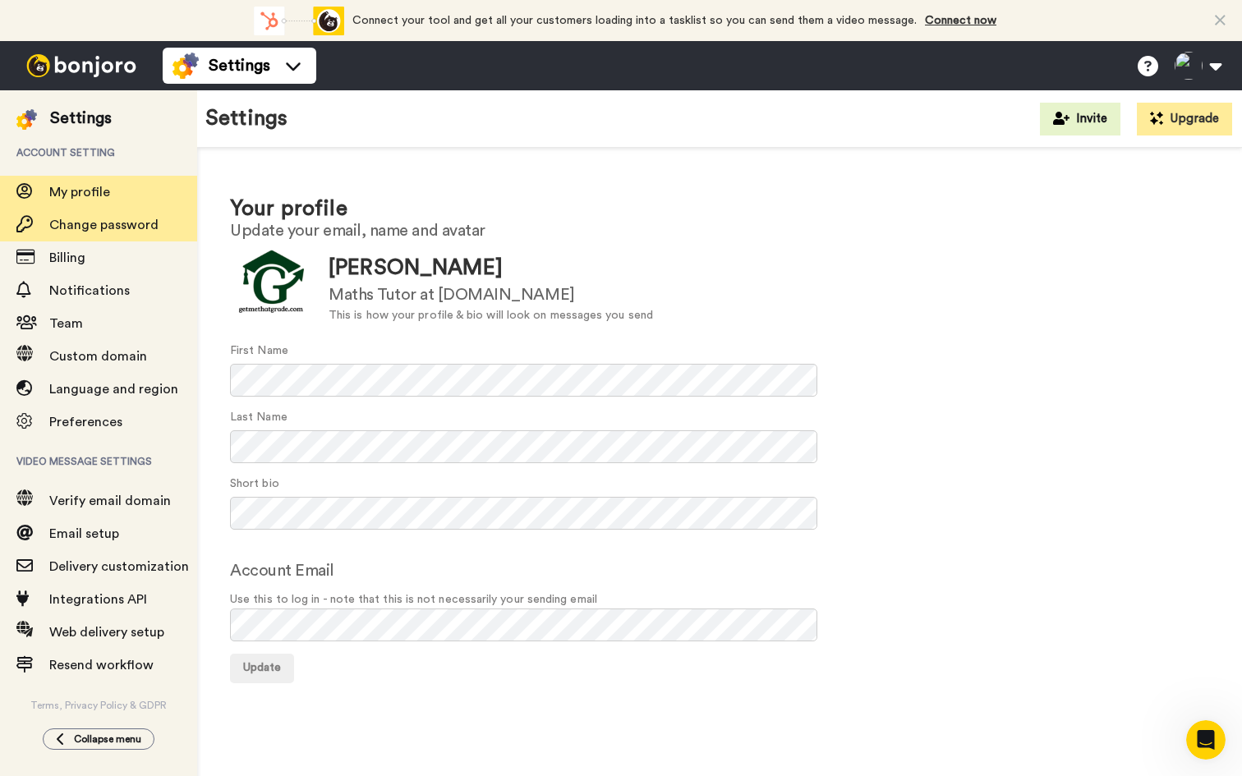
click at [80, 231] on span "Change password" at bounding box center [103, 224] width 109 height 13
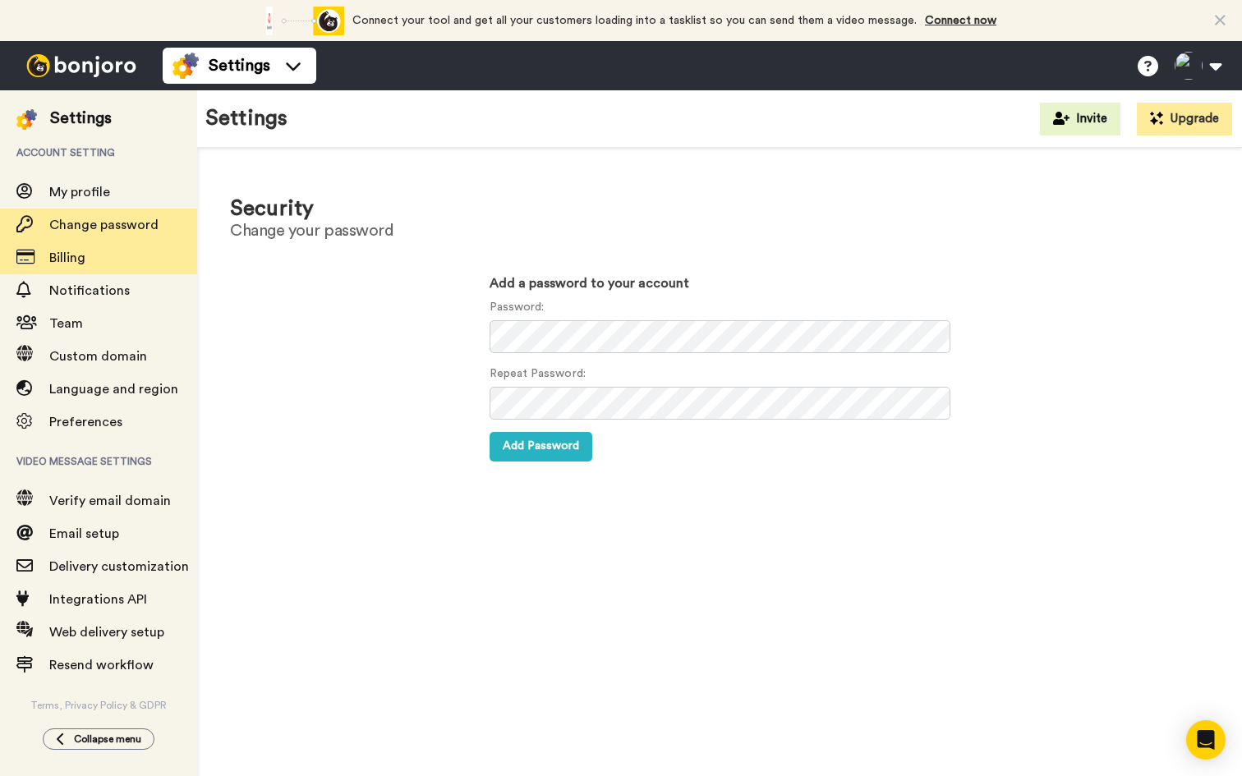
click at [120, 270] on div "Billing" at bounding box center [98, 257] width 197 height 33
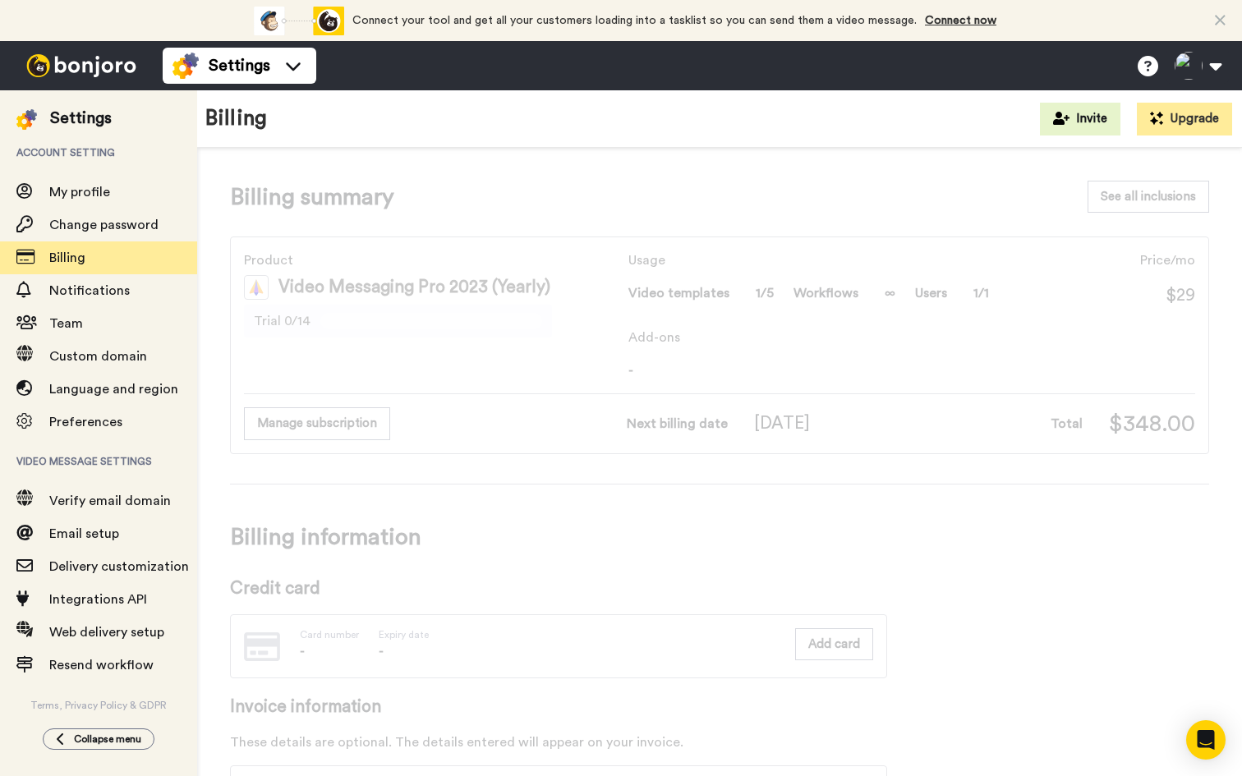
click at [303, 320] on span "Trial 0/14" at bounding box center [282, 321] width 57 height 20
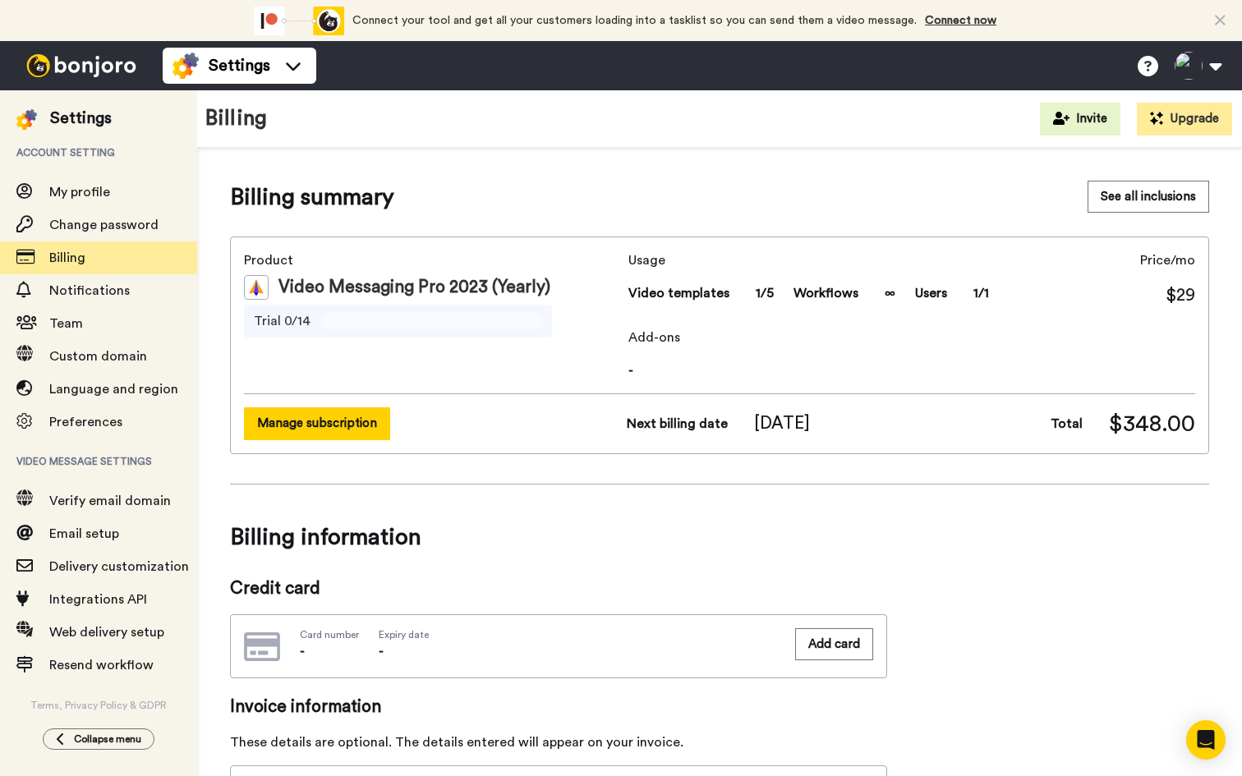
click at [317, 430] on button "Manage subscription" at bounding box center [317, 423] width 146 height 32
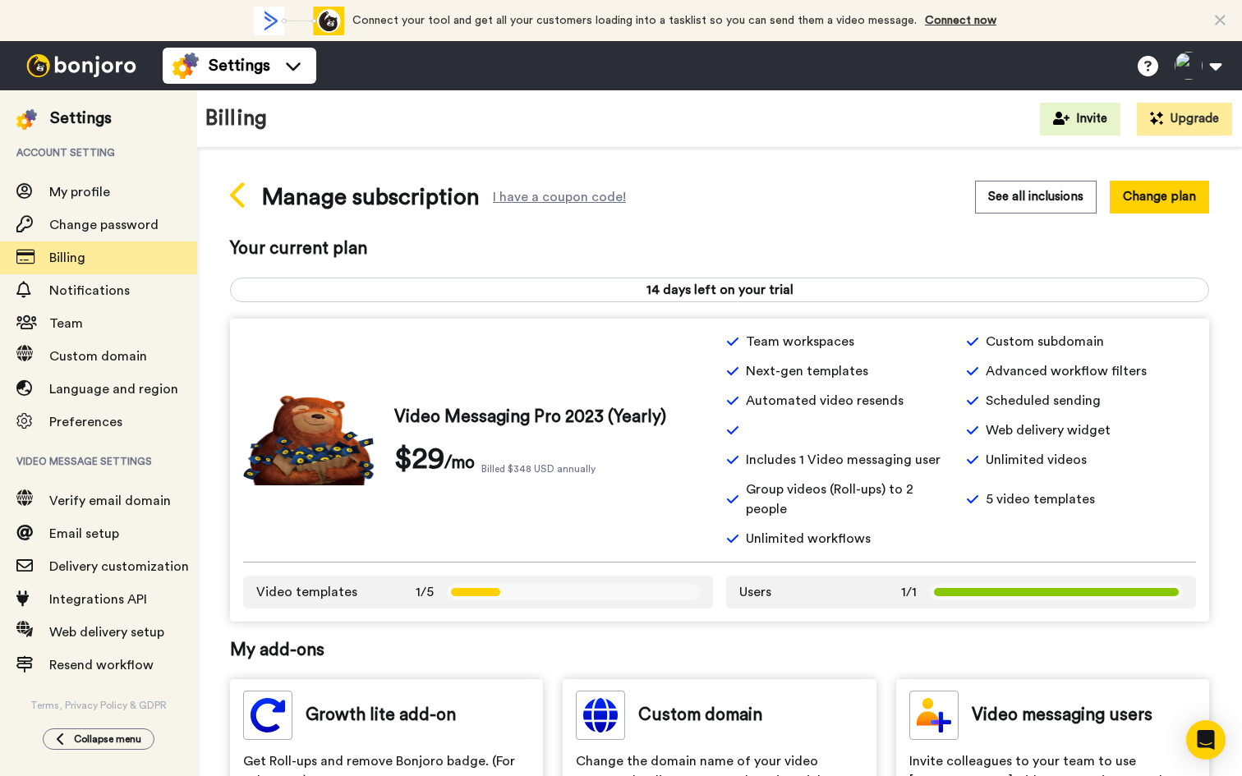
click at [233, 188] on icon at bounding box center [239, 195] width 18 height 29
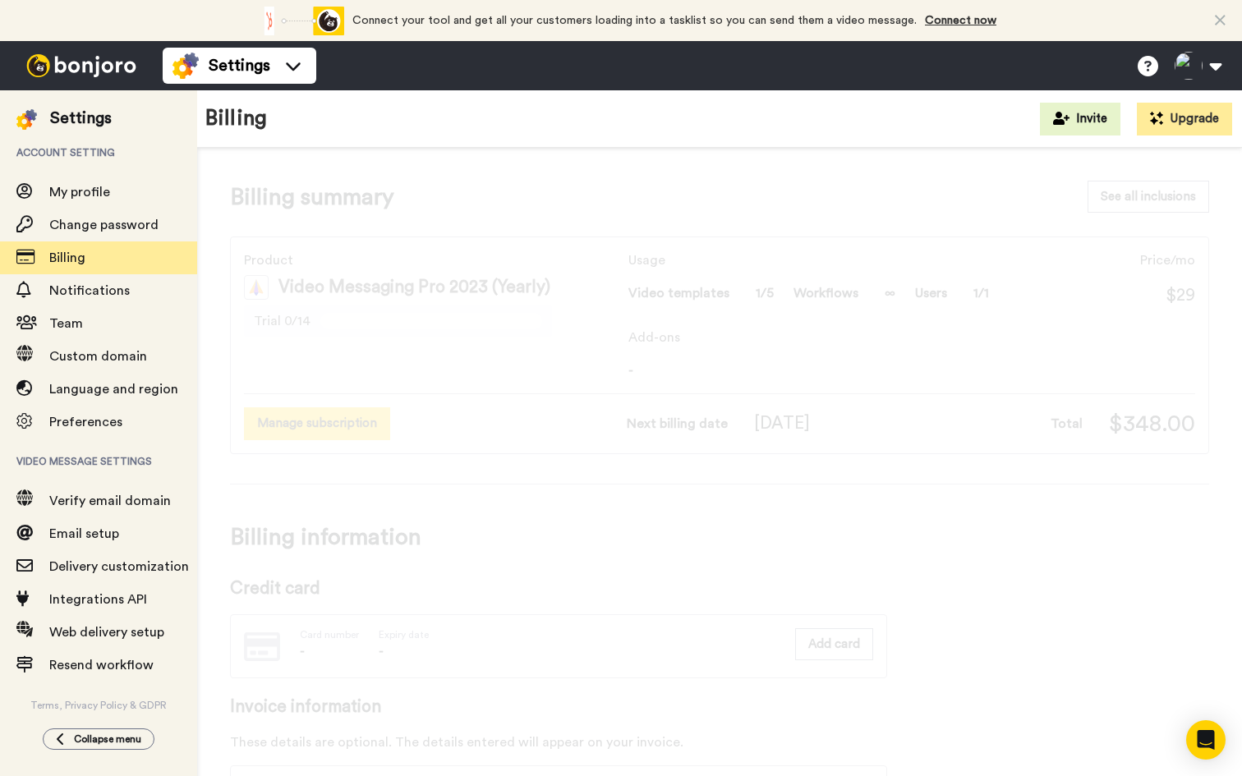
click at [333, 425] on button "Manage subscription" at bounding box center [317, 423] width 146 height 32
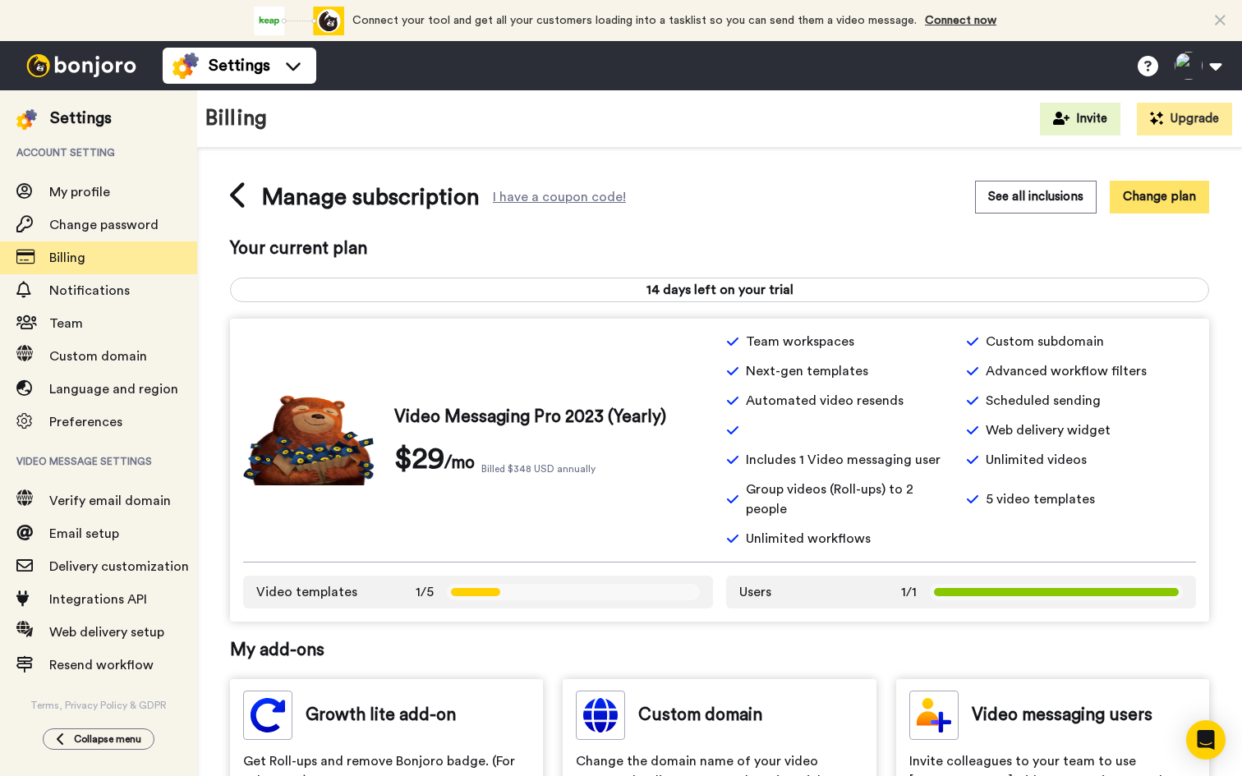
click at [1137, 196] on button "Change plan" at bounding box center [1159, 197] width 99 height 32
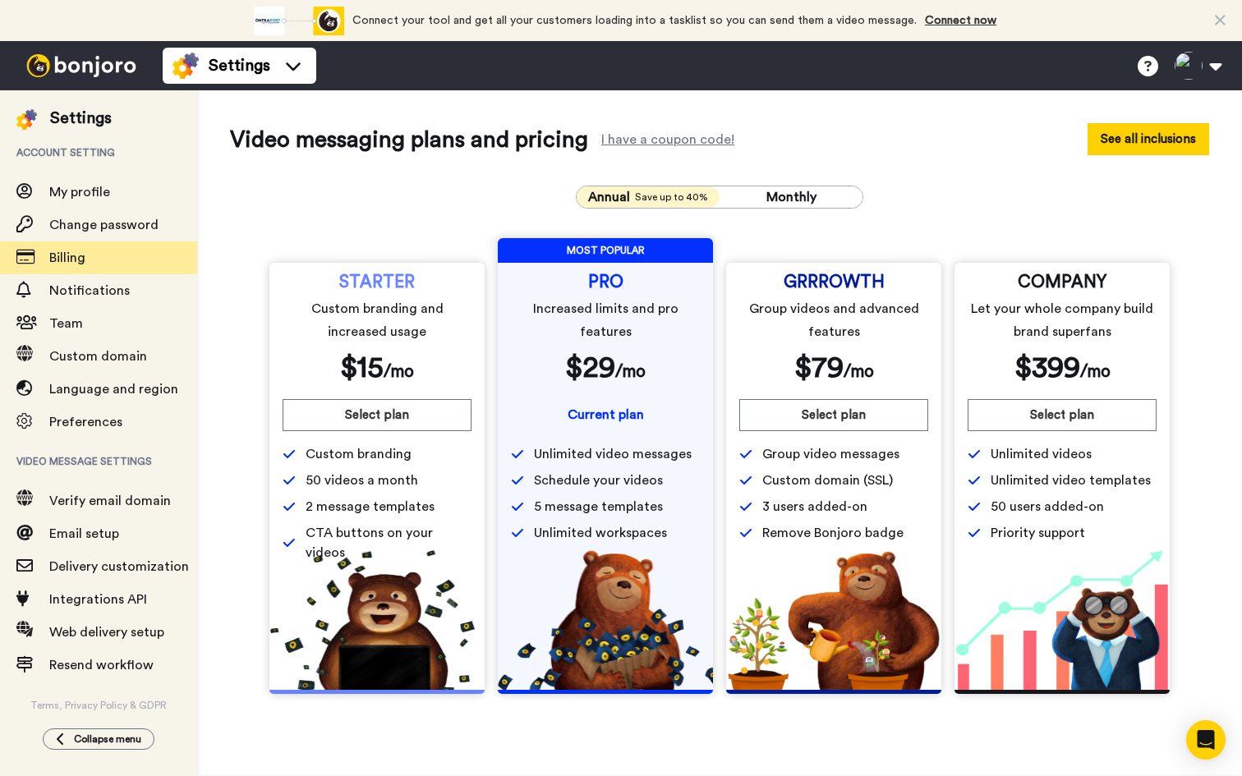
click at [1146, 149] on button "See all inclusions" at bounding box center [1149, 139] width 122 height 32
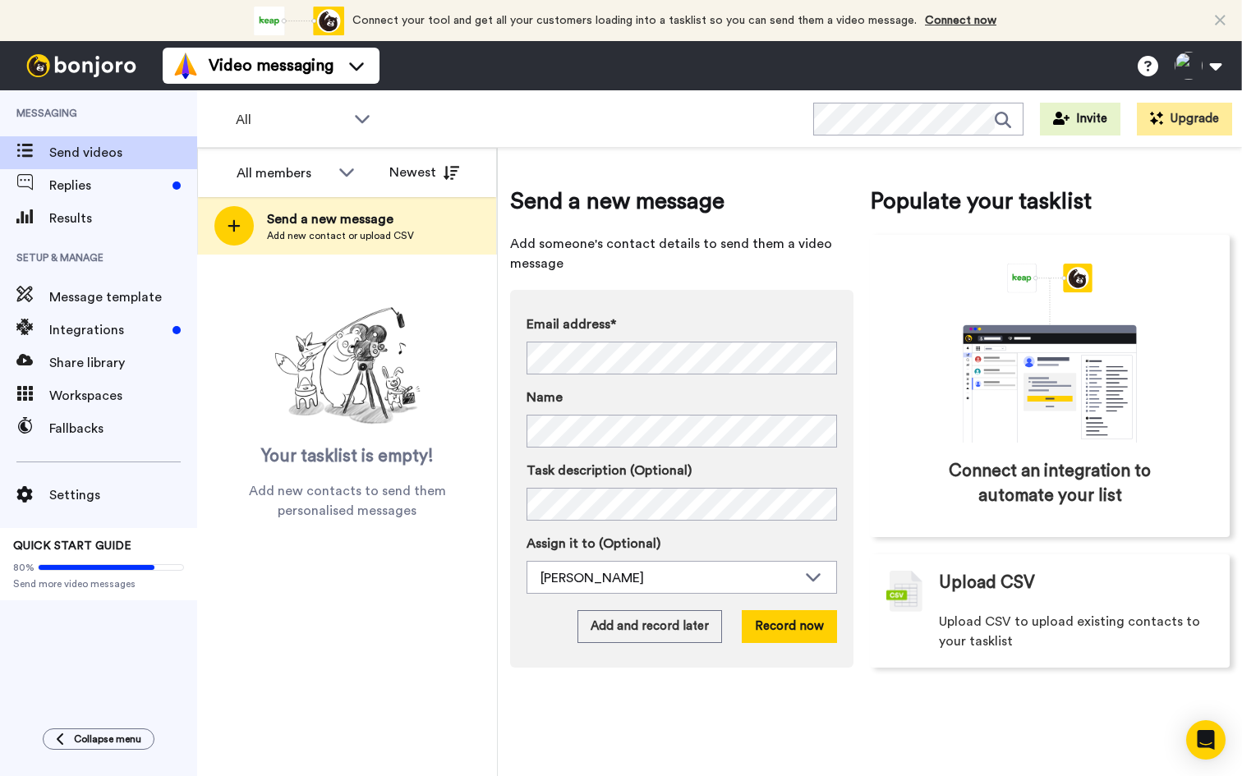
click at [57, 569] on icon at bounding box center [97, 567] width 116 height 5
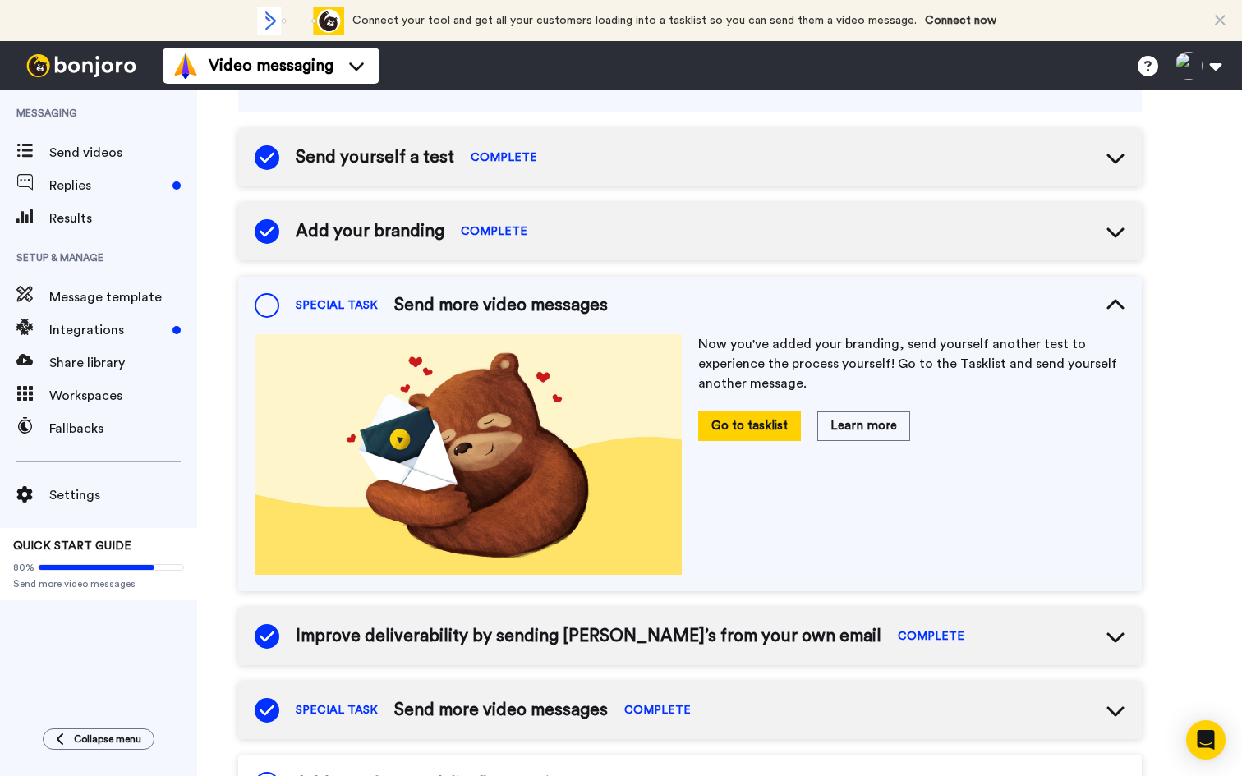
scroll to position [162, 0]
click at [743, 421] on button "Go to tasklist" at bounding box center [749, 425] width 103 height 29
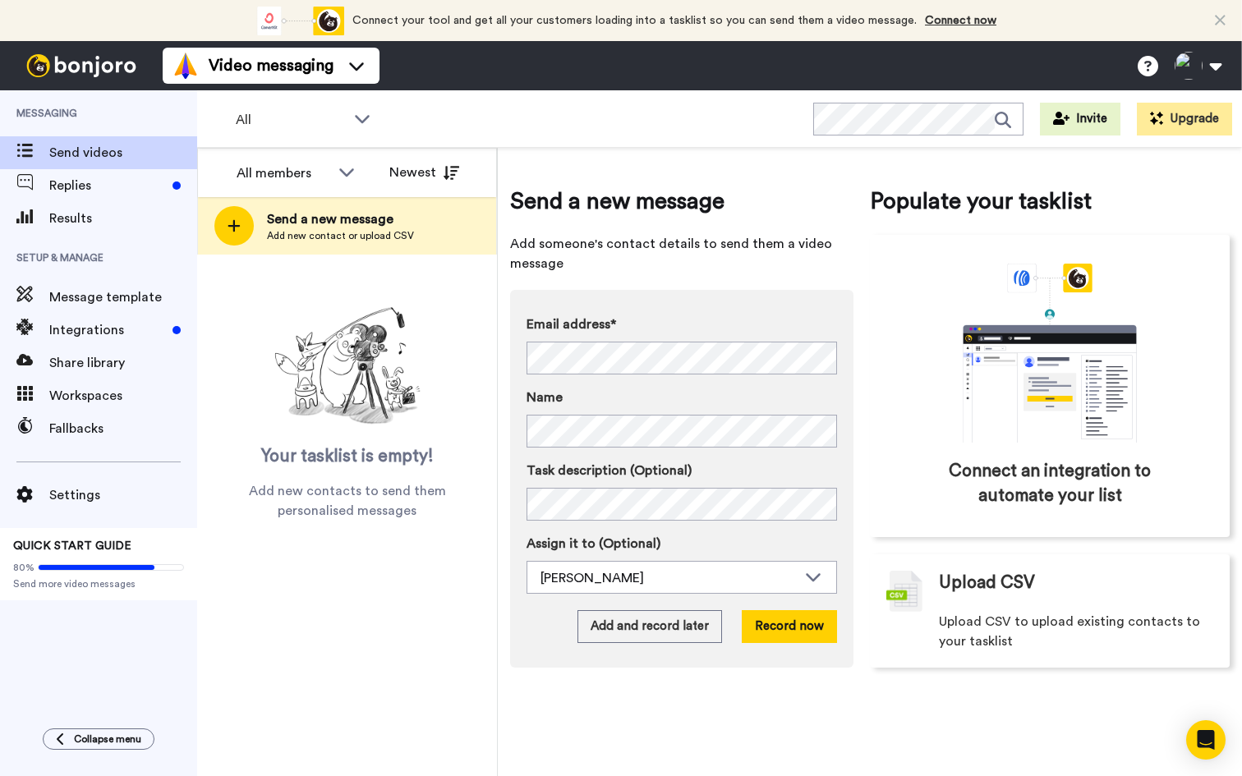
drag, startPoint x: 609, startPoint y: 414, endPoint x: 600, endPoint y: 459, distance: 46.1
click at [600, 459] on div "Email address* No search result for ‘ [PERSON_NAME][EMAIL_ADDRESS][PERSON_NAME]…" at bounding box center [682, 454] width 310 height 279
click at [677, 590] on div "[PERSON_NAME]" at bounding box center [681, 578] width 309 height 33
click at [793, 548] on label "Assign it to (Optional)" at bounding box center [682, 544] width 310 height 20
click at [803, 624] on button "Record now" at bounding box center [789, 626] width 95 height 33
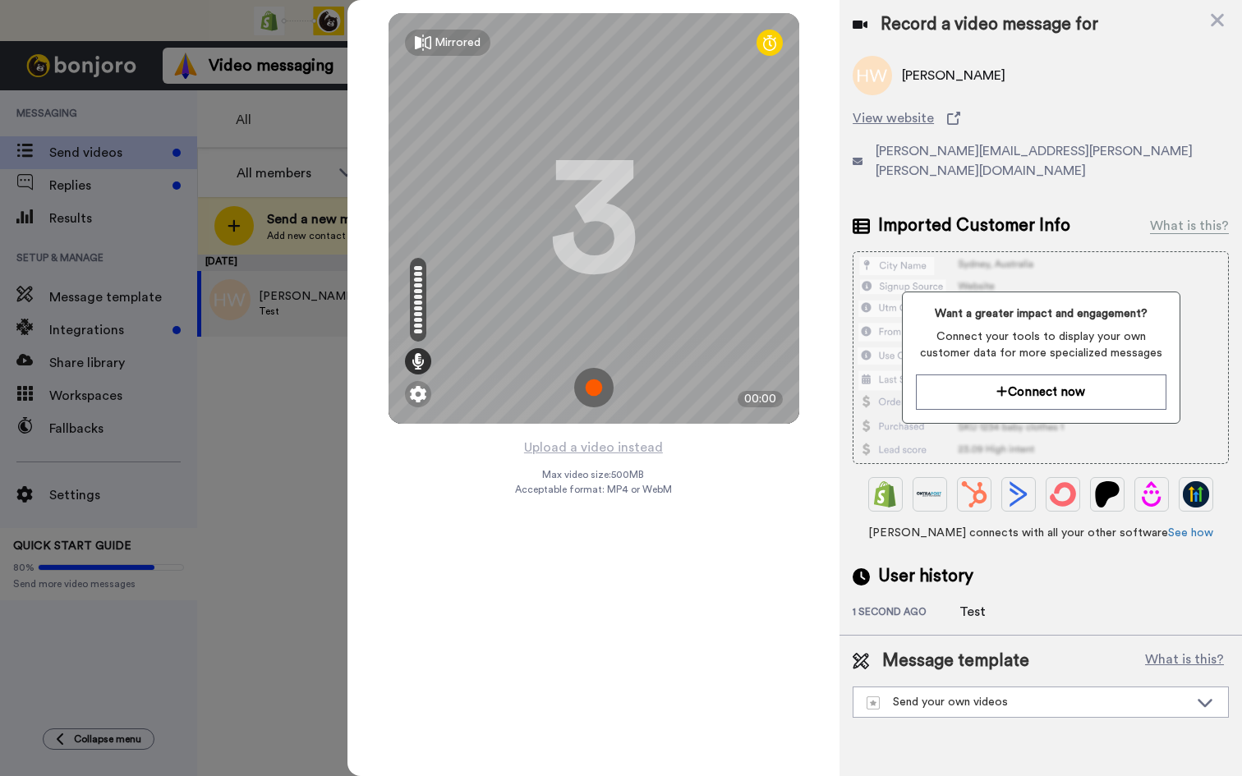
click at [593, 389] on img at bounding box center [593, 387] width 39 height 39
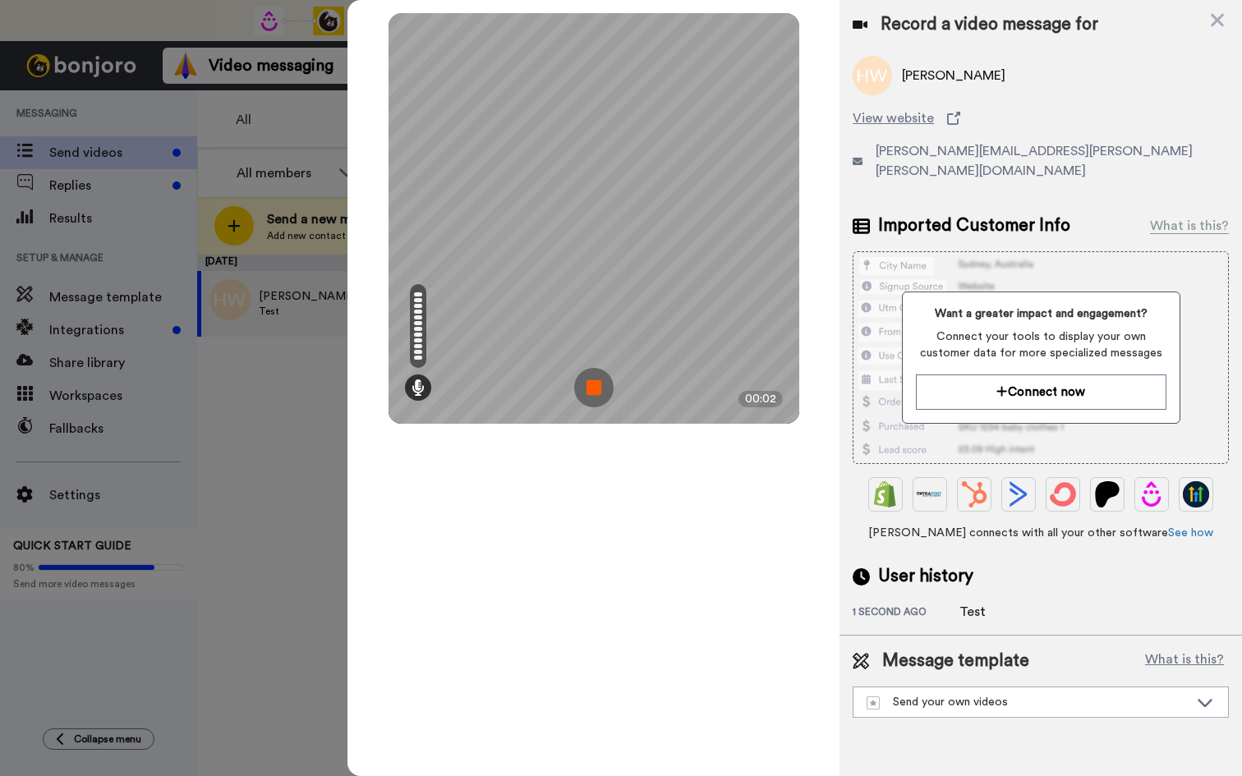
click at [606, 378] on img at bounding box center [593, 387] width 39 height 39
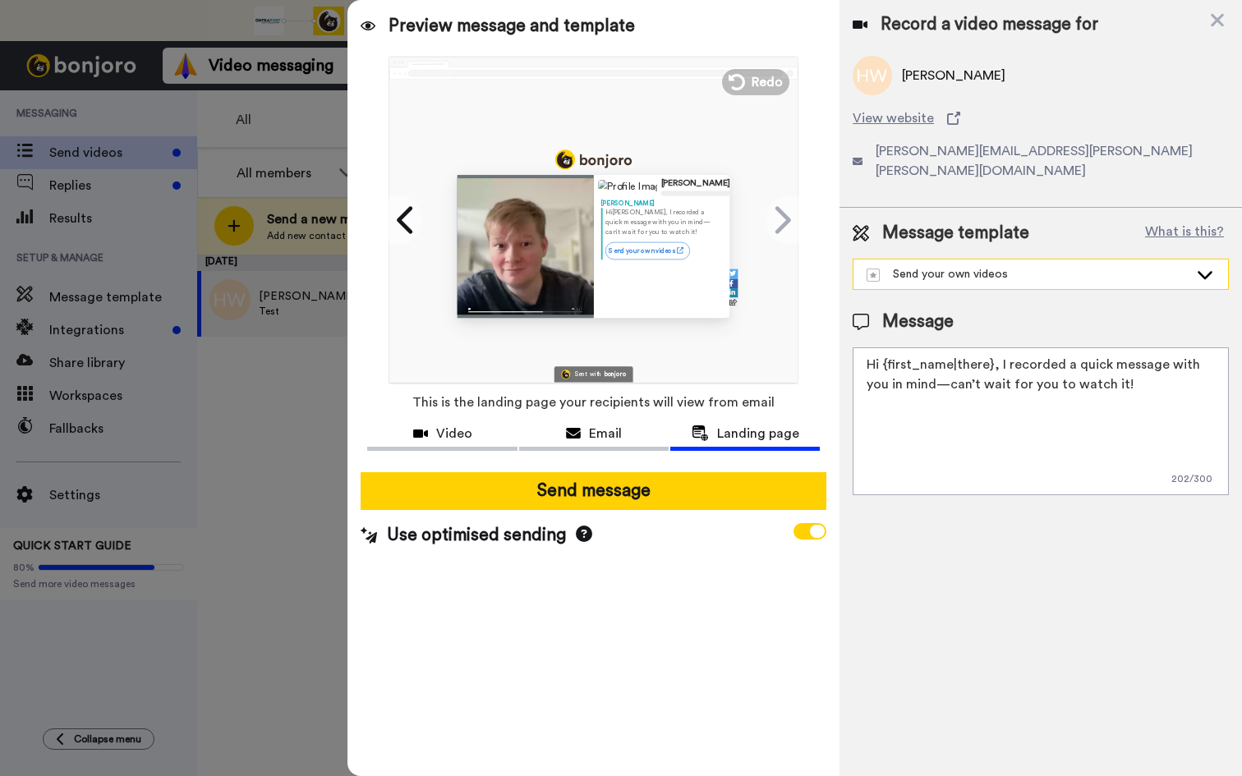
click at [994, 266] on div "Send your own videos" at bounding box center [1028, 274] width 322 height 16
click at [926, 303] on div "Template 1" at bounding box center [904, 311] width 85 height 16
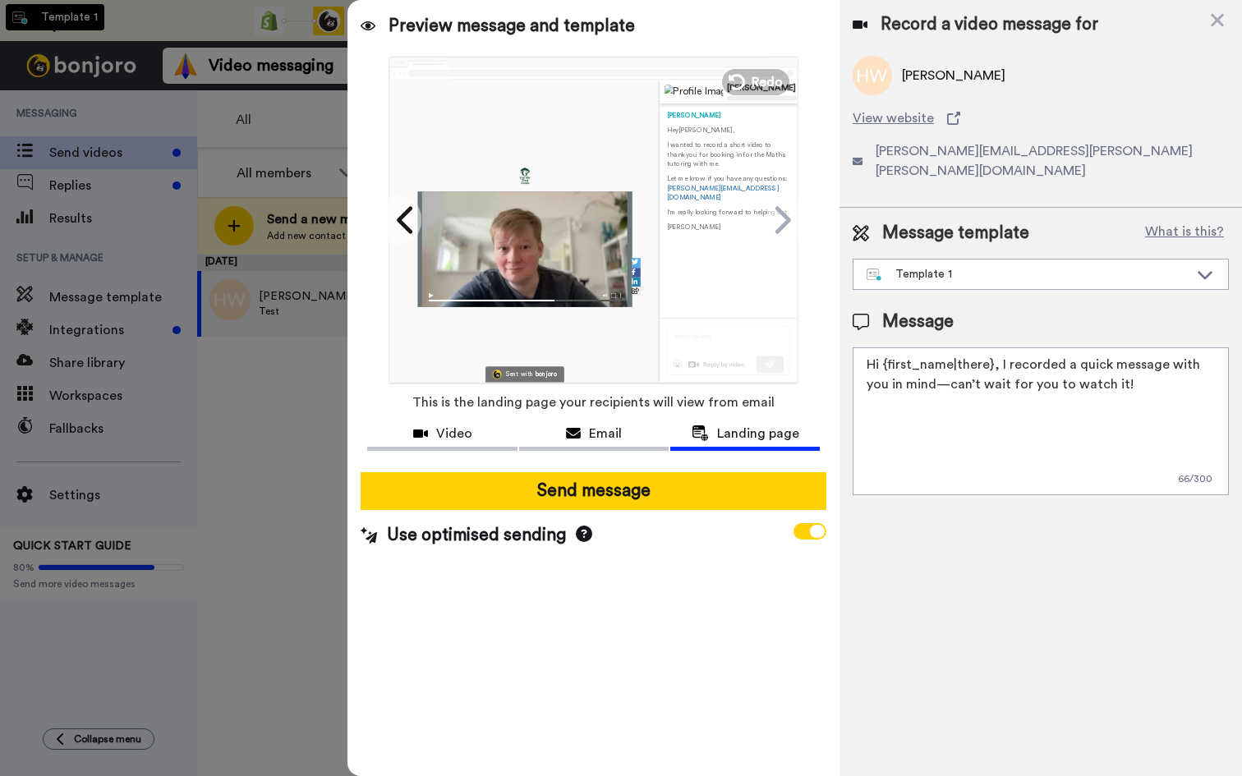
type textarea "Hey {first_name|there}, I wanted to record a short video to thank you for booki…"
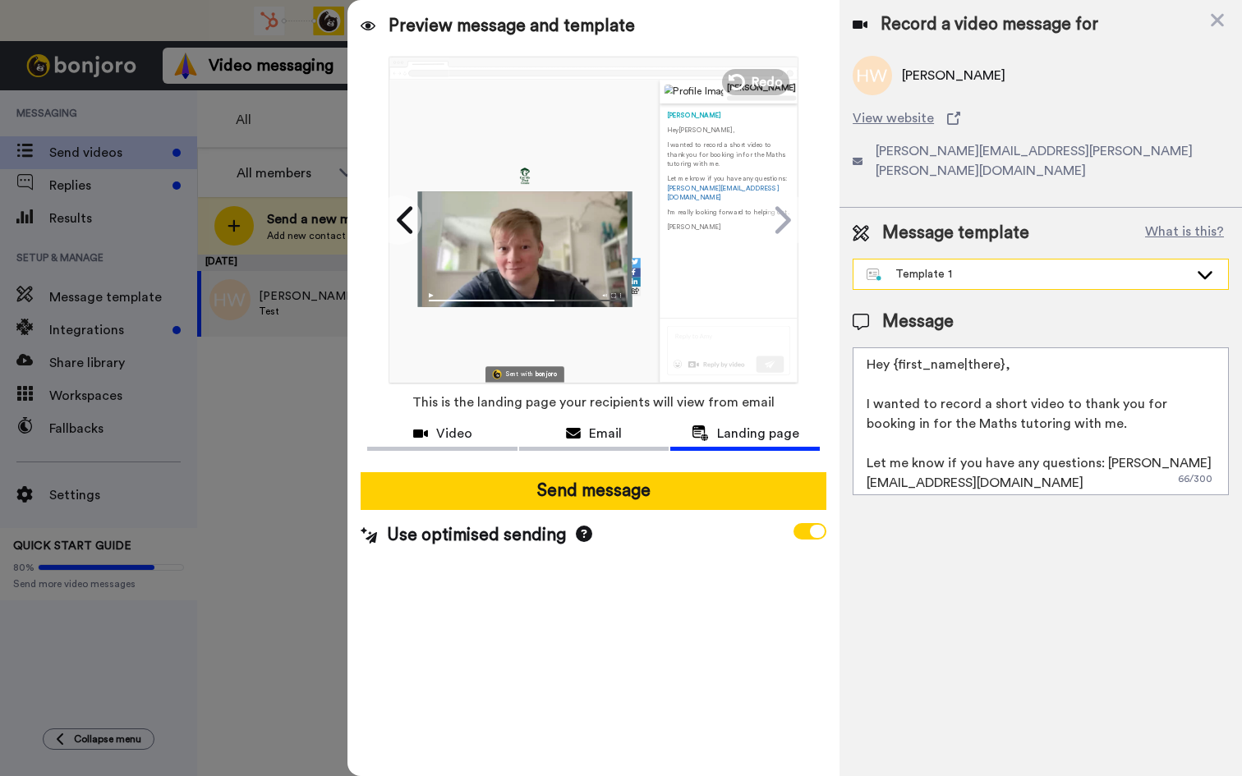
click at [946, 266] on div "Template 1" at bounding box center [1028, 274] width 322 height 16
click at [944, 266] on div "Template 1" at bounding box center [1028, 274] width 322 height 16
click at [902, 287] on div "Message template What is this? Template 1 Template 1 Message Hey {first_name|th…" at bounding box center [1040, 358] width 402 height 301
click at [927, 117] on span "View website" at bounding box center [893, 118] width 81 height 20
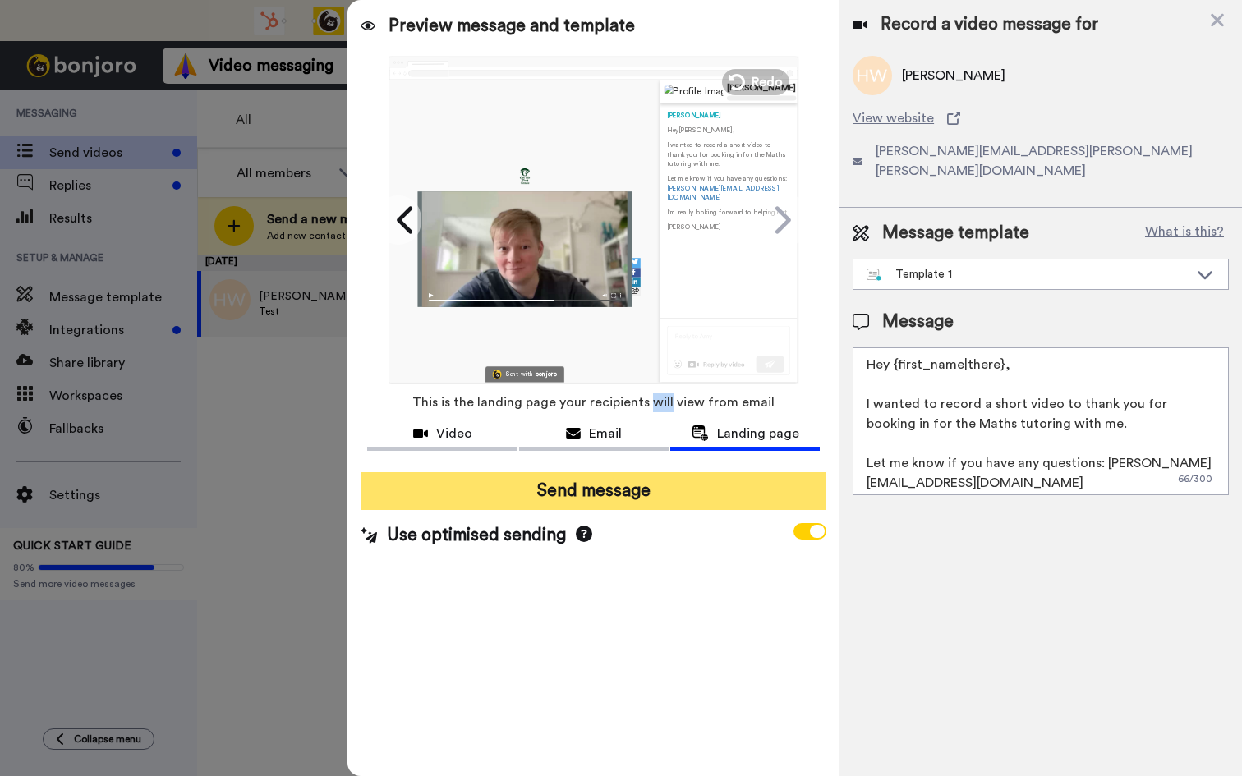
click at [581, 485] on button "Send message" at bounding box center [594, 491] width 466 height 38
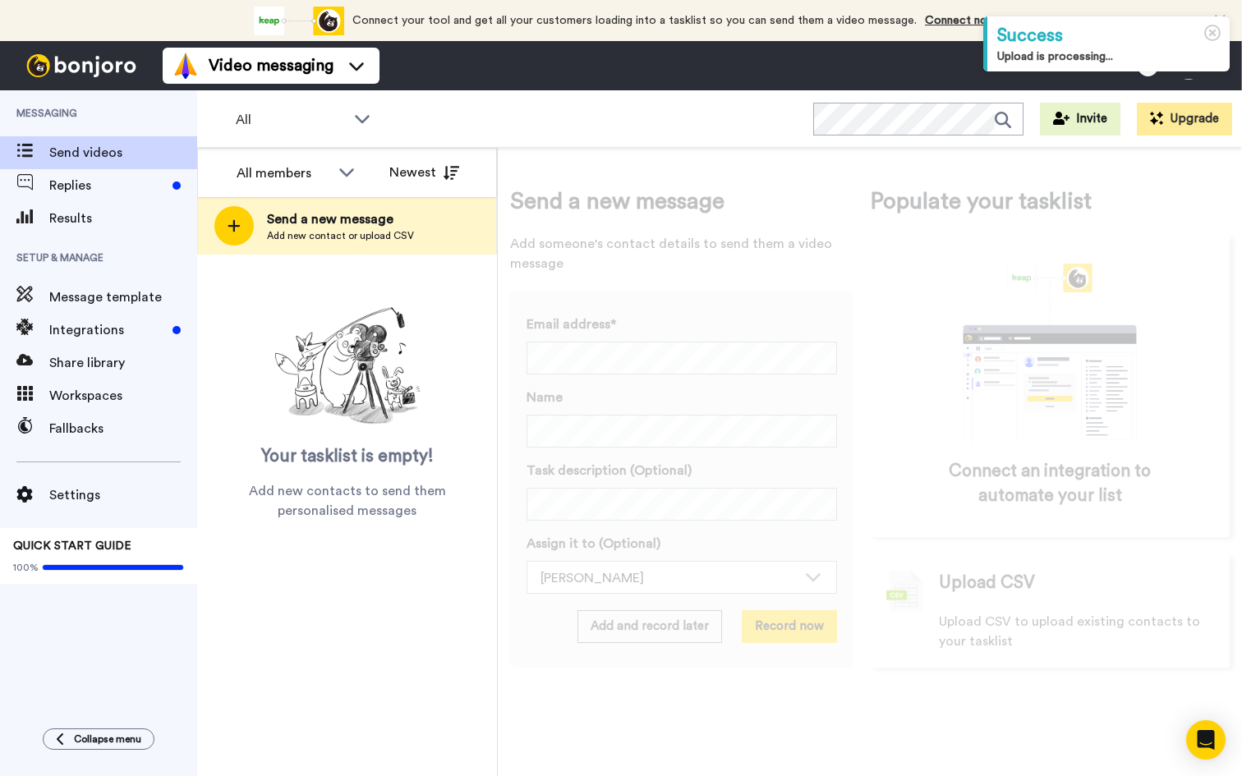
click at [99, 544] on span "QUICK START GUIDE" at bounding box center [72, 545] width 118 height 11
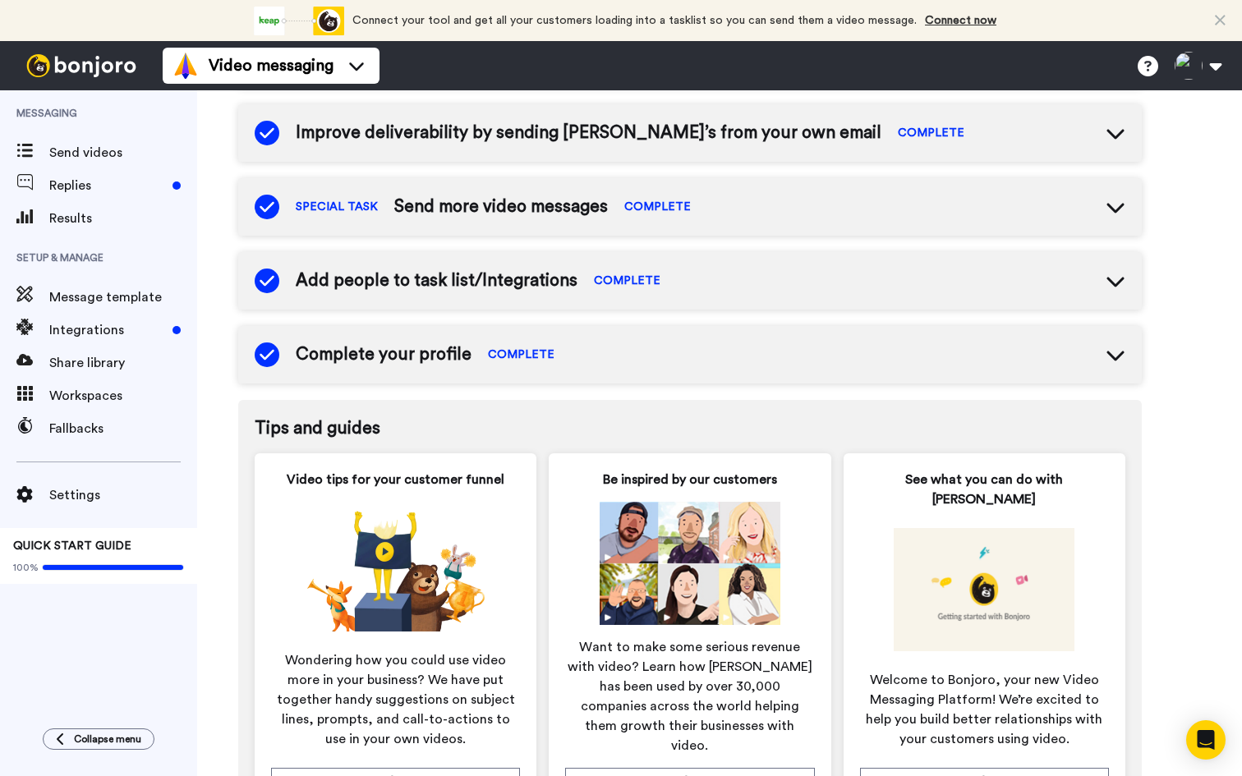
scroll to position [381, 0]
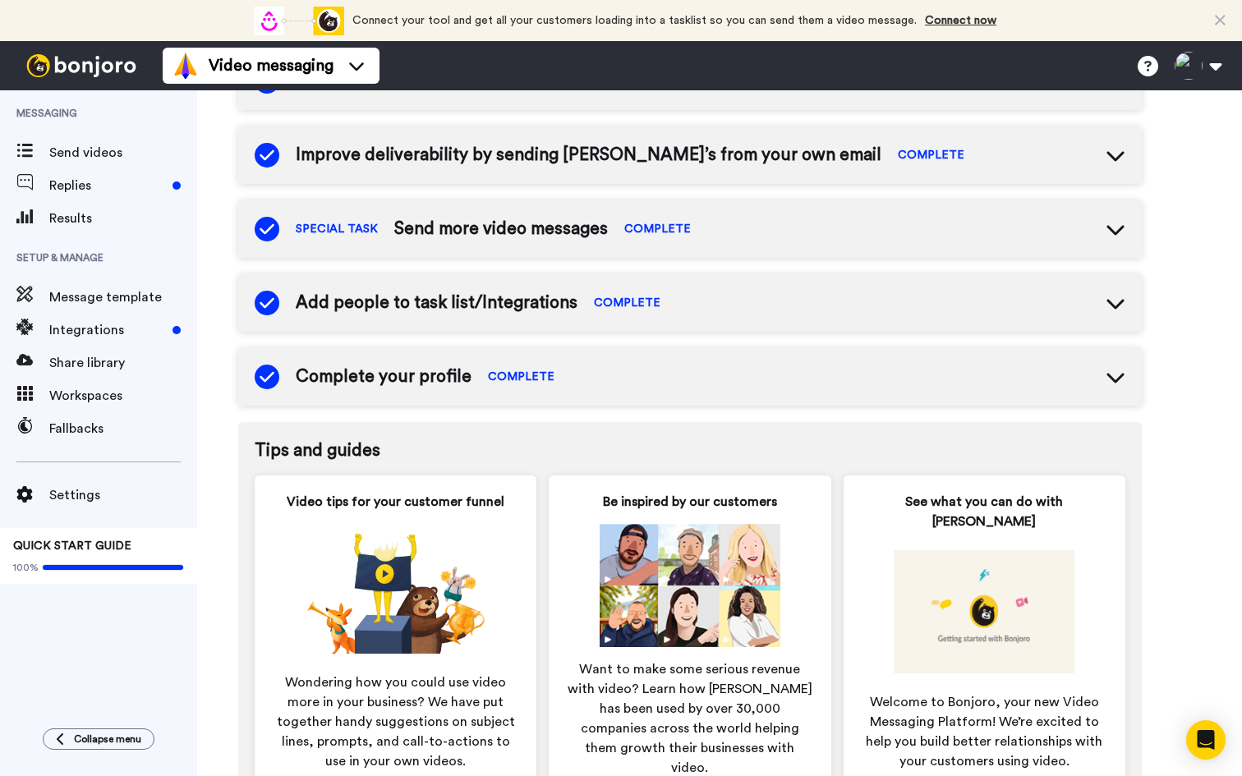
click at [545, 301] on span "Add people to task list/Integrations" at bounding box center [437, 303] width 282 height 25
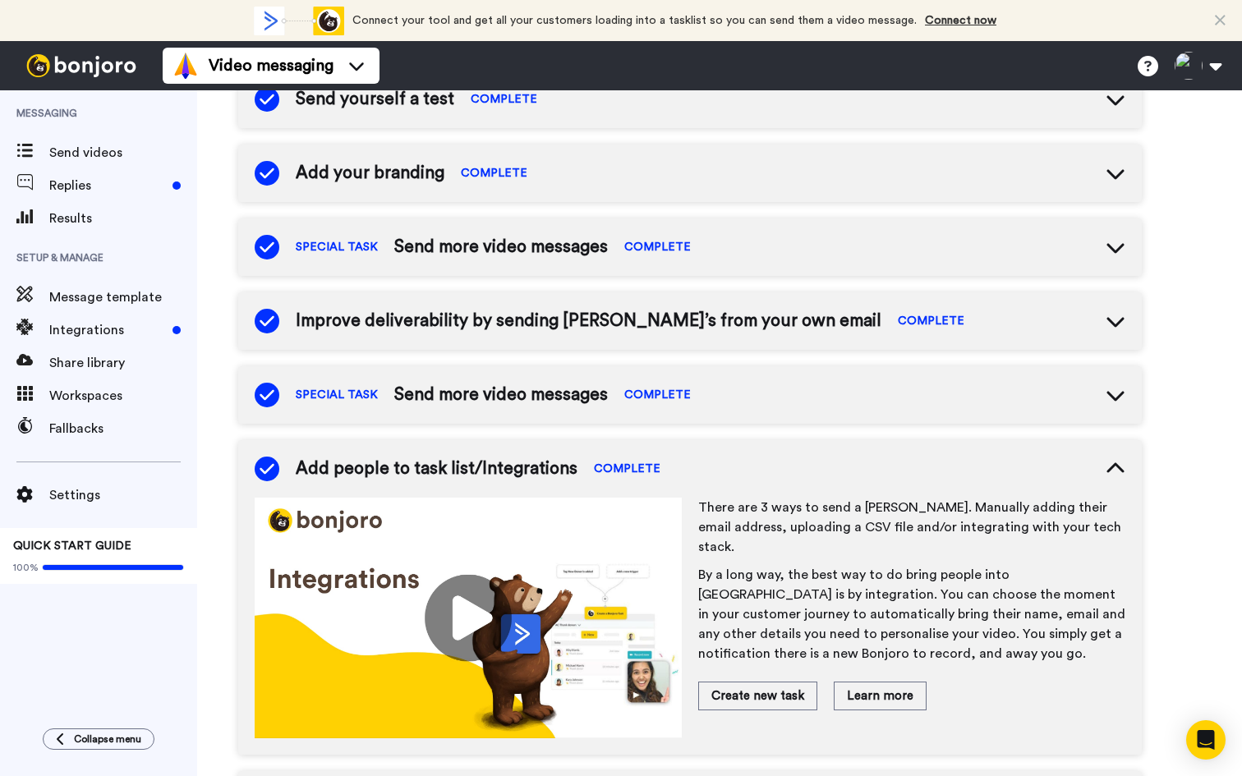
scroll to position [200, 0]
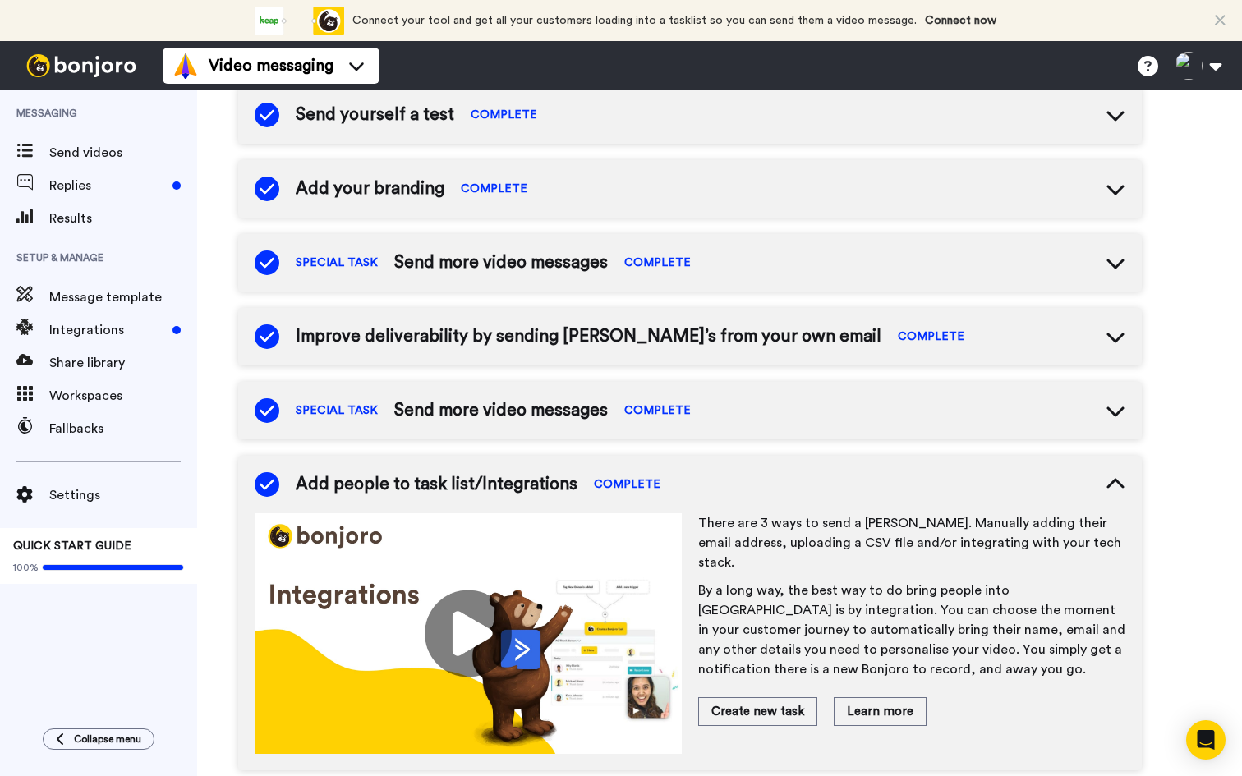
click at [729, 348] on span "Improve deliverability by sending [PERSON_NAME]’s from your own email" at bounding box center [589, 336] width 586 height 25
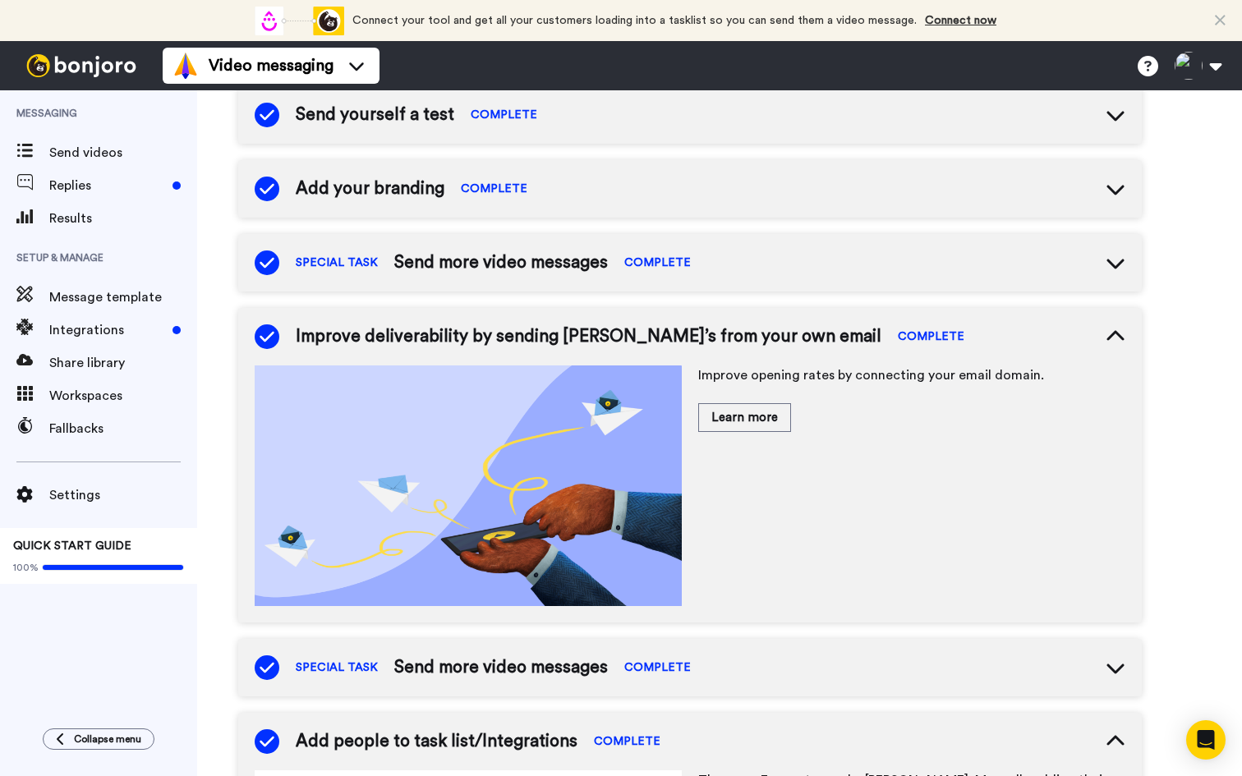
click at [713, 338] on span "Improve deliverability by sending [PERSON_NAME]’s from your own email" at bounding box center [589, 336] width 586 height 25
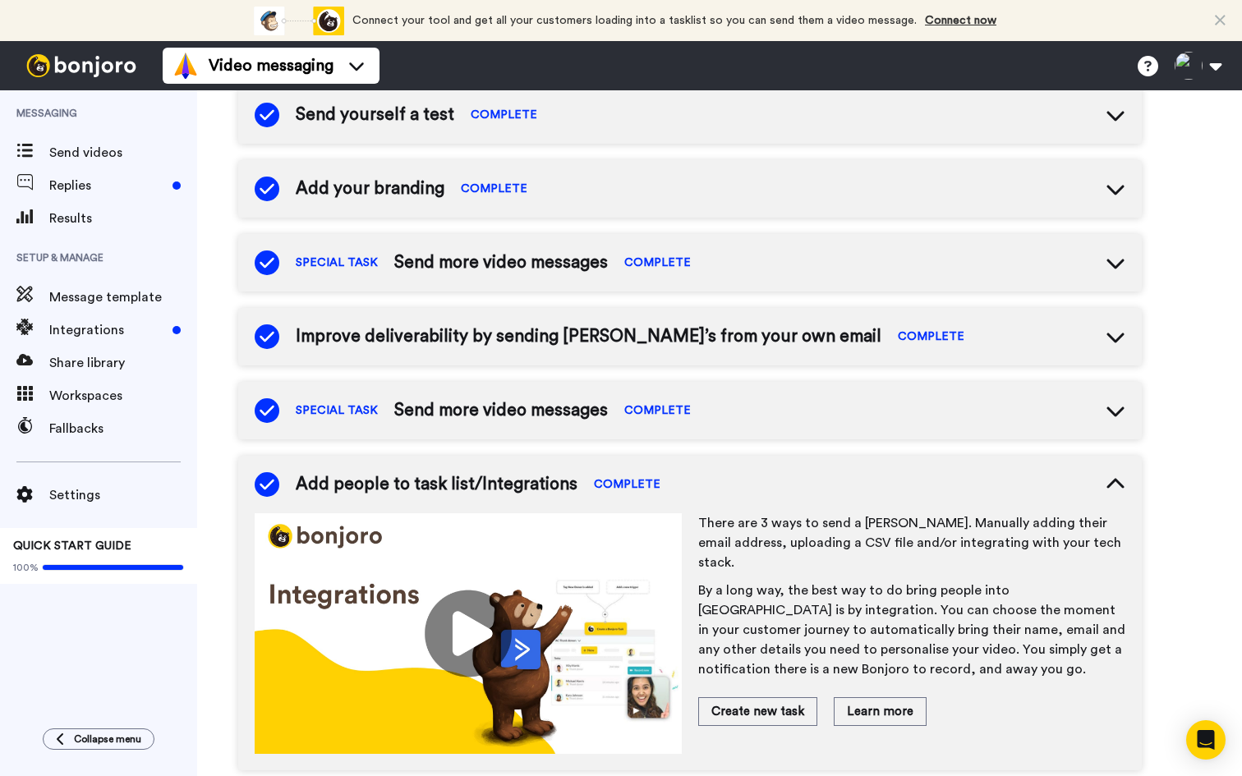
click at [765, 345] on span "Improve deliverability by sending [PERSON_NAME]’s from your own email" at bounding box center [589, 336] width 586 height 25
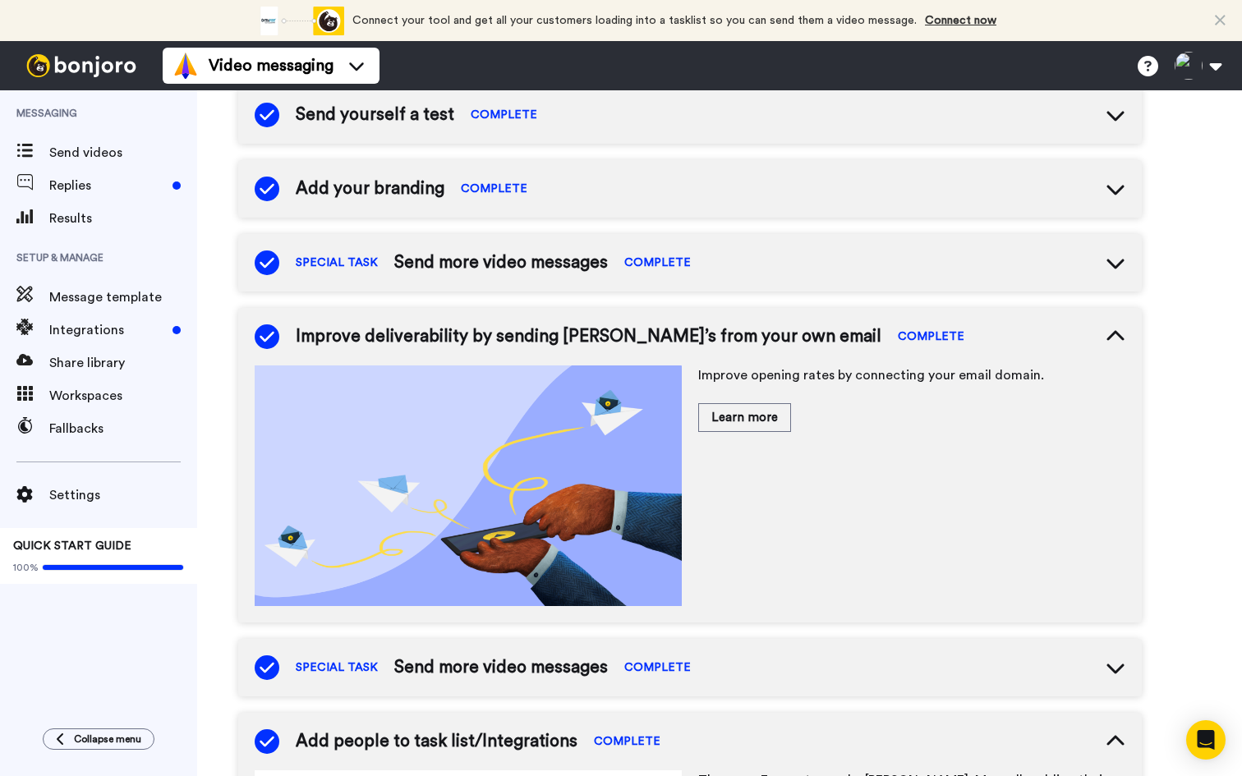
click at [753, 306] on div "Send yourself a test COMPLETE Add your branding COMPLETE SPECIAL TASK Send more…" at bounding box center [690, 593] width 904 height 1014
click at [738, 321] on div "Improve deliverability by sending Bonjoro’s from your own email COMPLETE" at bounding box center [690, 336] width 904 height 57
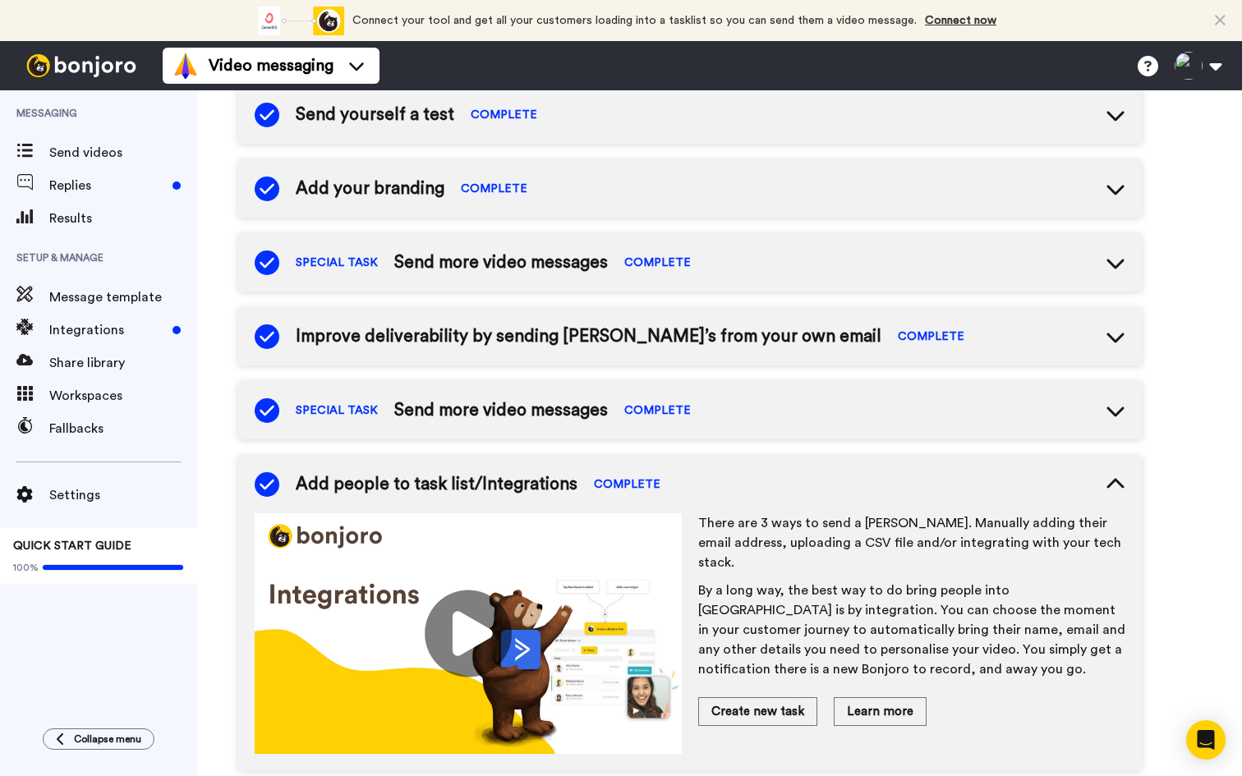
scroll to position [95, 0]
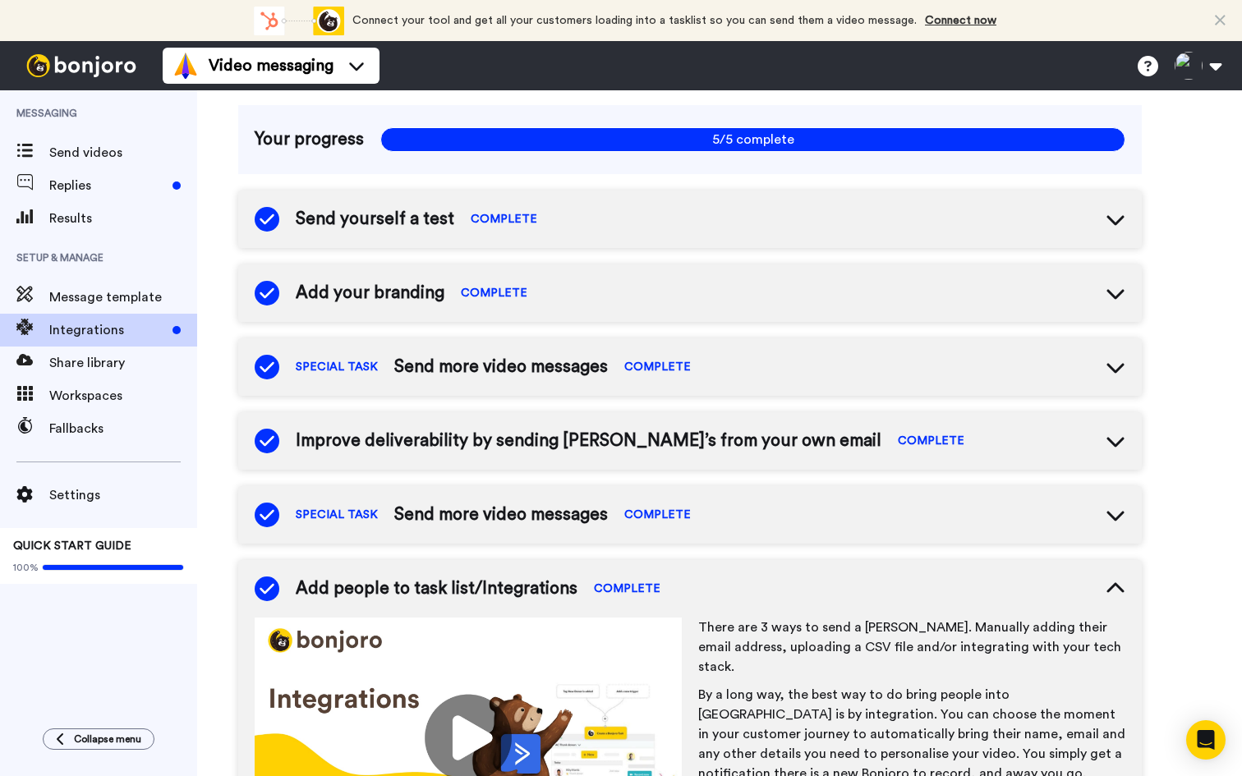
click at [57, 318] on div "Integrations" at bounding box center [98, 330] width 197 height 33
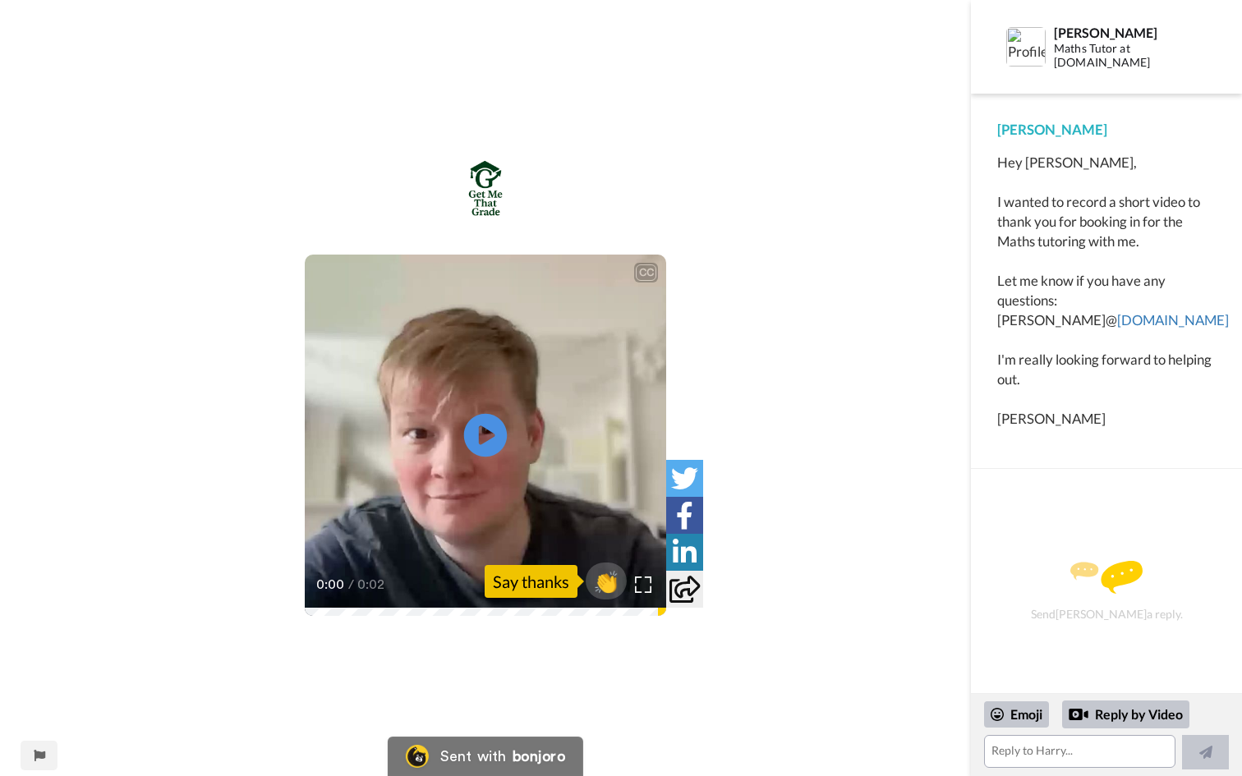
click at [493, 442] on icon at bounding box center [486, 436] width 44 height 44
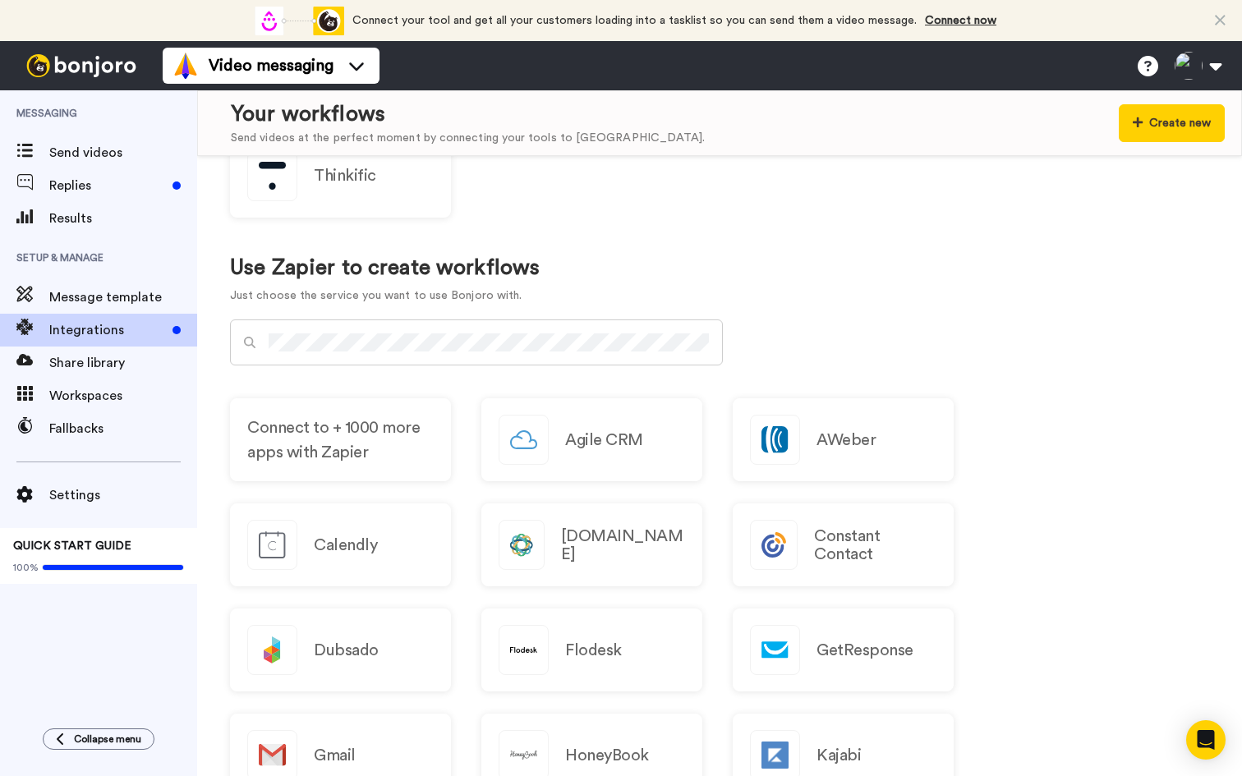
scroll to position [885, 0]
click at [444, 332] on div at bounding box center [476, 344] width 493 height 46
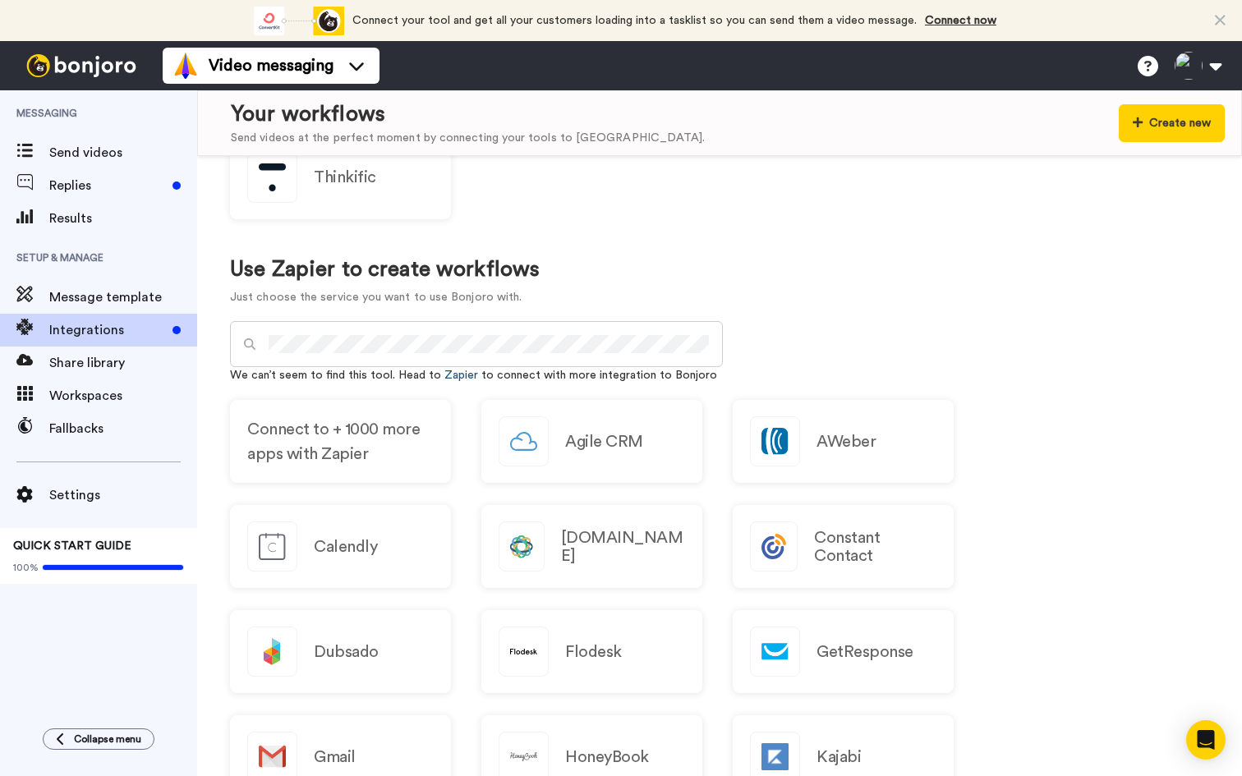
click at [455, 374] on link "Zapier" at bounding box center [461, 375] width 34 height 11
